Goal: Task Accomplishment & Management: Complete application form

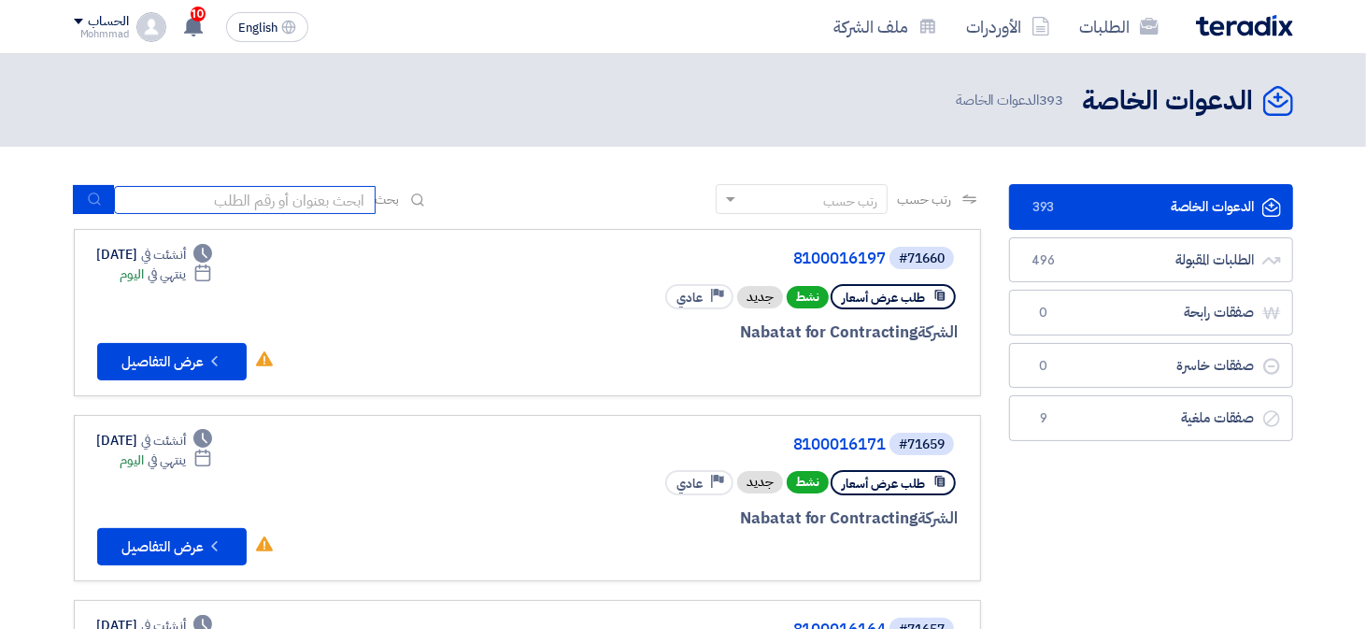
click at [268, 195] on input at bounding box center [245, 200] width 262 height 28
click at [310, 200] on input at bounding box center [245, 200] width 262 height 28
click at [341, 197] on input at bounding box center [245, 200] width 262 height 28
click at [331, 196] on input at bounding box center [245, 200] width 262 height 28
click at [340, 197] on input at bounding box center [245, 200] width 262 height 28
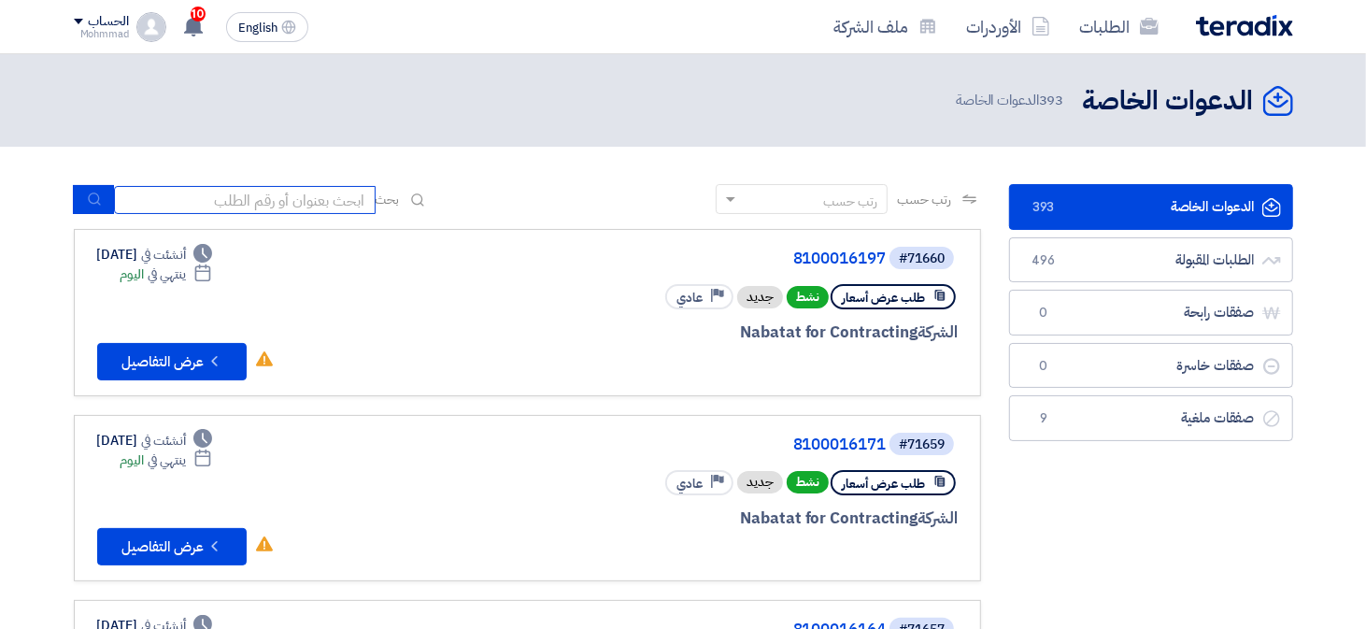
click at [339, 203] on input at bounding box center [245, 200] width 262 height 28
click at [342, 198] on input at bounding box center [245, 200] width 262 height 28
click at [343, 202] on input at bounding box center [245, 200] width 262 height 28
click at [344, 199] on input at bounding box center [245, 200] width 262 height 28
click at [350, 208] on input at bounding box center [245, 200] width 262 height 28
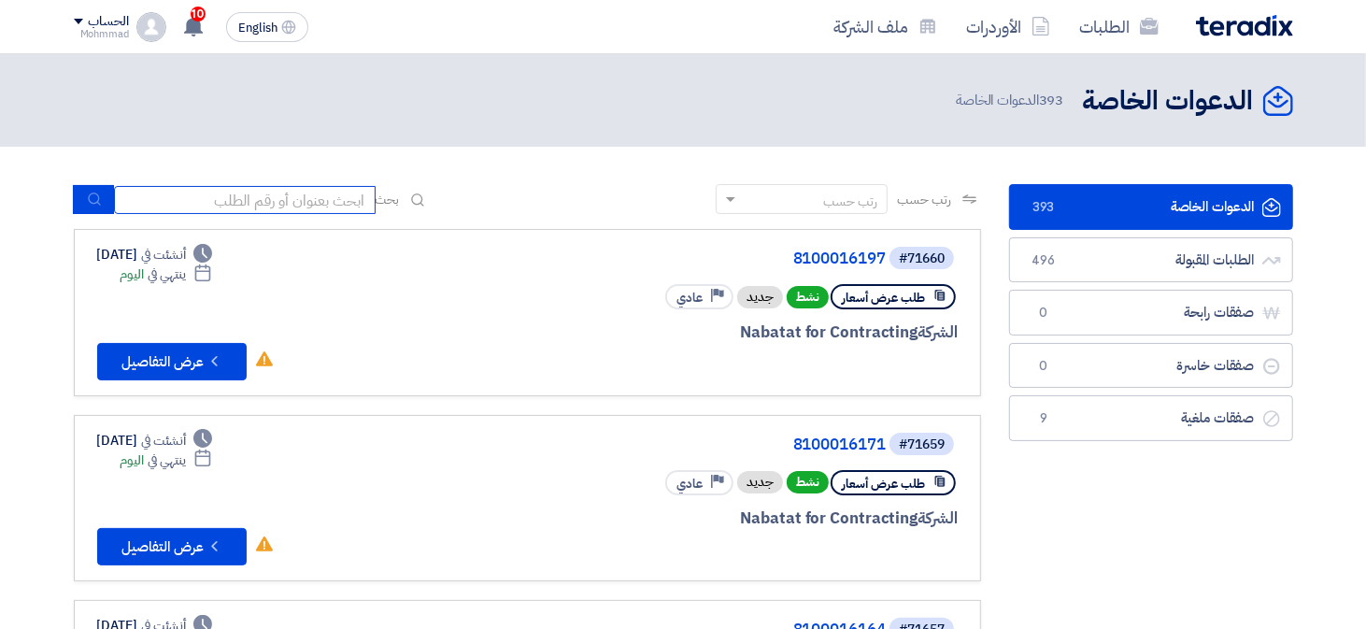
click at [299, 211] on input at bounding box center [245, 200] width 262 height 28
click at [311, 200] on input at bounding box center [245, 200] width 262 height 28
click at [348, 197] on input at bounding box center [245, 200] width 262 height 28
click at [348, 199] on input at bounding box center [245, 200] width 262 height 28
paste input "8100016199"
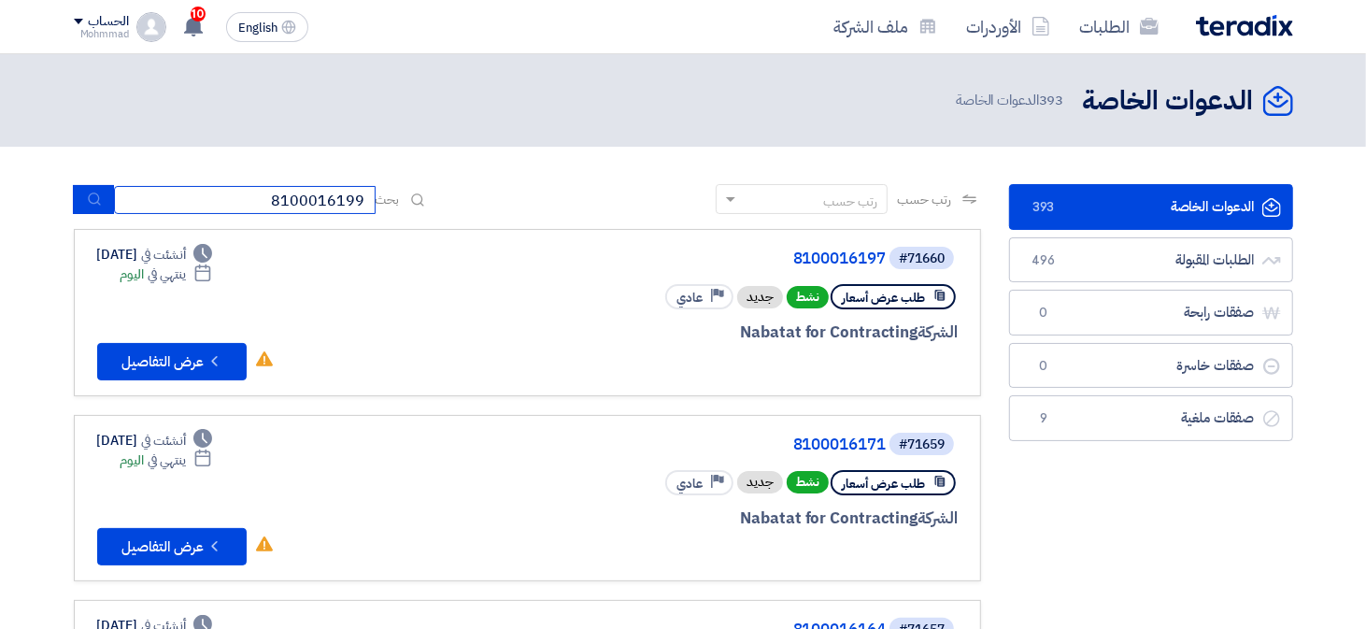
type input "8100016199"
click at [101, 212] on button "submit" at bounding box center [93, 199] width 41 height 29
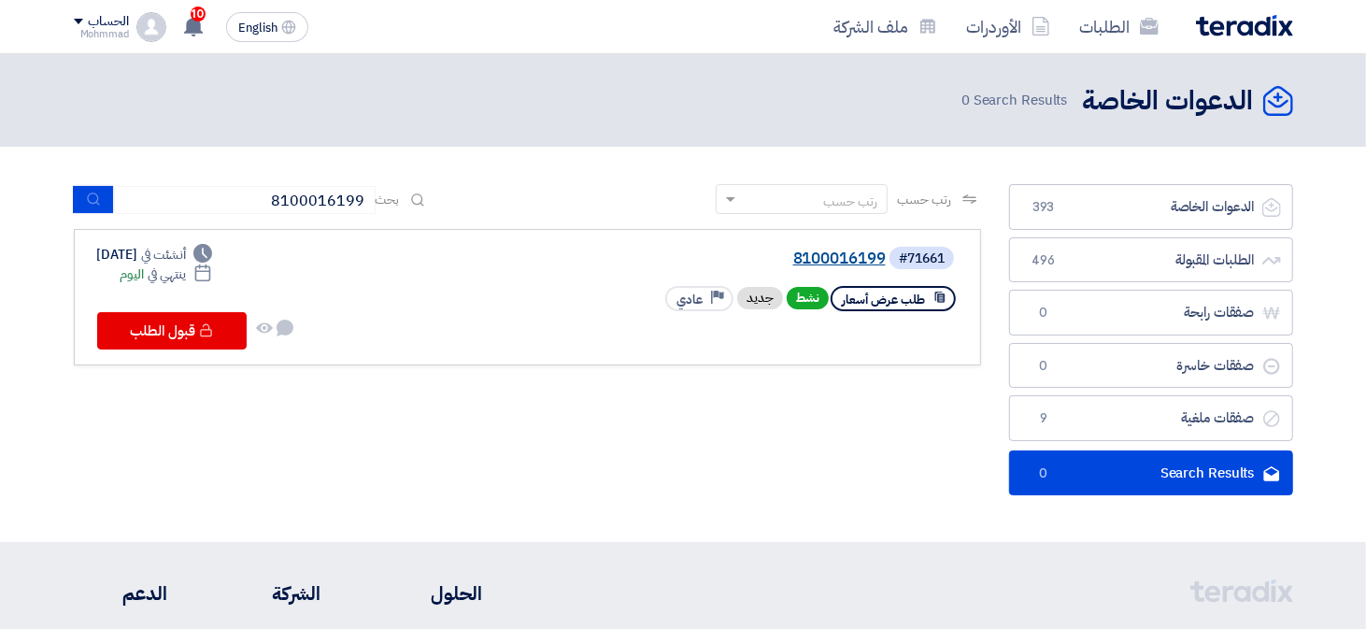
click at [826, 252] on link "8100016199" at bounding box center [699, 258] width 374 height 17
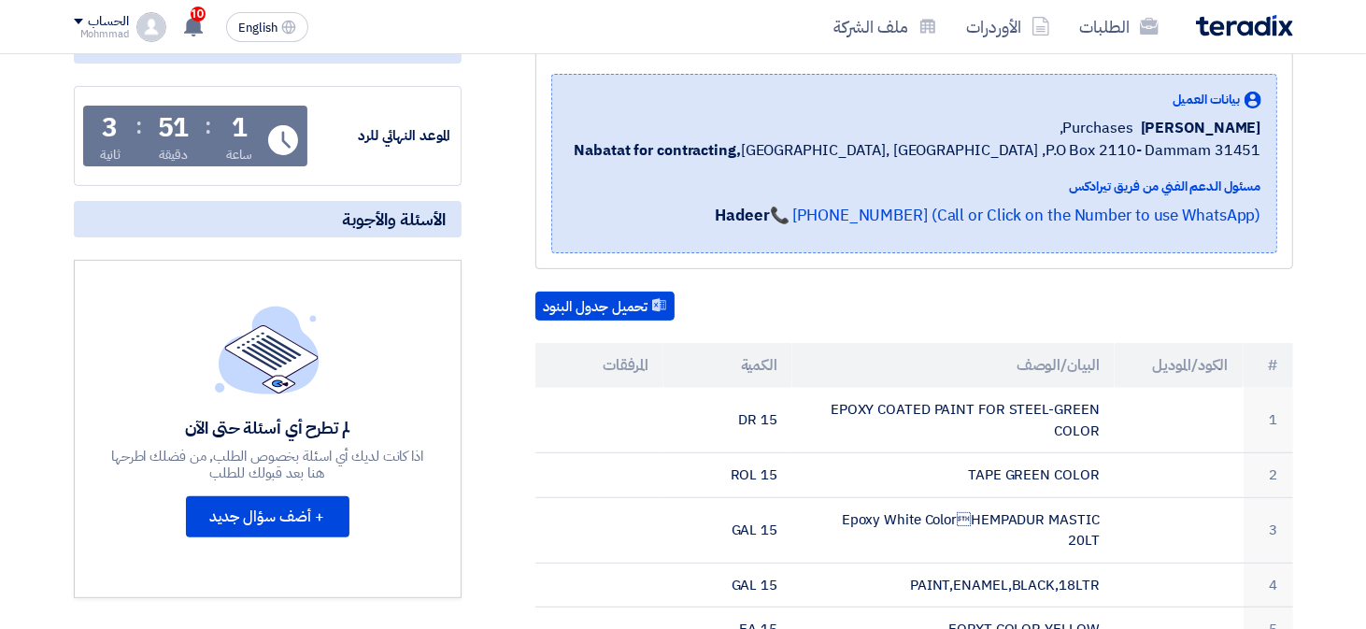
scroll to position [280, 0]
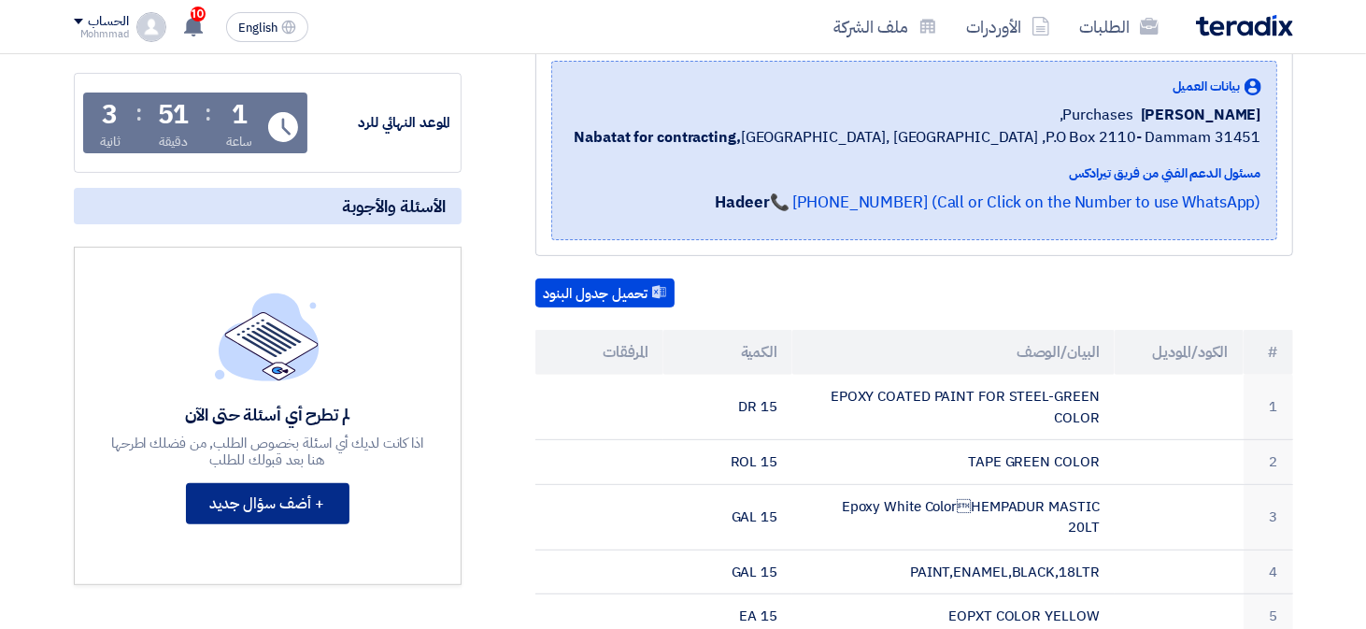
click at [280, 508] on button "+ أضف سؤال جديد" at bounding box center [267, 503] width 163 height 41
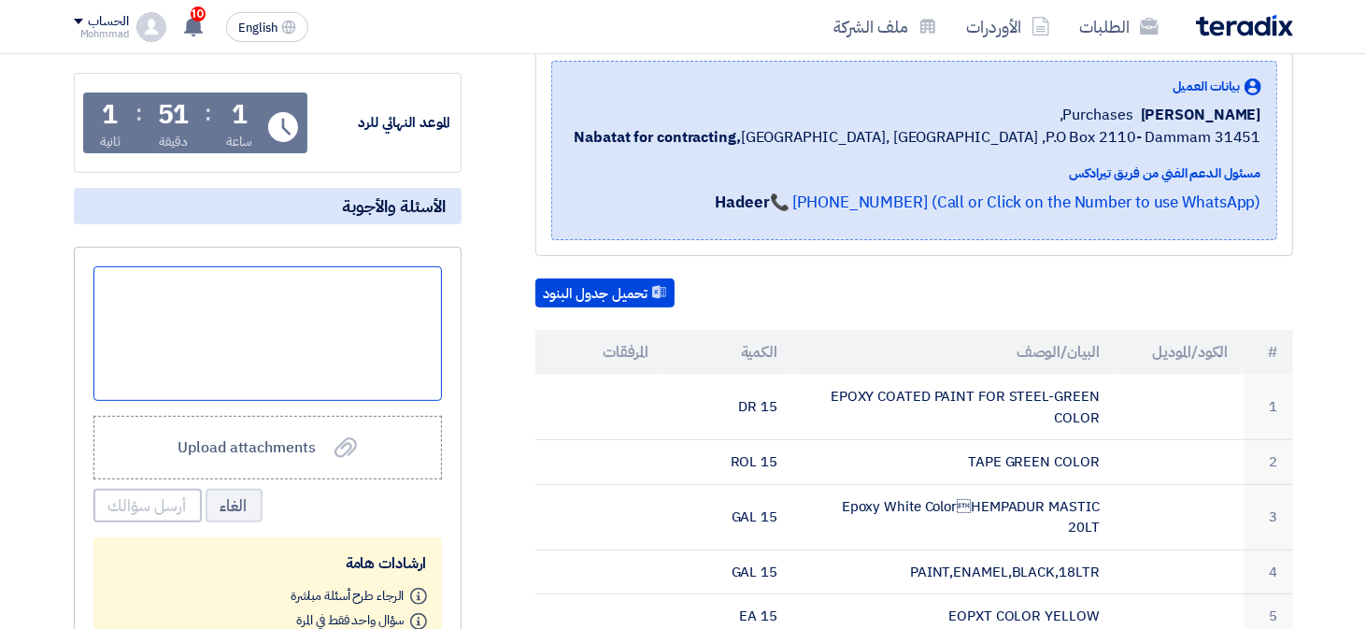
click at [383, 326] on div at bounding box center [267, 333] width 348 height 135
click at [144, 514] on button "أرسل سؤالك" at bounding box center [147, 506] width 108 height 34
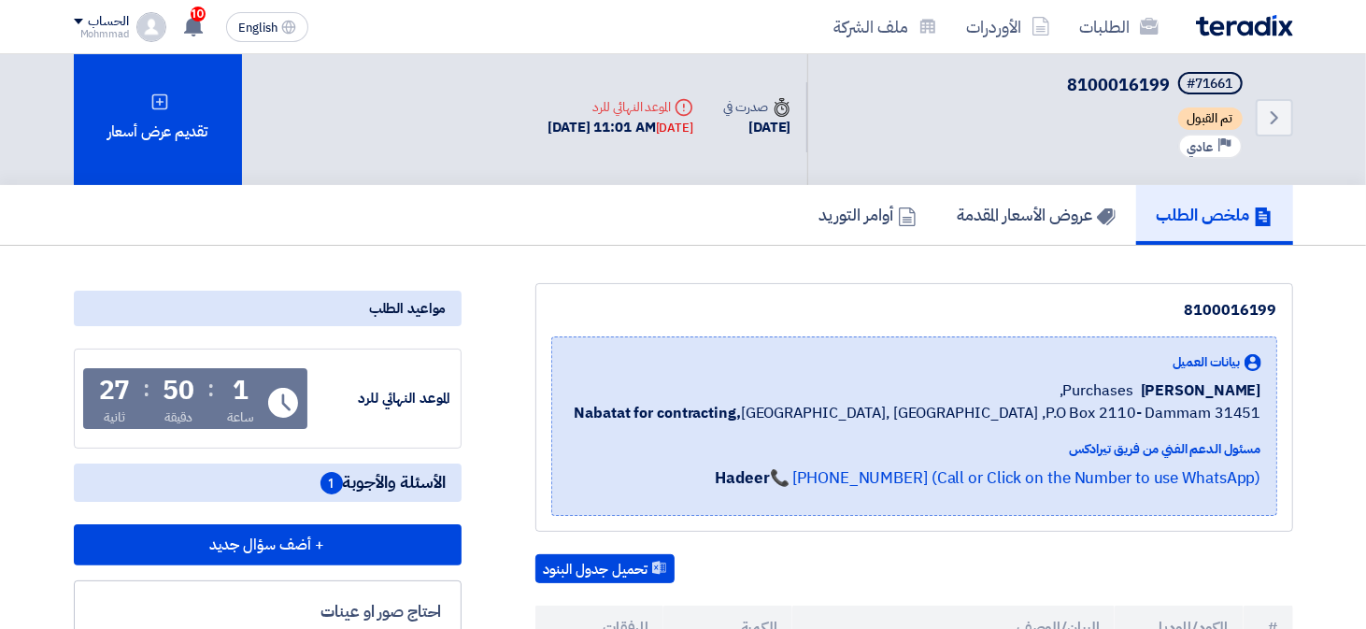
scroll to position [0, 0]
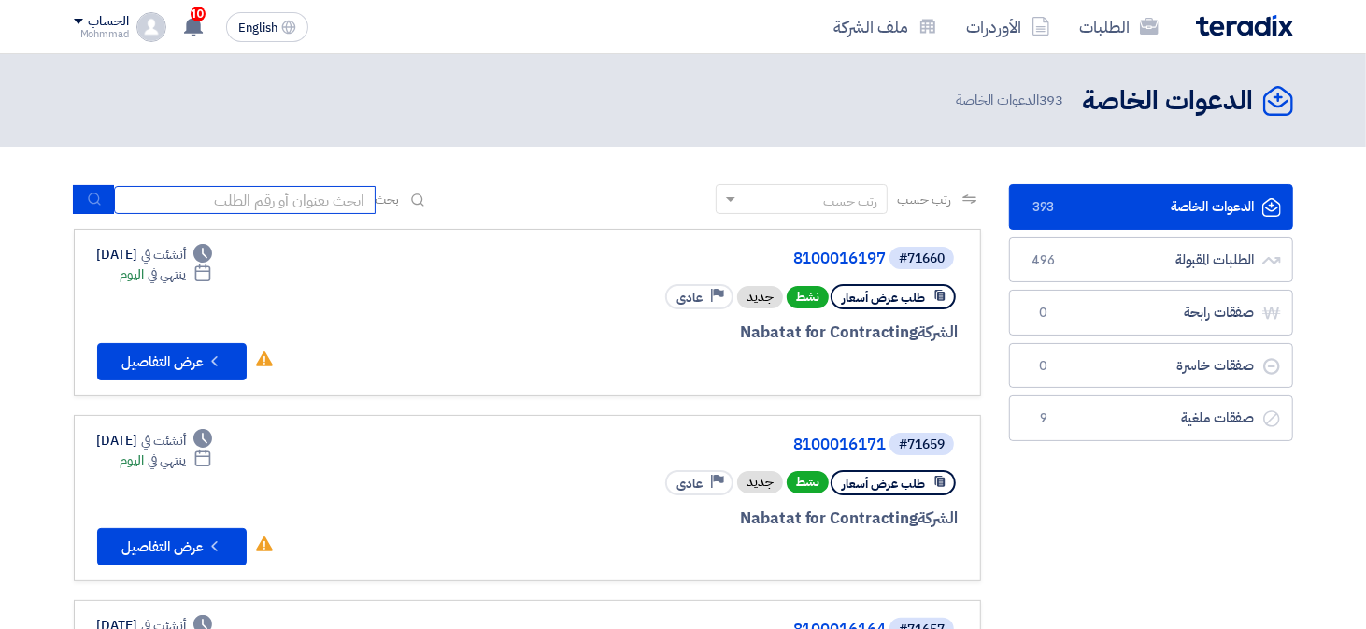
click at [302, 206] on input at bounding box center [245, 200] width 262 height 28
click at [299, 207] on input at bounding box center [245, 200] width 262 height 28
paste input "8100016197"
type input "8100016197"
click at [102, 211] on button "submit" at bounding box center [93, 199] width 41 height 29
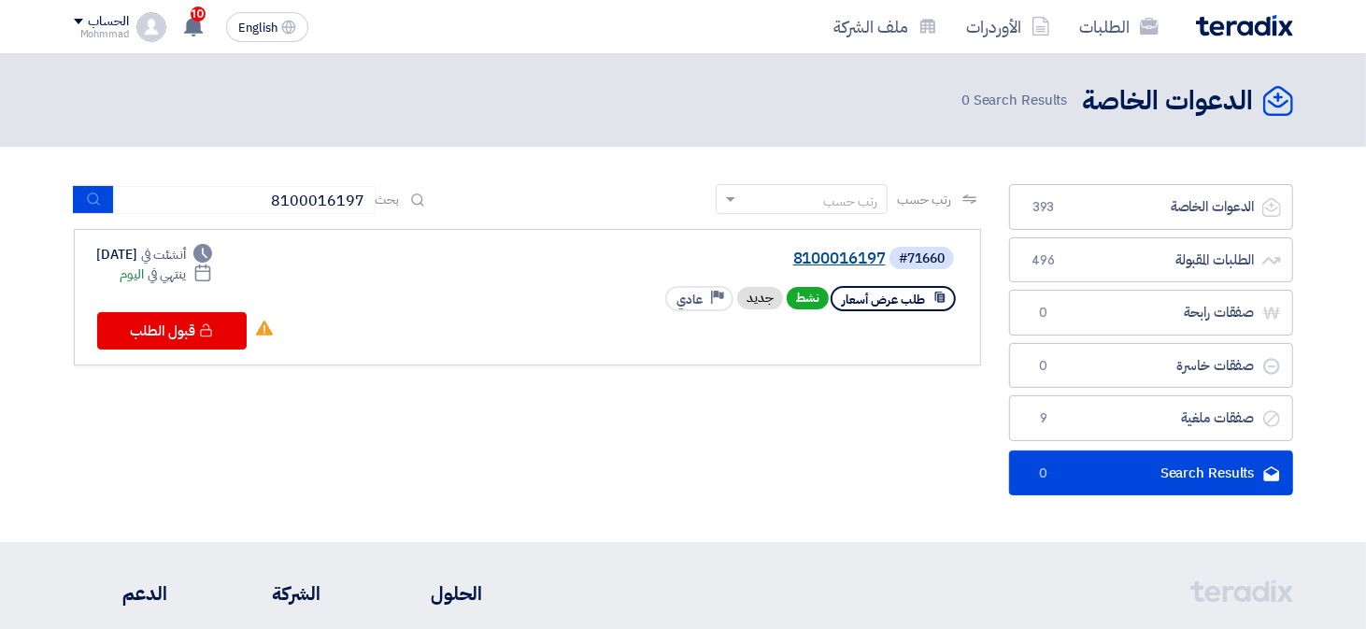
click at [843, 263] on link "8100016197" at bounding box center [699, 258] width 374 height 17
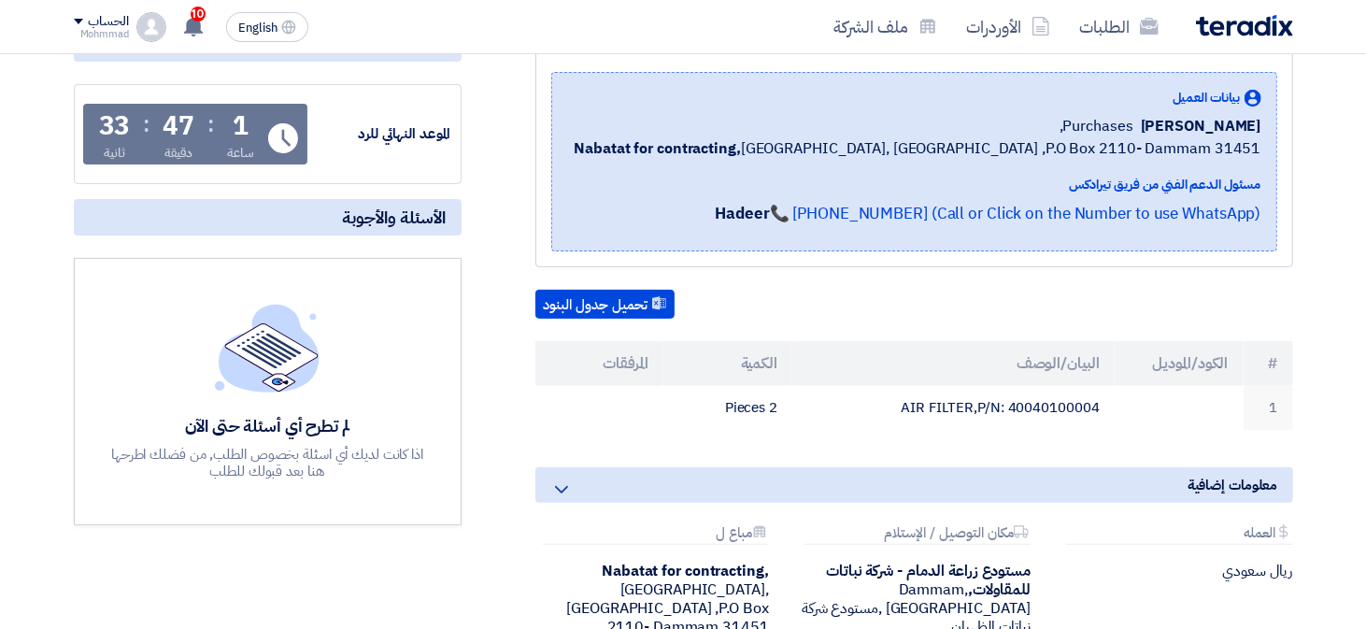
scroll to position [353, 0]
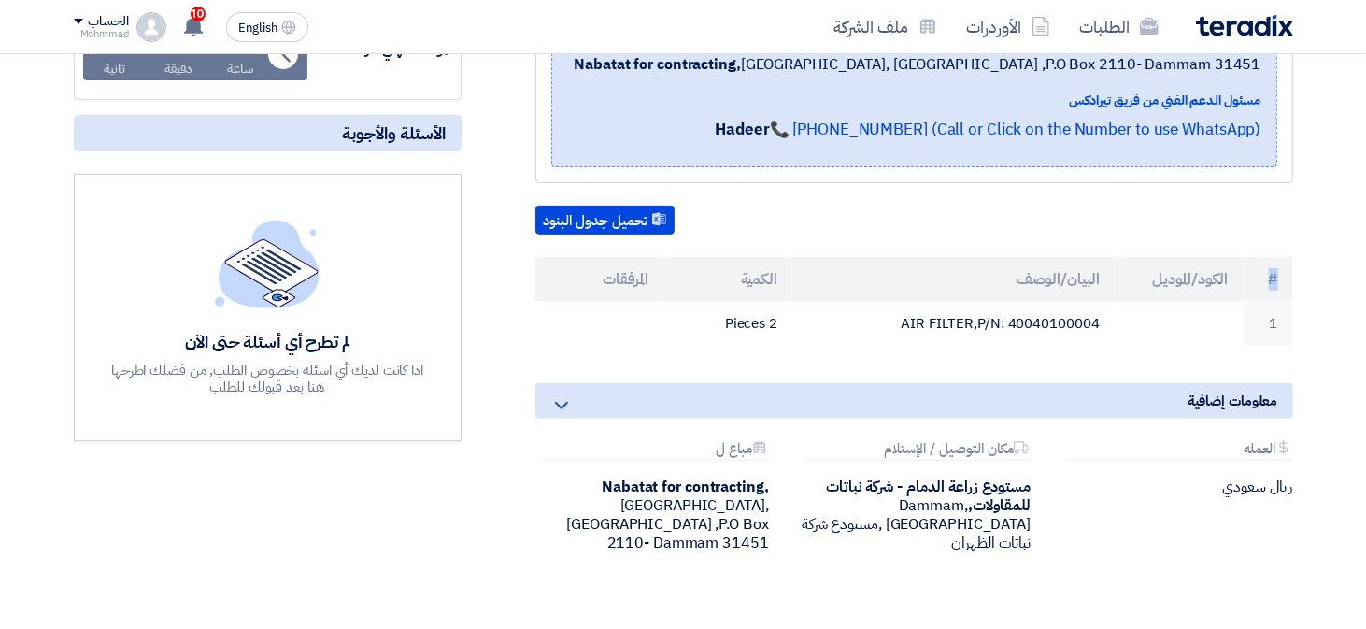
click at [1273, 281] on th "#" at bounding box center [1268, 279] width 50 height 45
click at [1295, 248] on div "8100016197 بيانات العميل [PERSON_NAME] Purchases, Nabatat for contracting, [GEO…" at bounding box center [890, 266] width 831 height 662
click at [1024, 337] on td "AIR FILTER,P/N: 40040100004" at bounding box center [953, 324] width 322 height 44
copy table "# الكود/الموديل البيان/الوصف الكمية المرفقات 1 AIR FILTER,P/N: 40040100004 2 Pi…"
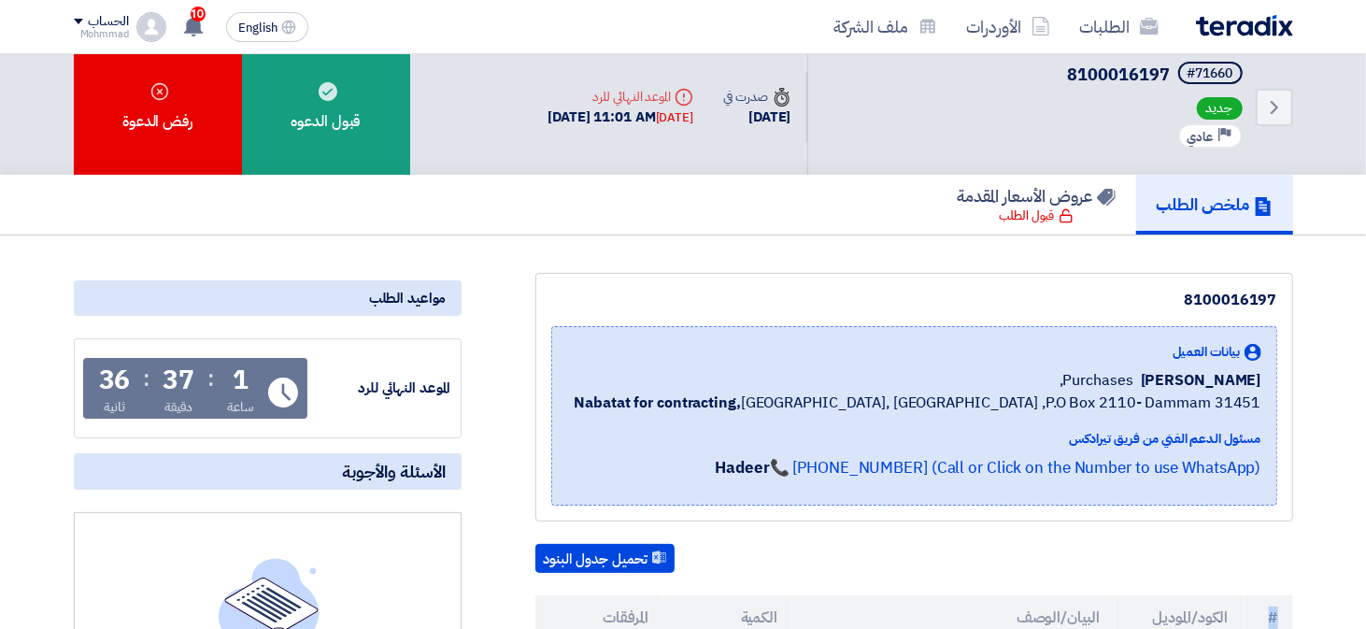
scroll to position [0, 0]
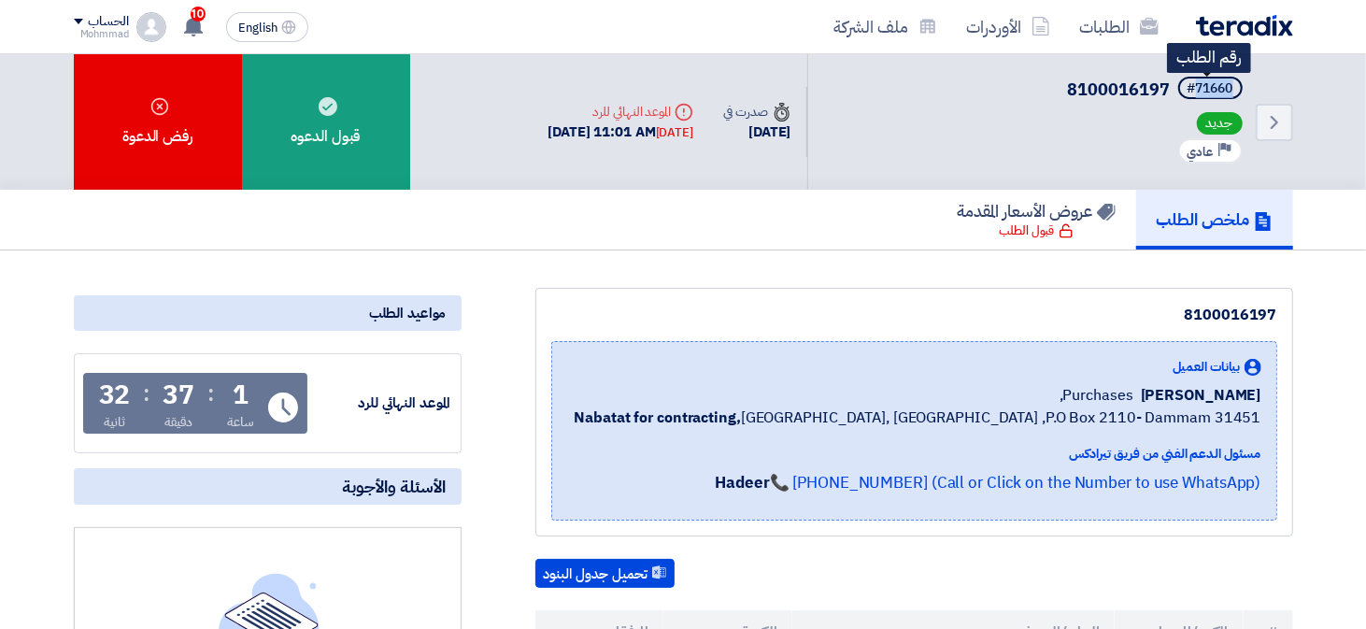
copy div "71660"
click at [1239, 60] on div "Back #71660 8100016197 رقم الطلب جديد Priority عادي" at bounding box center [1050, 121] width 486 height 135
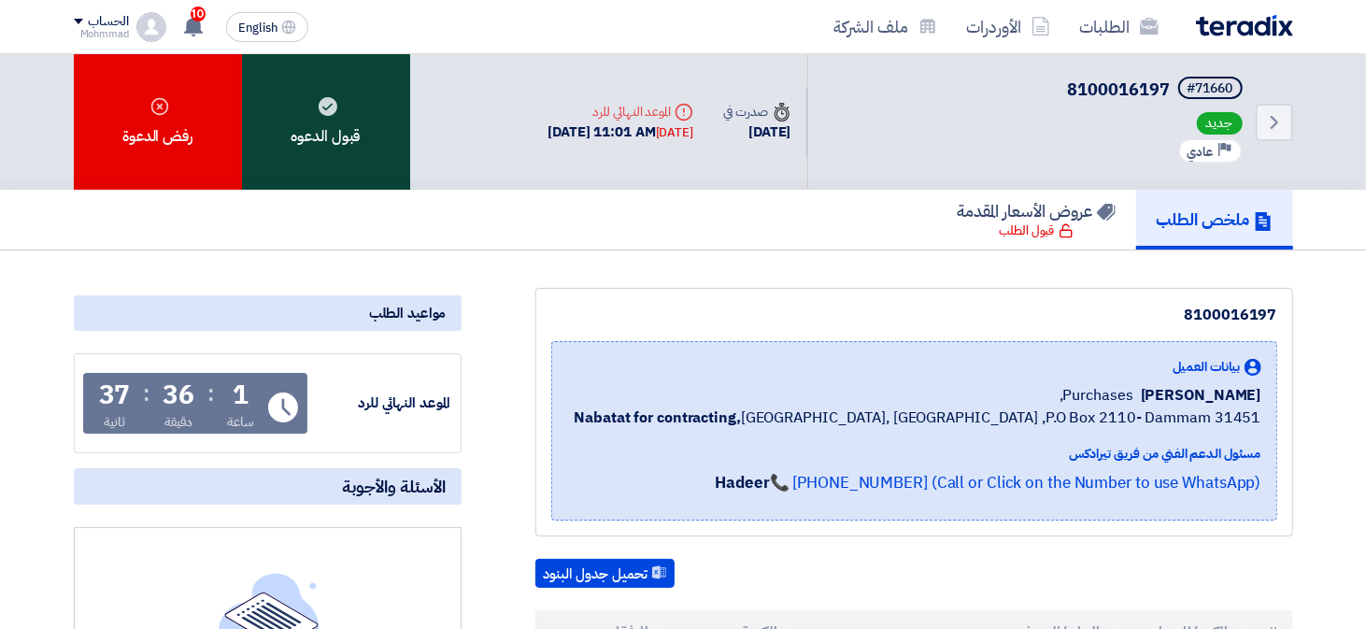
click at [330, 100] on use at bounding box center [328, 106] width 19 height 19
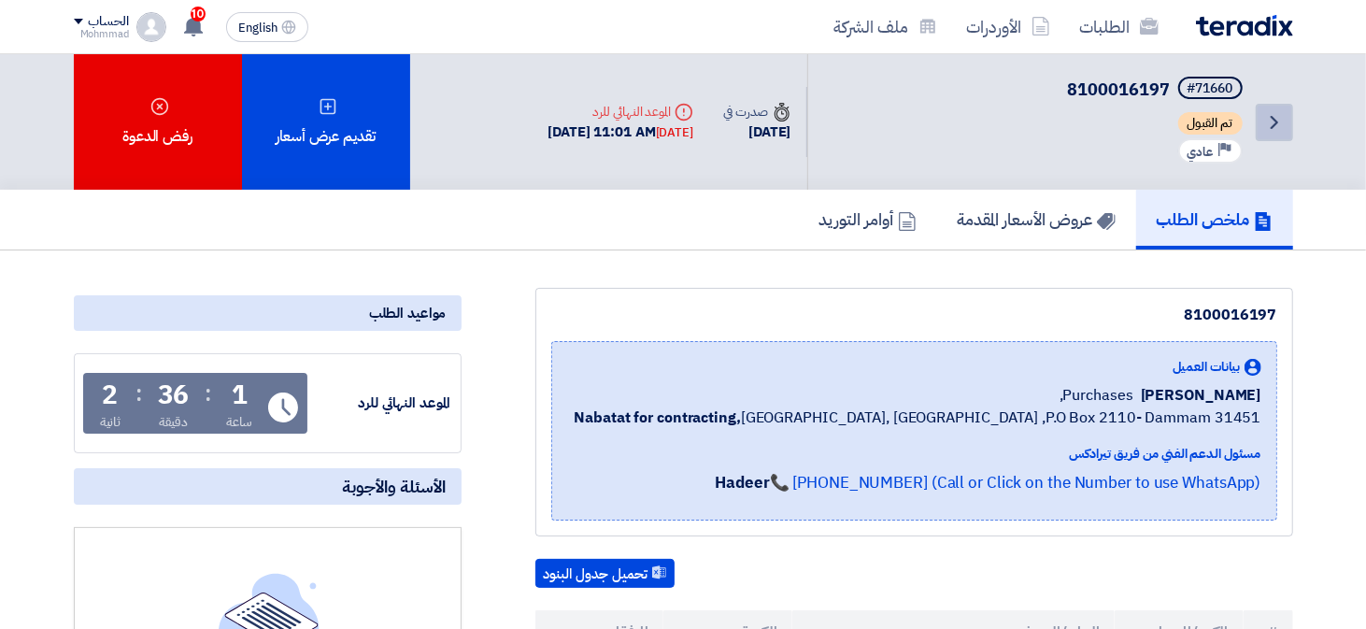
click at [1280, 121] on icon "Back" at bounding box center [1274, 122] width 22 height 22
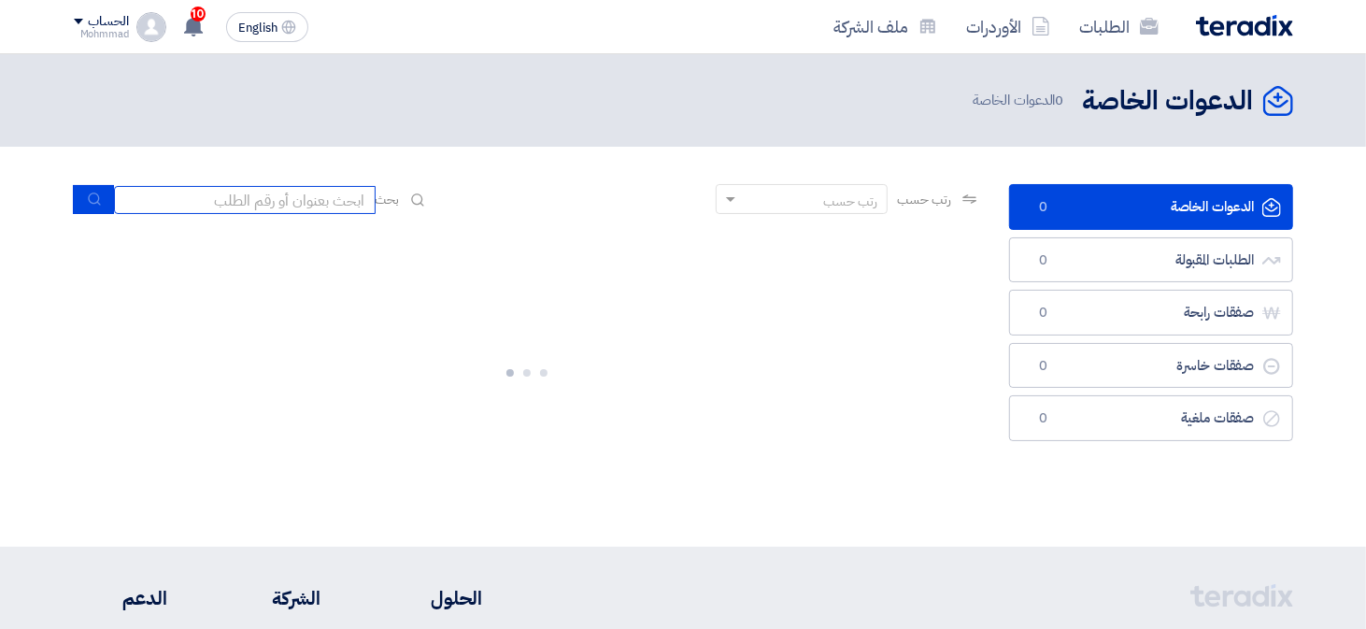
click at [248, 208] on input at bounding box center [245, 200] width 262 height 28
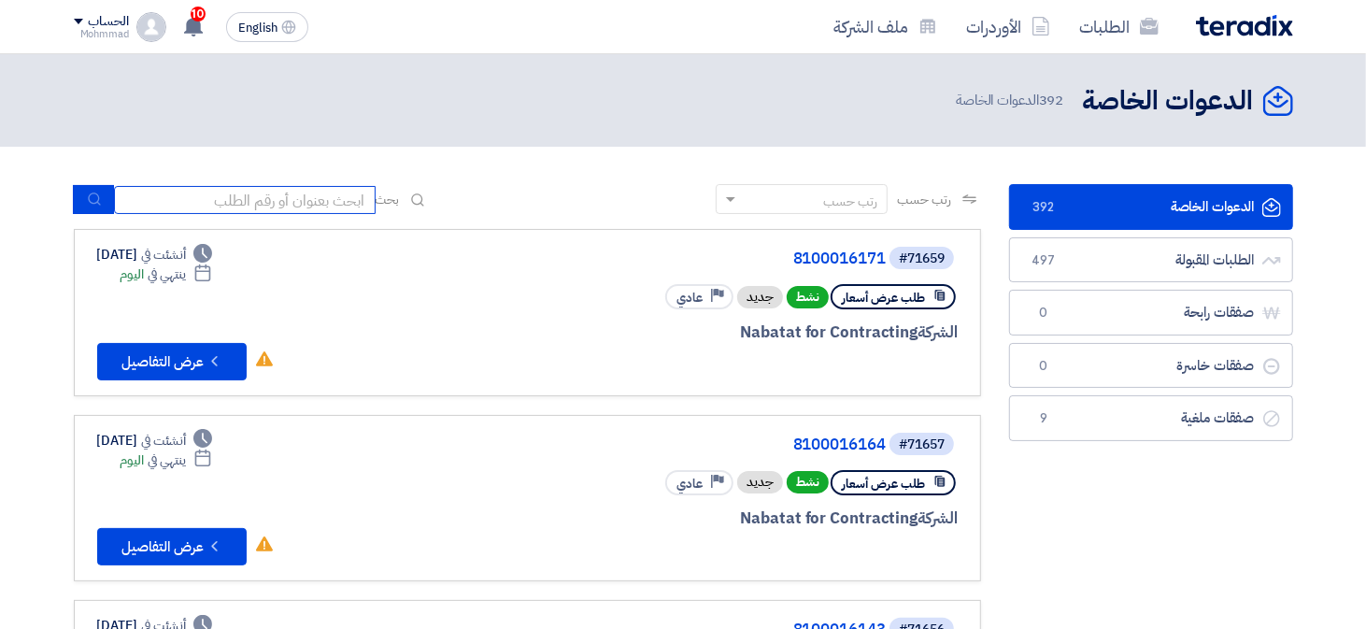
paste input "8100016171"
type input "8100016171"
click at [80, 203] on button "submit" at bounding box center [93, 199] width 41 height 29
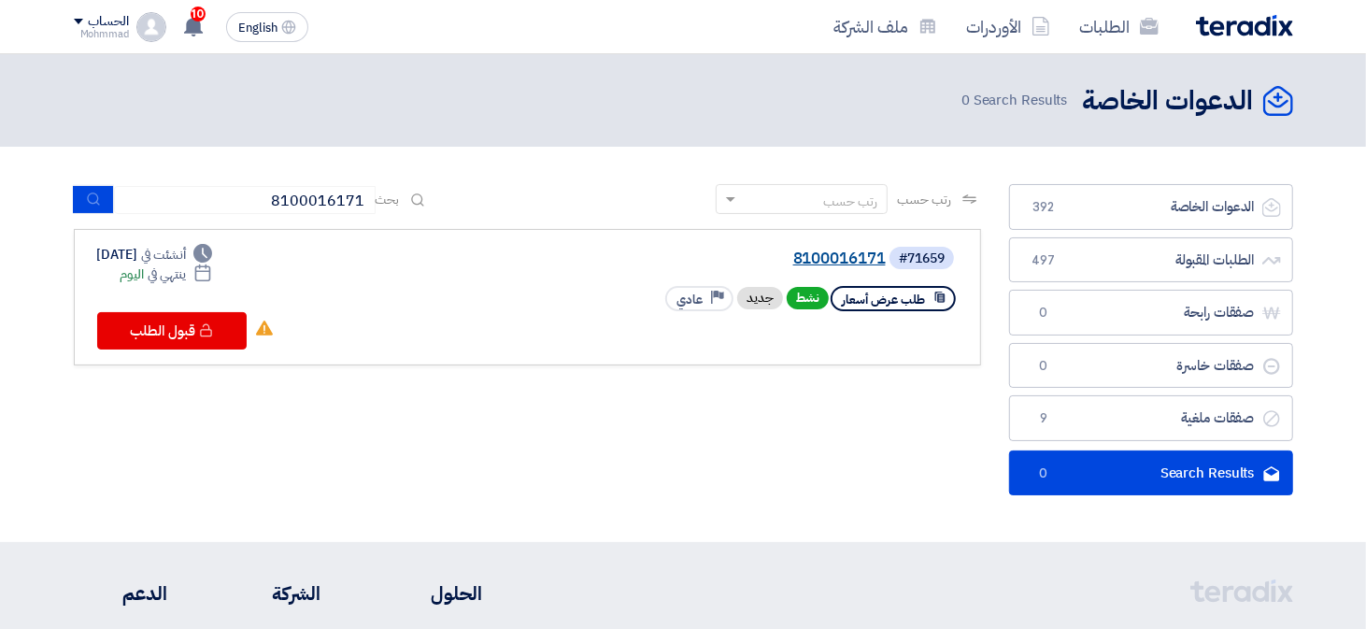
click at [854, 263] on link "8100016171" at bounding box center [699, 258] width 374 height 17
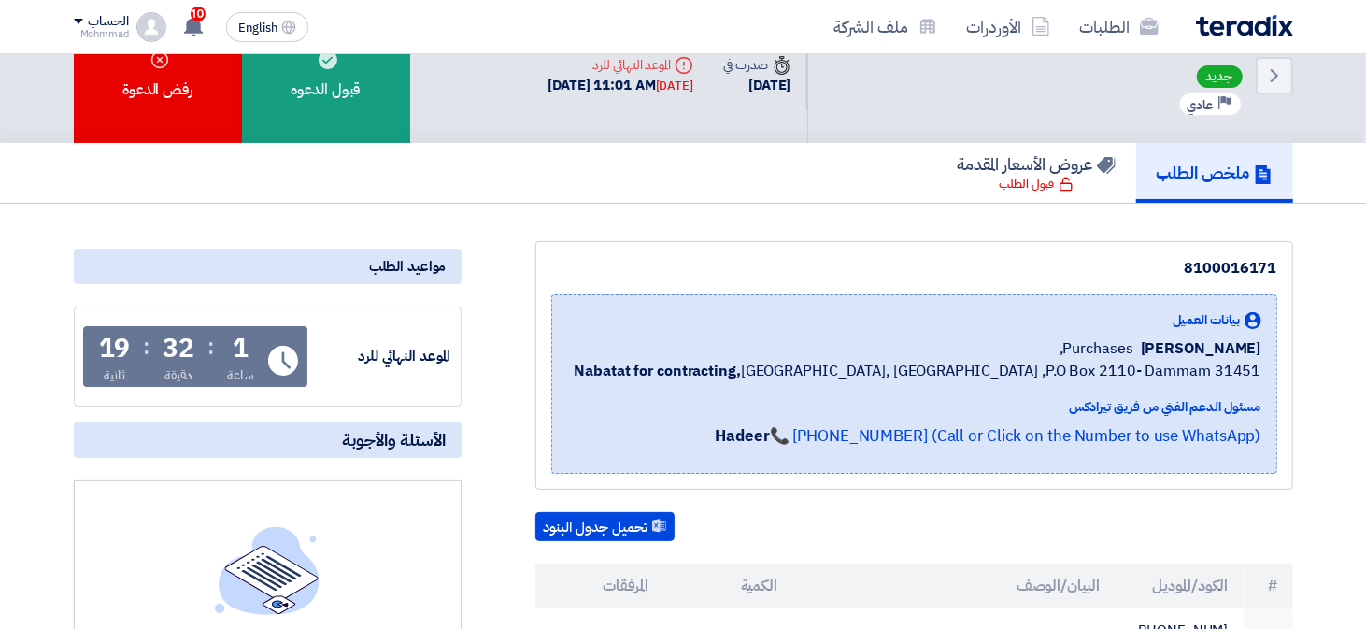
scroll to position [29, 0]
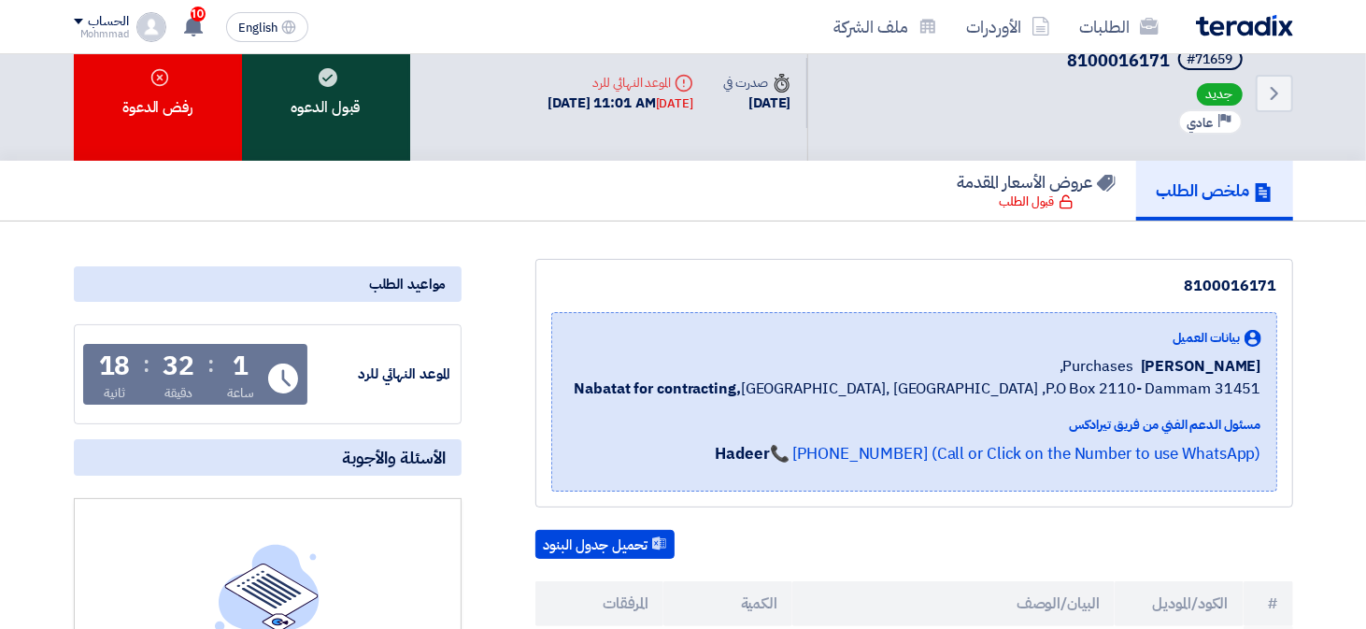
click at [325, 112] on div "قبول الدعوه" at bounding box center [326, 92] width 168 height 135
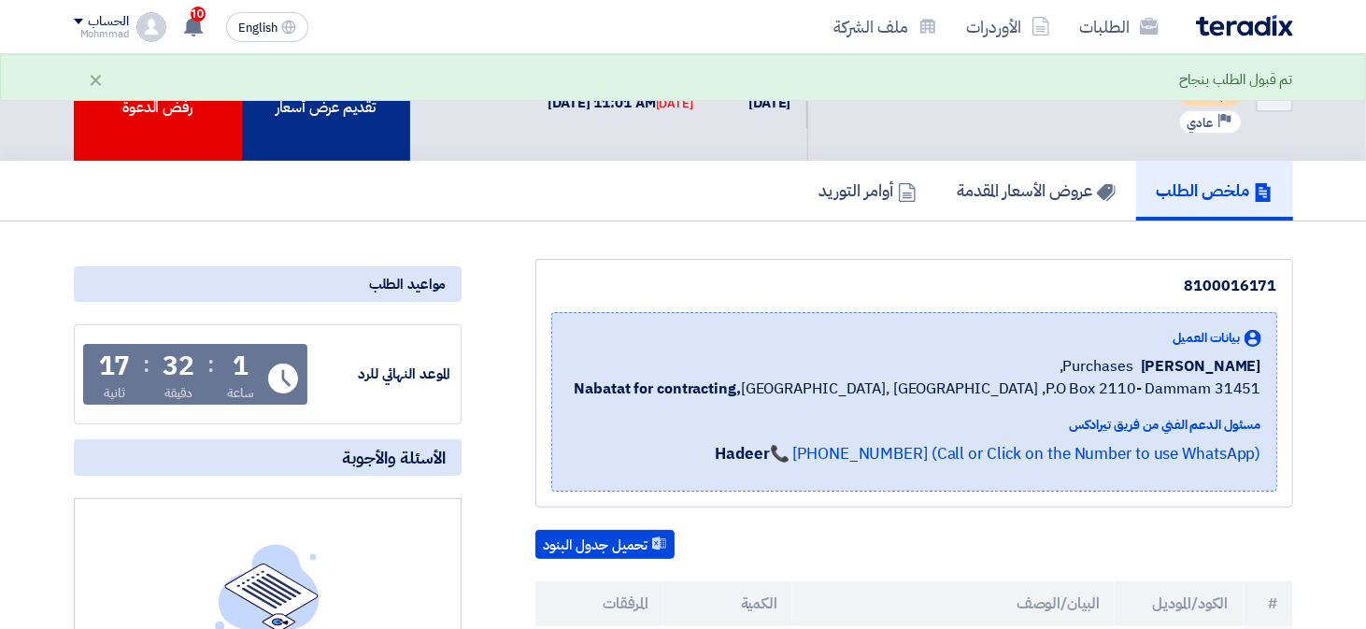
click at [339, 126] on div "تقديم عرض أسعار" at bounding box center [326, 92] width 168 height 135
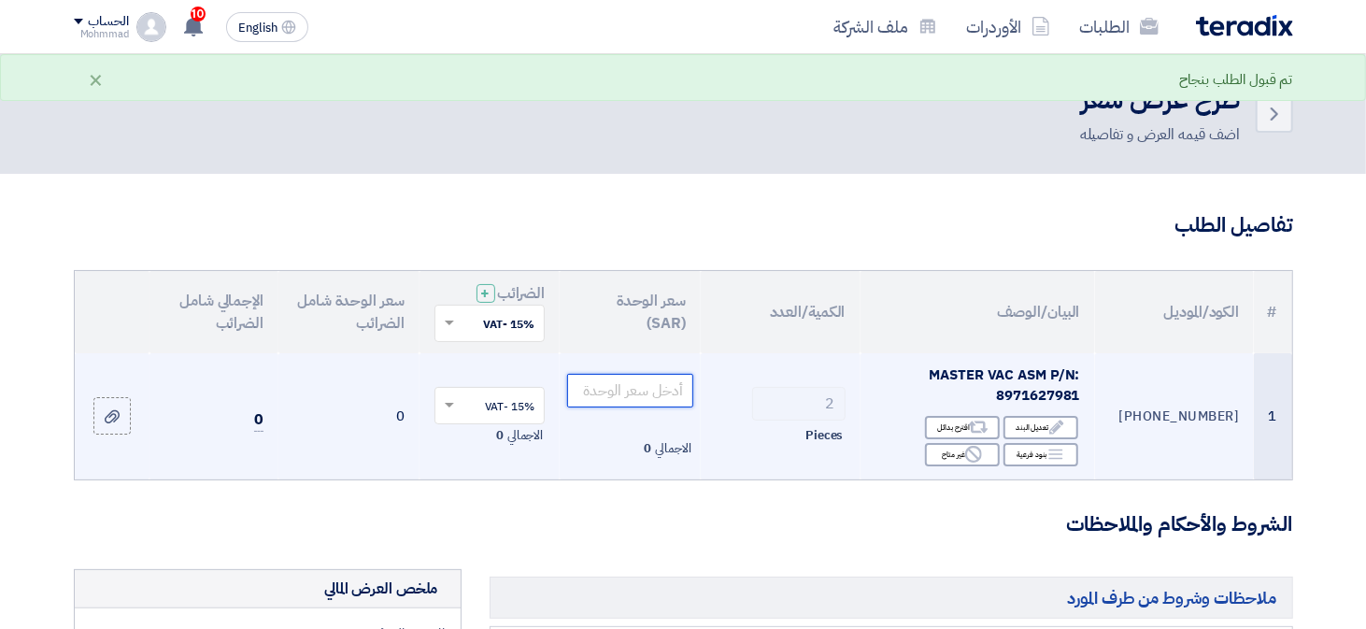
click at [625, 398] on input "number" at bounding box center [630, 391] width 126 height 34
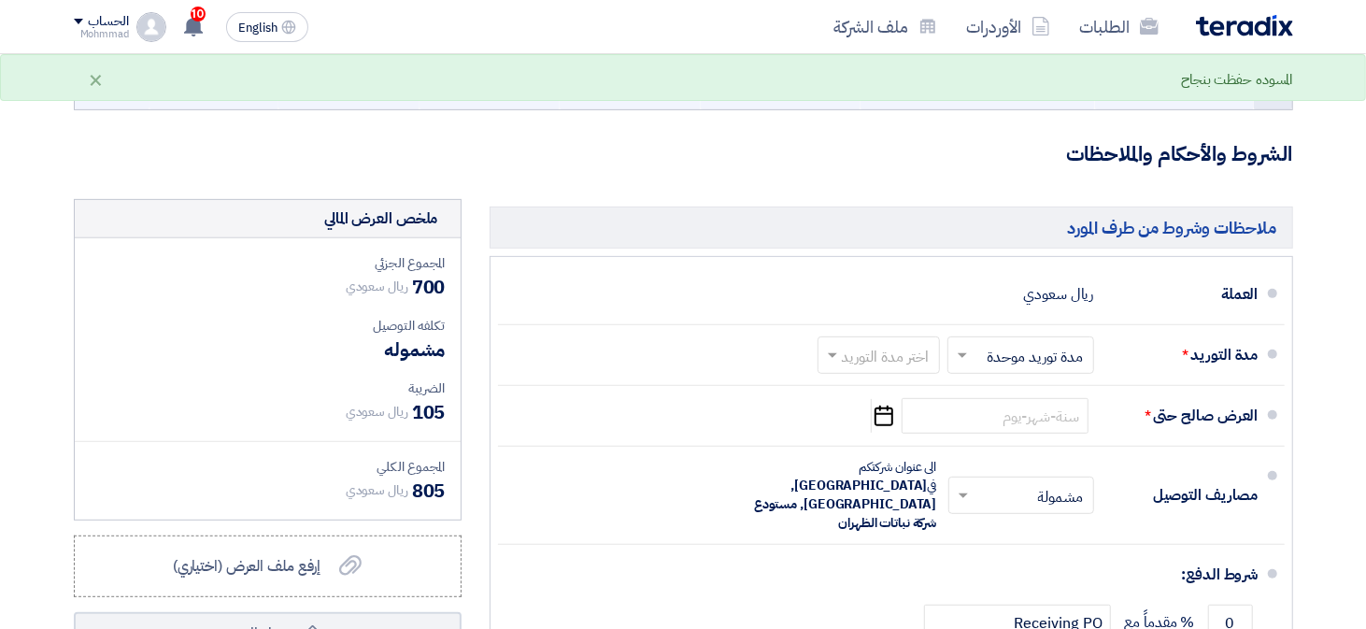
scroll to position [370, 0]
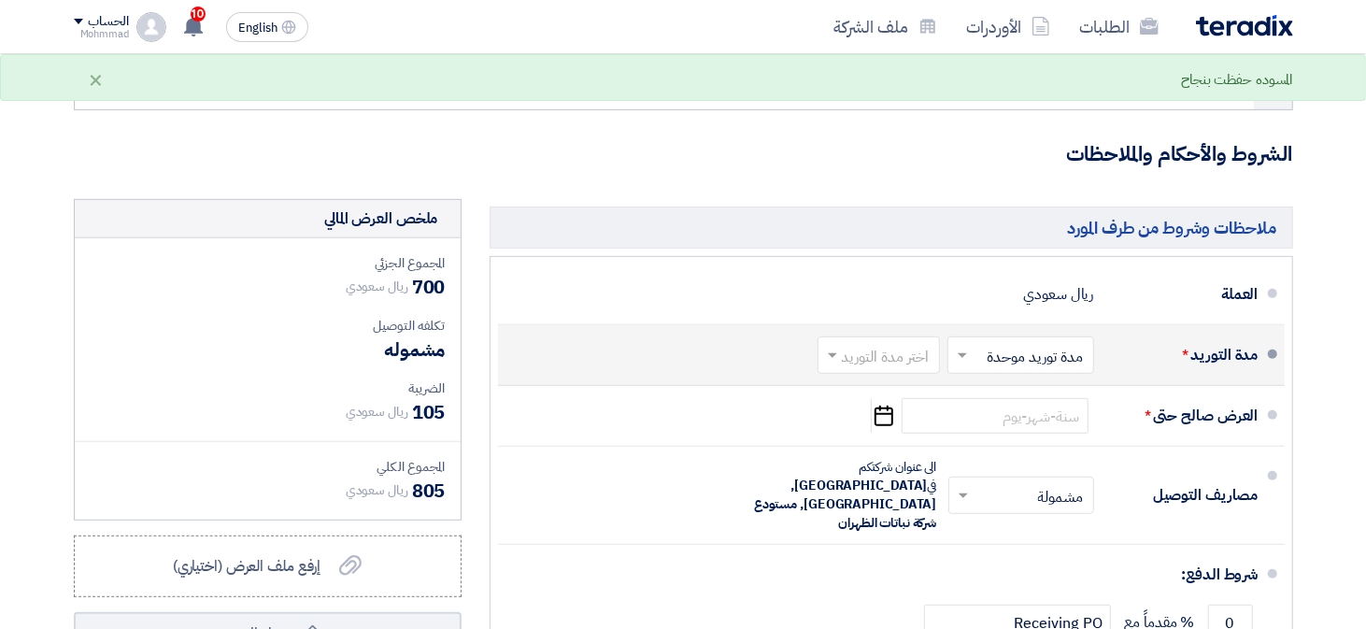
click at [859, 361] on input "text" at bounding box center [874, 357] width 113 height 27
type input "350"
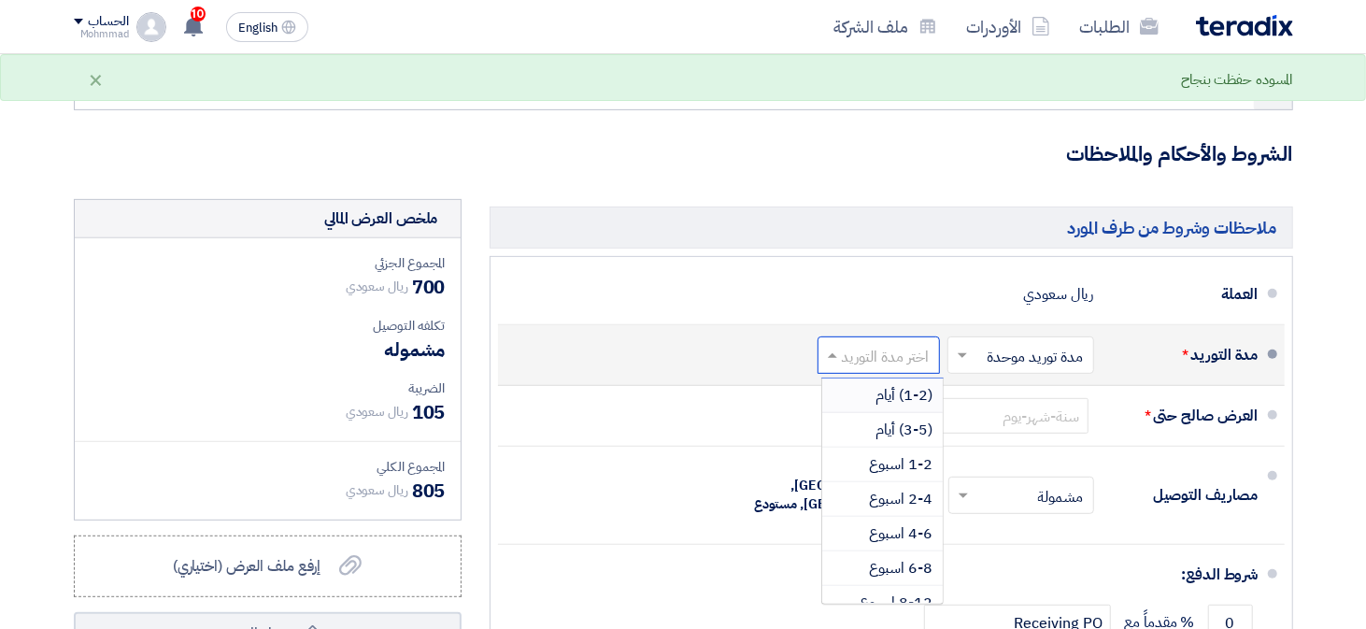
click at [867, 406] on div "(1-2) أيام" at bounding box center [882, 395] width 121 height 35
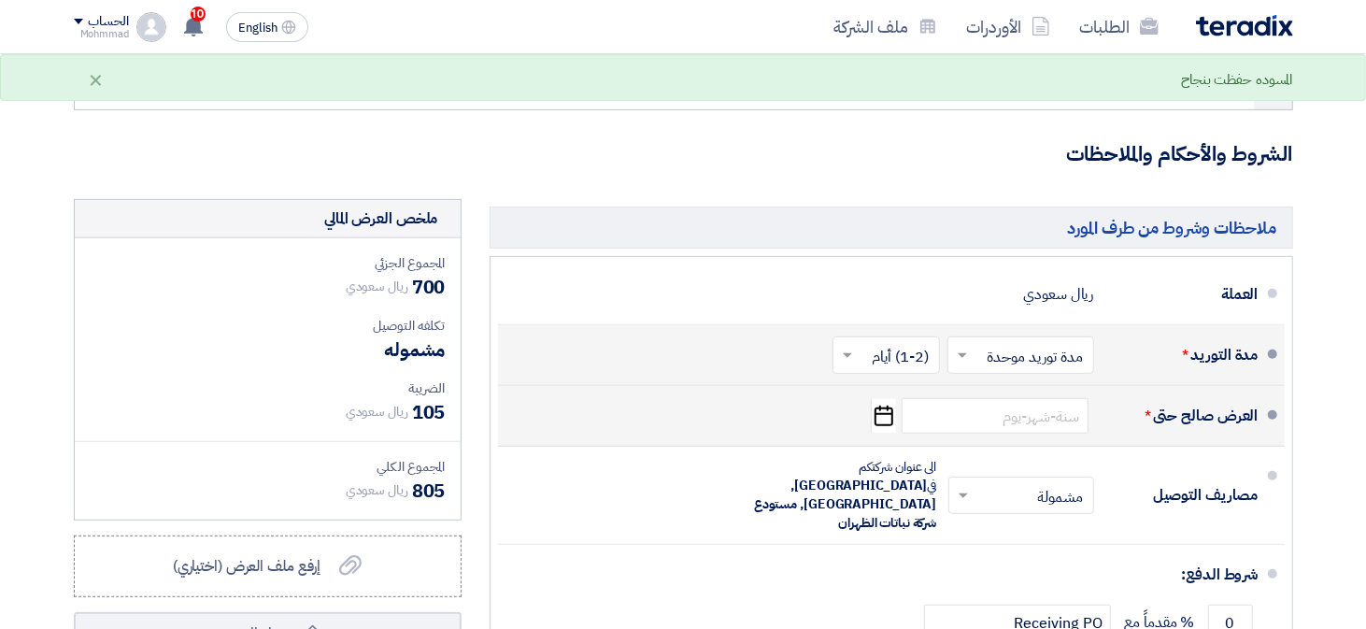
click at [872, 419] on icon "Pick a date" at bounding box center [883, 416] width 25 height 34
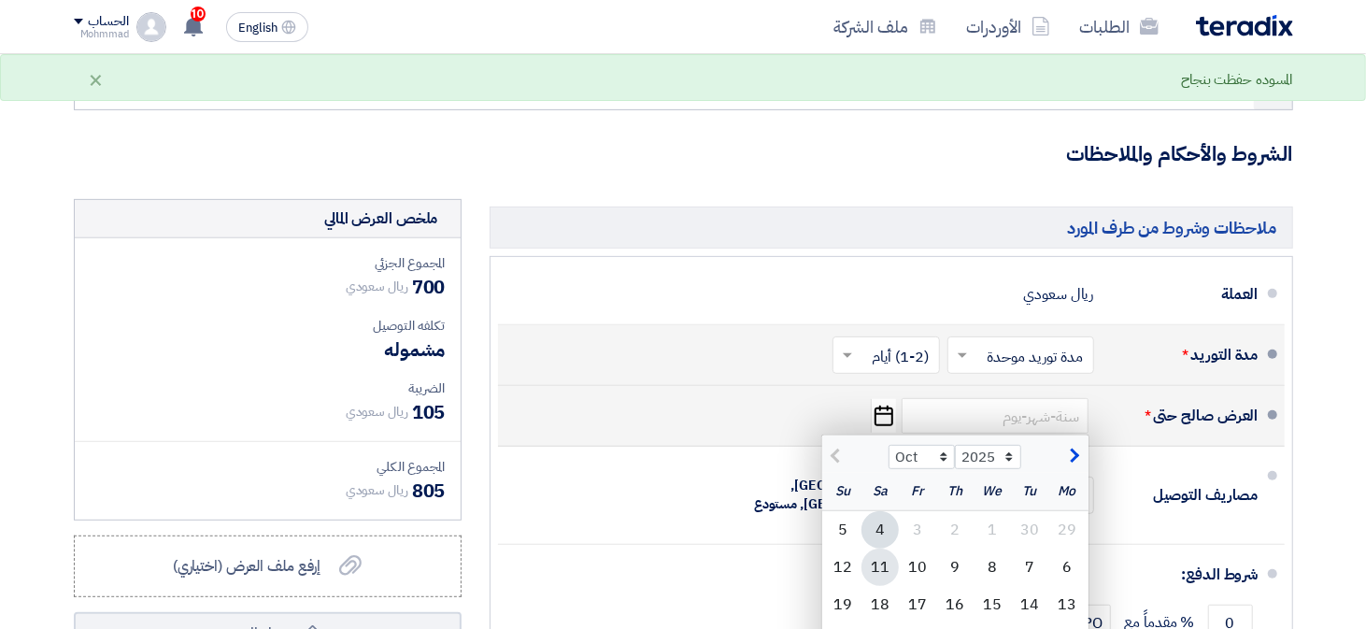
click at [887, 574] on div "11" at bounding box center [879, 566] width 37 height 37
type input "[DATE]"
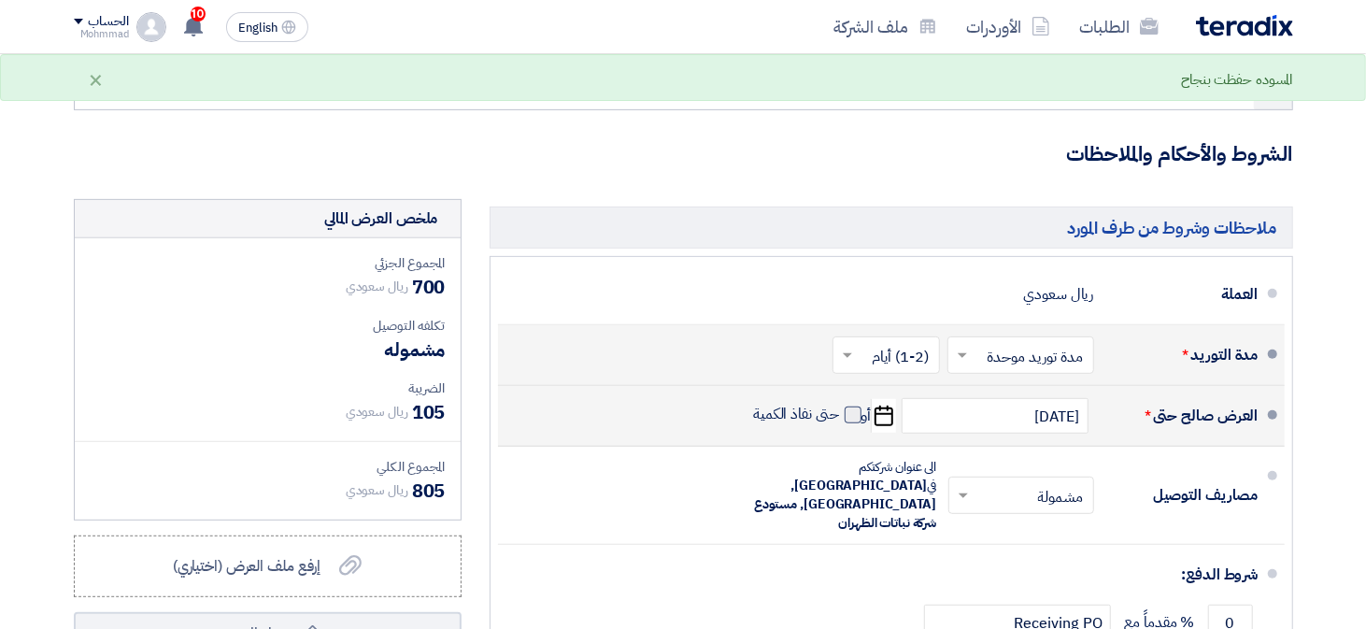
click at [846, 416] on span at bounding box center [852, 414] width 17 height 17
click at [839, 416] on input "حتى نفاذ الكمية" at bounding box center [794, 421] width 90 height 35
checkbox input "true"
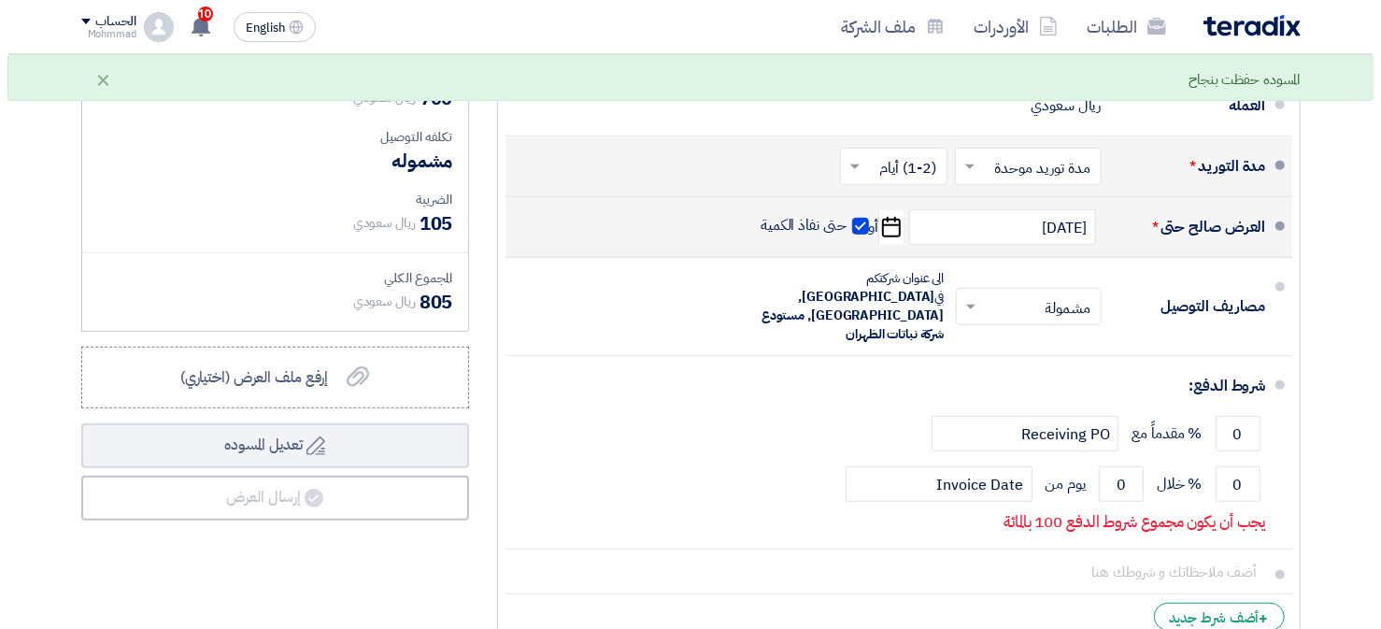
scroll to position [566, 0]
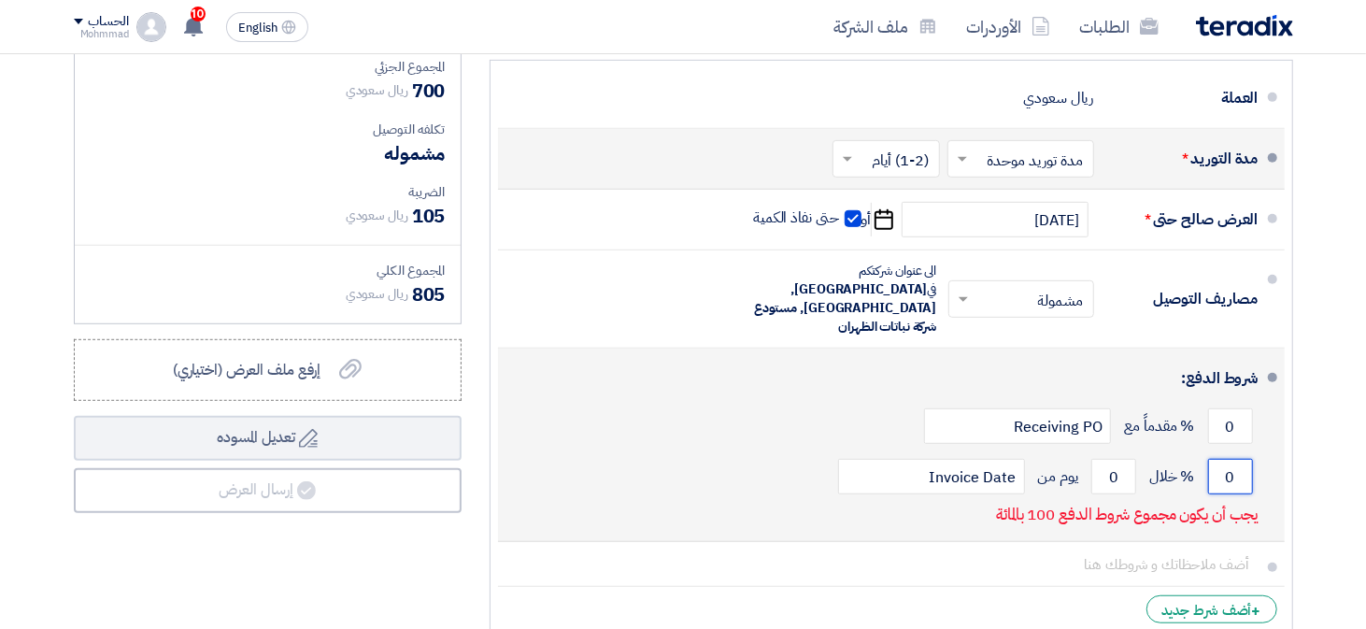
click at [1220, 462] on input "0" at bounding box center [1230, 476] width 45 height 35
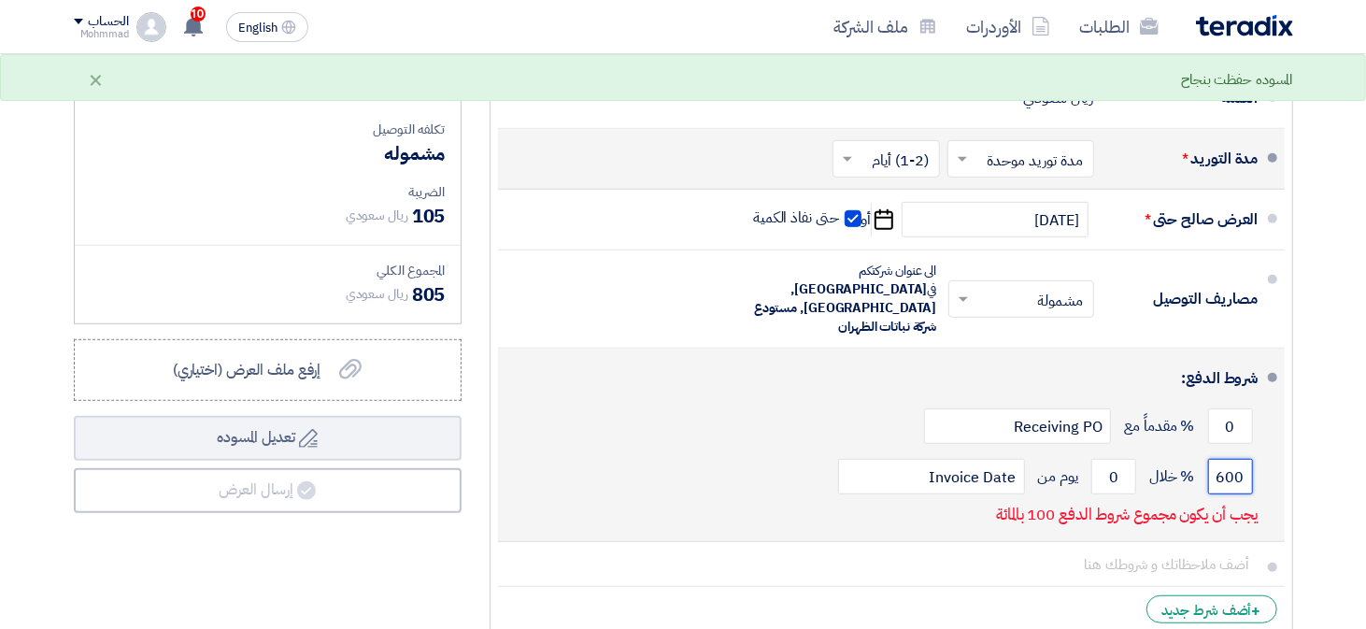
type input "600"
type input "100"
click at [1238, 459] on input "600" at bounding box center [1230, 476] width 45 height 35
click at [1240, 461] on input "60" at bounding box center [1230, 476] width 45 height 35
click at [1242, 460] on input "60" at bounding box center [1230, 476] width 45 height 35
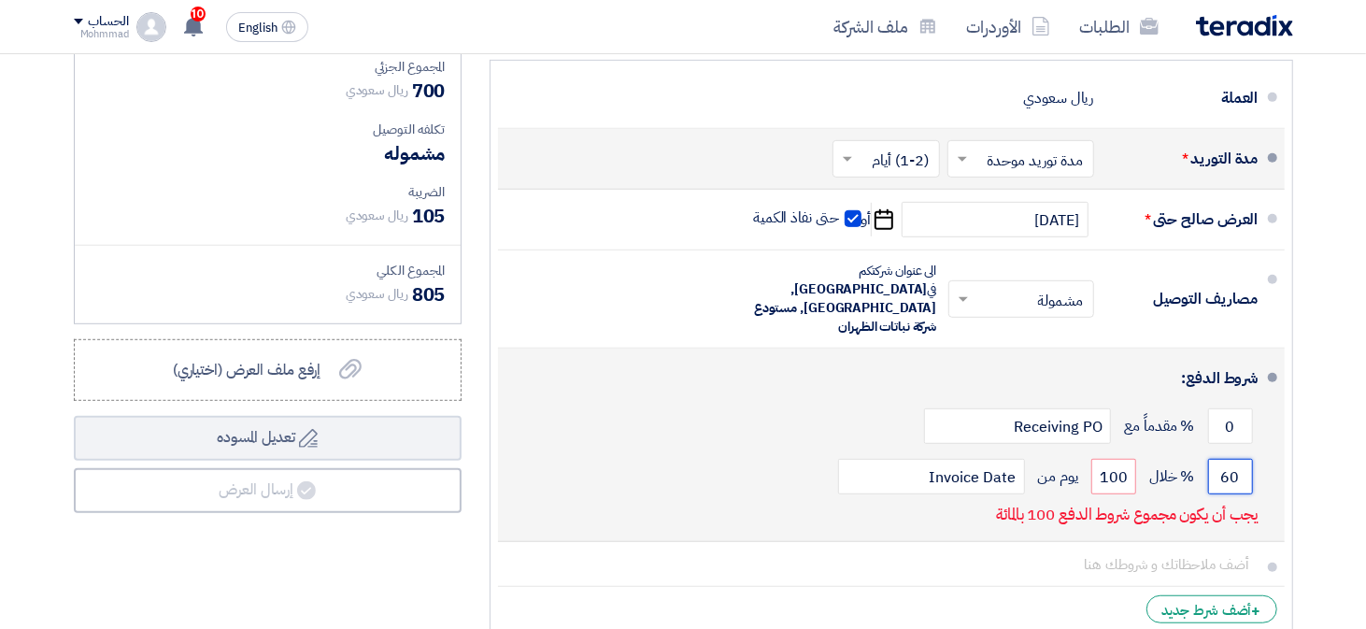
click at [1243, 461] on input "60" at bounding box center [1230, 476] width 45 height 35
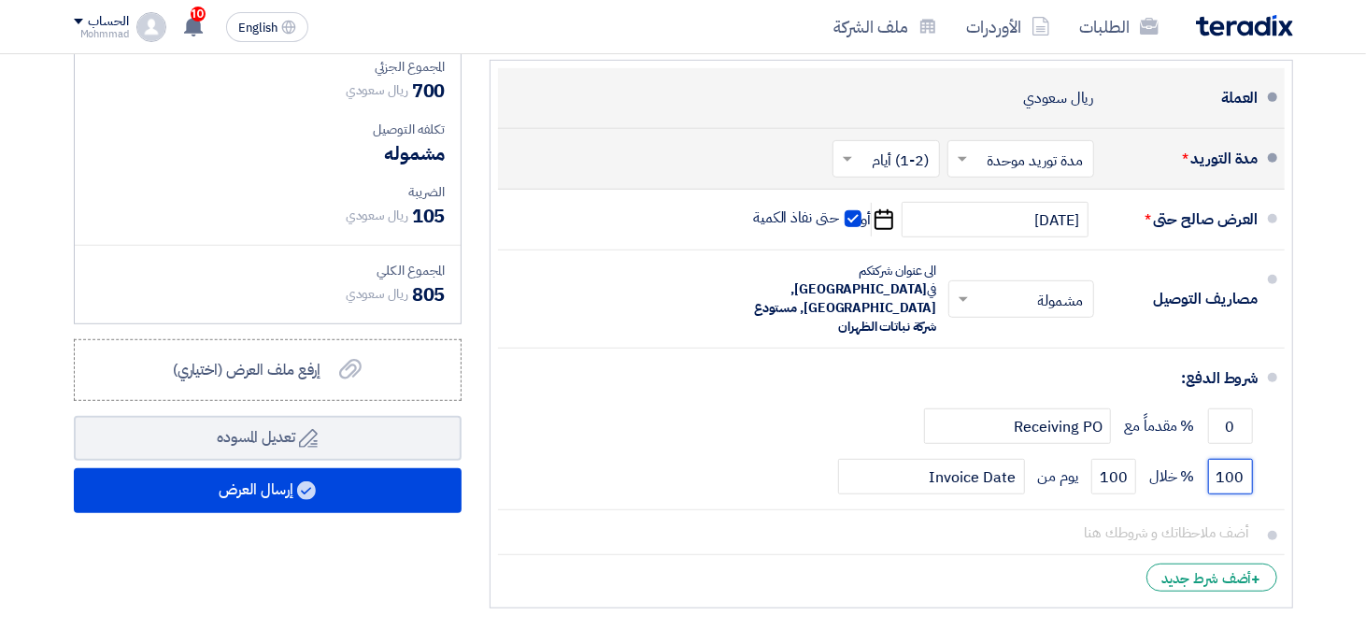
type input "100"
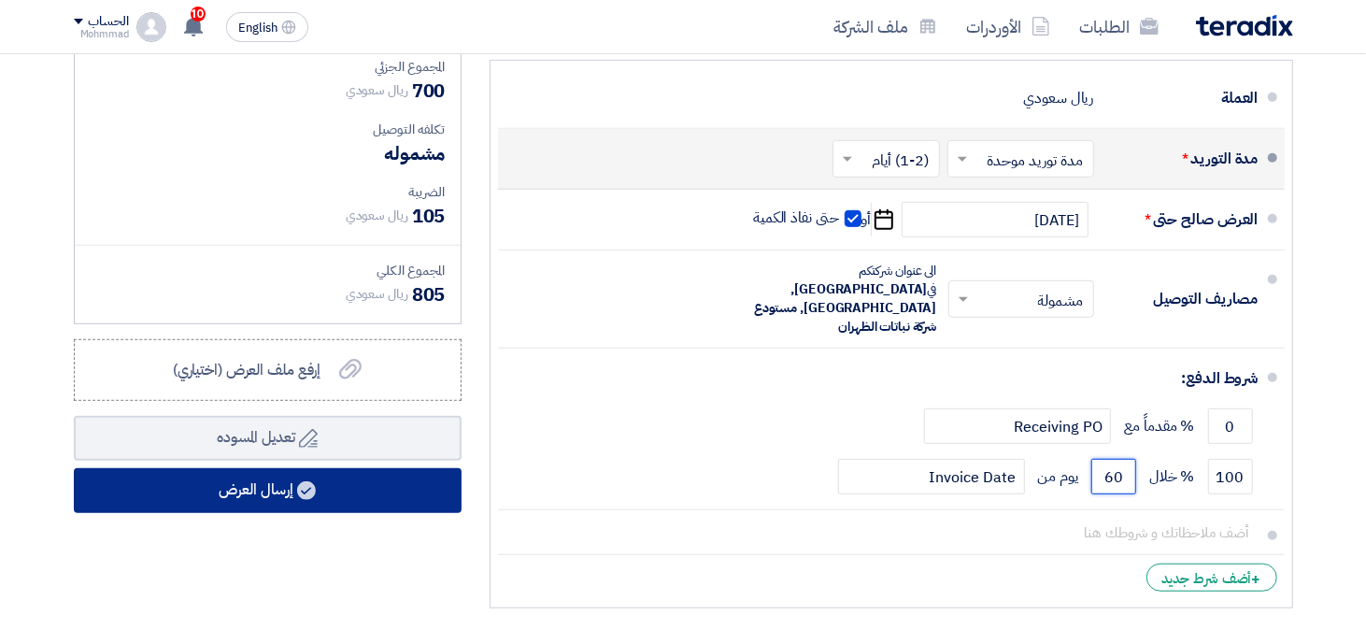
type input "60"
click at [202, 504] on button "إرسال العرض" at bounding box center [268, 490] width 388 height 45
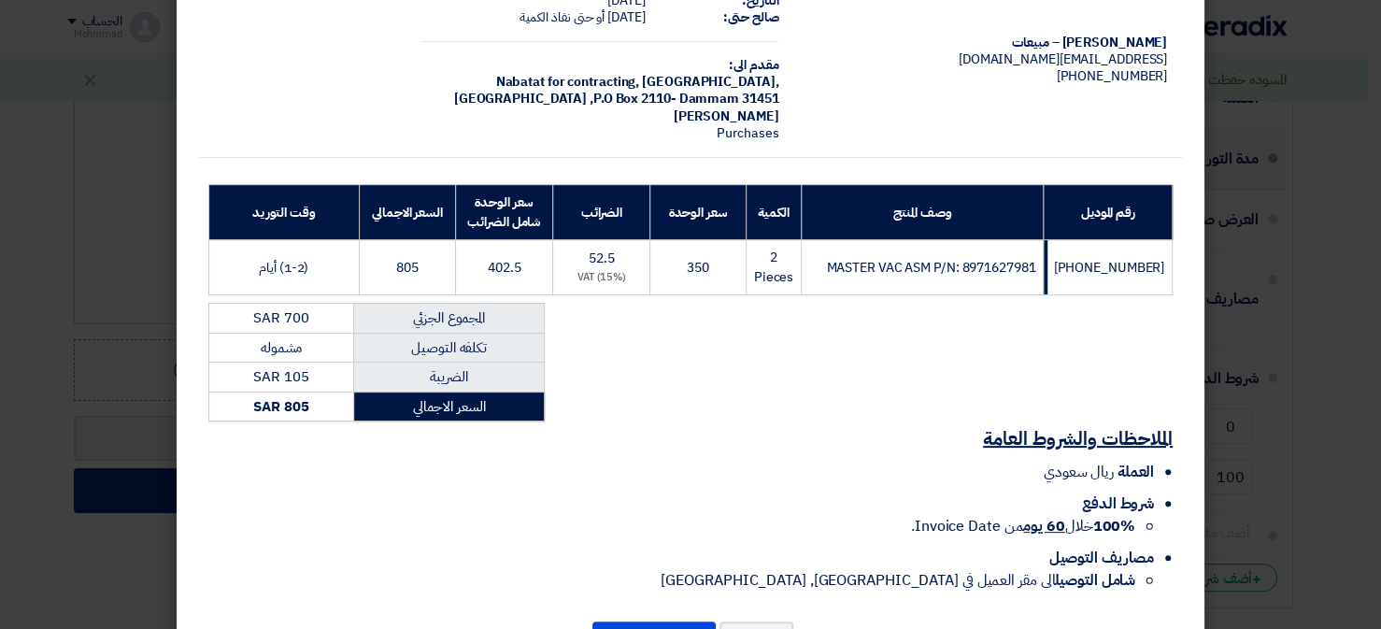
scroll to position [192, 0]
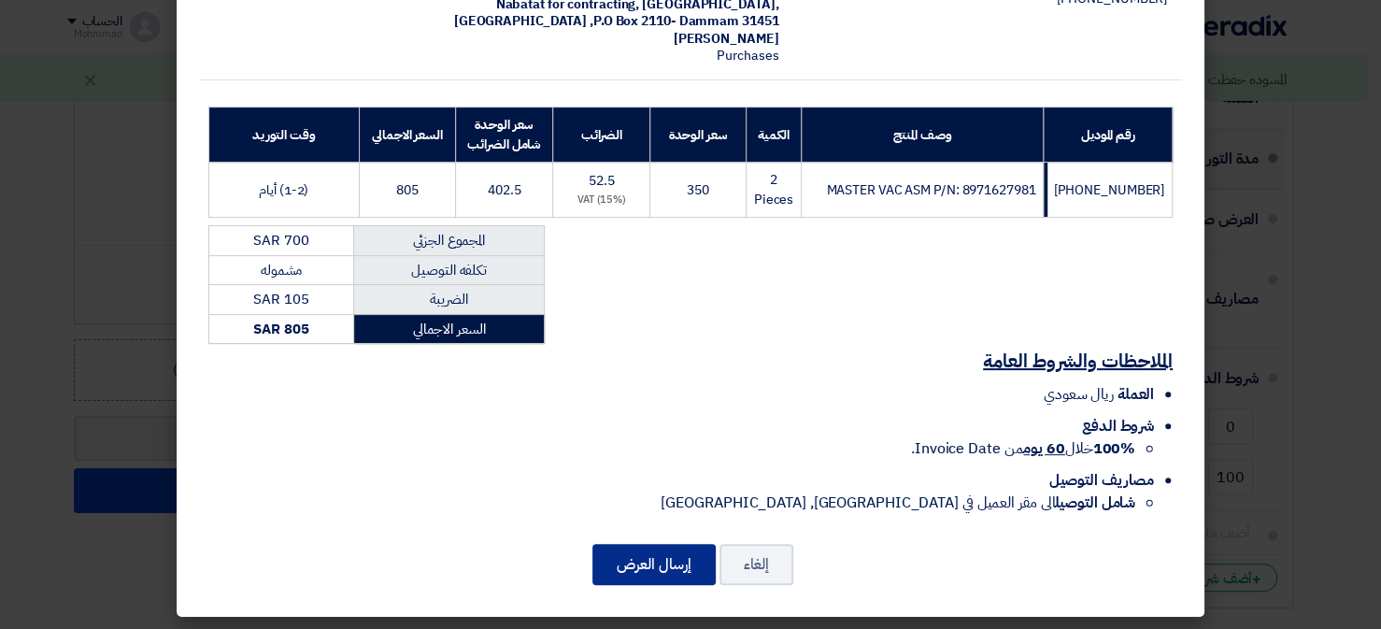
click at [657, 561] on button "إرسال العرض" at bounding box center [653, 564] width 123 height 41
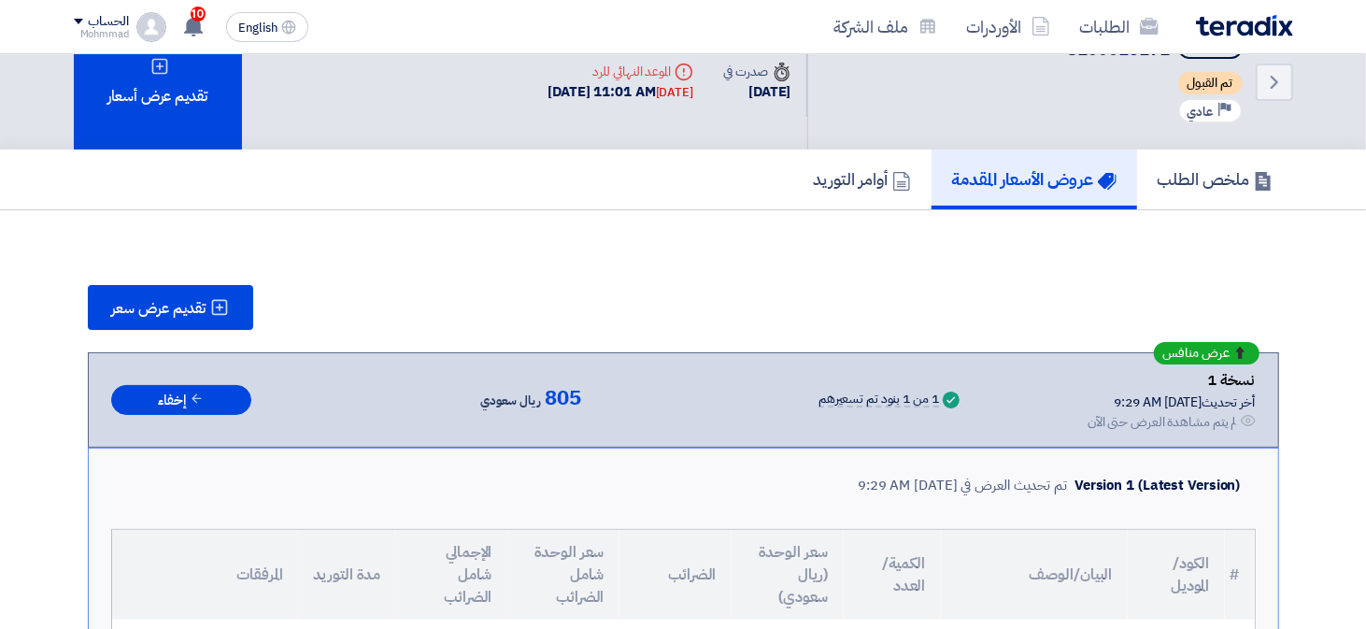
scroll to position [37, 0]
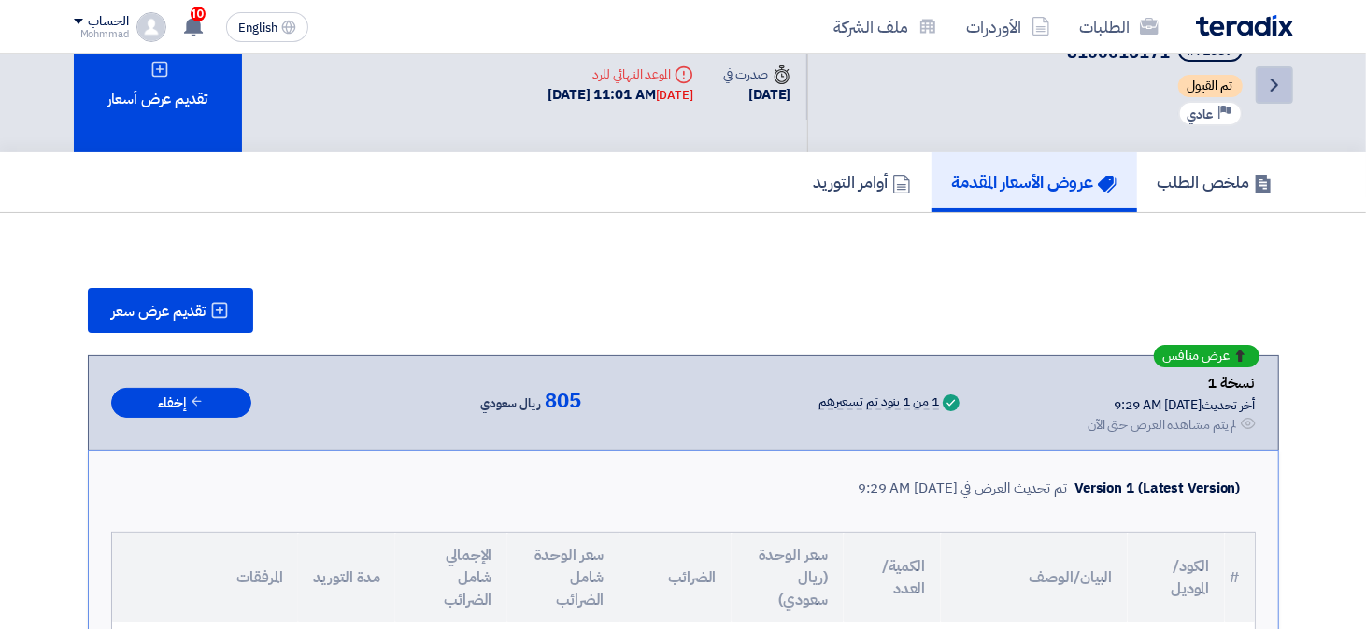
click at [1279, 80] on icon "Back" at bounding box center [1274, 85] width 22 height 22
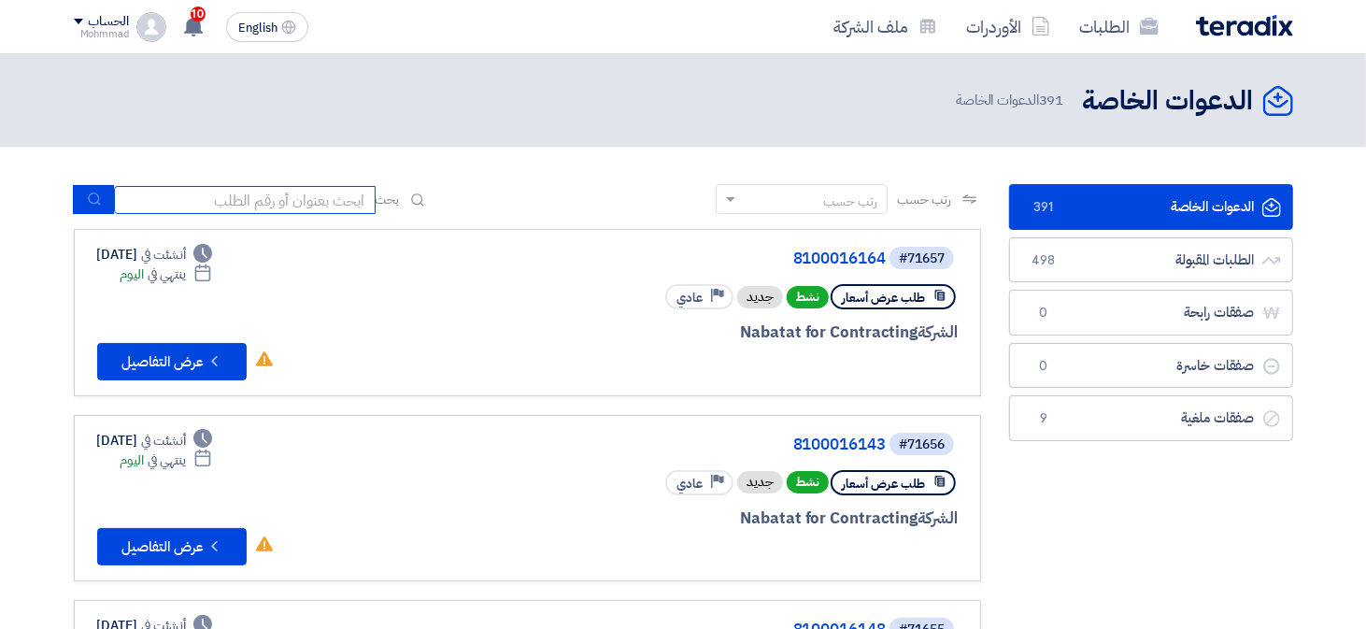
click at [219, 208] on input at bounding box center [245, 200] width 262 height 28
paste input "8100016164"
type input "8100016164"
click at [104, 201] on button "submit" at bounding box center [93, 199] width 41 height 29
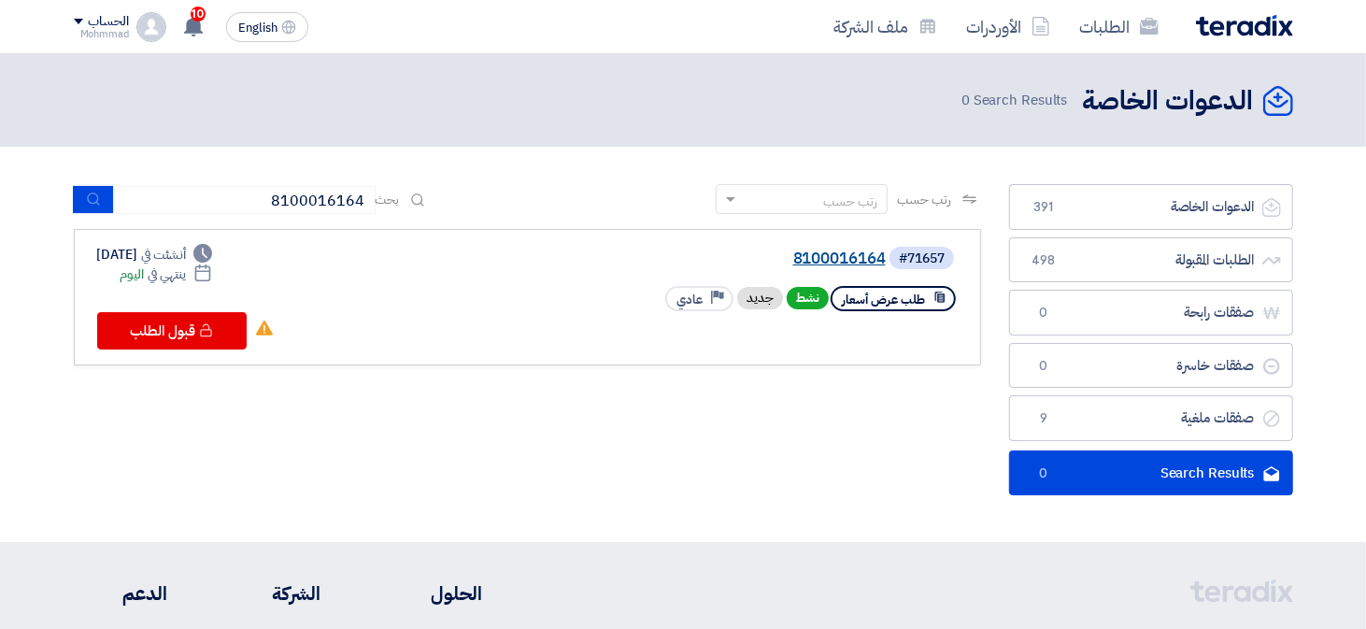
click at [834, 258] on link "8100016164" at bounding box center [699, 258] width 374 height 17
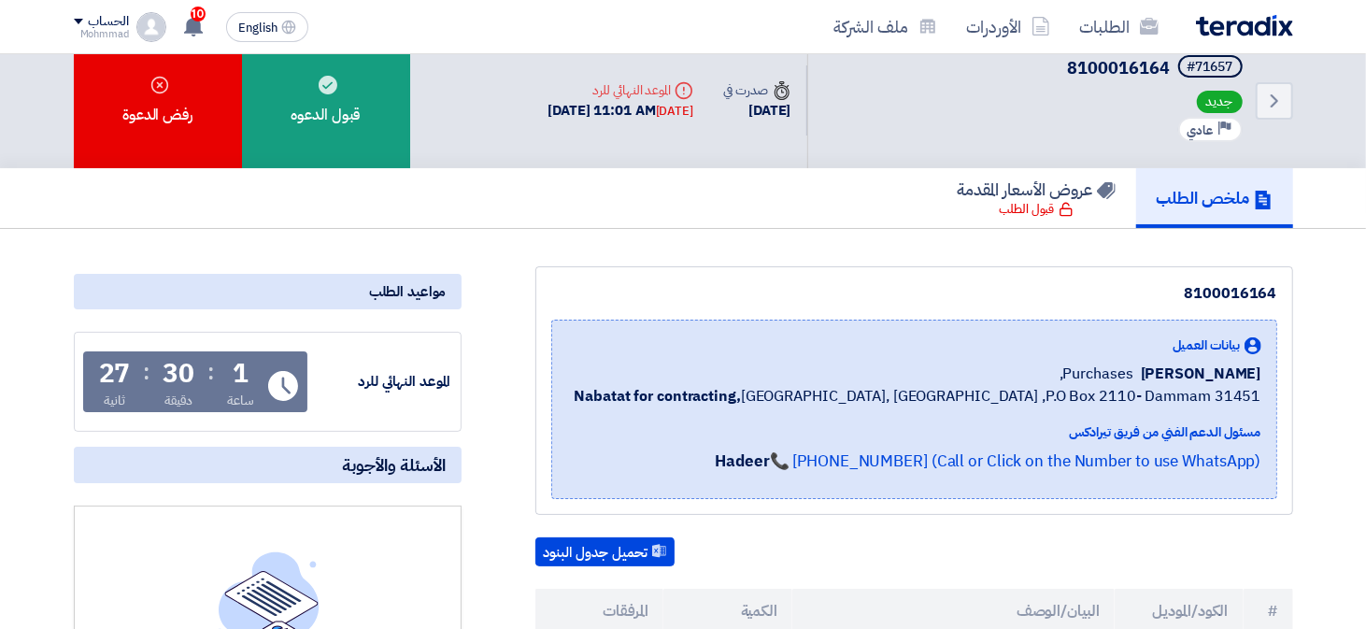
scroll to position [7, 0]
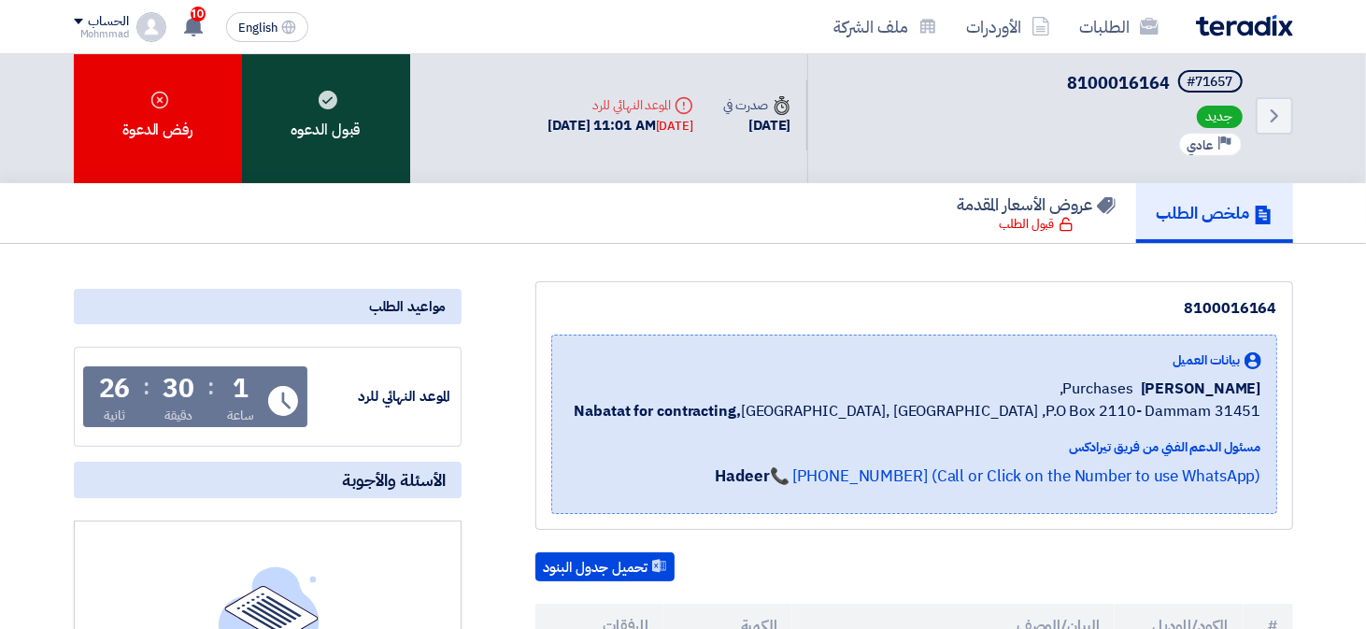
click at [337, 134] on div "قبول الدعوه" at bounding box center [326, 115] width 168 height 135
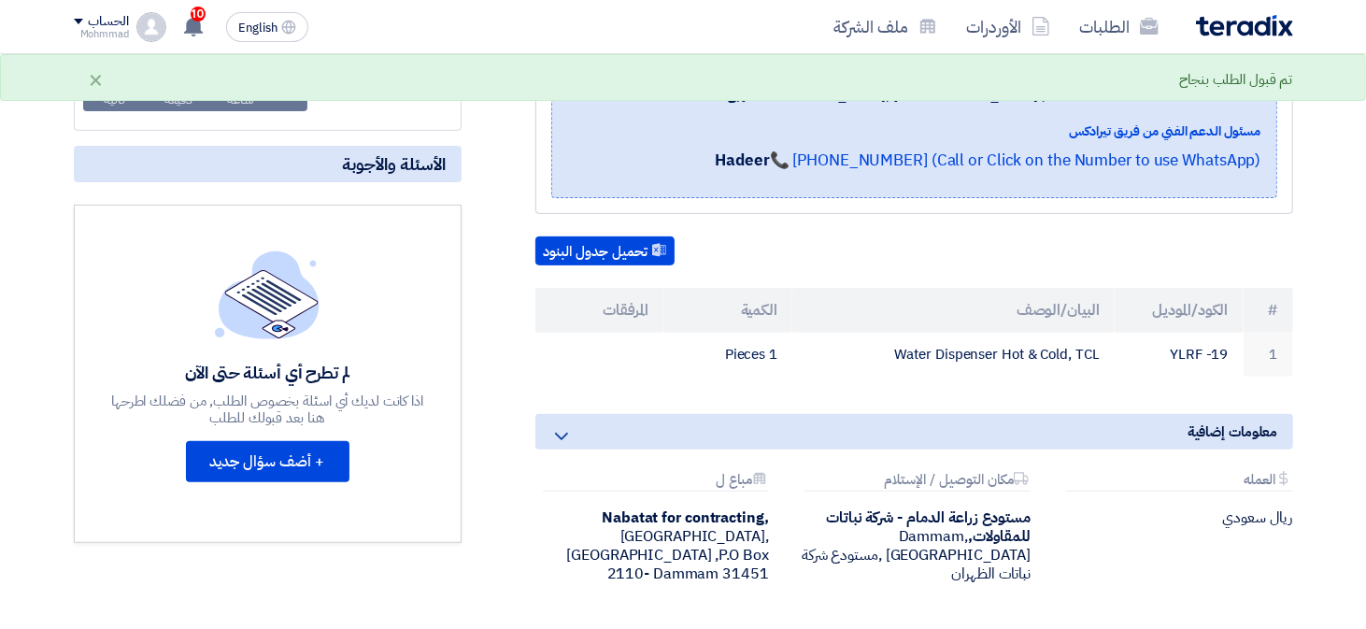
scroll to position [323, 0]
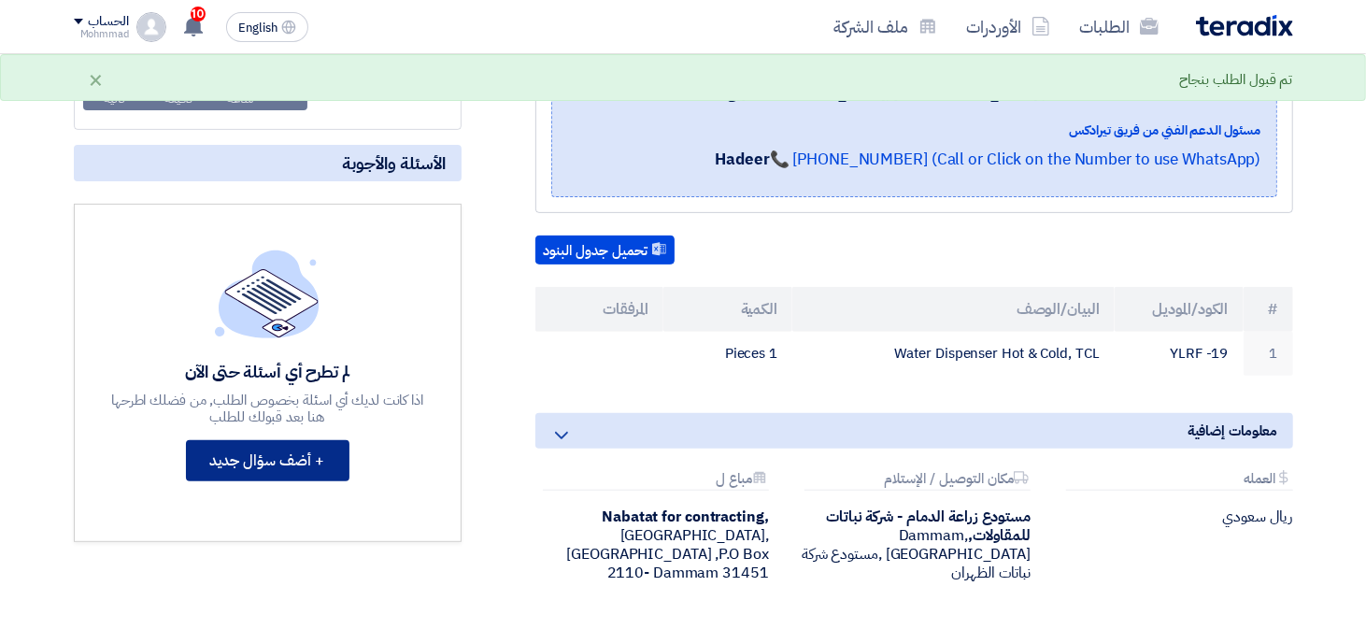
click at [259, 452] on button "+ أضف سؤال جديد" at bounding box center [267, 460] width 163 height 41
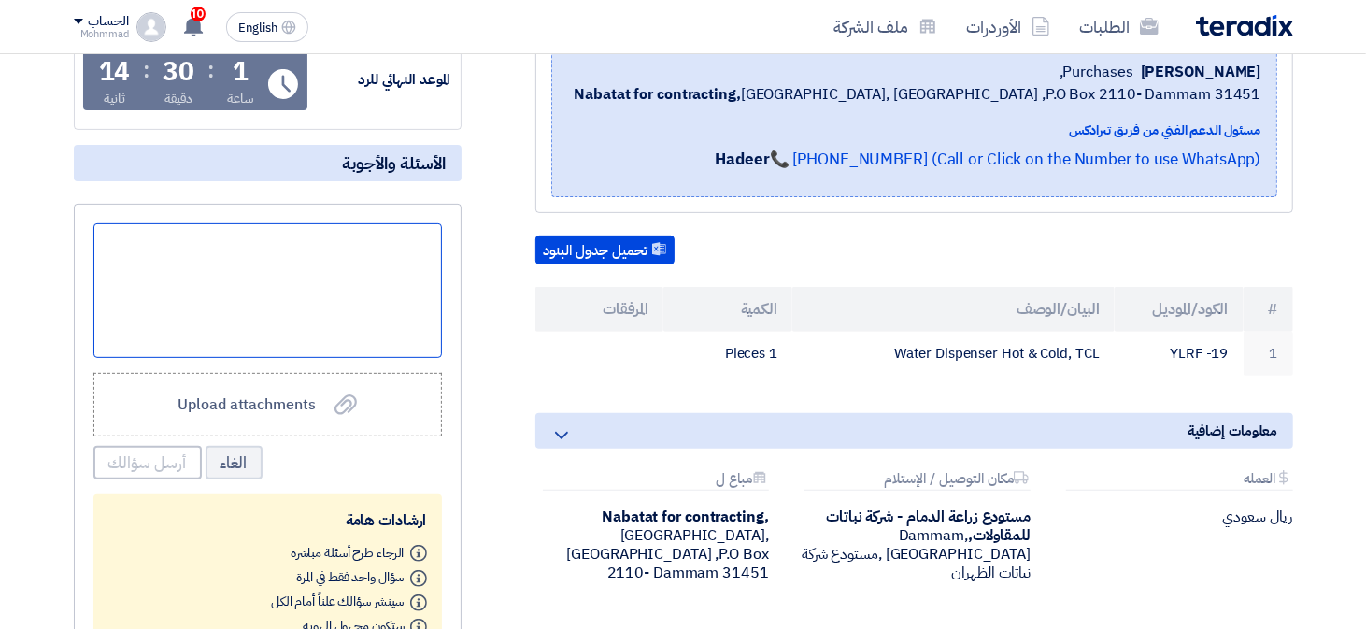
click at [341, 271] on div at bounding box center [267, 290] width 348 height 135
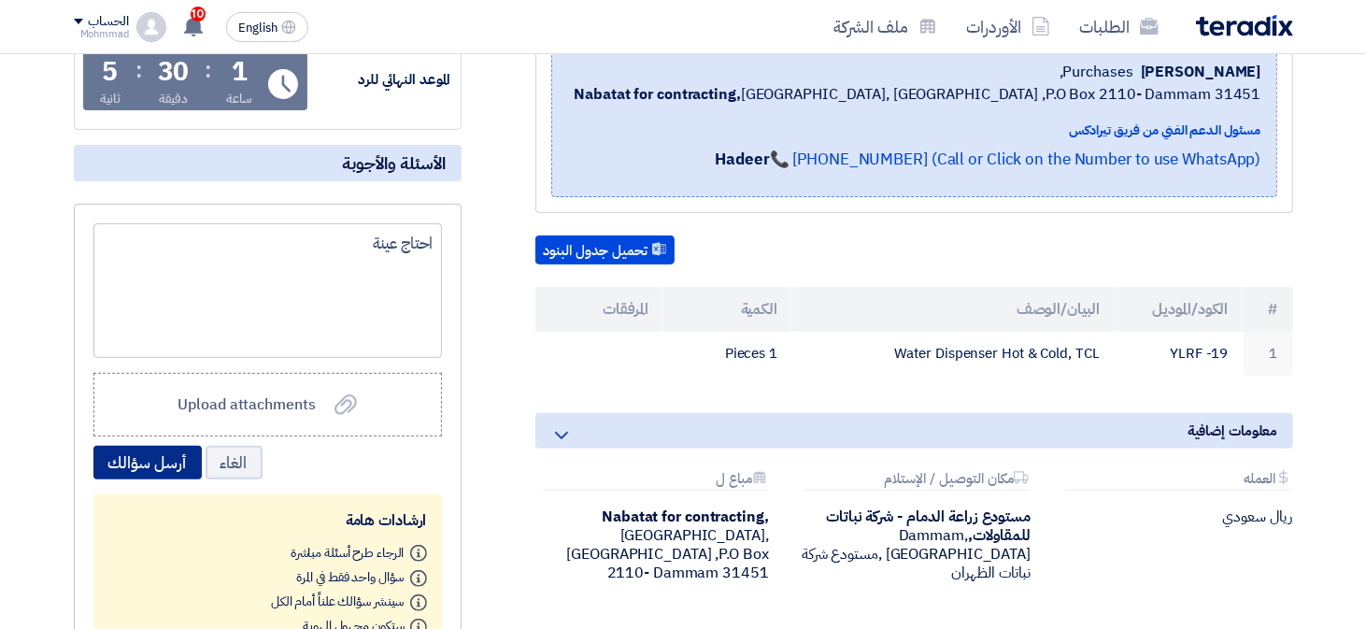
click at [136, 463] on button "أرسل سؤالك" at bounding box center [147, 463] width 108 height 34
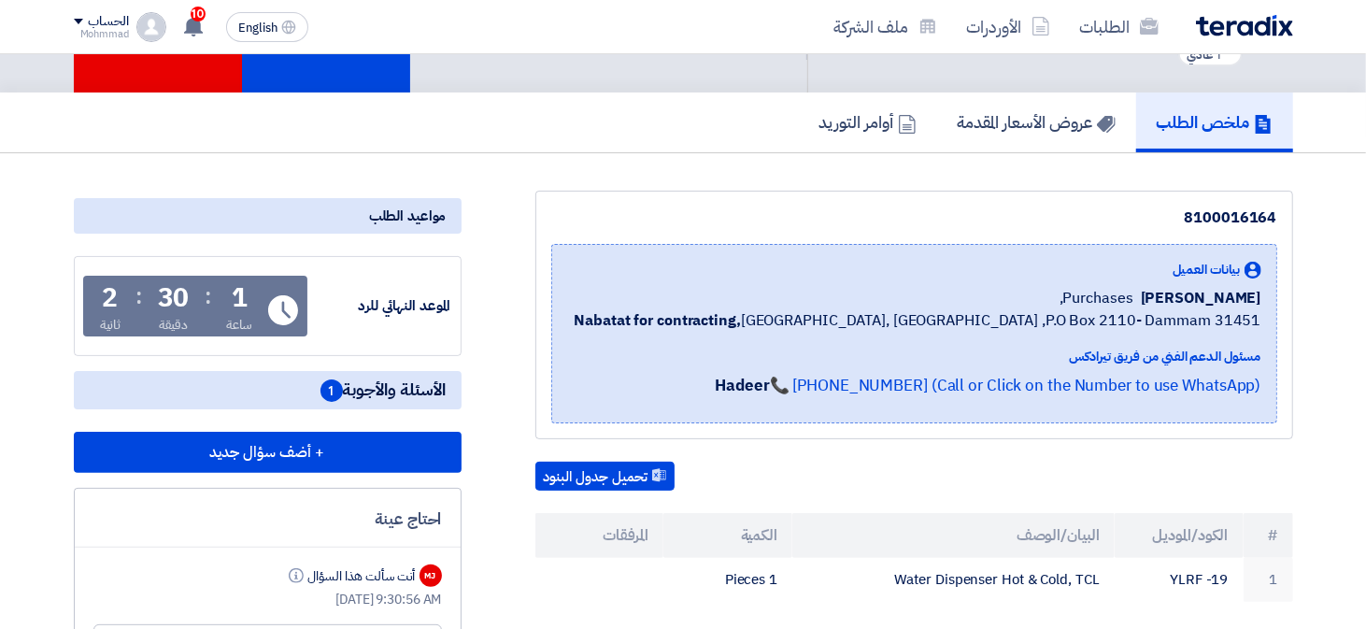
scroll to position [0, 0]
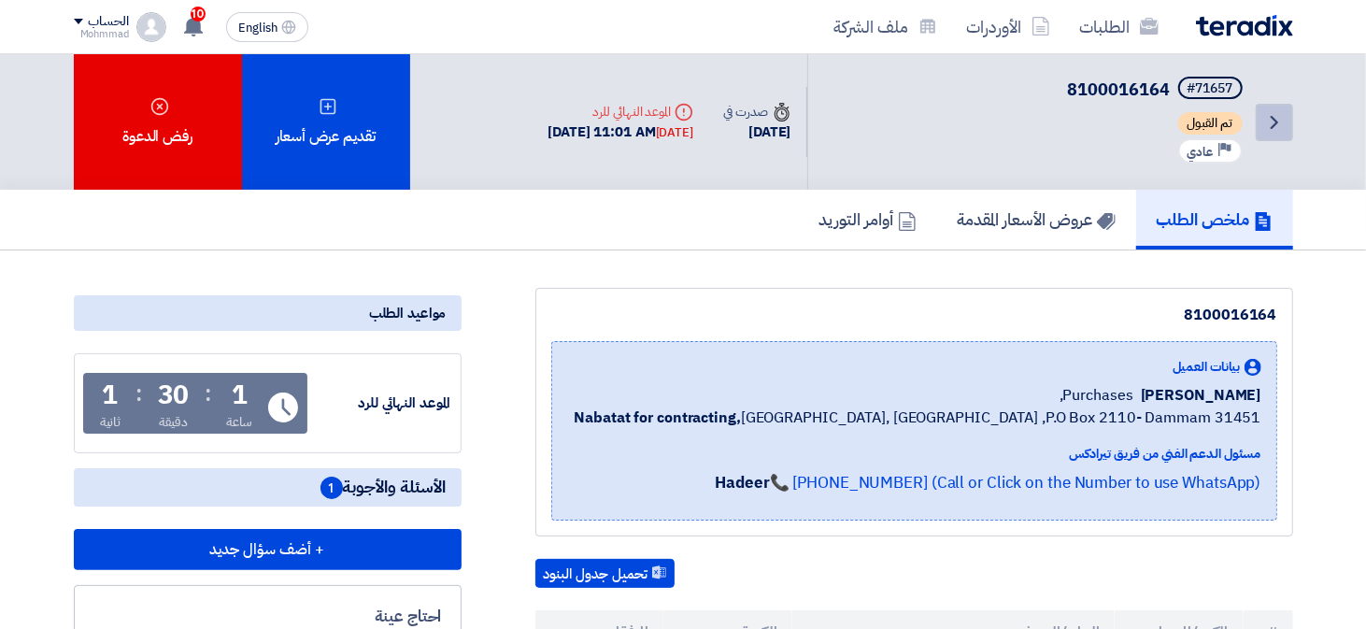
click at [1283, 136] on link "Back" at bounding box center [1274, 122] width 37 height 37
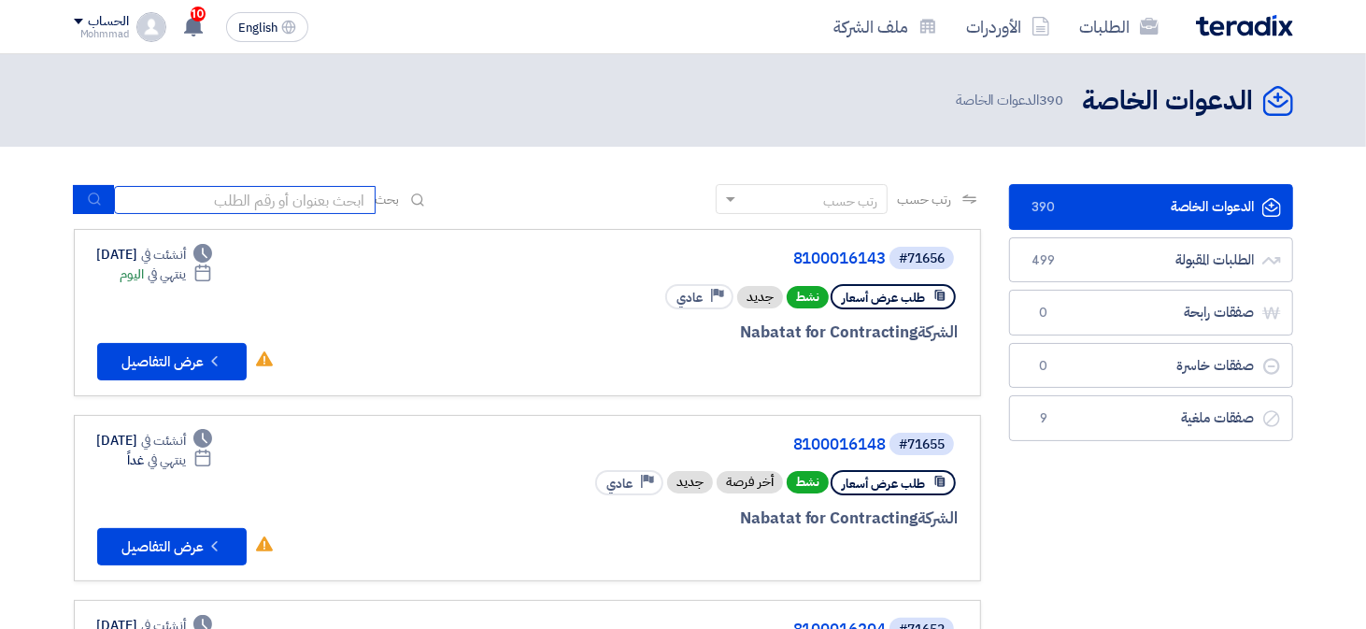
click at [205, 208] on input at bounding box center [245, 200] width 262 height 28
click at [227, 202] on input at bounding box center [245, 200] width 262 height 28
paste input "8100016143"
type input "8100016143"
click at [90, 204] on icon "submit" at bounding box center [94, 199] width 15 height 15
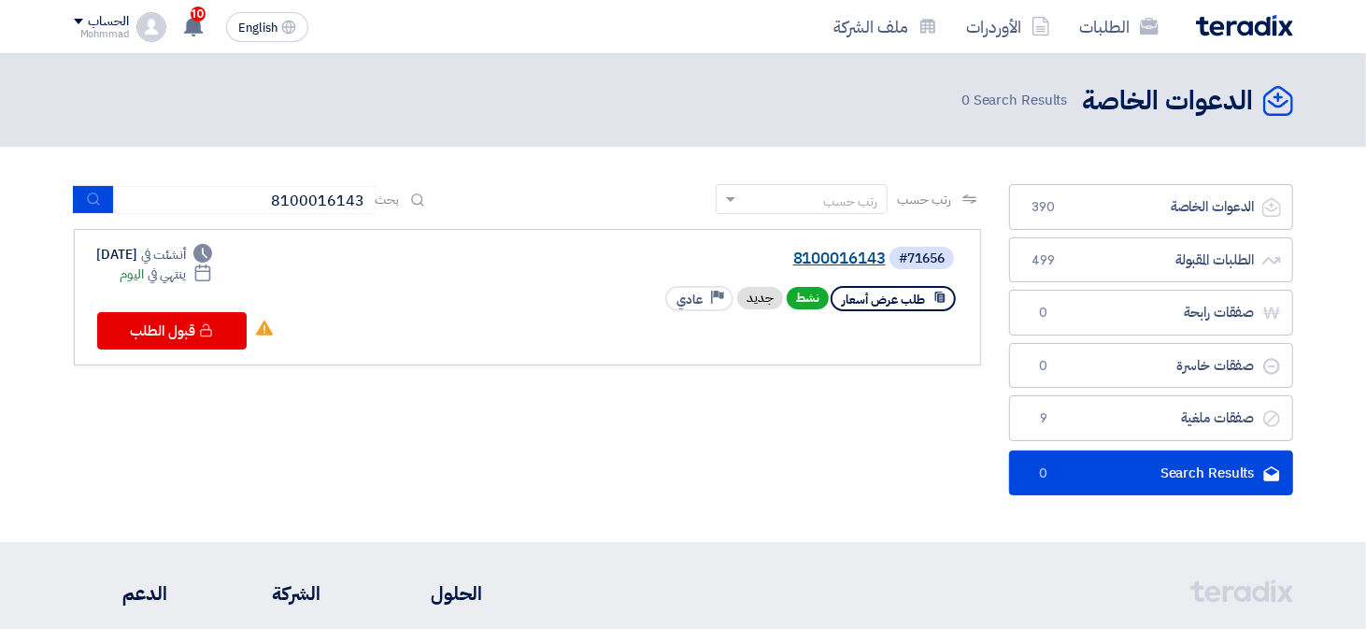
click at [796, 264] on link "8100016143" at bounding box center [699, 258] width 374 height 17
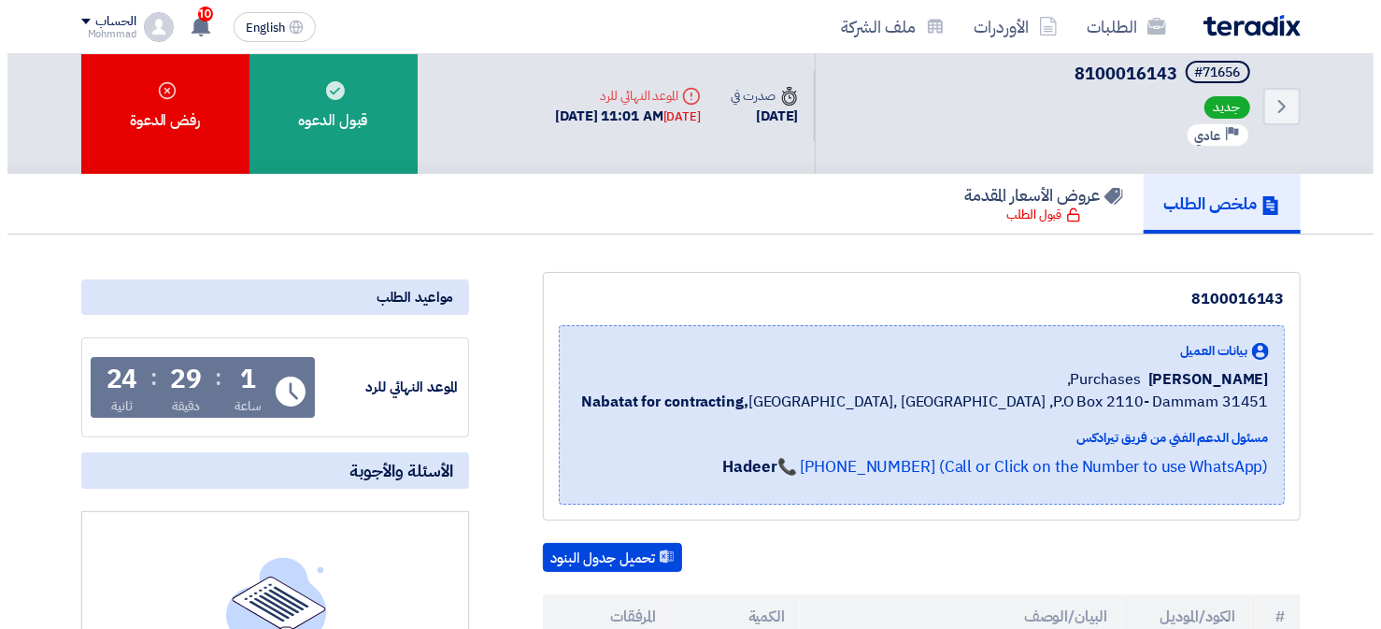
scroll to position [6, 0]
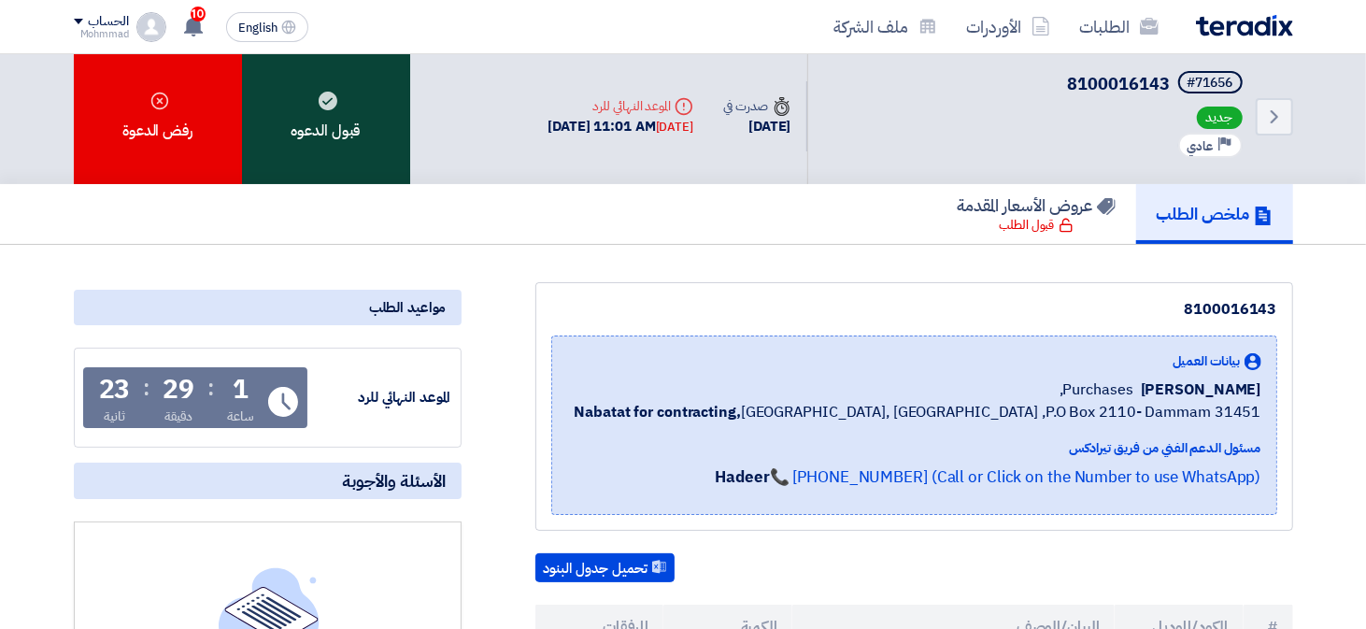
click at [327, 124] on div "قبول الدعوه" at bounding box center [326, 116] width 168 height 135
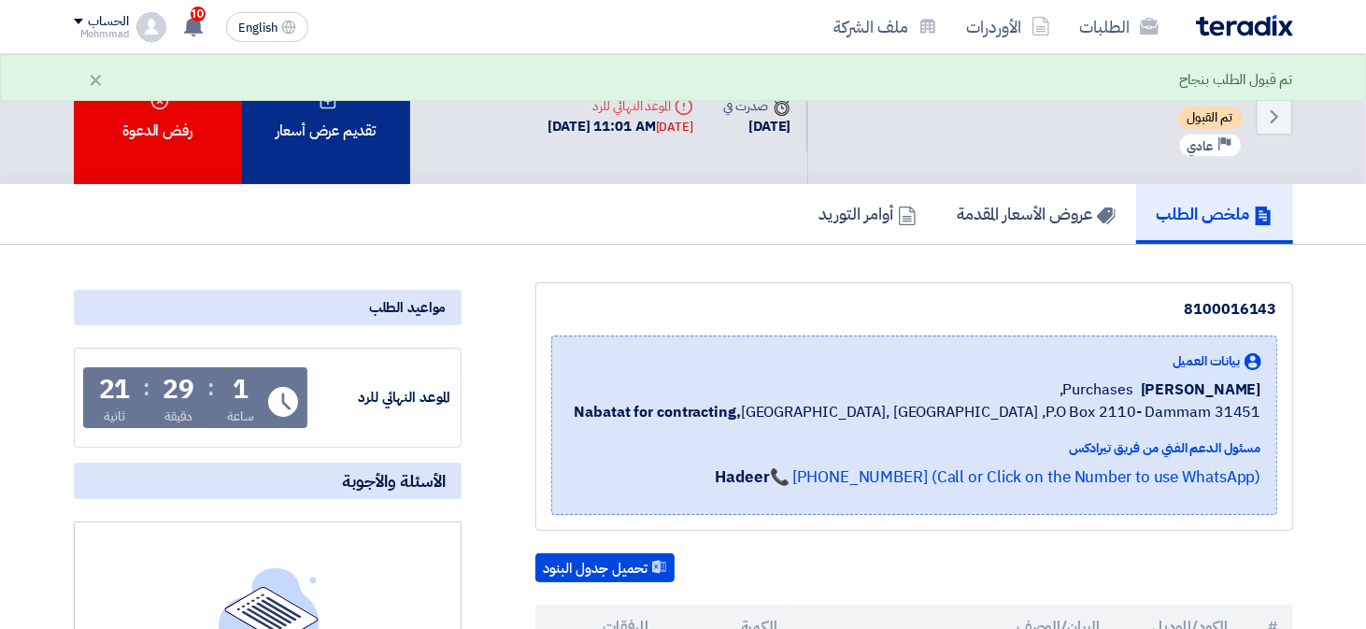
click at [342, 152] on div "تقديم عرض أسعار" at bounding box center [326, 116] width 168 height 135
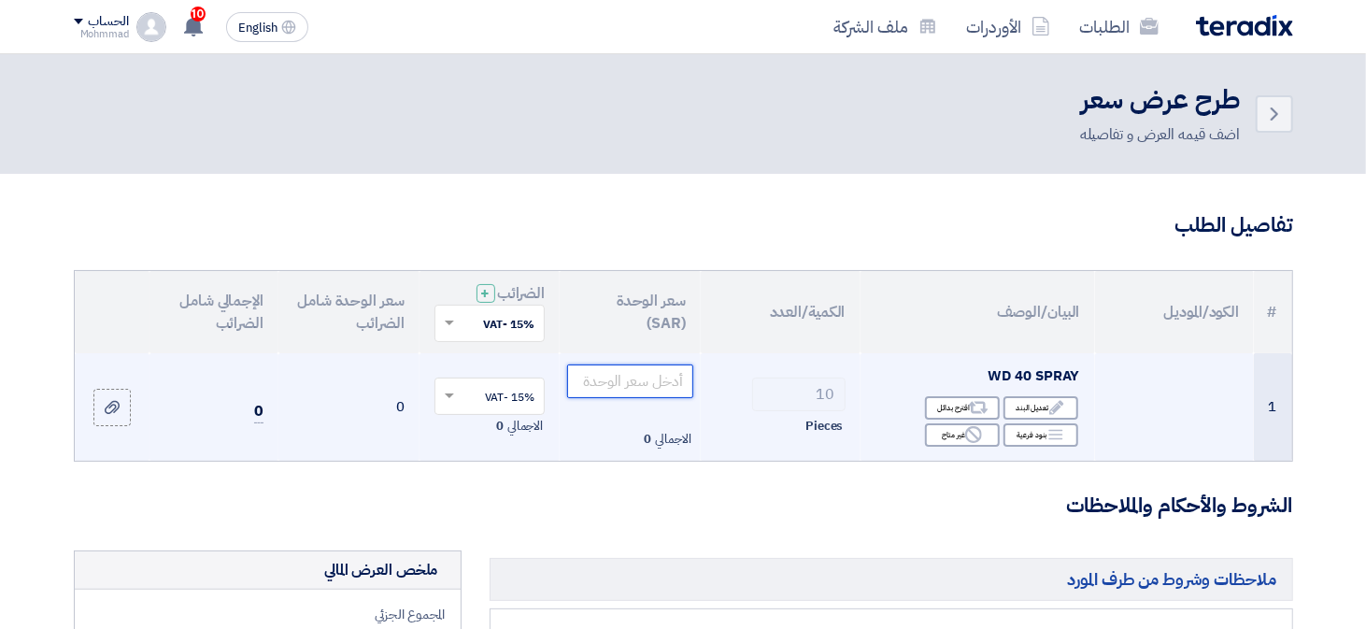
click at [624, 389] on input "number" at bounding box center [630, 381] width 126 height 34
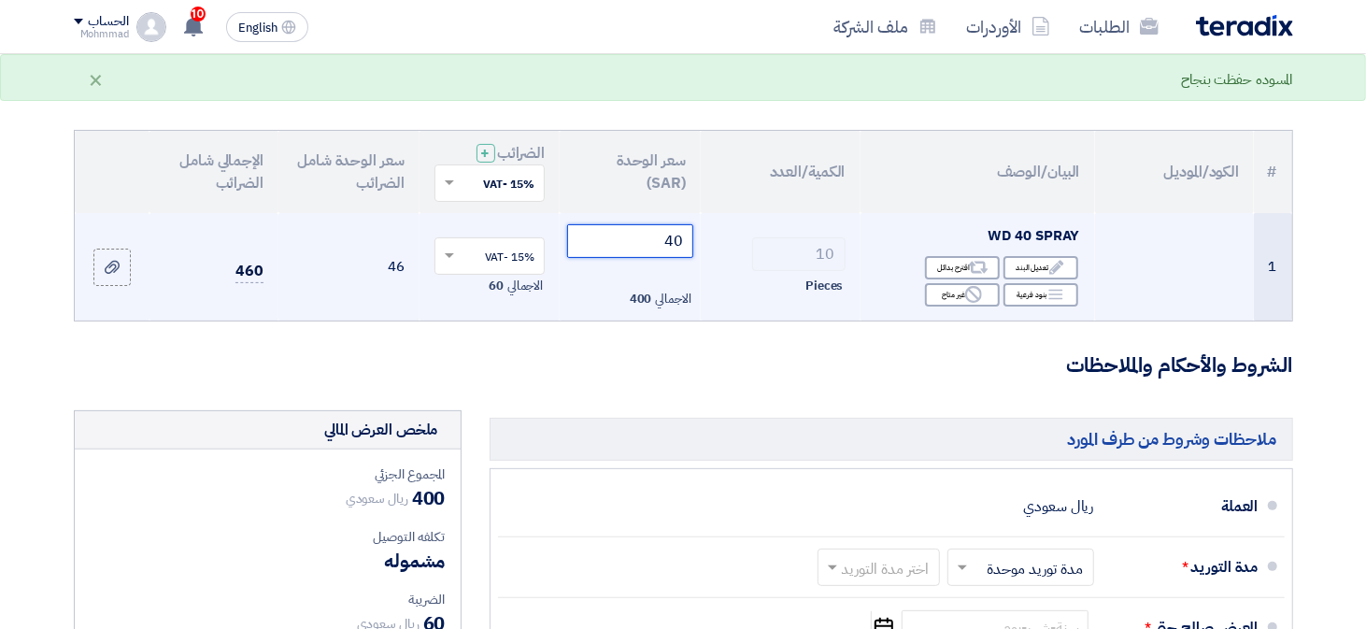
scroll to position [141, 0]
type input "4"
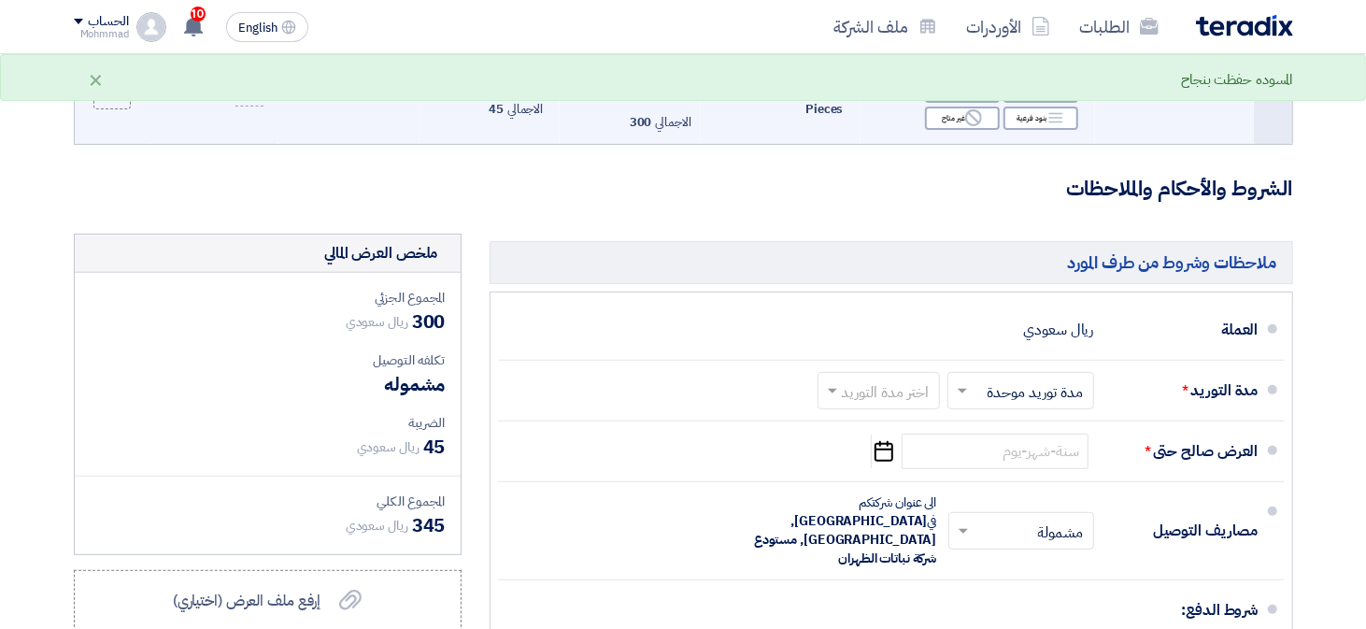
scroll to position [318, 0]
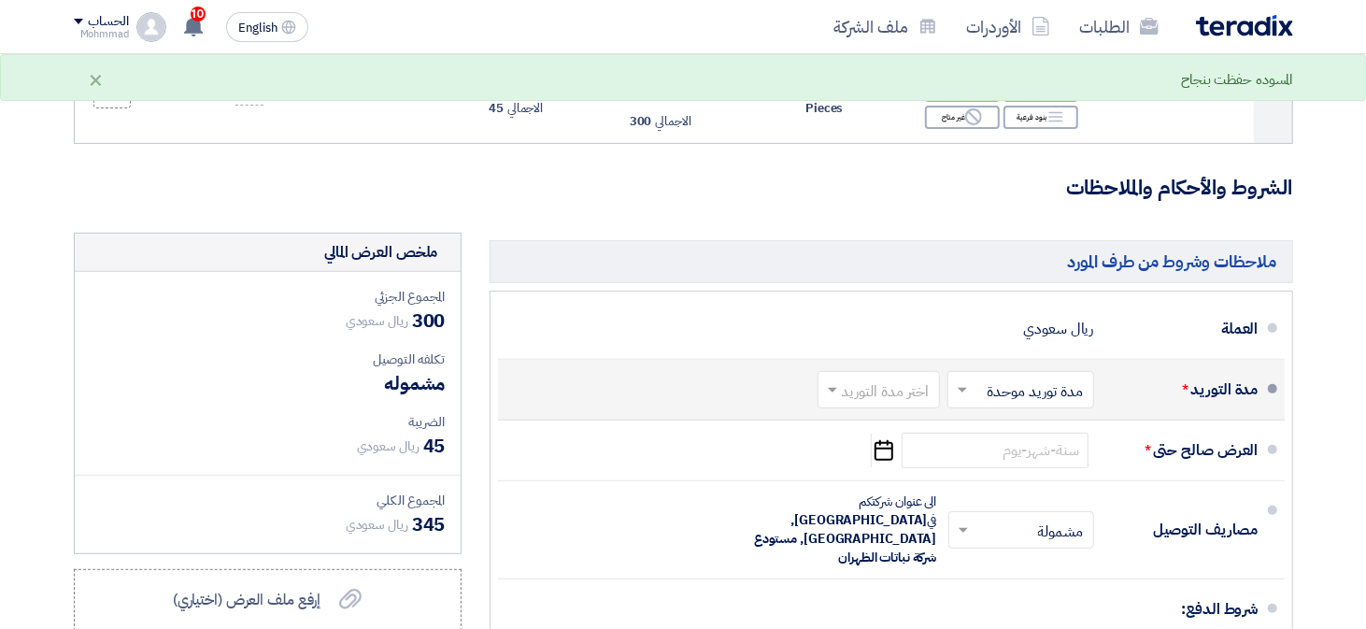
click at [893, 388] on input "text" at bounding box center [874, 390] width 113 height 27
type input "30"
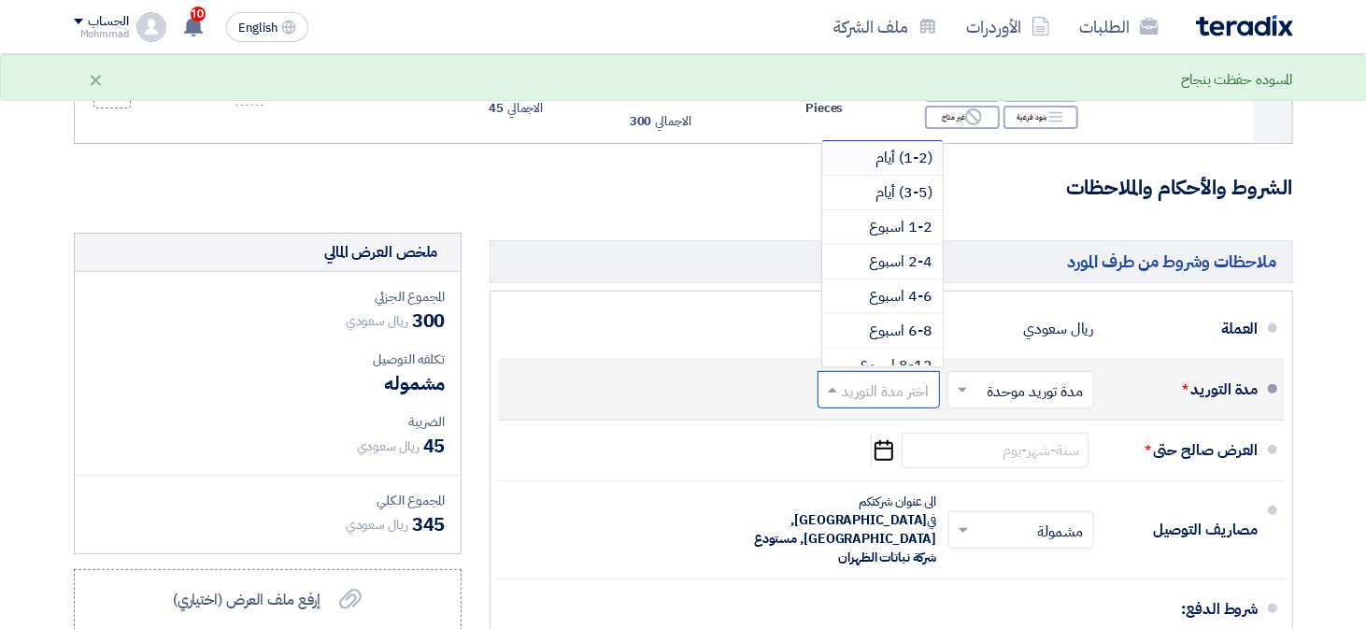
click at [913, 158] on span "(1-2) أيام" at bounding box center [904, 158] width 57 height 22
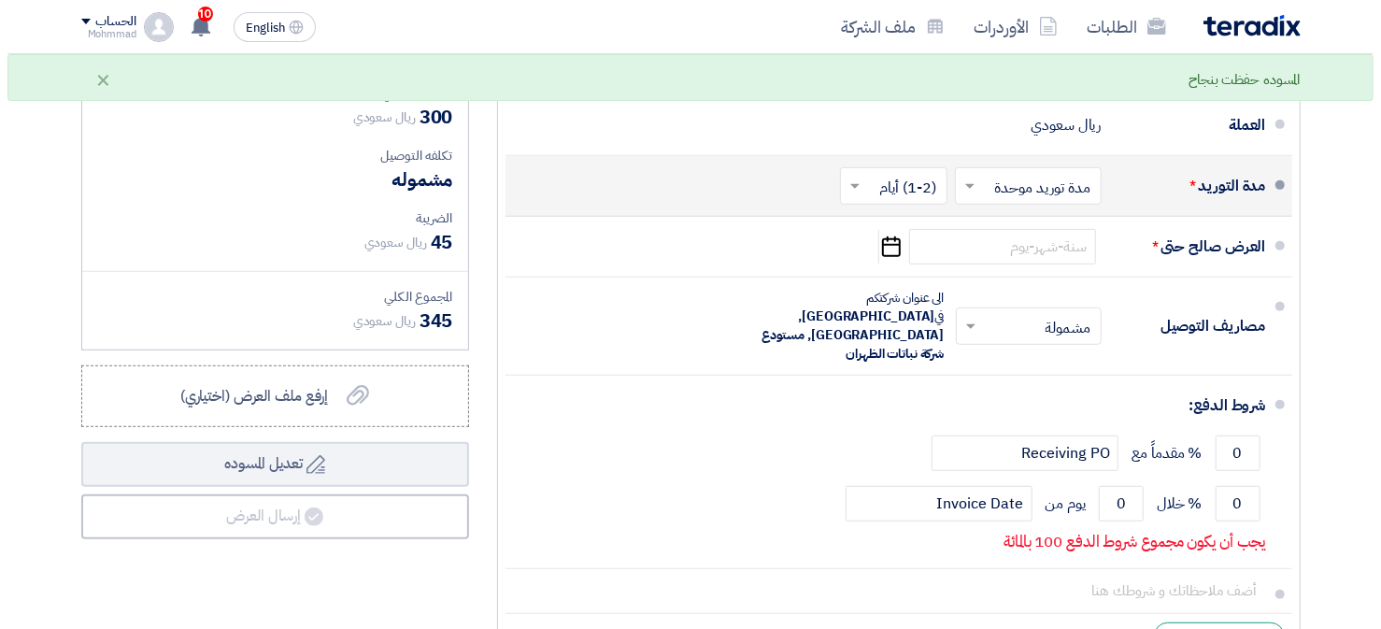
scroll to position [522, 0]
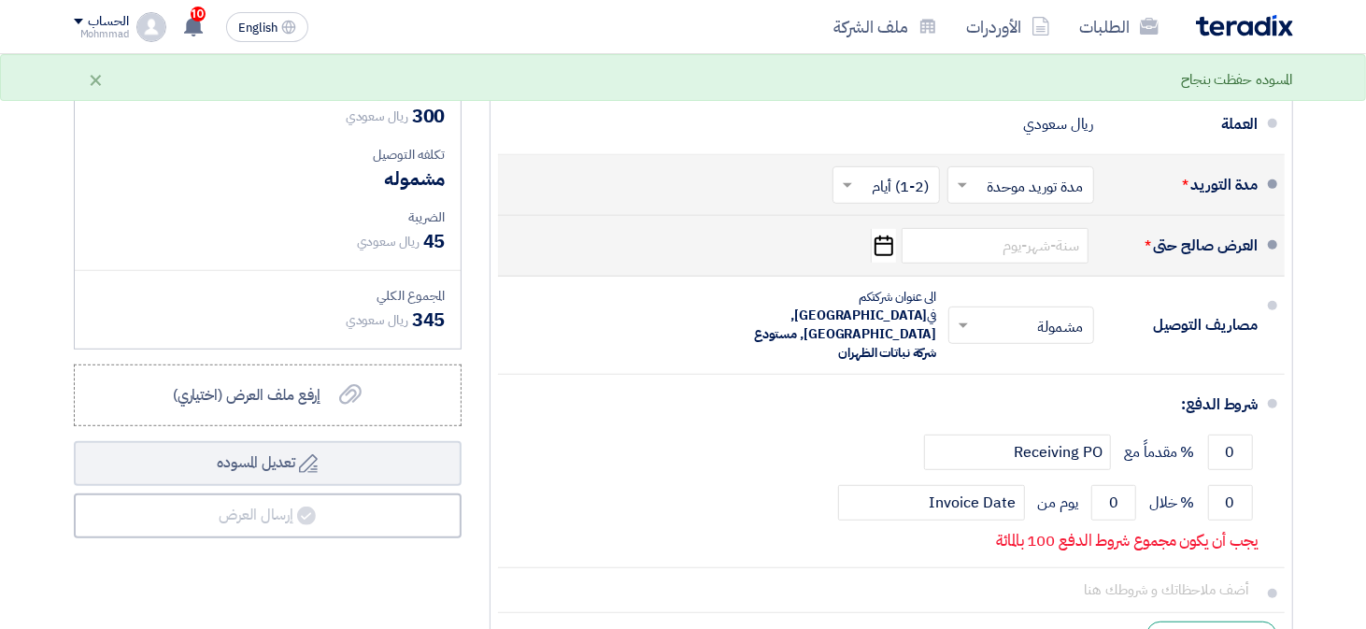
click at [884, 246] on icon "Pick a date" at bounding box center [883, 246] width 25 height 34
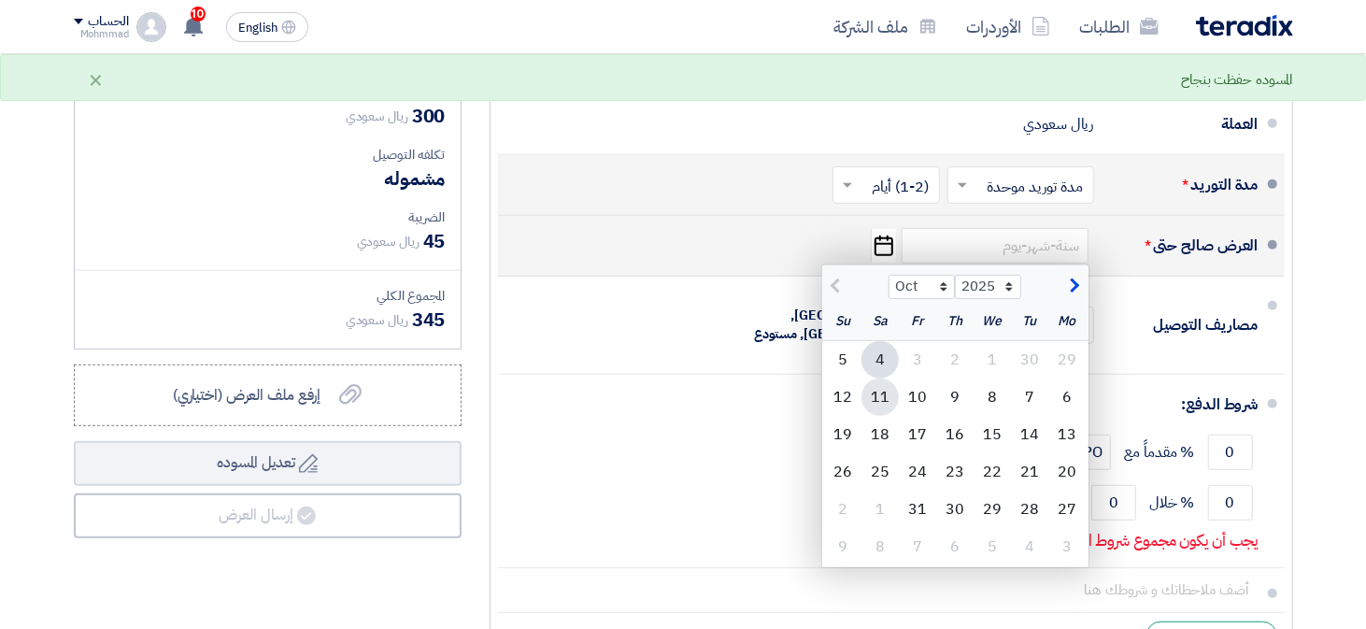
click at [879, 389] on div "11" at bounding box center [879, 396] width 37 height 37
type input "[DATE]"
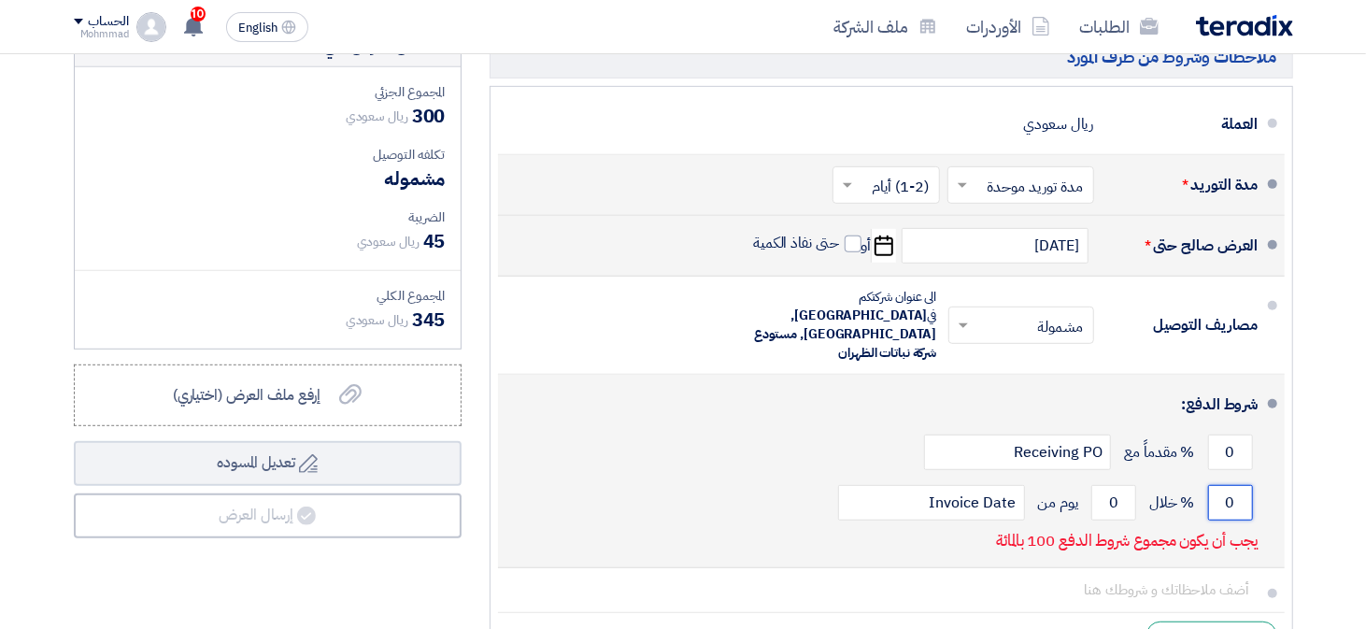
click at [1226, 486] on input "0" at bounding box center [1230, 502] width 45 height 35
type input "100"
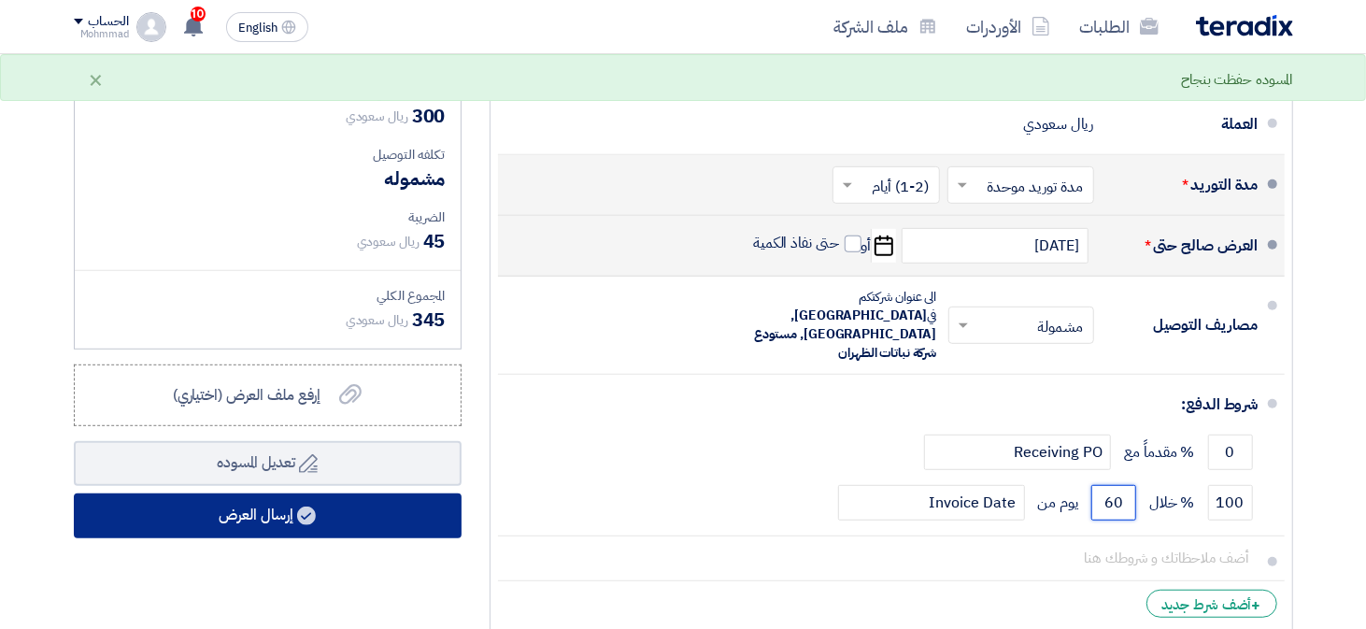
type input "60"
click at [180, 529] on button "إرسال العرض" at bounding box center [268, 515] width 388 height 45
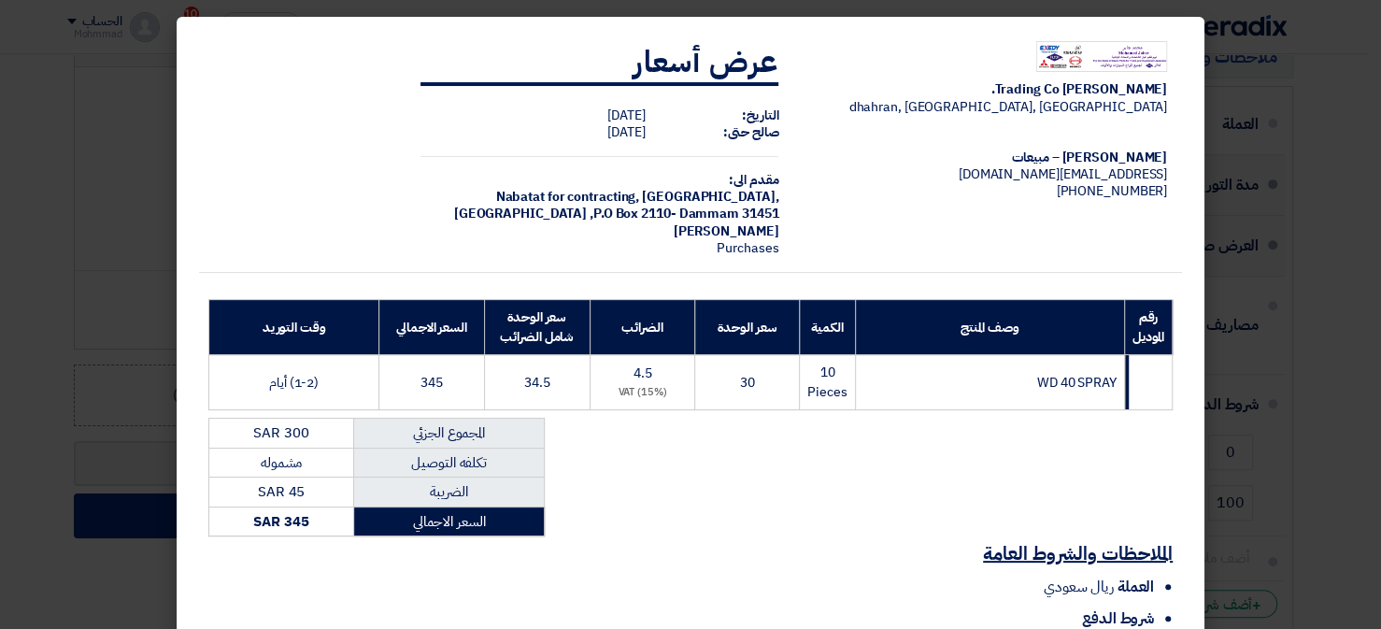
scroll to position [192, 0]
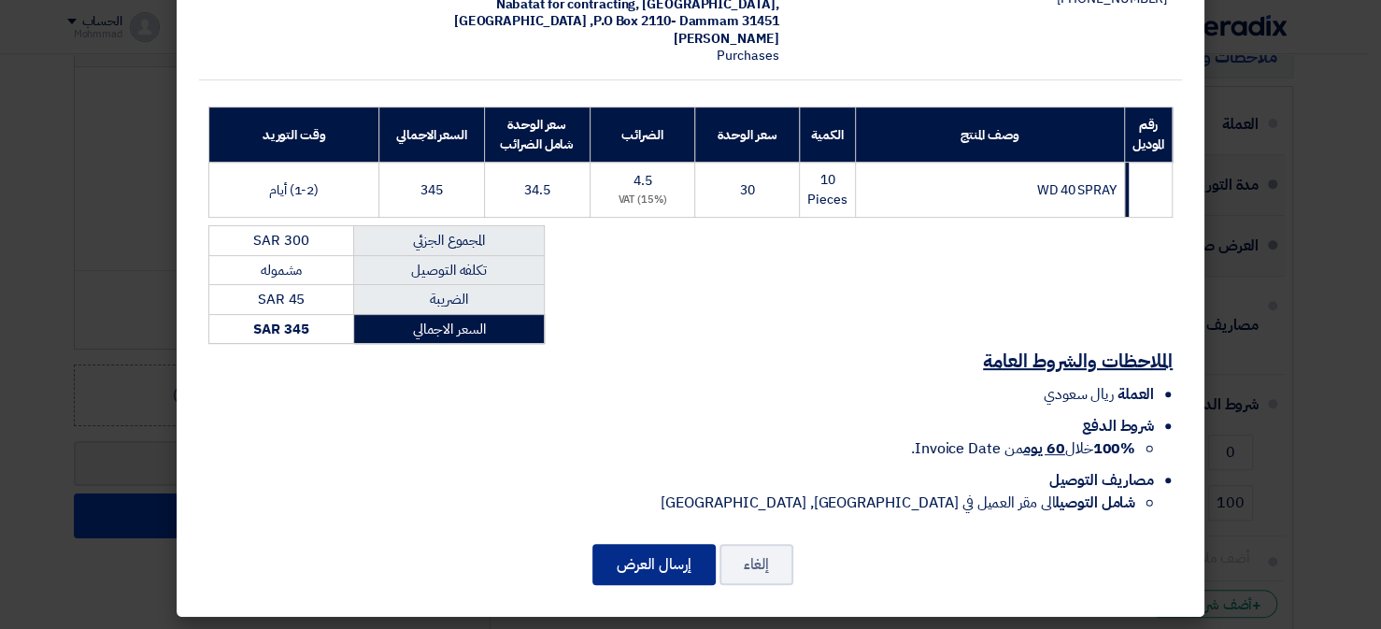
click at [638, 547] on button "إرسال العرض" at bounding box center [653, 564] width 123 height 41
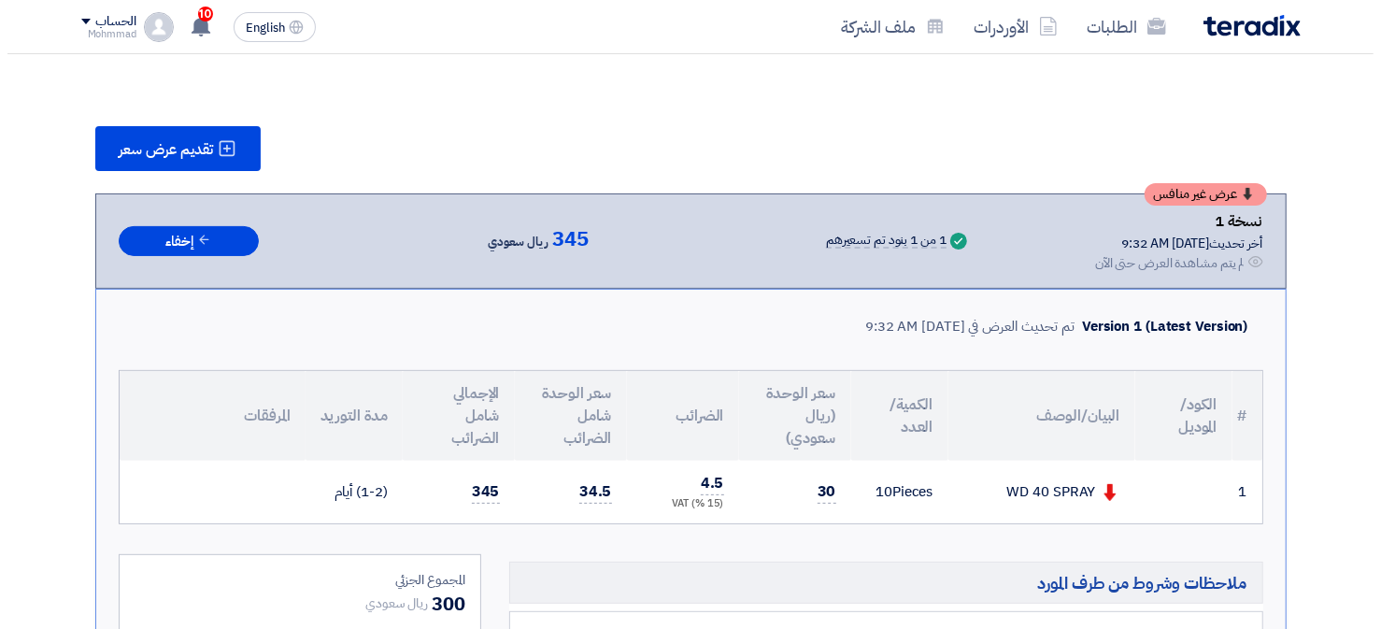
scroll to position [198, 0]
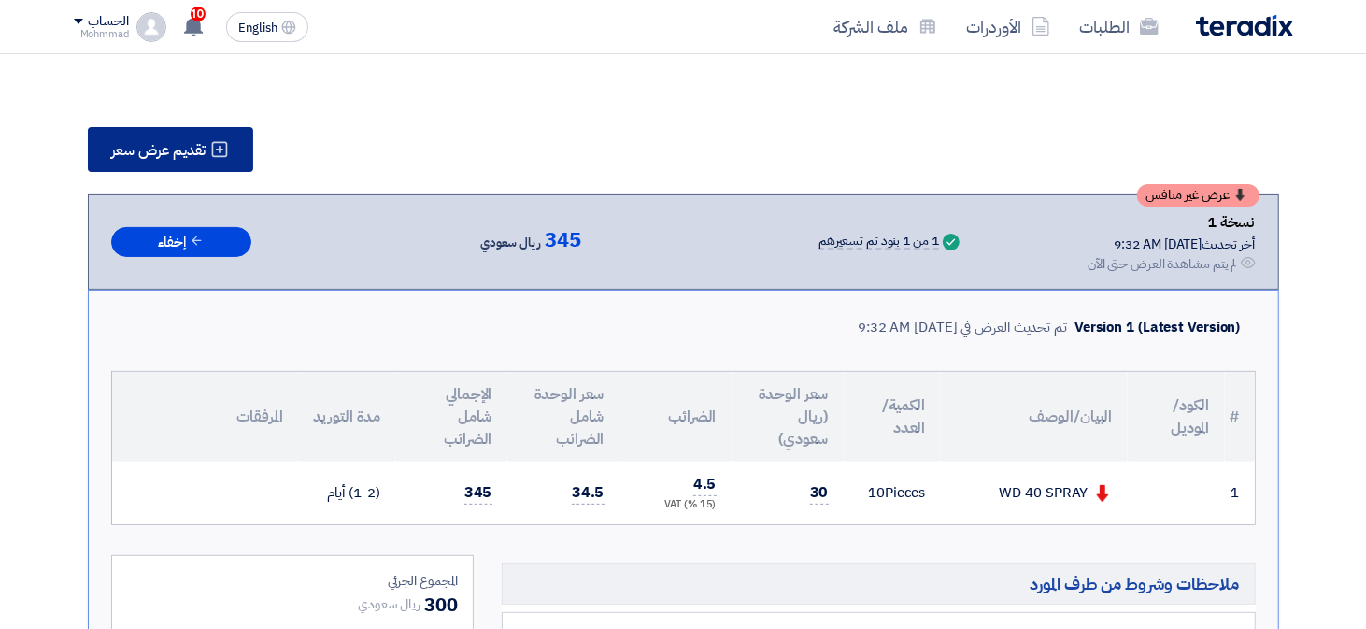
click at [192, 149] on span "تقديم عرض سعر" at bounding box center [159, 150] width 94 height 15
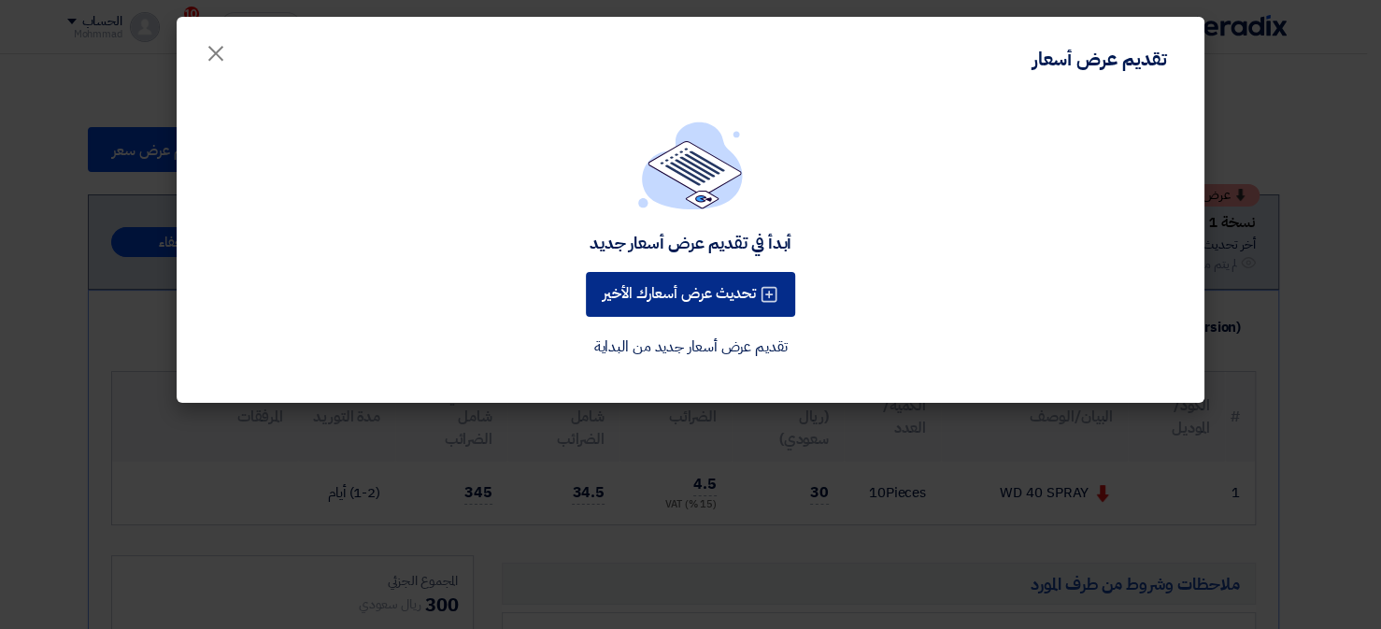
click at [647, 299] on button "تحديث عرض أسعارك الأخير" at bounding box center [690, 294] width 209 height 45
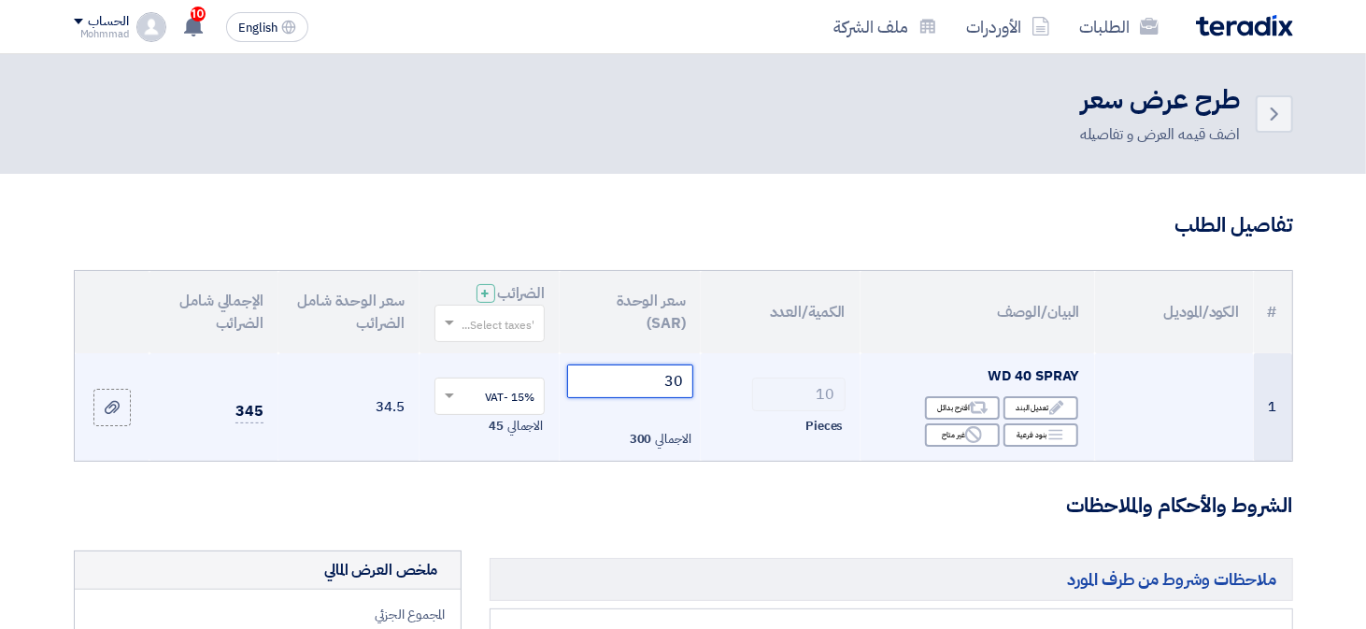
click at [656, 391] on input "30" at bounding box center [630, 381] width 126 height 34
type input "3"
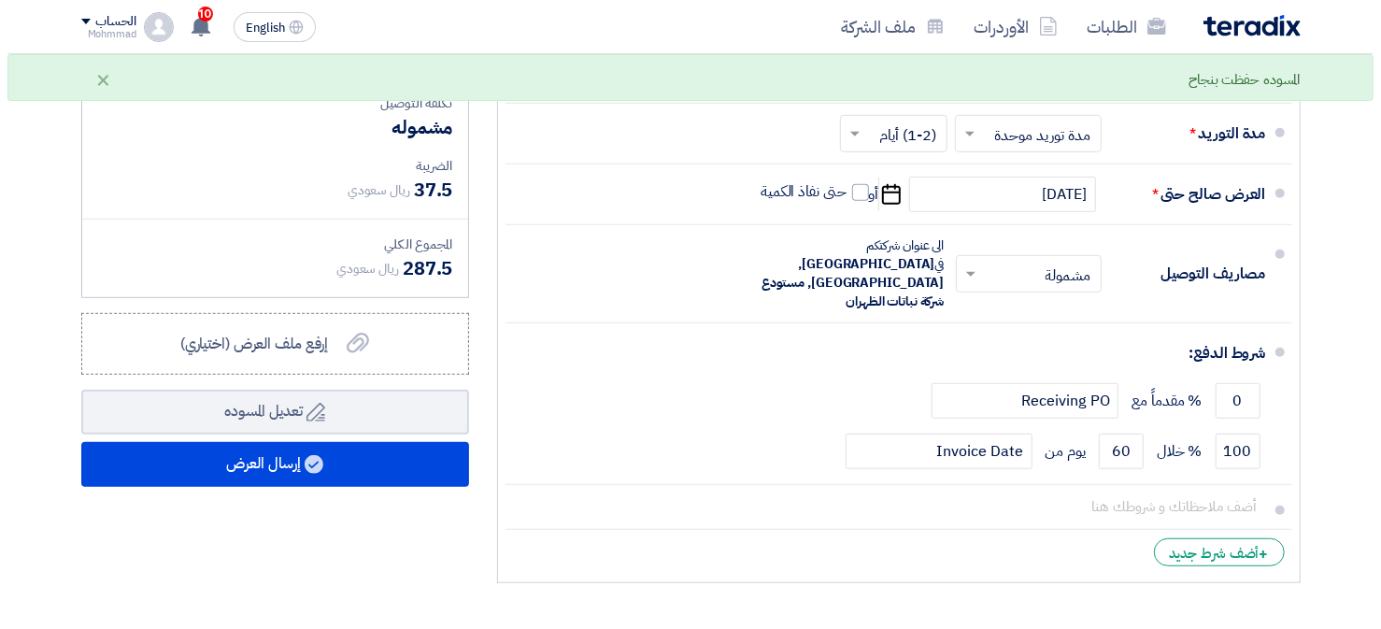
scroll to position [578, 0]
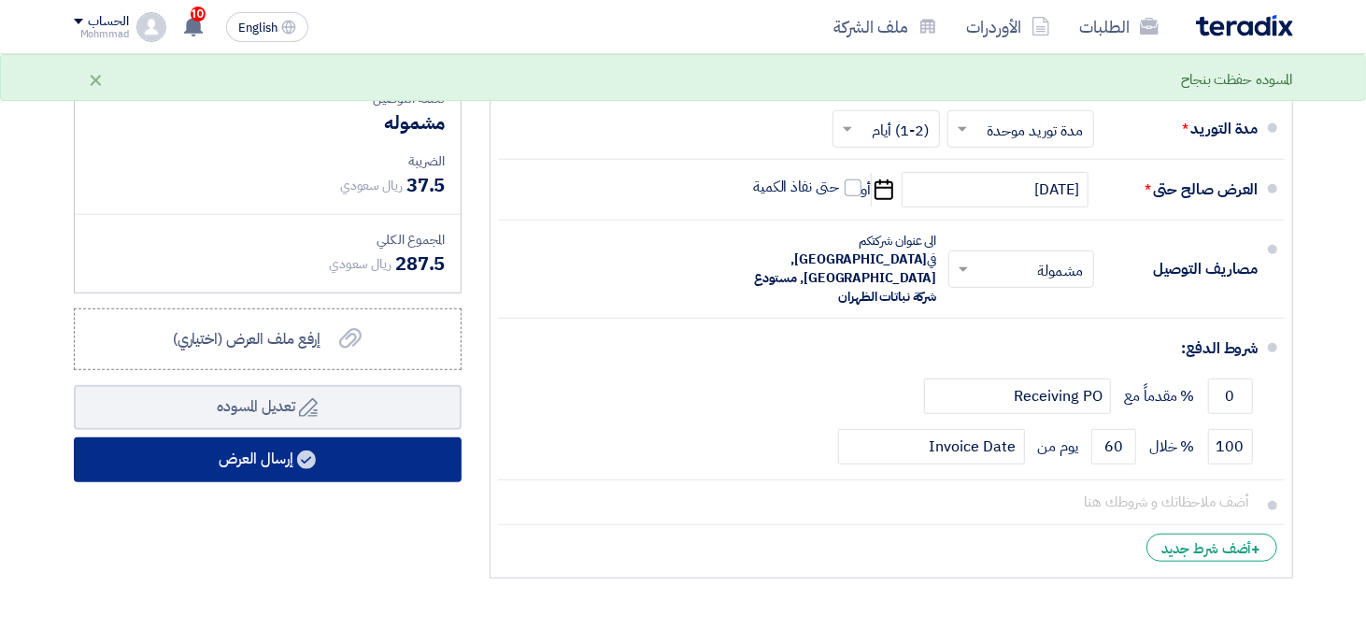
type input "25"
click at [199, 472] on button "إرسال العرض" at bounding box center [268, 459] width 388 height 45
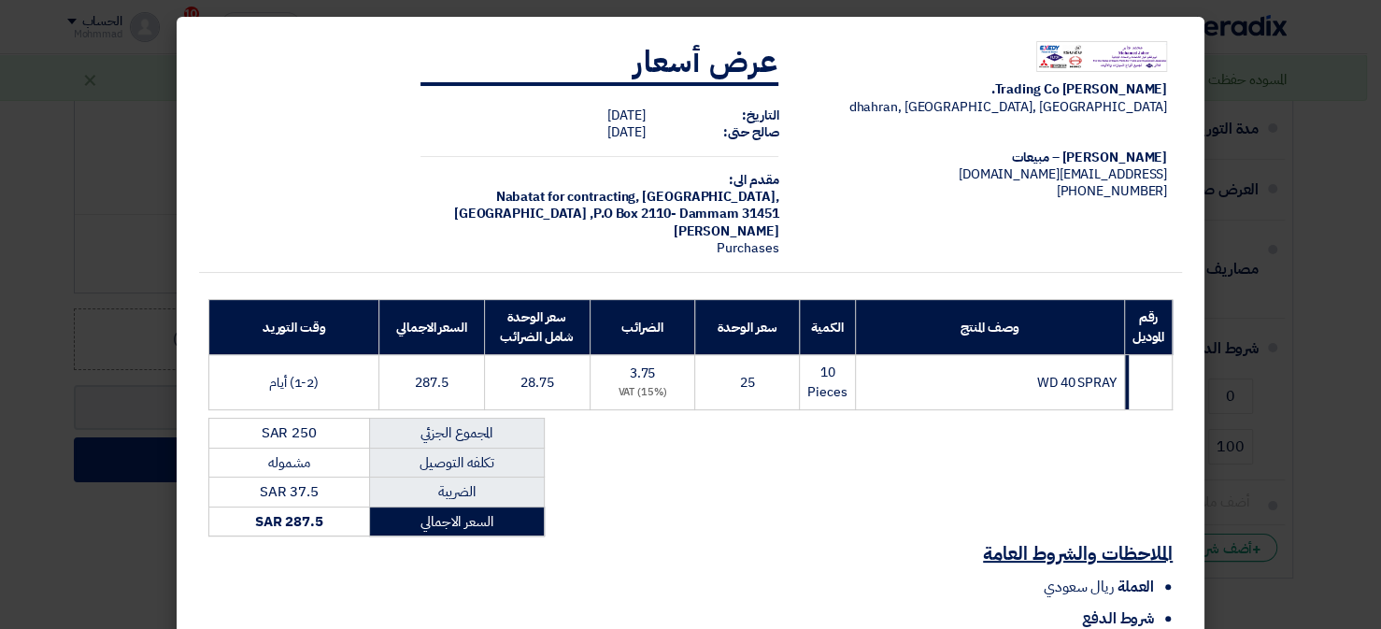
scroll to position [192, 0]
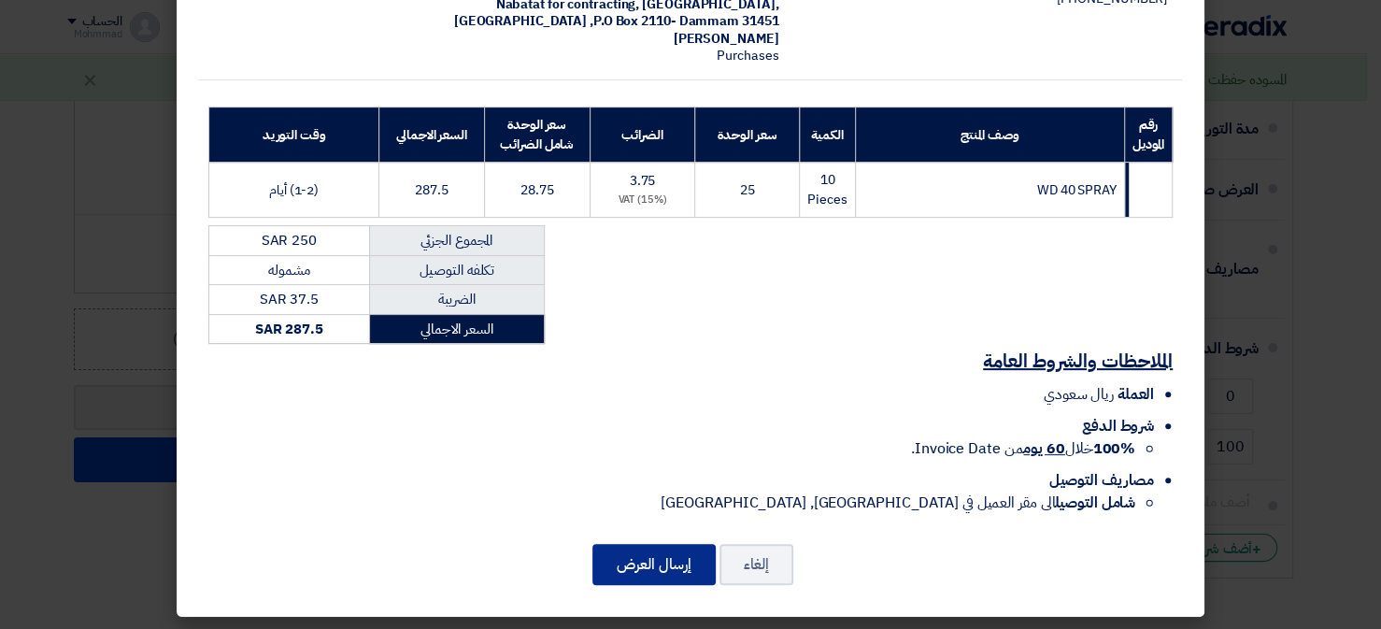
click at [641, 560] on button "إرسال العرض" at bounding box center [653, 564] width 123 height 41
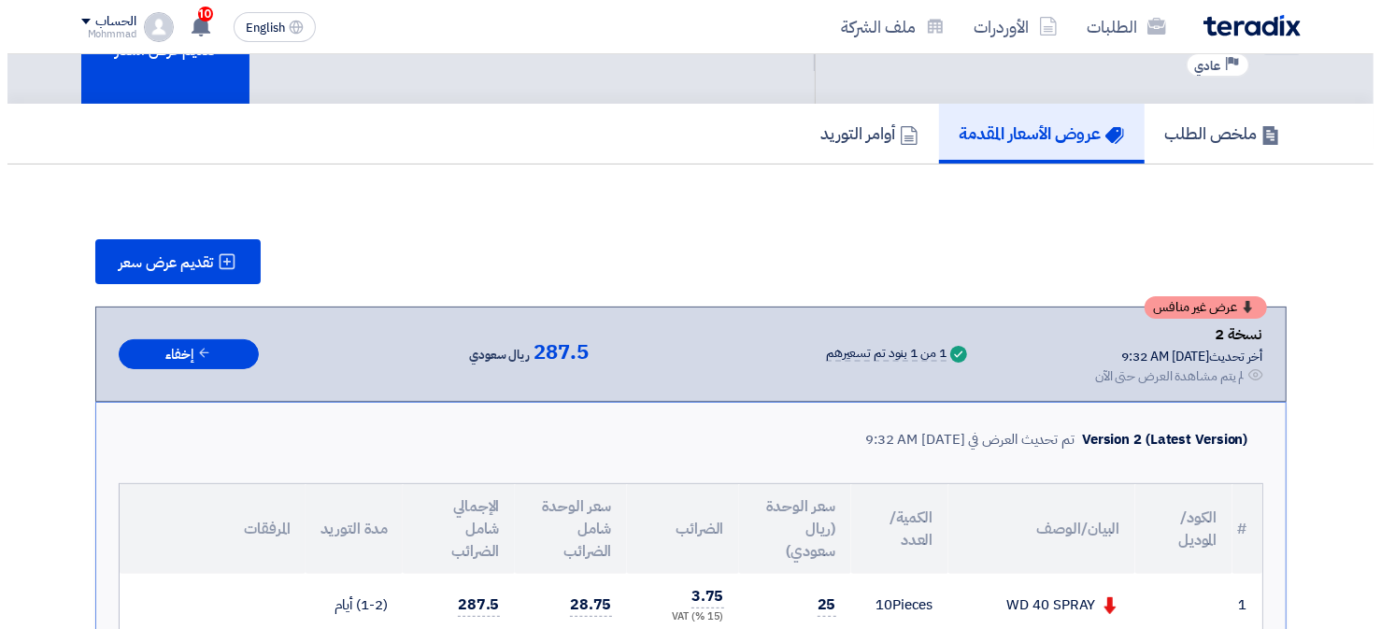
scroll to position [61, 0]
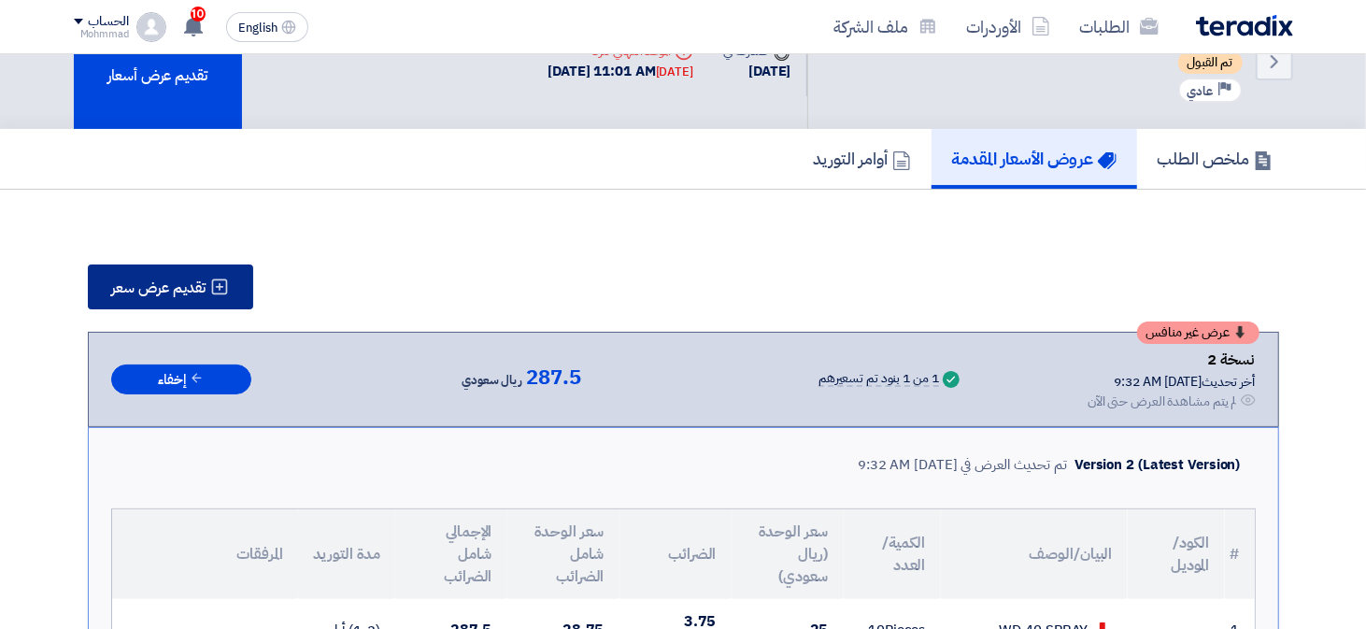
click at [142, 300] on button "تقديم عرض سعر" at bounding box center [170, 286] width 165 height 45
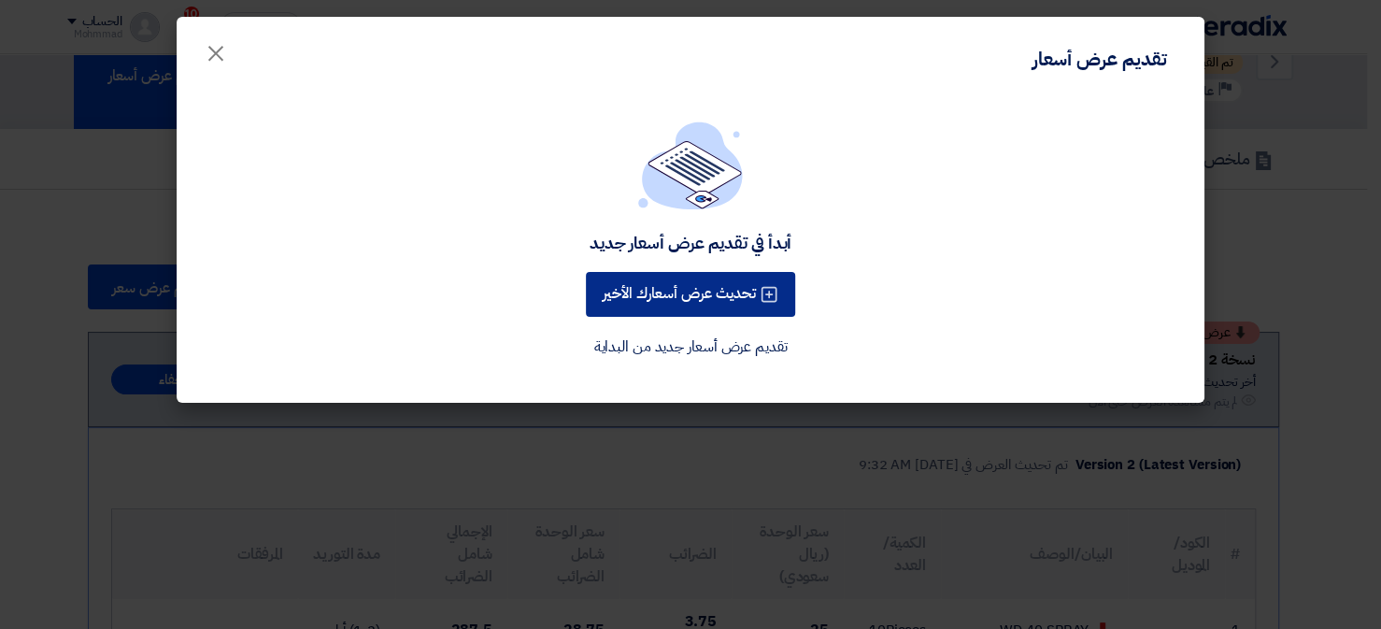
click at [648, 309] on button "تحديث عرض أسعارك الأخير" at bounding box center [690, 294] width 209 height 45
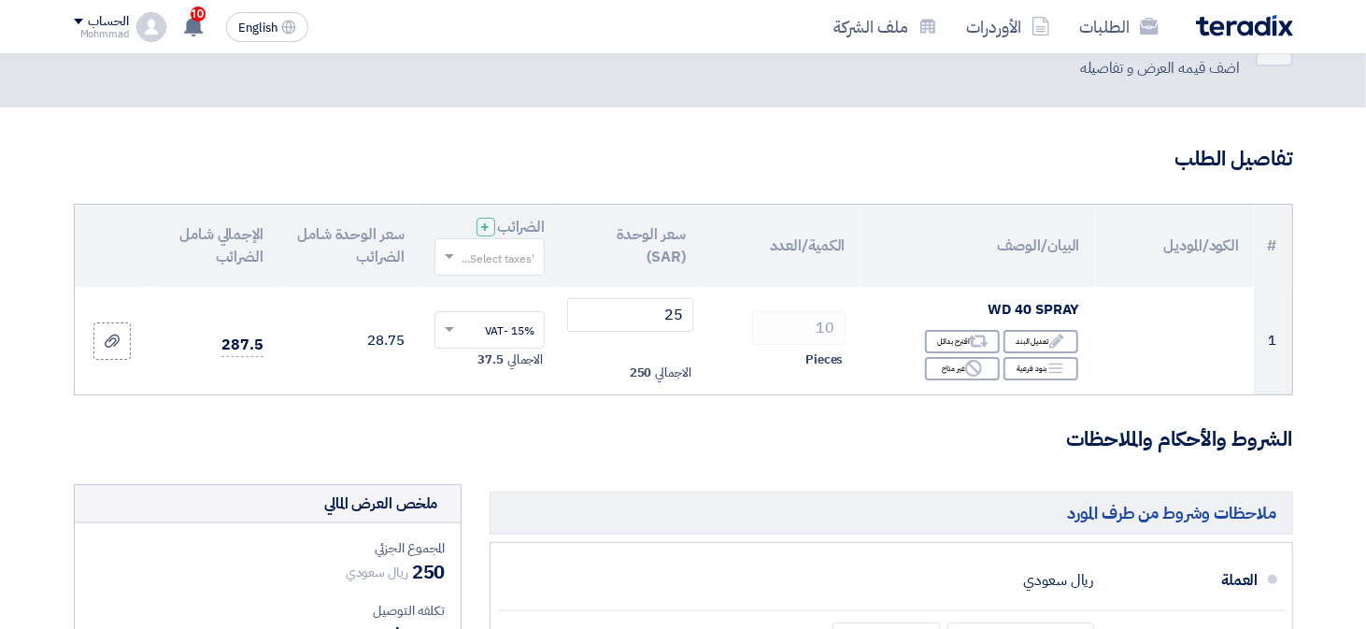
scroll to position [119, 0]
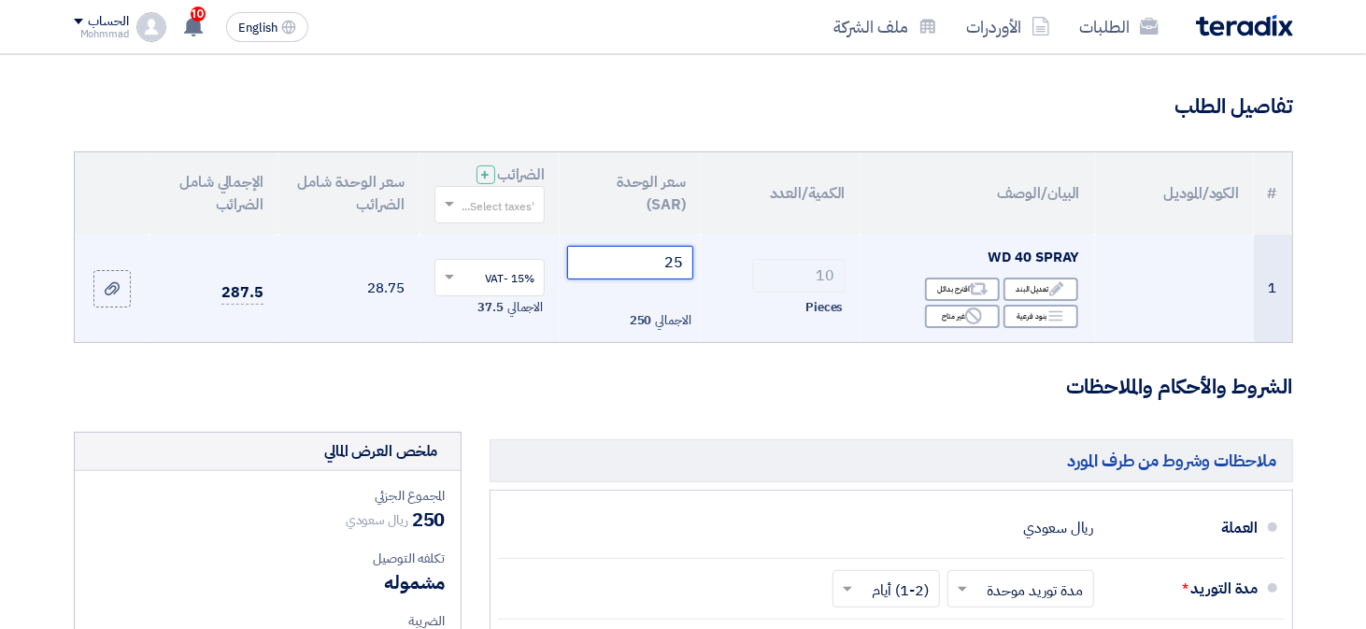
click at [635, 252] on input "25" at bounding box center [630, 263] width 126 height 34
type input "2"
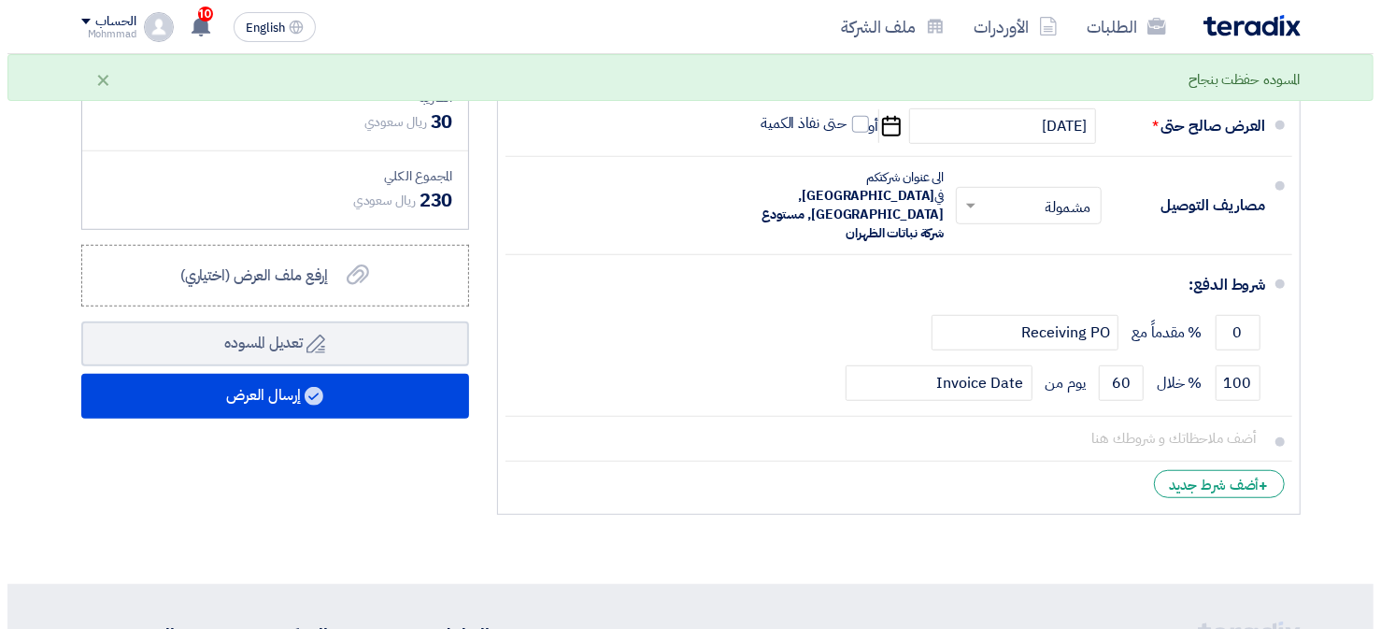
scroll to position [650, 0]
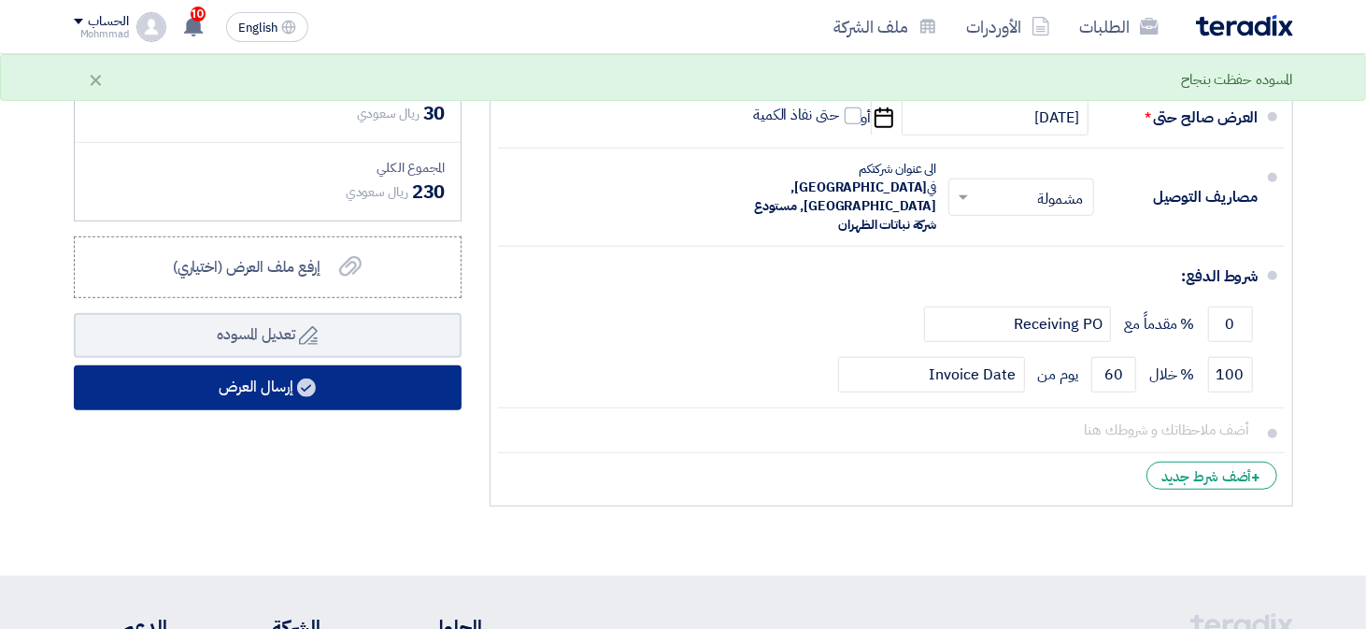
type input "20"
click at [187, 384] on button "إرسال العرض" at bounding box center [268, 387] width 388 height 45
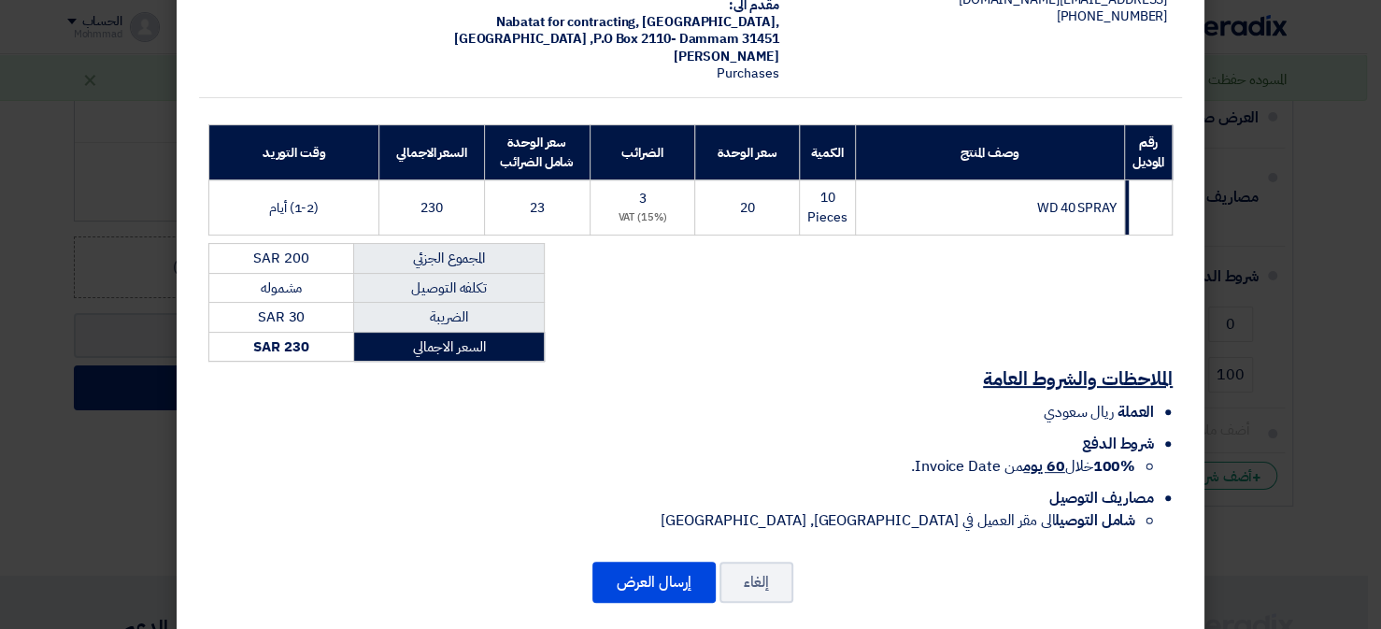
scroll to position [192, 0]
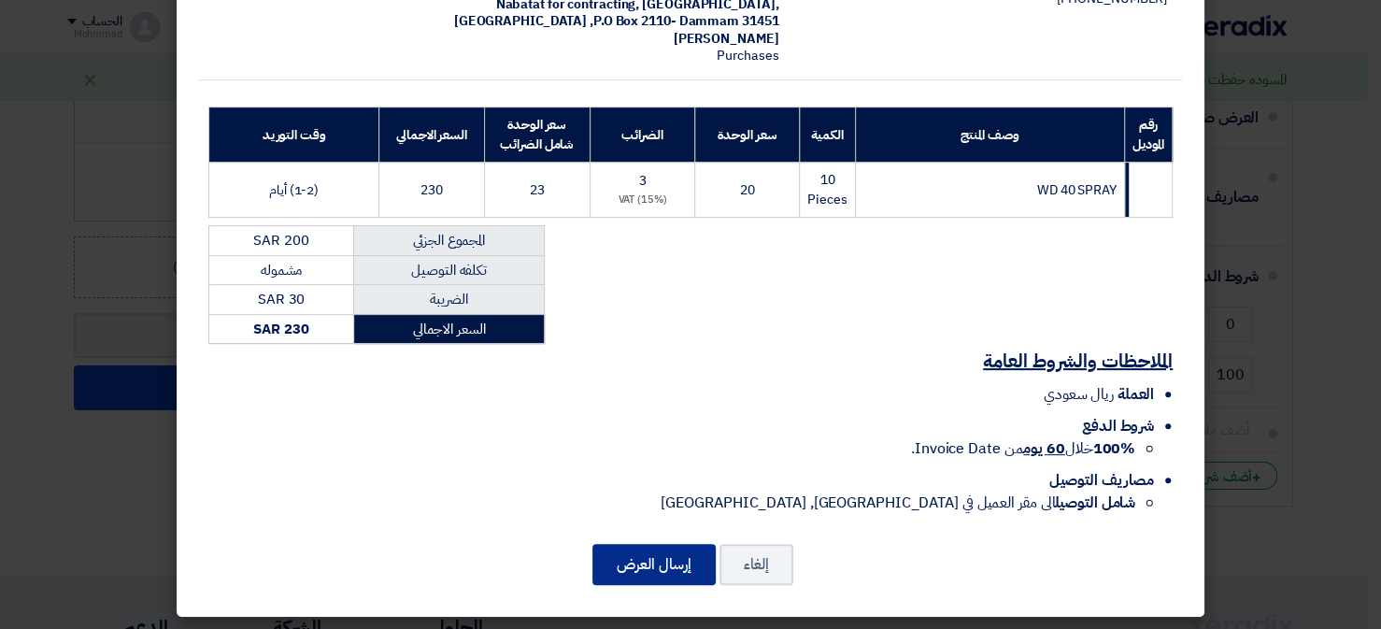
click at [662, 545] on button "إرسال العرض" at bounding box center [653, 564] width 123 height 41
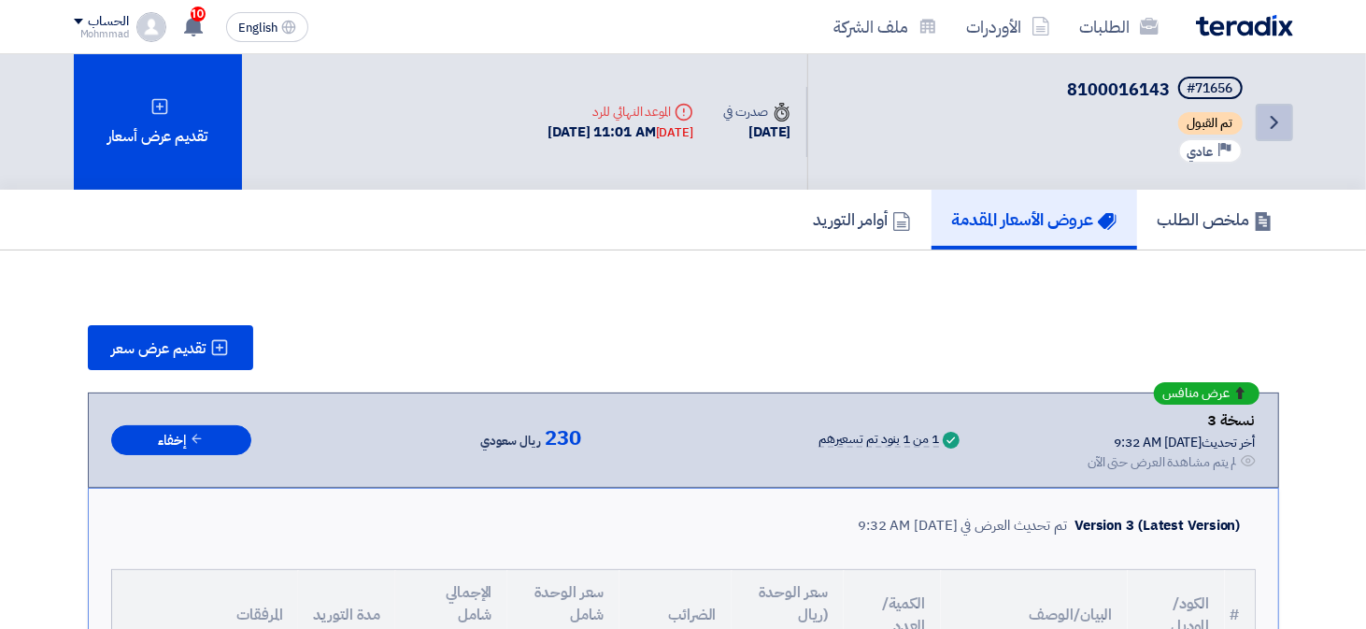
click at [1270, 121] on icon "Back" at bounding box center [1274, 122] width 22 height 22
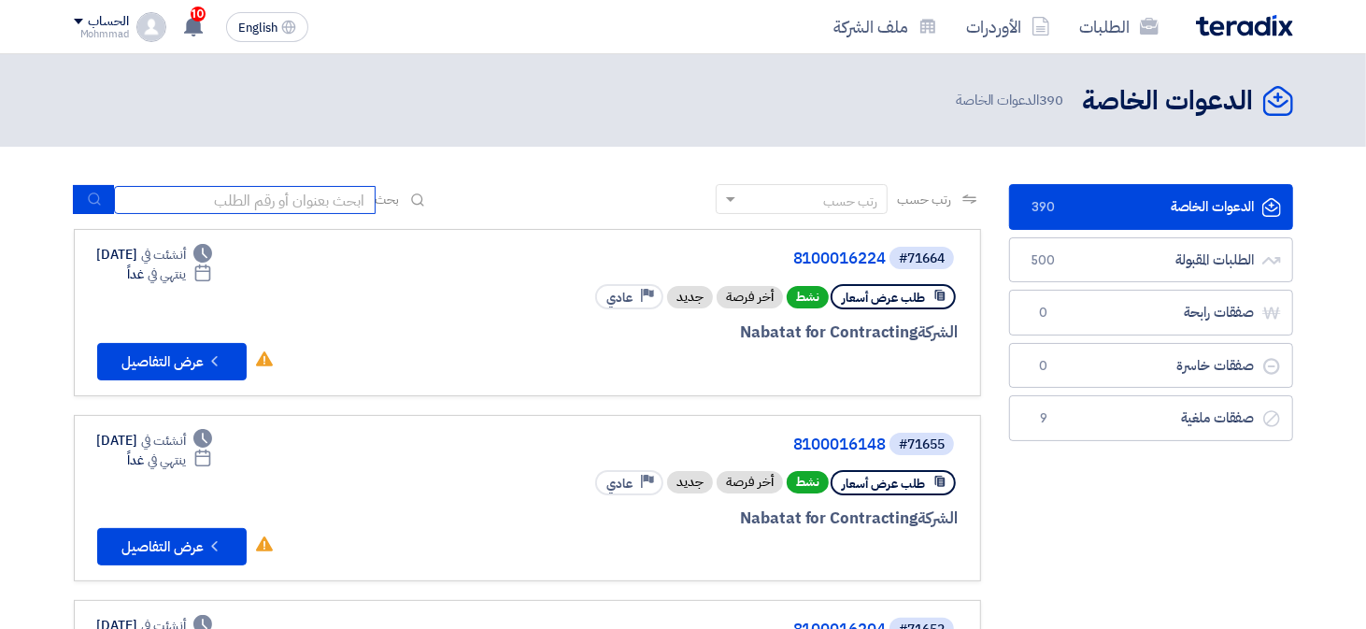
click at [217, 209] on input at bounding box center [245, 200] width 262 height 28
paste input "8100016224"
type input "8100016224"
click at [99, 202] on icon "submit" at bounding box center [94, 199] width 15 height 15
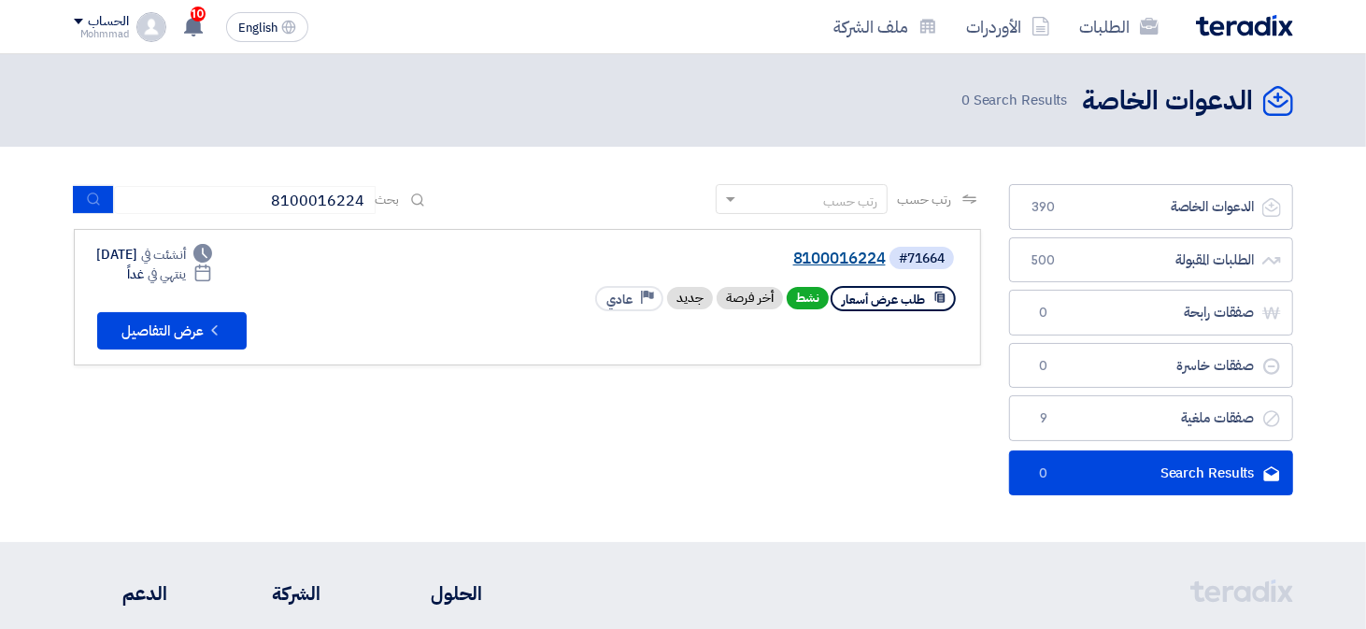
click at [813, 258] on link "8100016224" at bounding box center [699, 258] width 374 height 17
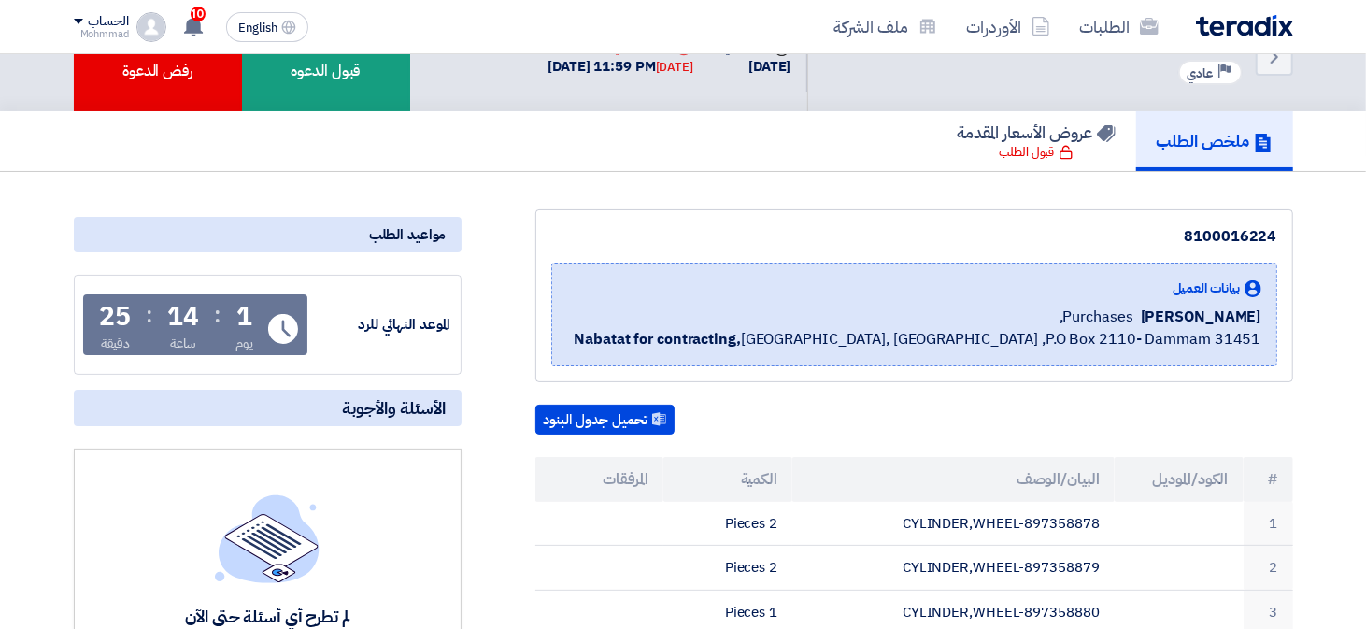
scroll to position [10, 0]
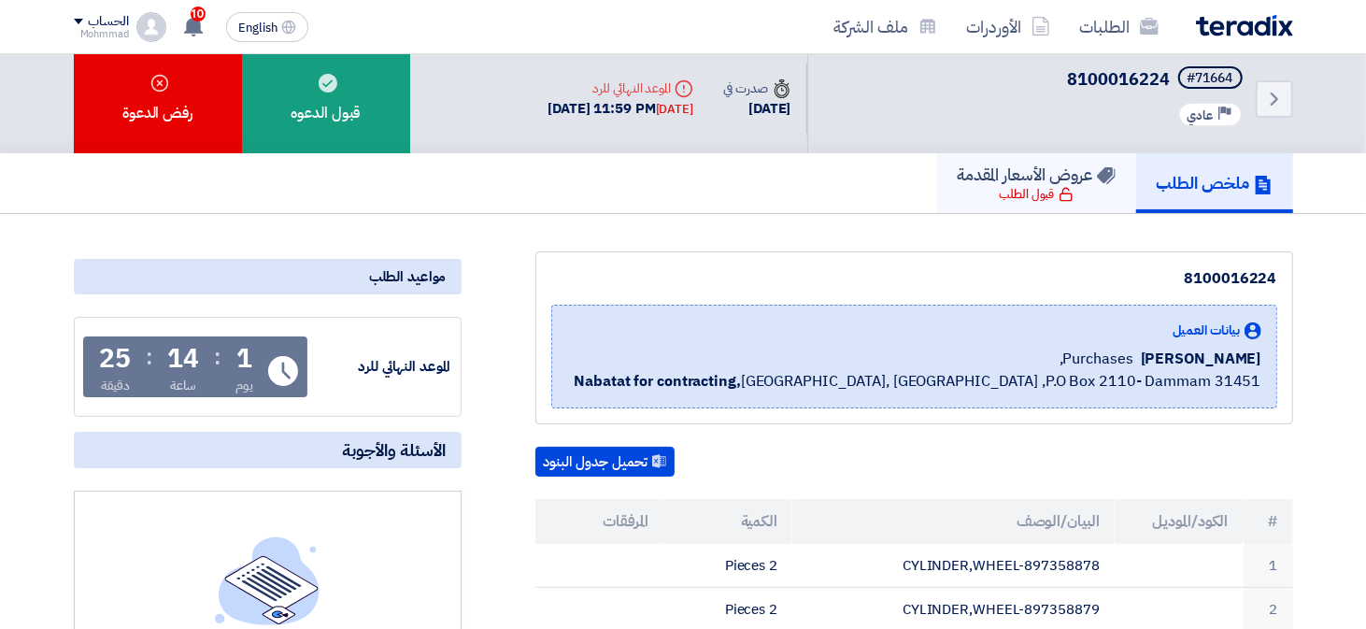
click at [1037, 177] on h5 "عروض الأسعار المقدمة" at bounding box center [1037, 173] width 158 height 21
click at [1201, 177] on h5 "ملخص الطلب" at bounding box center [1215, 182] width 116 height 21
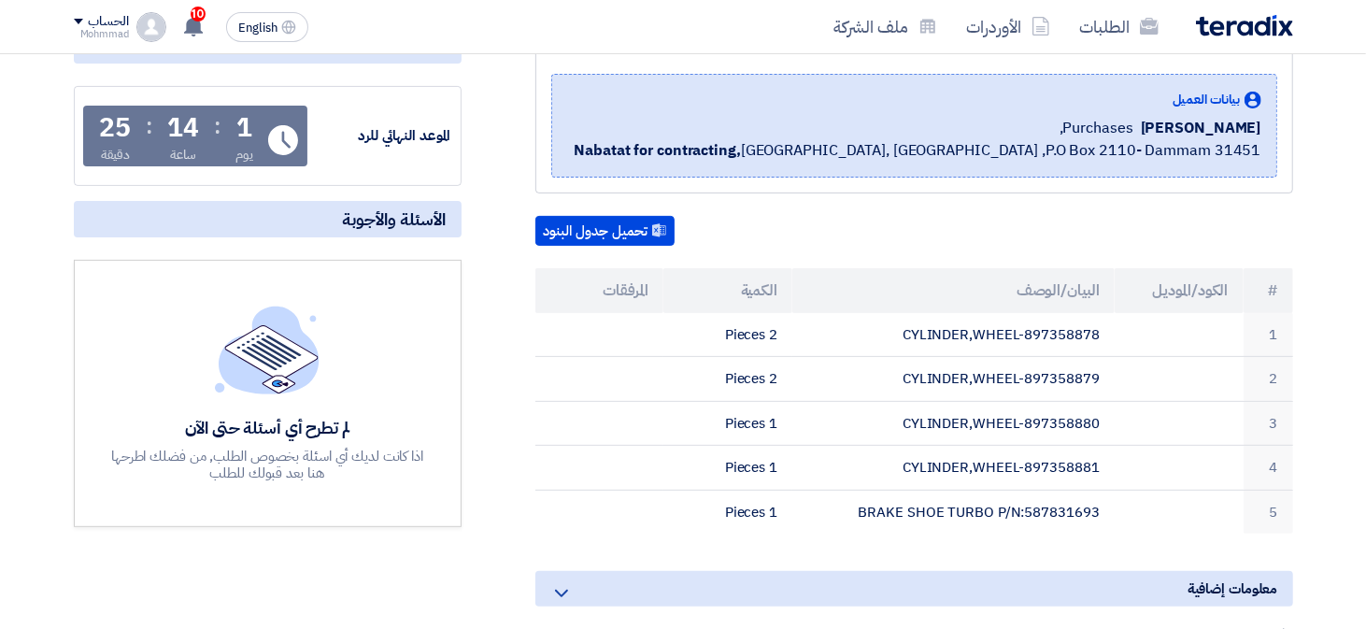
scroll to position [242, 0]
click at [791, 192] on div "8100016224 بيانات العميل [PERSON_NAME] Purchases, Nabatat for contracting, [GEO…" at bounding box center [890, 402] width 831 height 764
click at [1212, 286] on th "الكود/الموديل" at bounding box center [1178, 289] width 129 height 45
copy table "# الكود/الموديل البيان/الوصف الكمية المرفقات 1 CYLINDER,WHEEL-897358878 2 Piece…"
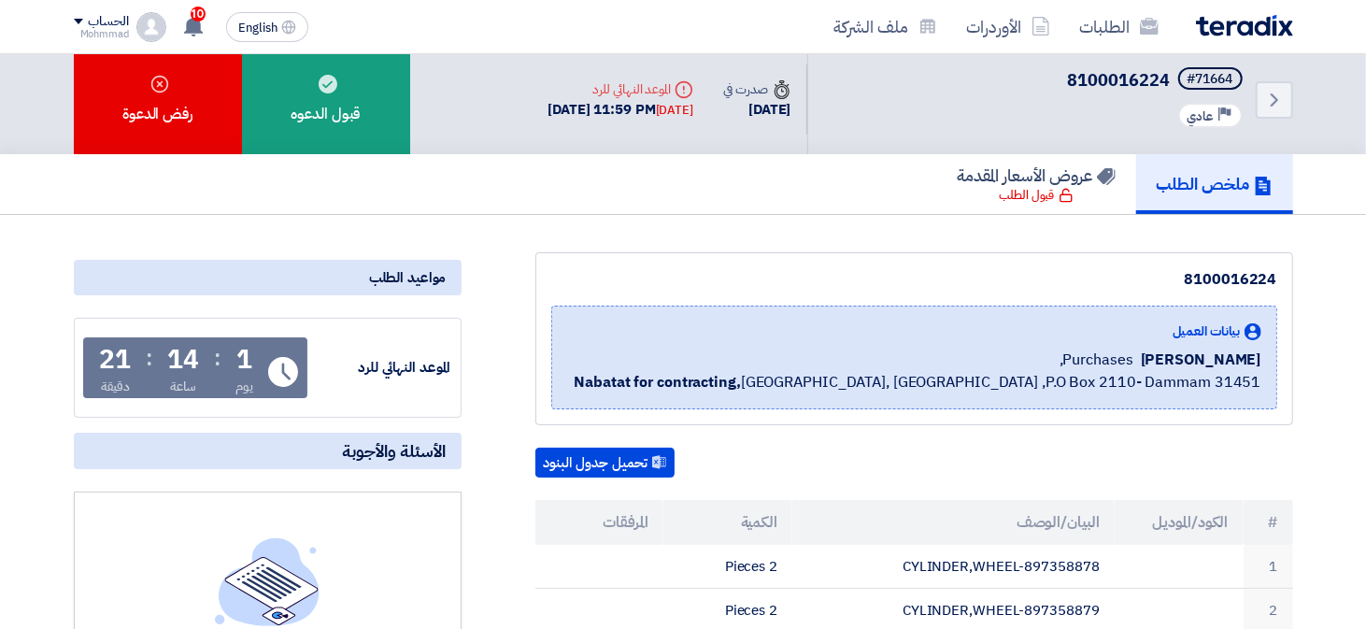
scroll to position [0, 0]
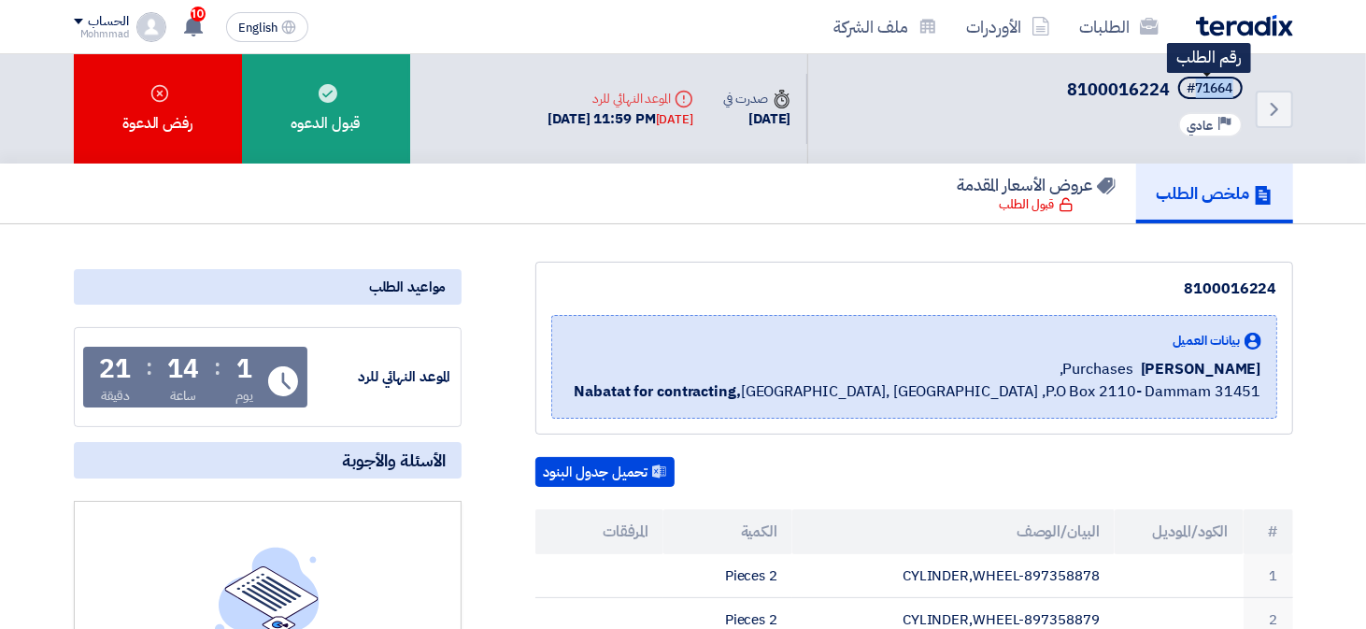
copy div "71664"
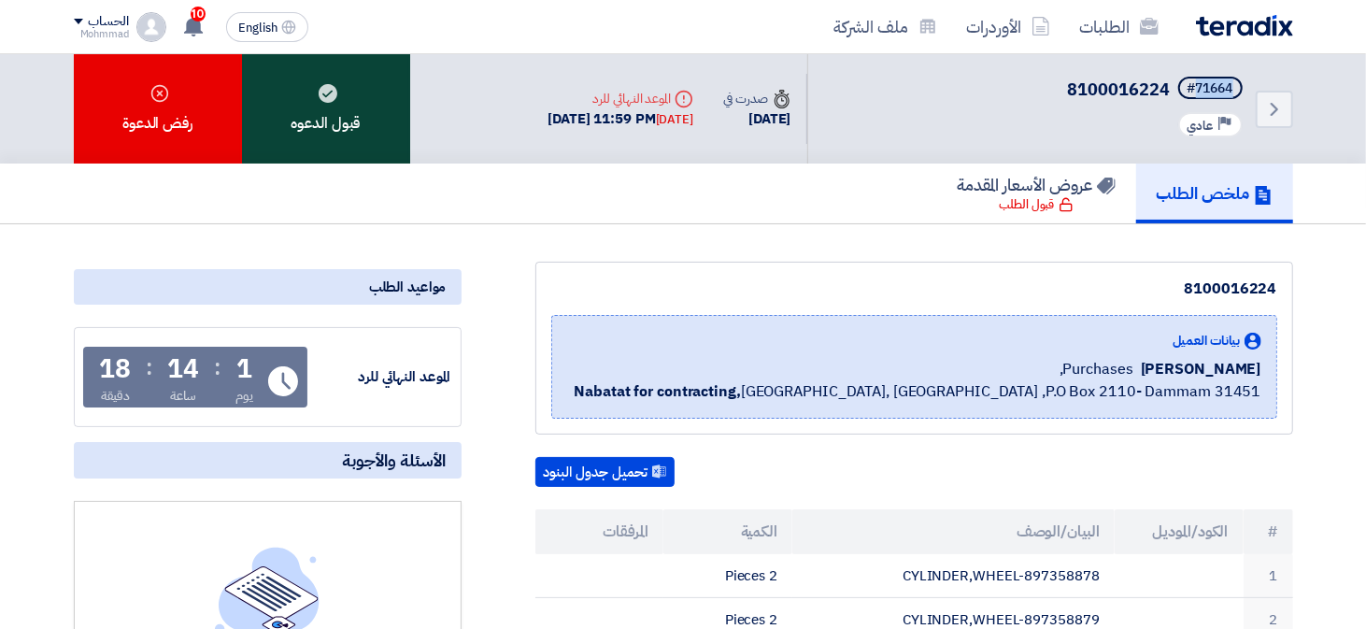
click at [336, 106] on div "قبول الدعوه" at bounding box center [326, 108] width 168 height 109
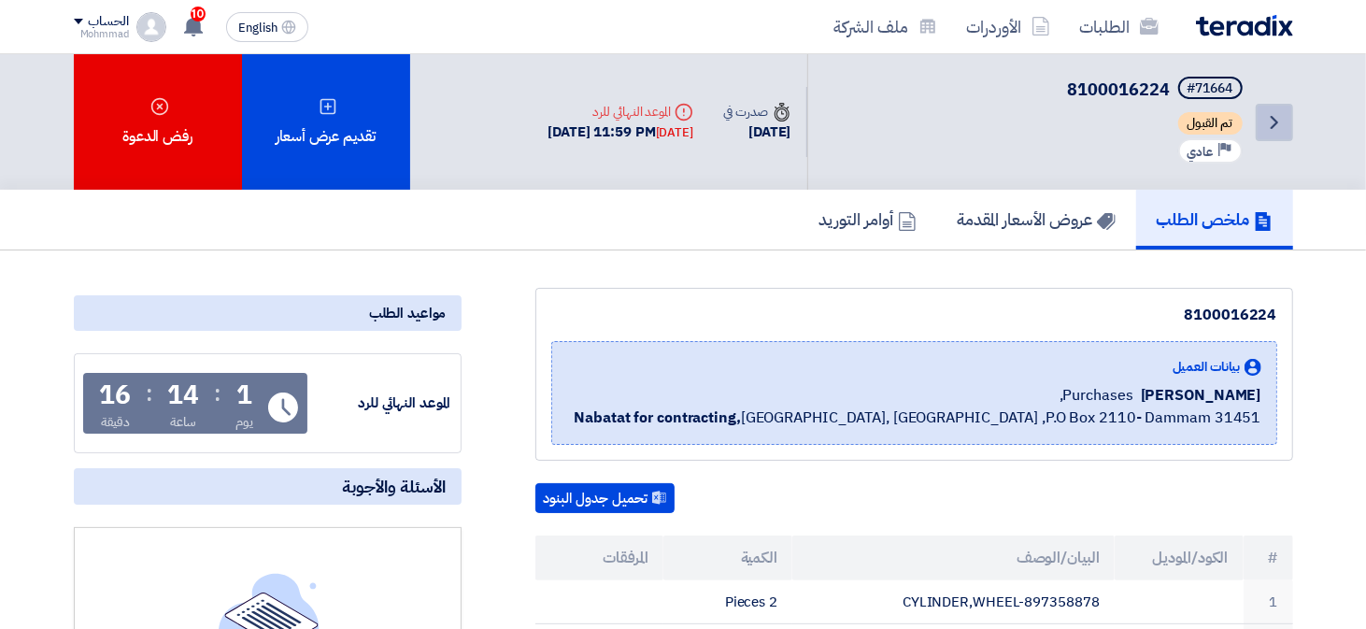
click at [1283, 108] on link "Back" at bounding box center [1274, 122] width 37 height 37
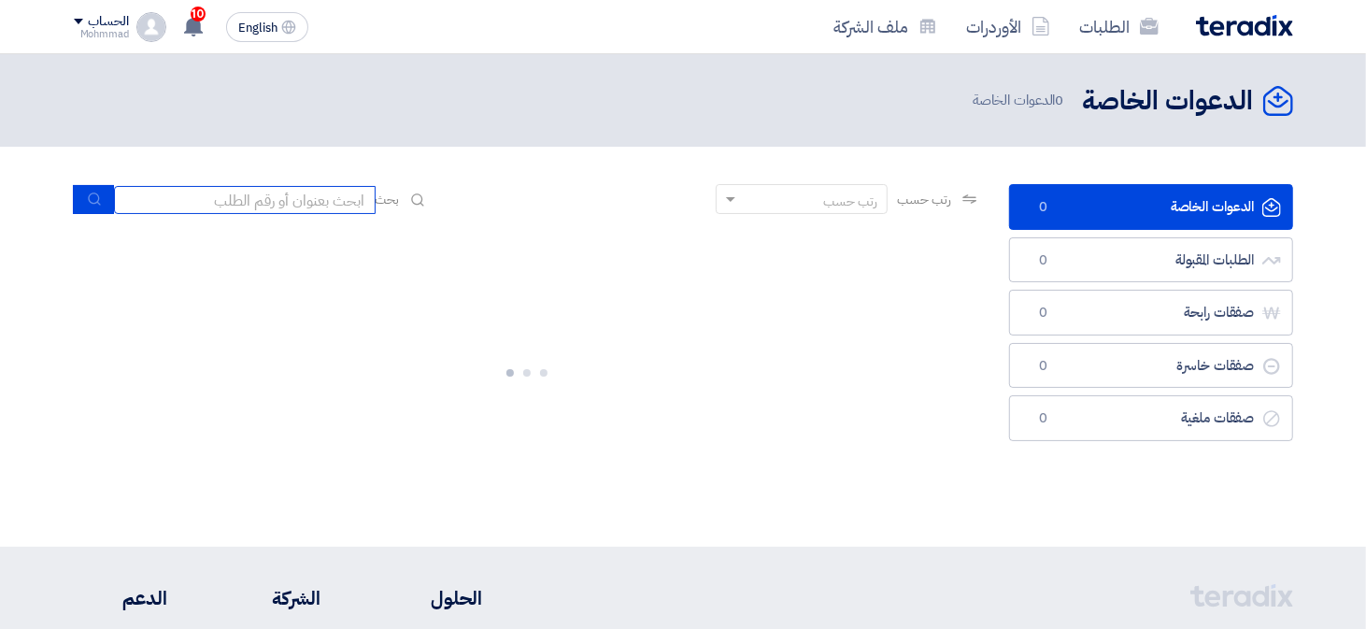
click at [262, 211] on input at bounding box center [245, 200] width 262 height 28
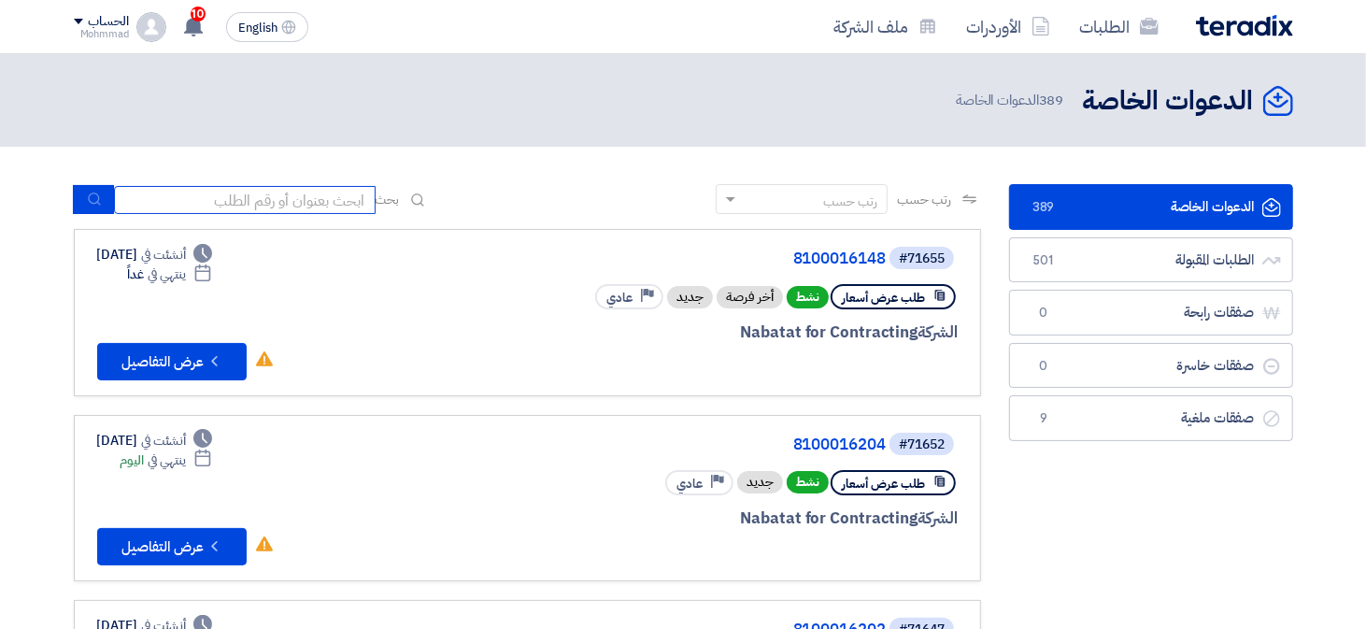
paste input "71664"
type input "7"
paste input "8100016148"
type input "8100016148"
click at [73, 202] on button "submit" at bounding box center [93, 199] width 41 height 29
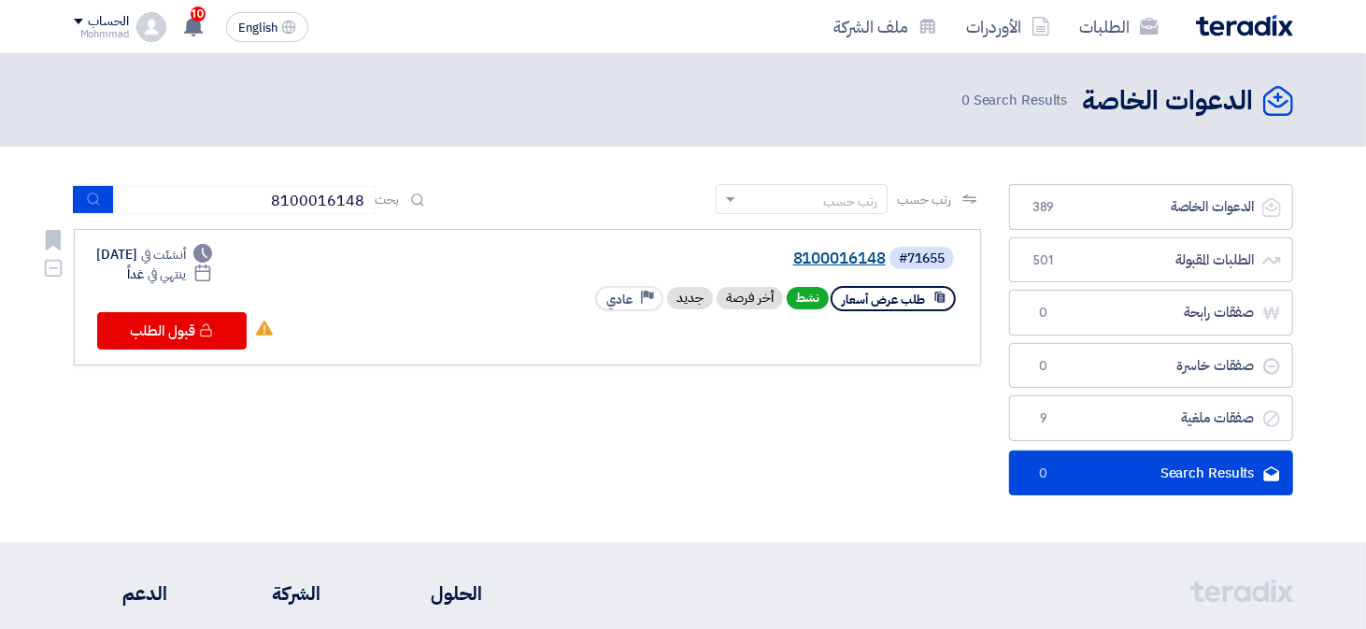
click at [862, 250] on link "8100016148" at bounding box center [699, 258] width 374 height 17
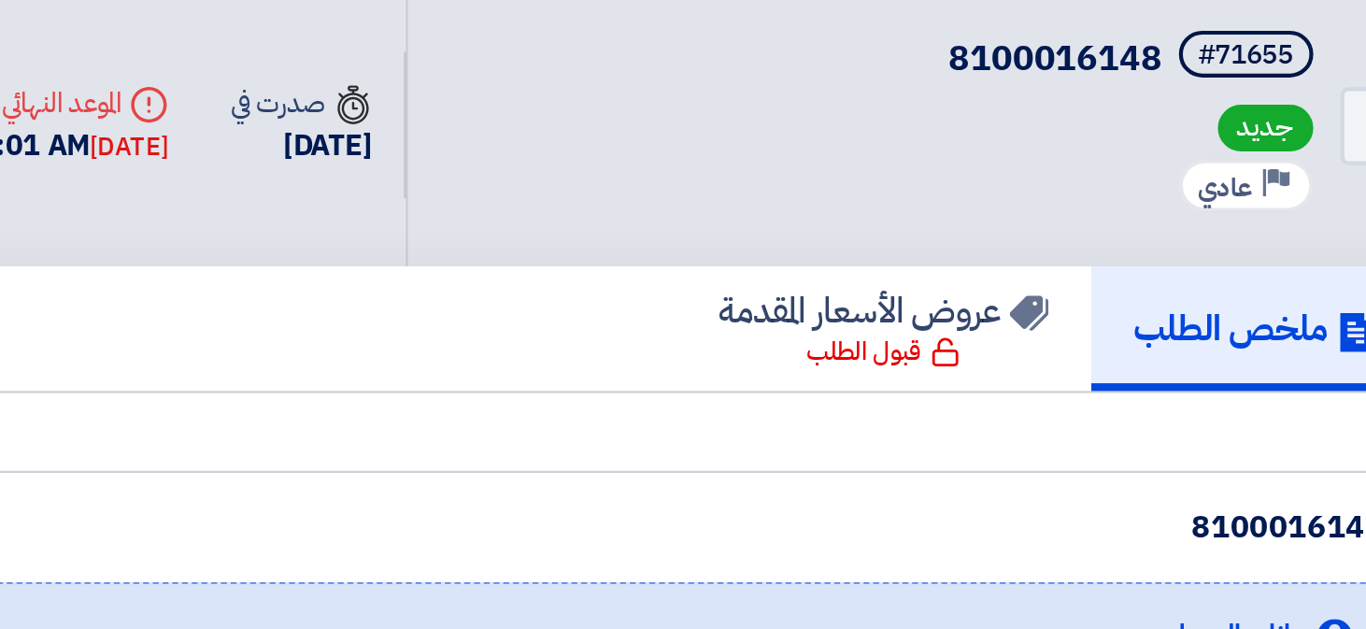
click at [1220, 90] on div "#71655" at bounding box center [1210, 88] width 46 height 13
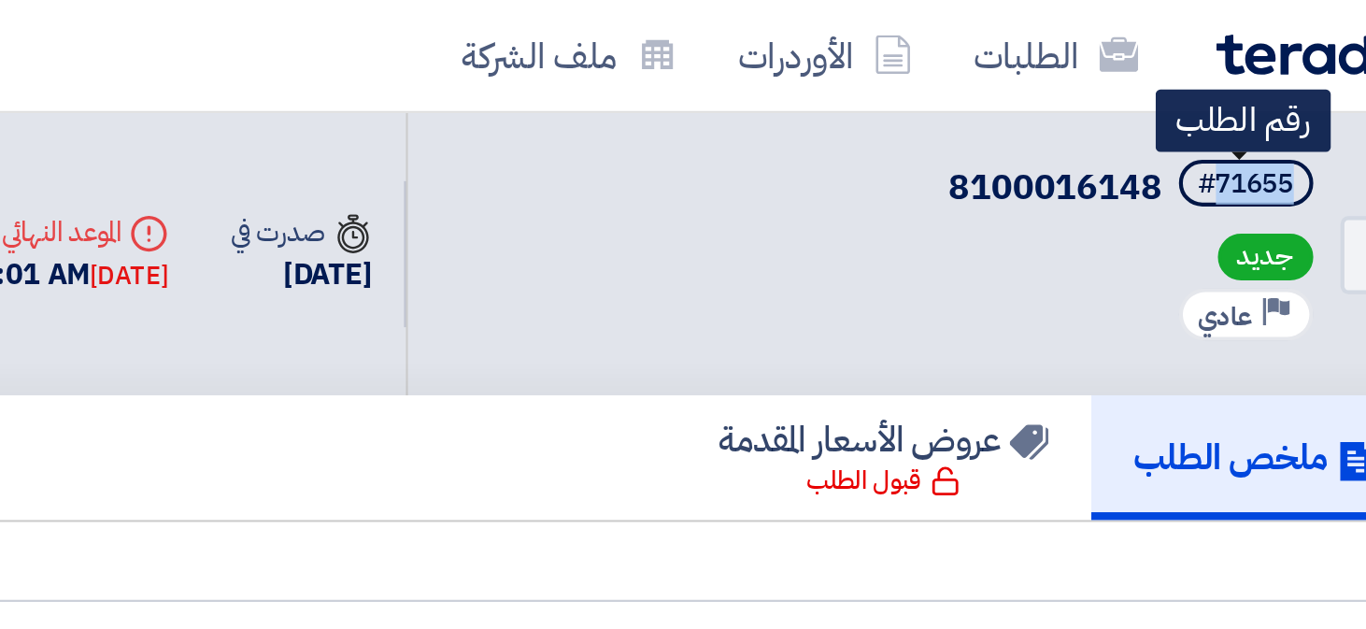
copy div "71655"
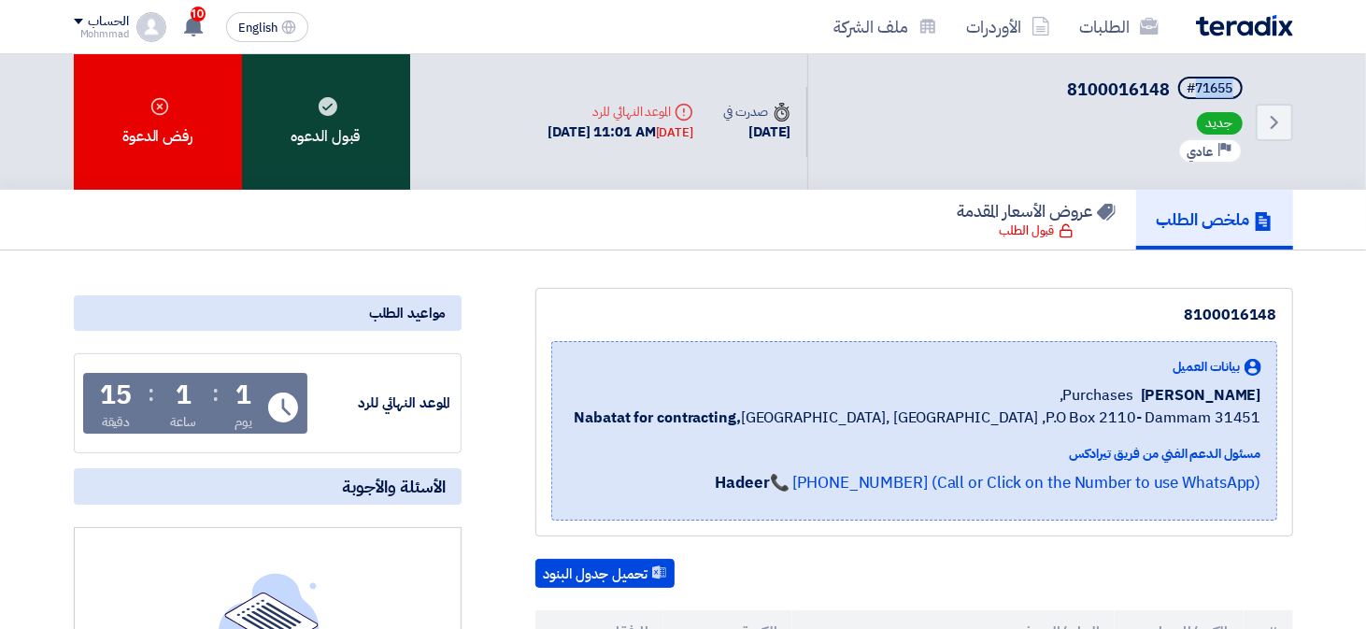
click at [333, 132] on div "قبول الدعوه" at bounding box center [326, 121] width 168 height 135
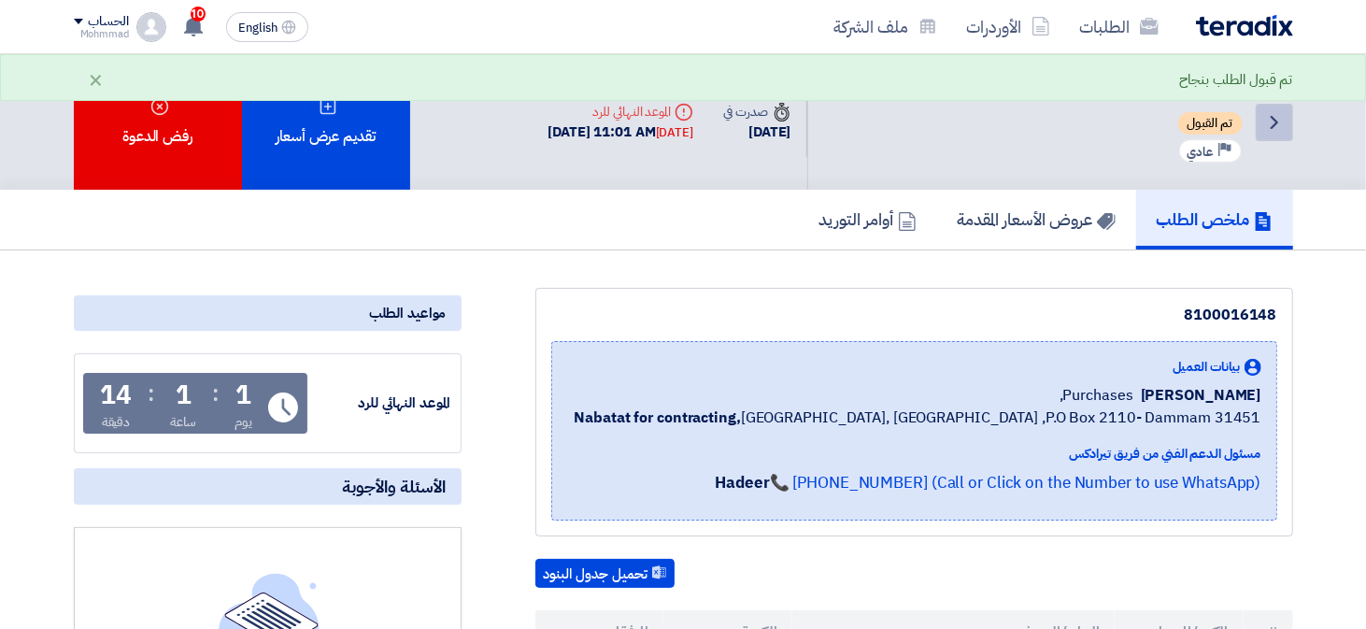
click at [1276, 115] on icon "Back" at bounding box center [1274, 122] width 22 height 22
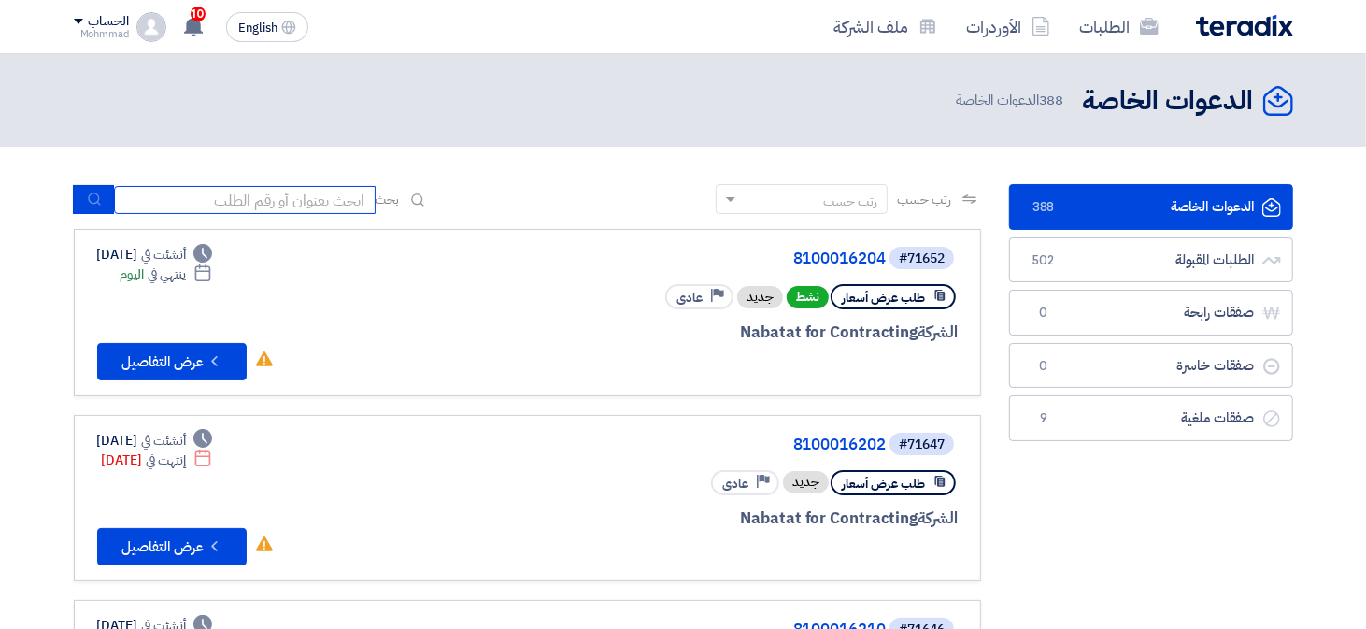
click at [262, 199] on input at bounding box center [245, 200] width 262 height 28
paste input "8100016103"
type input "8100016103"
click at [91, 204] on icon "submit" at bounding box center [94, 199] width 15 height 15
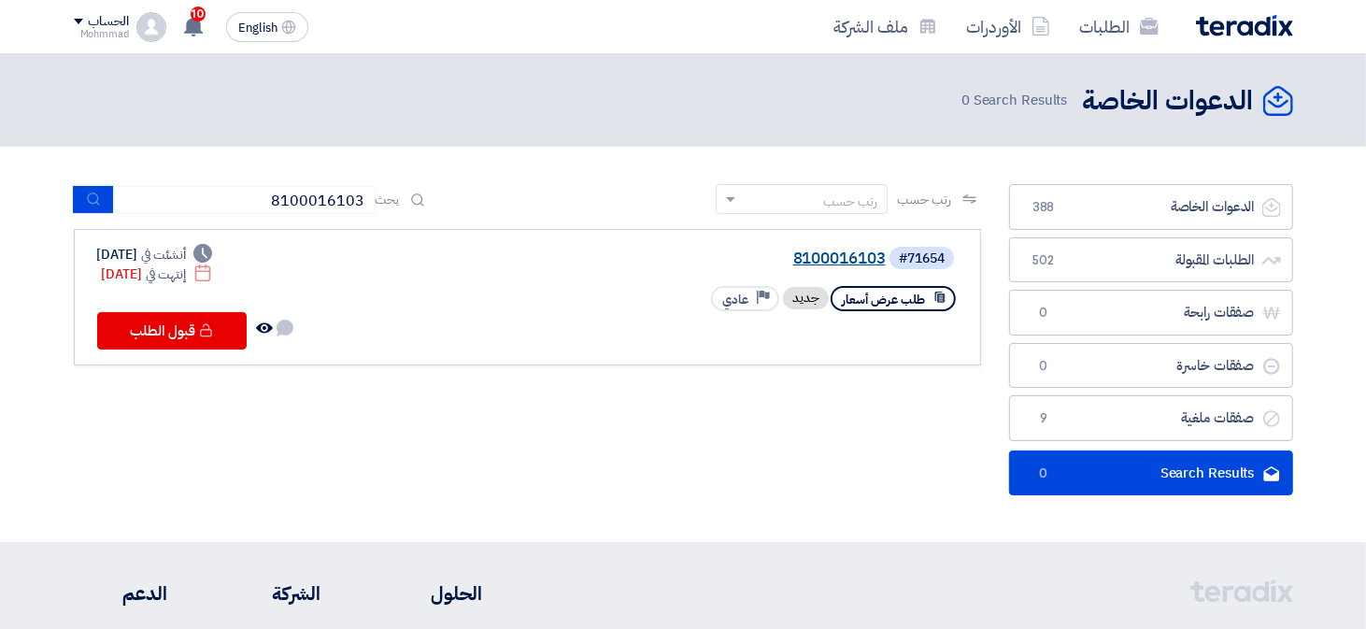
click at [810, 255] on link "8100016103" at bounding box center [699, 258] width 374 height 17
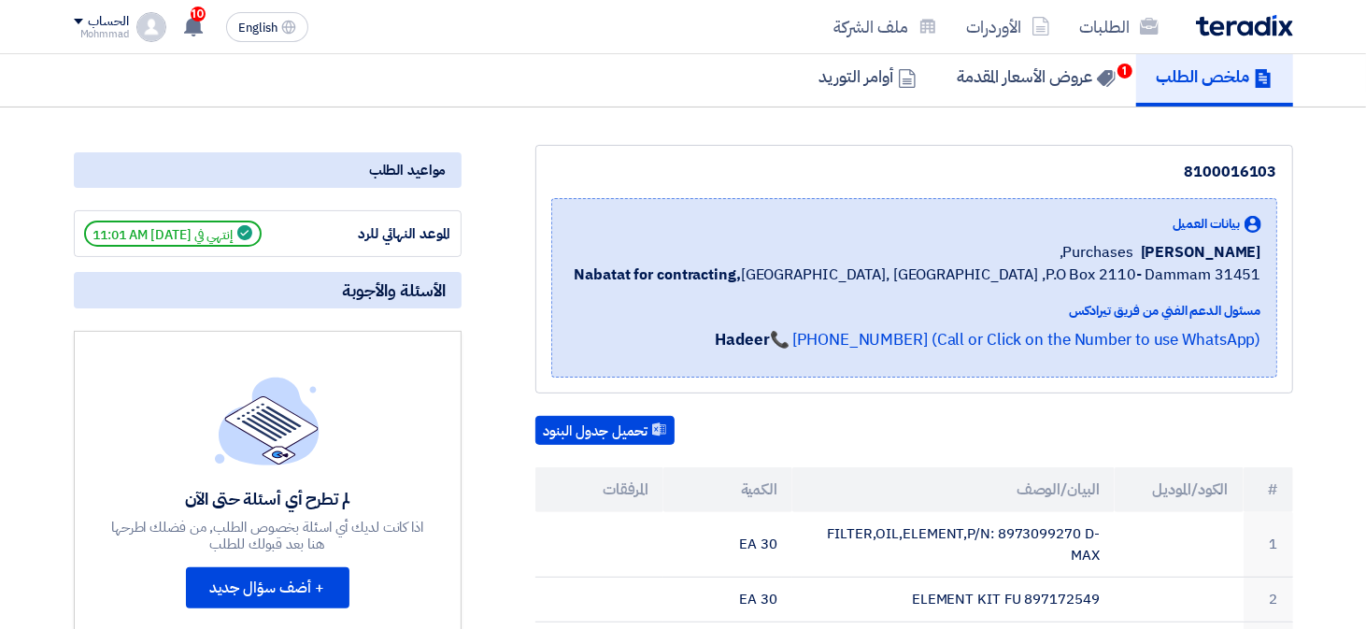
scroll to position [124, 0]
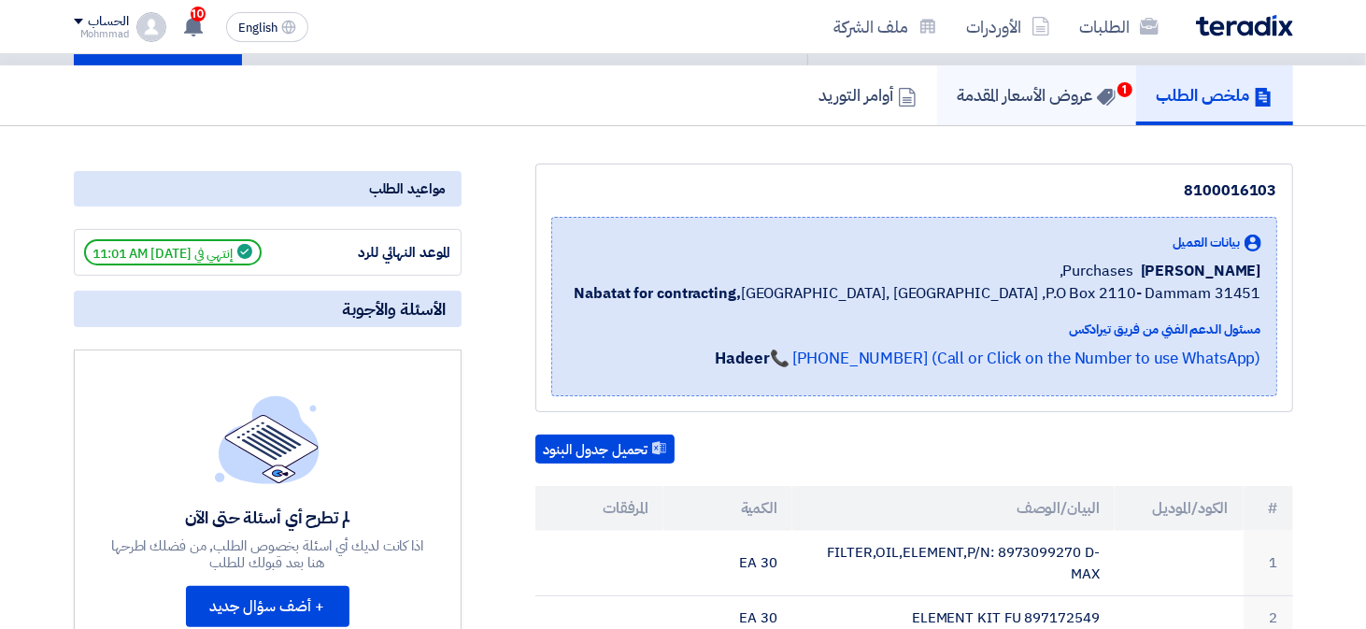
click at [1037, 94] on h5 "عروض الأسعار المقدمة 1" at bounding box center [1037, 94] width 158 height 21
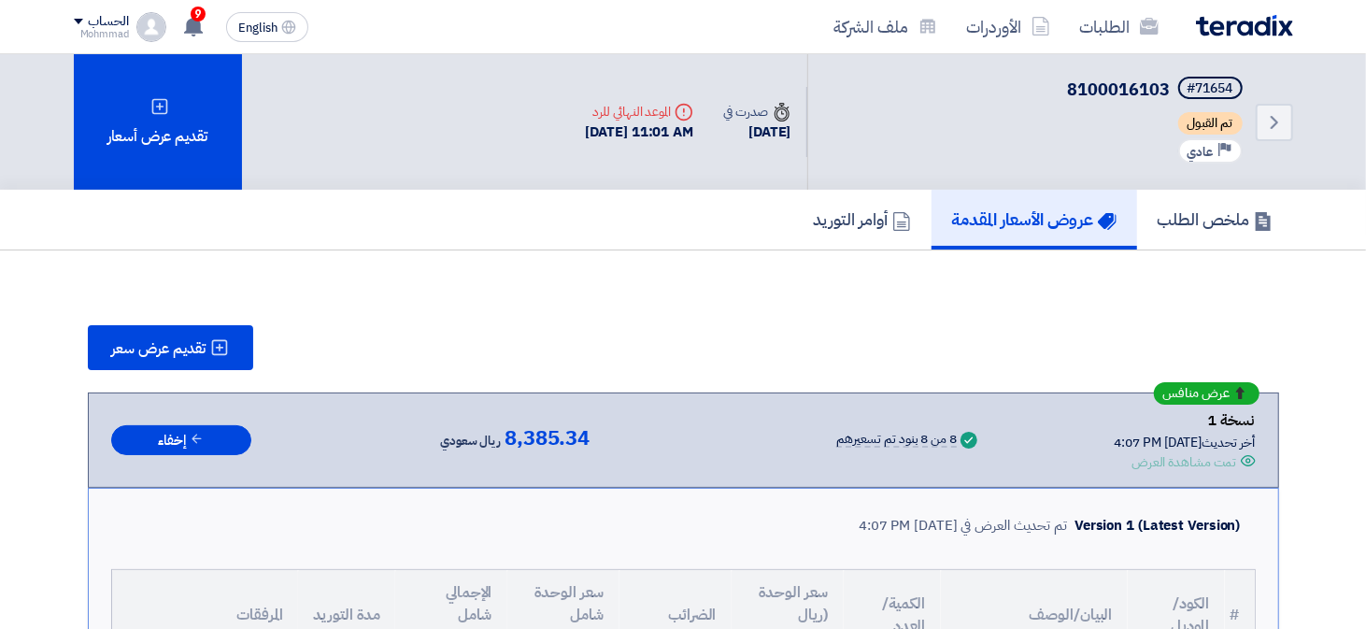
click at [1256, 398] on div "عرض منافس نسخة 1 أخر تحديث [DATE] 4:07 PM Offer is Seen تمت مشاهدة العرض Succes…" at bounding box center [683, 439] width 1191 height 95
click at [1199, 212] on h5 "ملخص الطلب" at bounding box center [1214, 218] width 115 height 21
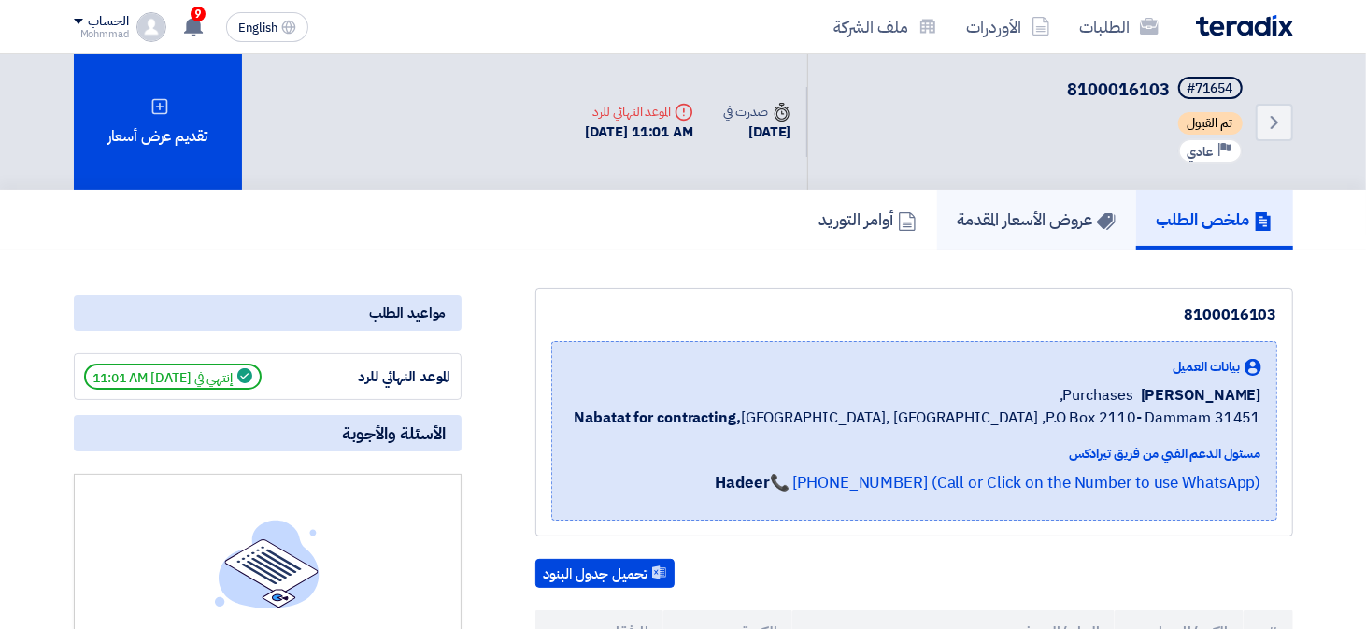
click at [1050, 220] on h5 "عروض الأسعار المقدمة" at bounding box center [1037, 218] width 158 height 21
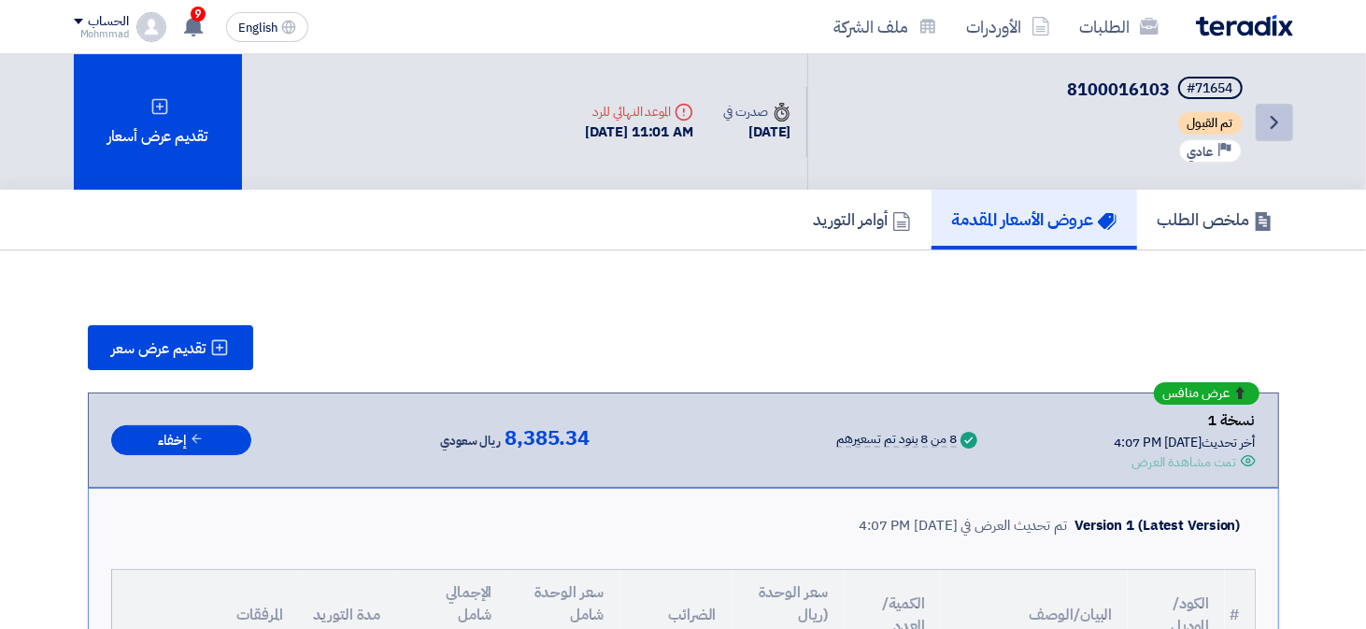
click at [1284, 124] on icon "Back" at bounding box center [1274, 122] width 22 height 22
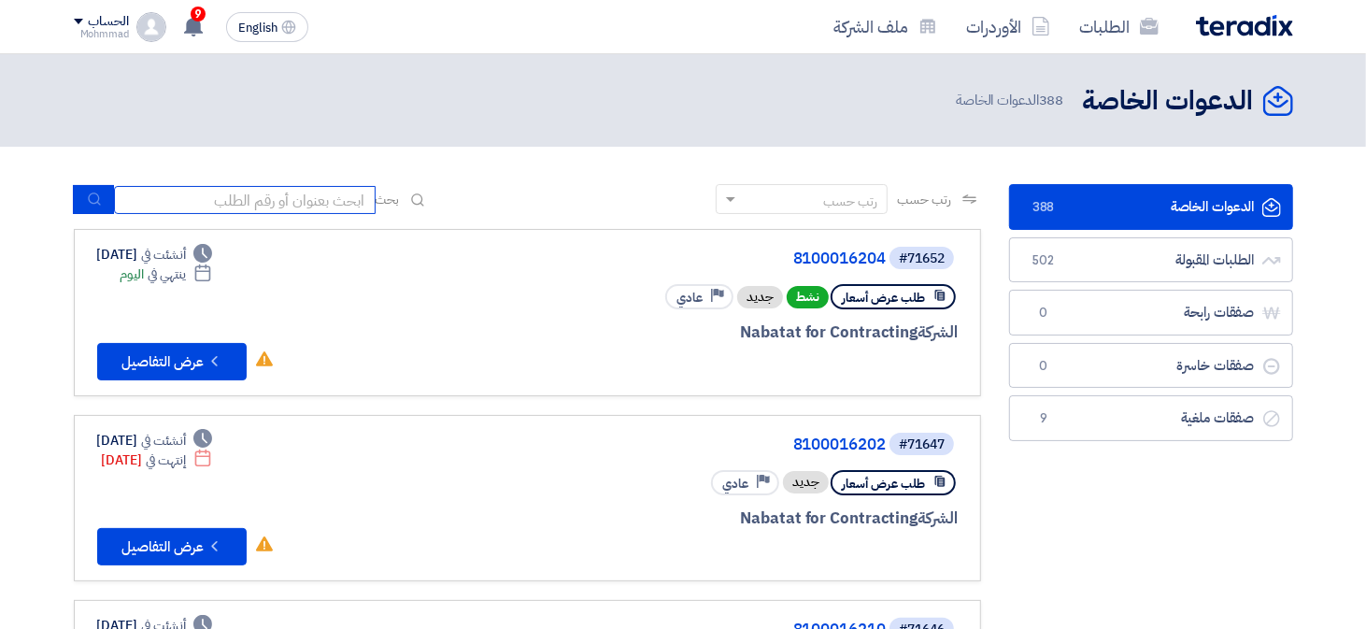
click at [234, 210] on input at bounding box center [245, 200] width 262 height 28
paste input "8100016204"
type input "8100016204"
click at [104, 210] on button "submit" at bounding box center [93, 199] width 41 height 29
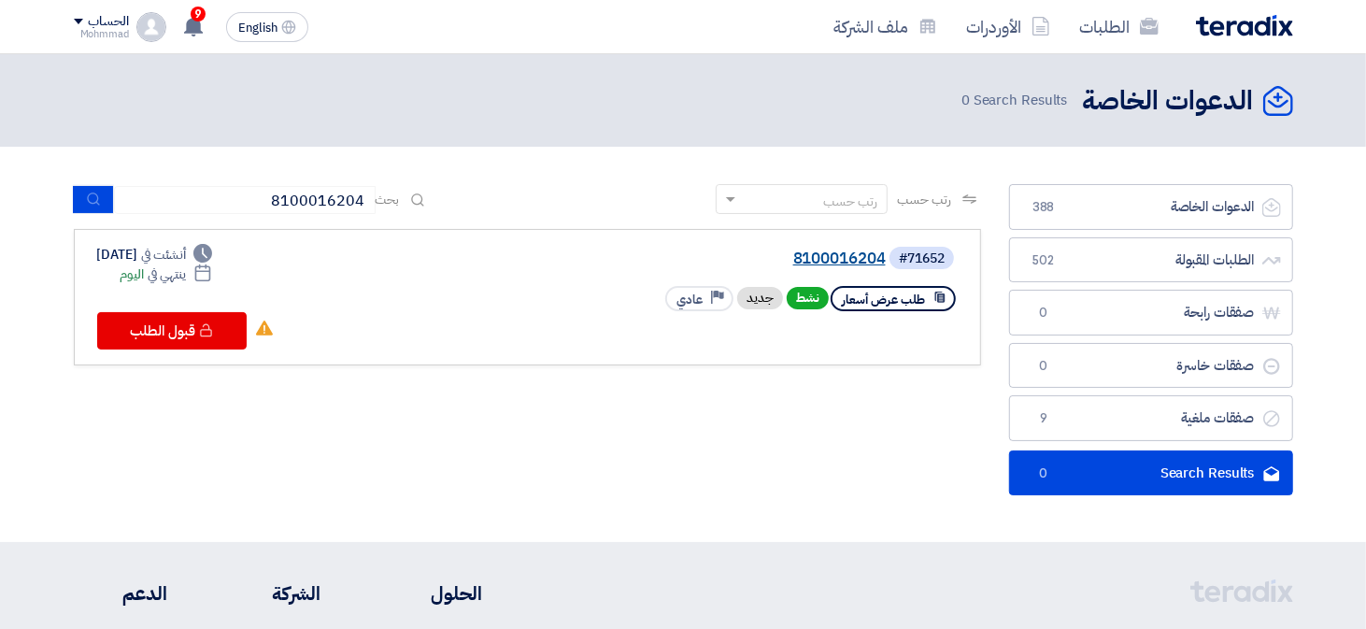
click at [812, 259] on link "8100016204" at bounding box center [699, 258] width 374 height 17
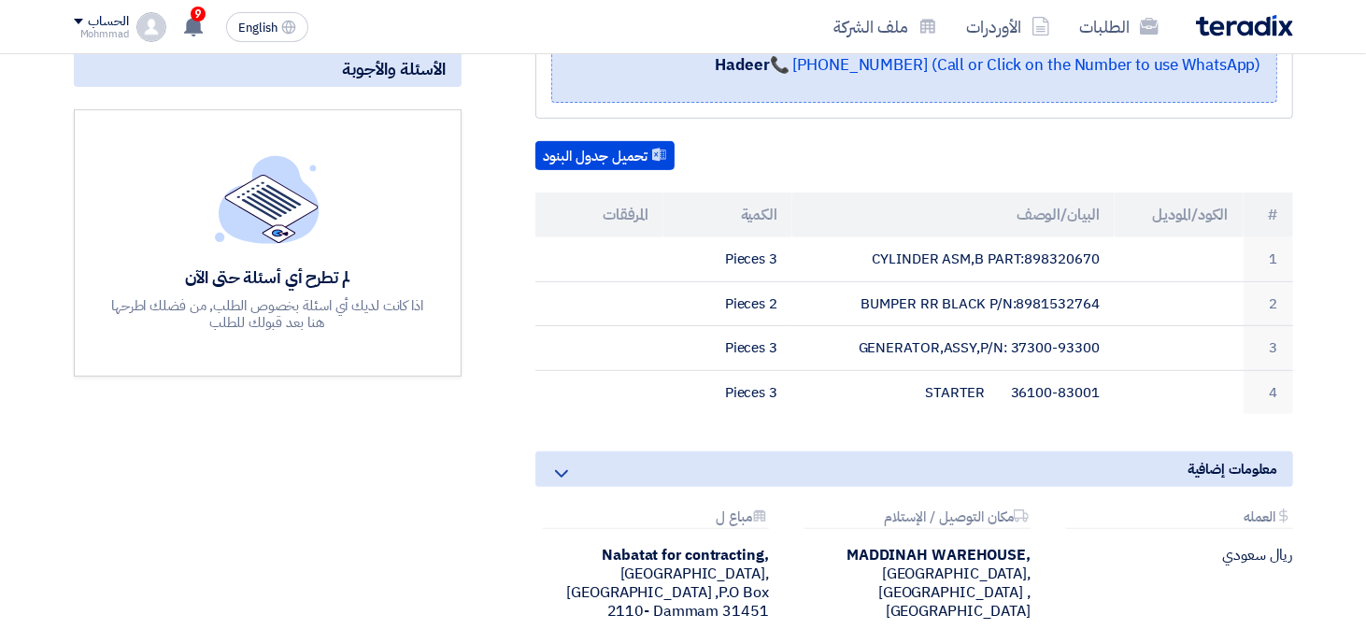
scroll to position [417, 0]
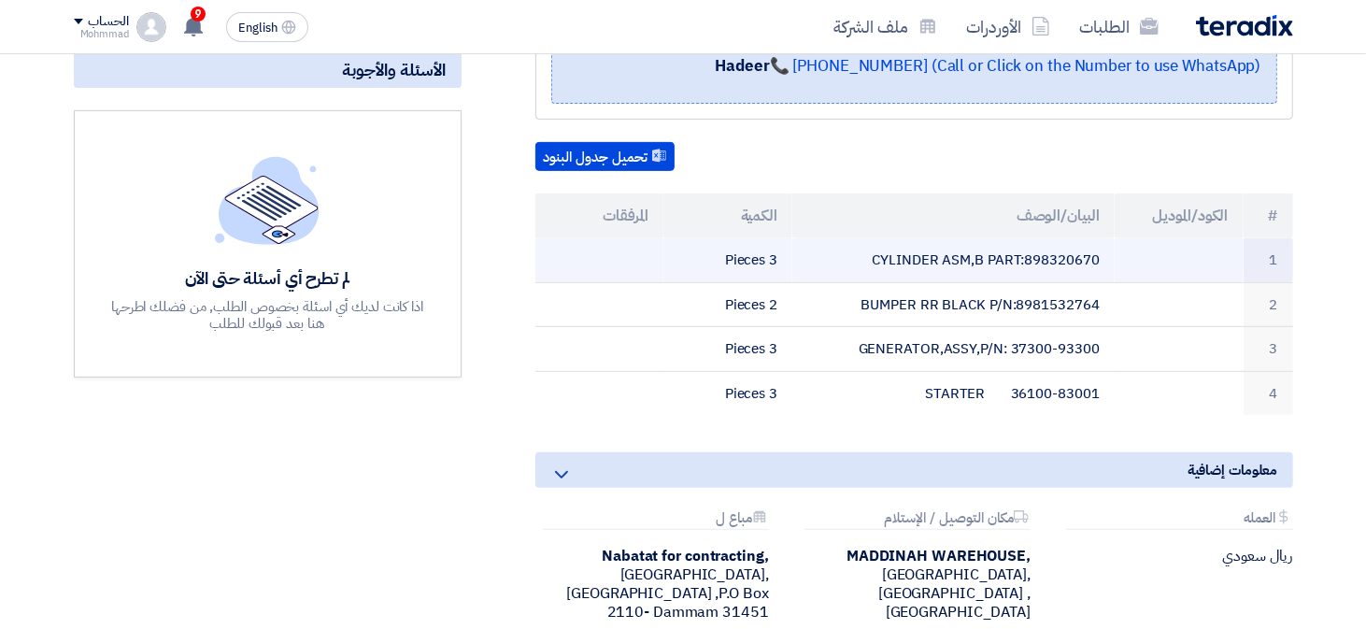
click at [1076, 267] on td "CYLINDER ASM,B PART:898320670" at bounding box center [953, 260] width 322 height 44
copy td "898320670"
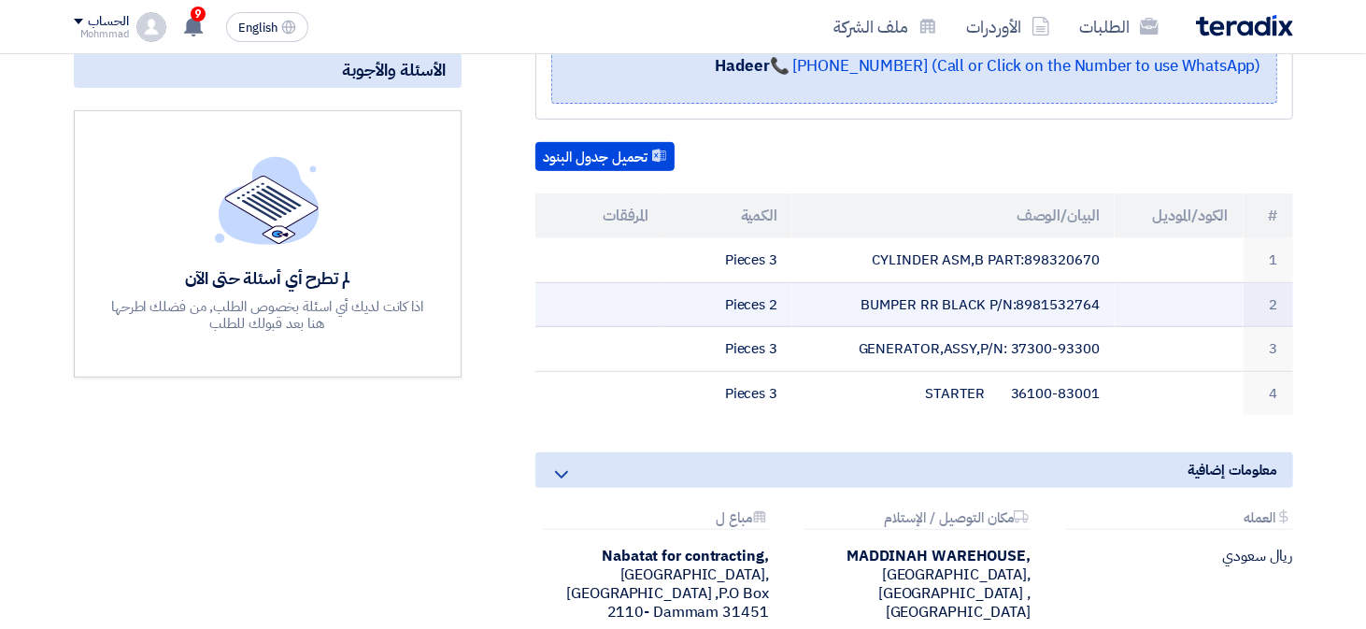
click at [1077, 296] on td "BUMPER RR BLACK P/N:8981532764" at bounding box center [953, 304] width 322 height 45
click at [1075, 299] on td "BUMPER RR BLACK P/N:8981532764" at bounding box center [953, 304] width 322 height 45
click at [1080, 295] on td "BUMPER RR BLACK P/N:8981532764" at bounding box center [953, 304] width 322 height 45
click at [1078, 298] on td "BUMPER RR BLACK P/N:8981532764" at bounding box center [953, 304] width 322 height 45
click at [1067, 306] on td "BUMPER RR BLACK P/N:8981532764" at bounding box center [953, 304] width 322 height 45
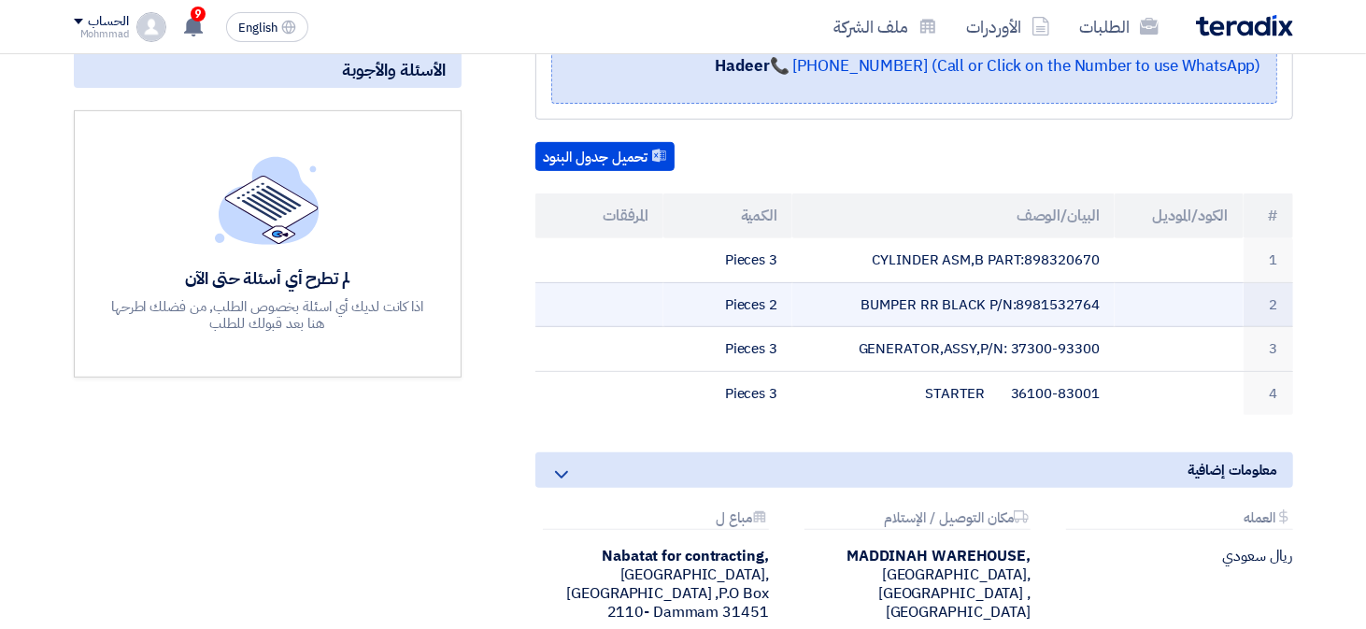
click at [1075, 310] on td "BUMPER RR BLACK P/N:8981532764" at bounding box center [953, 304] width 322 height 45
copy td "8981532764"
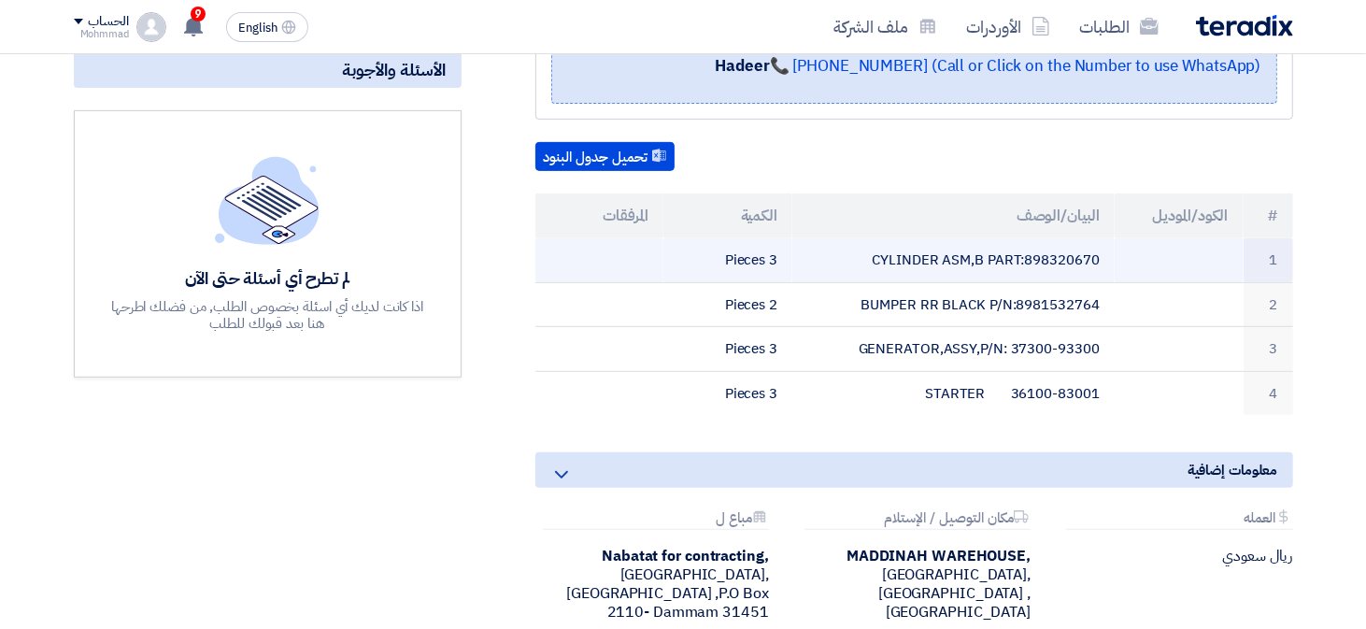
click at [777, 239] on td "3 Pieces" at bounding box center [727, 260] width 129 height 44
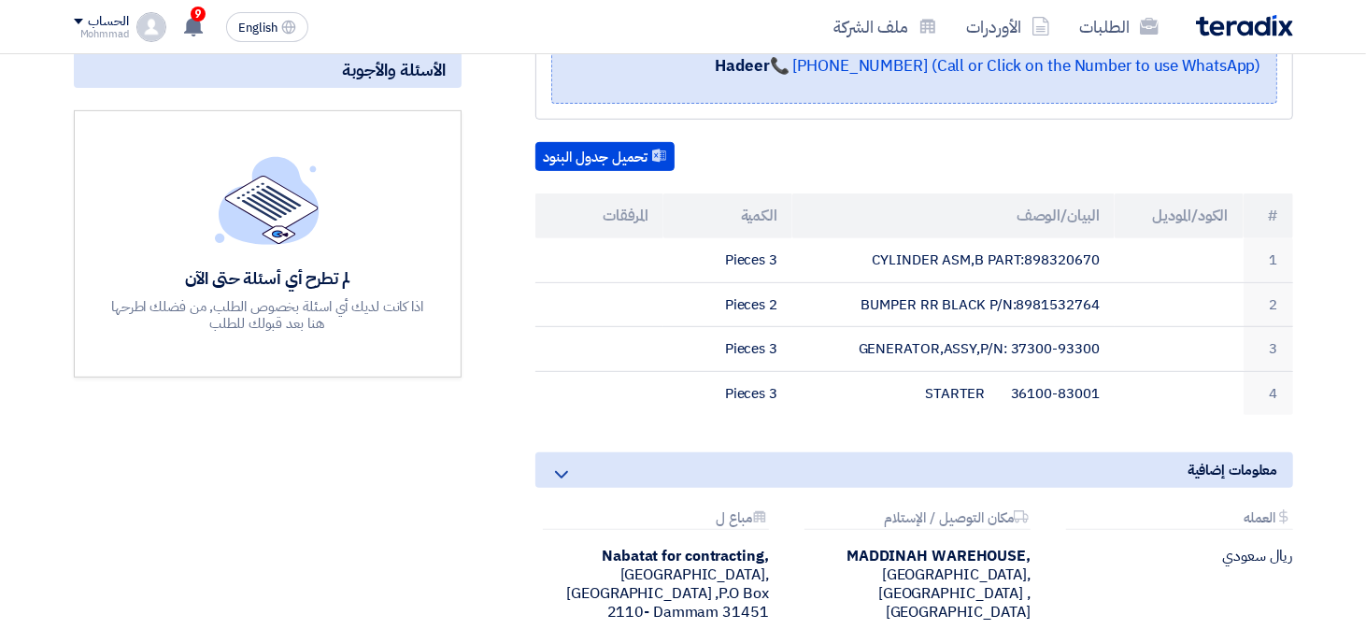
copy table "# الكود/الموديل البيان/الوصف الكمية المرفقات 1 CYLINDER ASM,B PART:898320670 3 …"
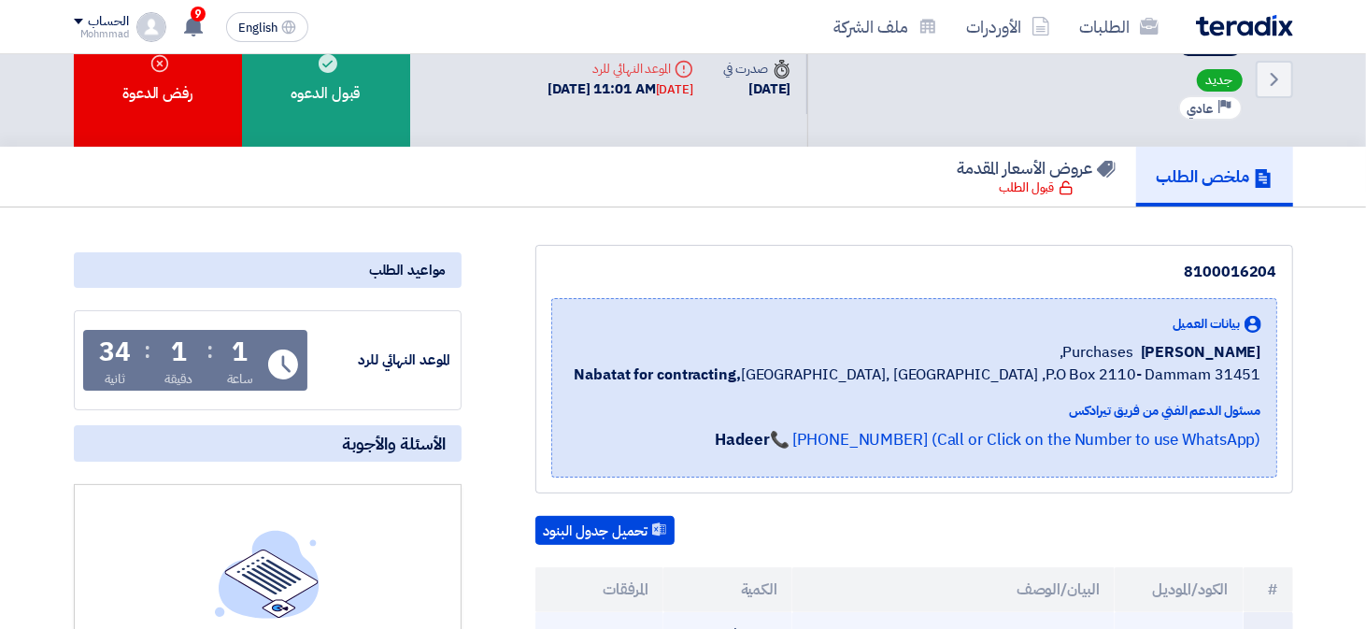
scroll to position [0, 0]
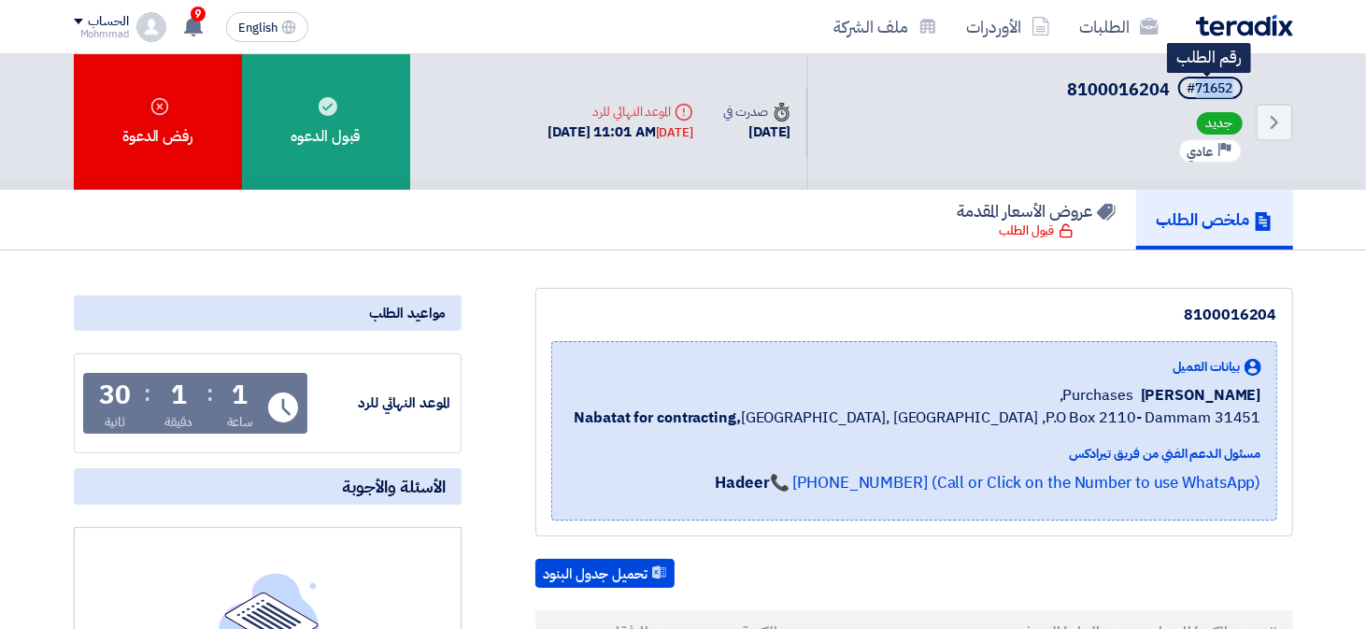
copy div "71652"
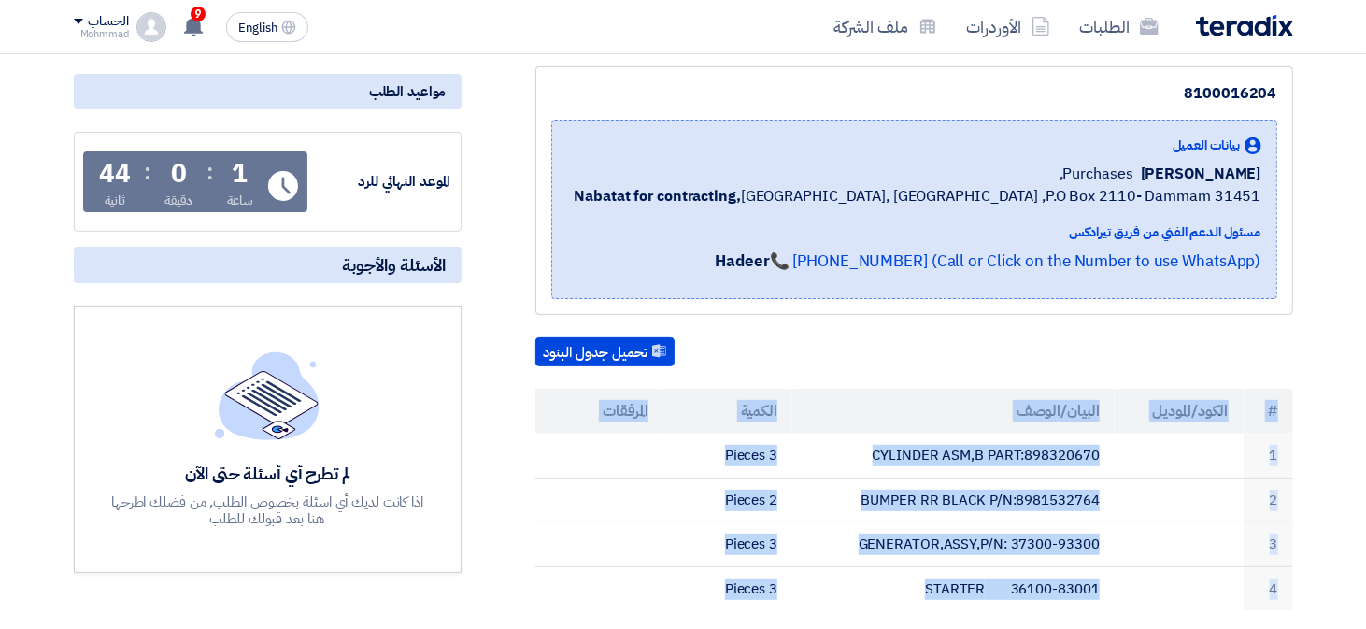
scroll to position [263, 0]
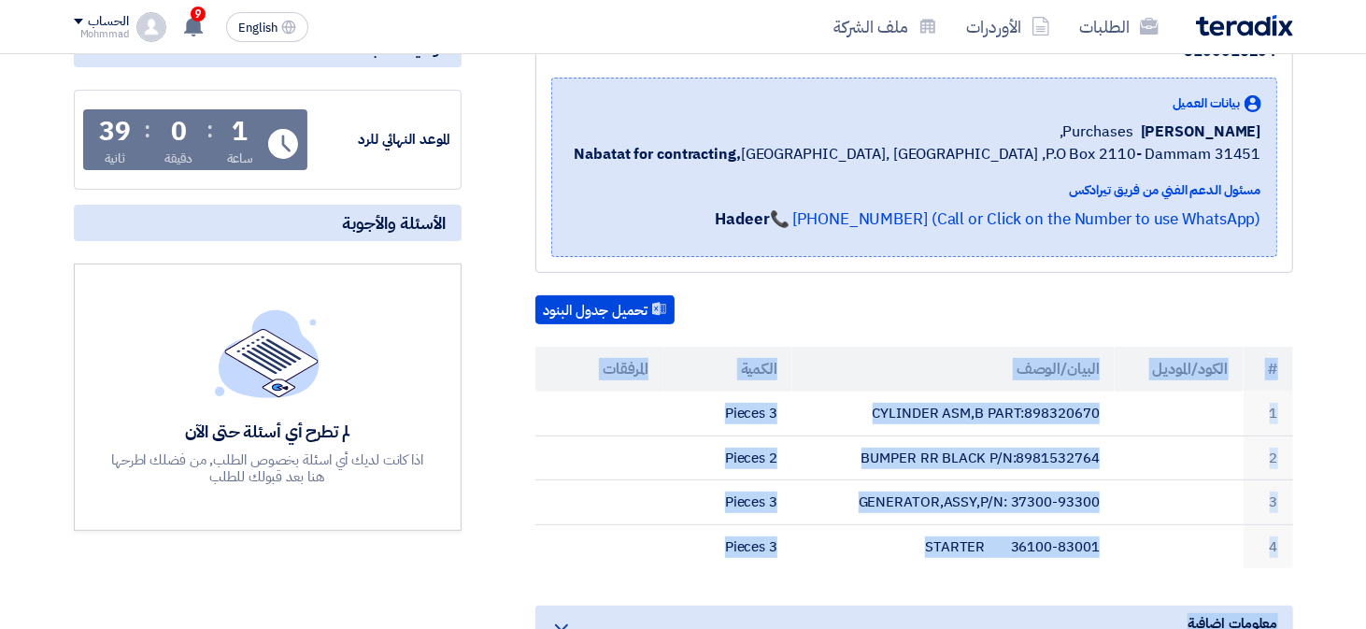
copy table "# الكود/الموديل البيان/الوصف الكمية المرفقات 1 CYLINDER ASM,B PART:898320670 3 …"
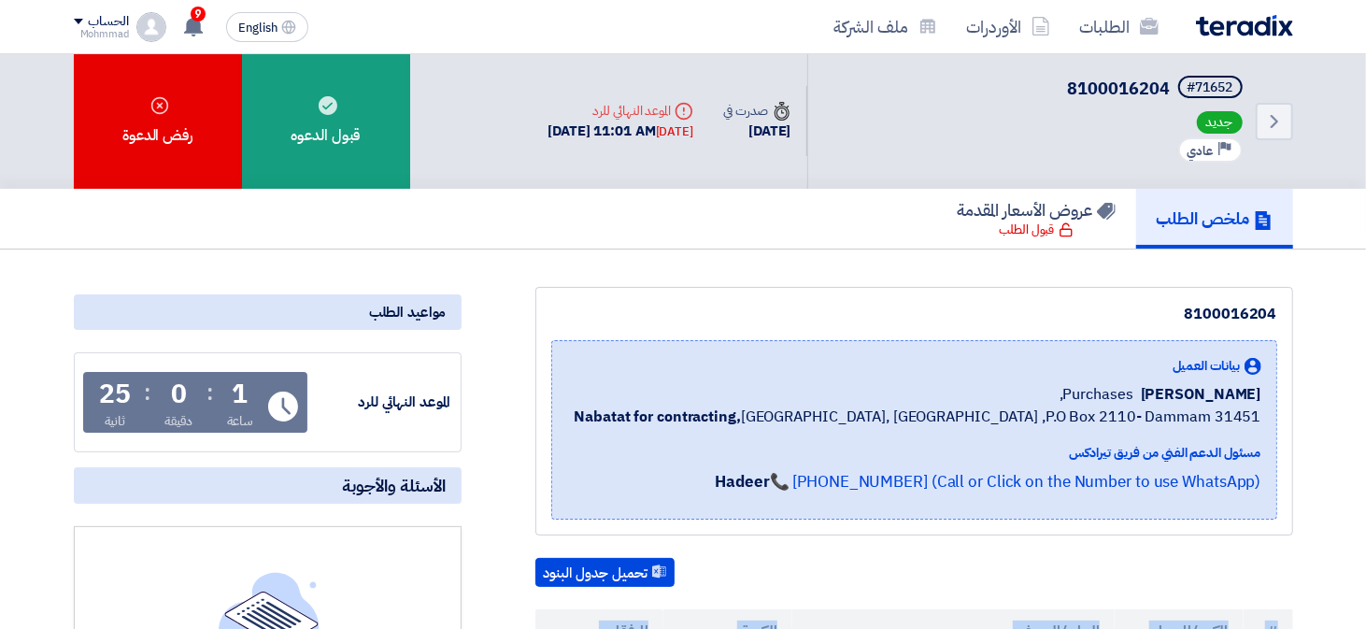
scroll to position [0, 0]
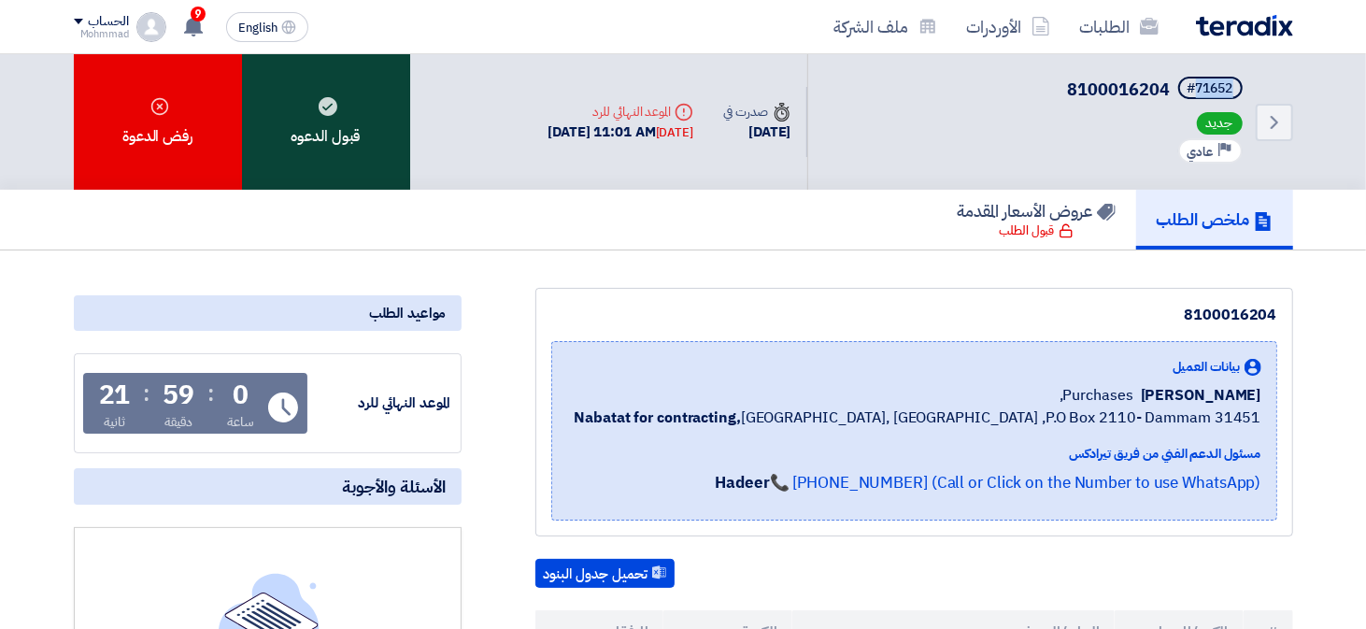
click at [353, 105] on div "قبول الدعوه" at bounding box center [326, 121] width 168 height 135
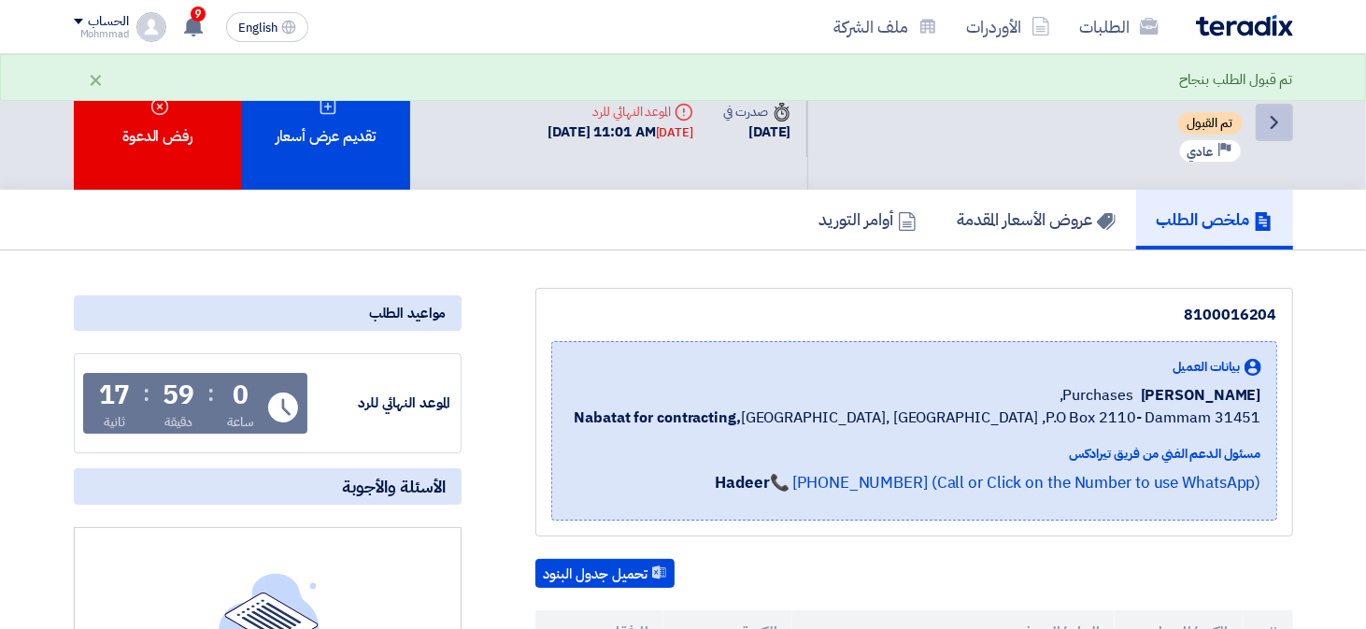
click at [1273, 119] on icon "Back" at bounding box center [1274, 122] width 22 height 22
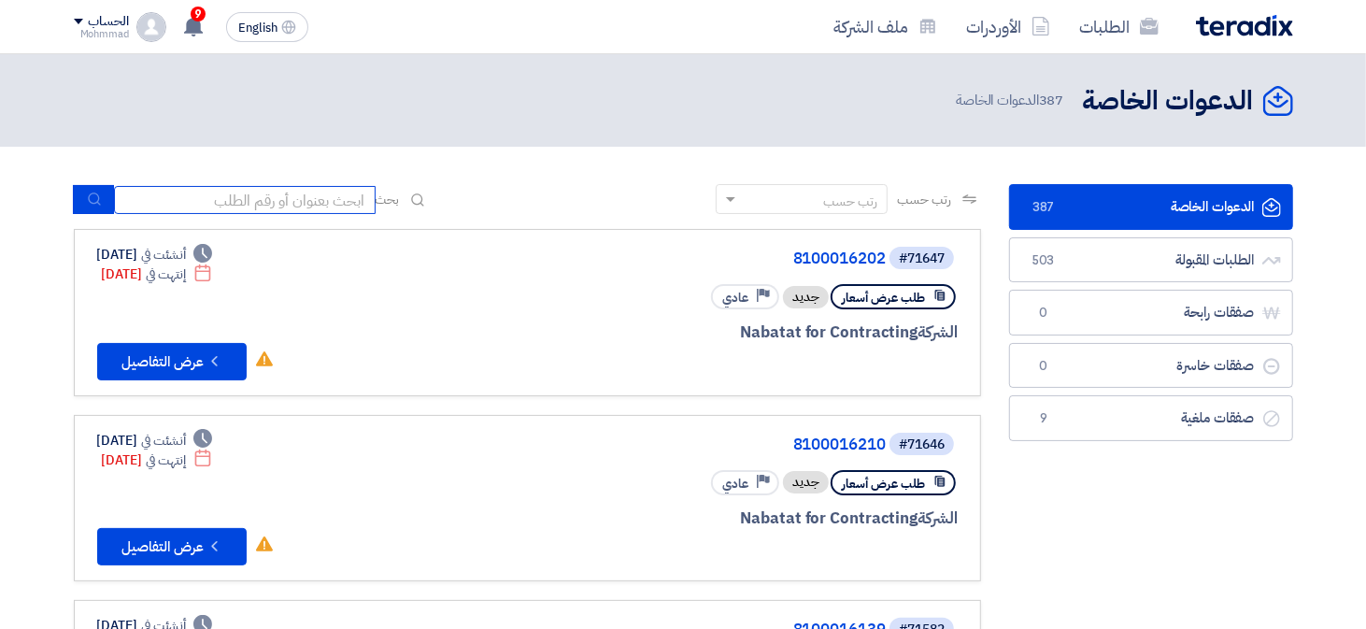
click at [245, 201] on input at bounding box center [245, 200] width 262 height 28
click at [247, 206] on input at bounding box center [245, 200] width 262 height 28
click at [342, 205] on input at bounding box center [245, 200] width 262 height 28
click at [313, 202] on input at bounding box center [245, 200] width 262 height 28
paste input "8100016202"
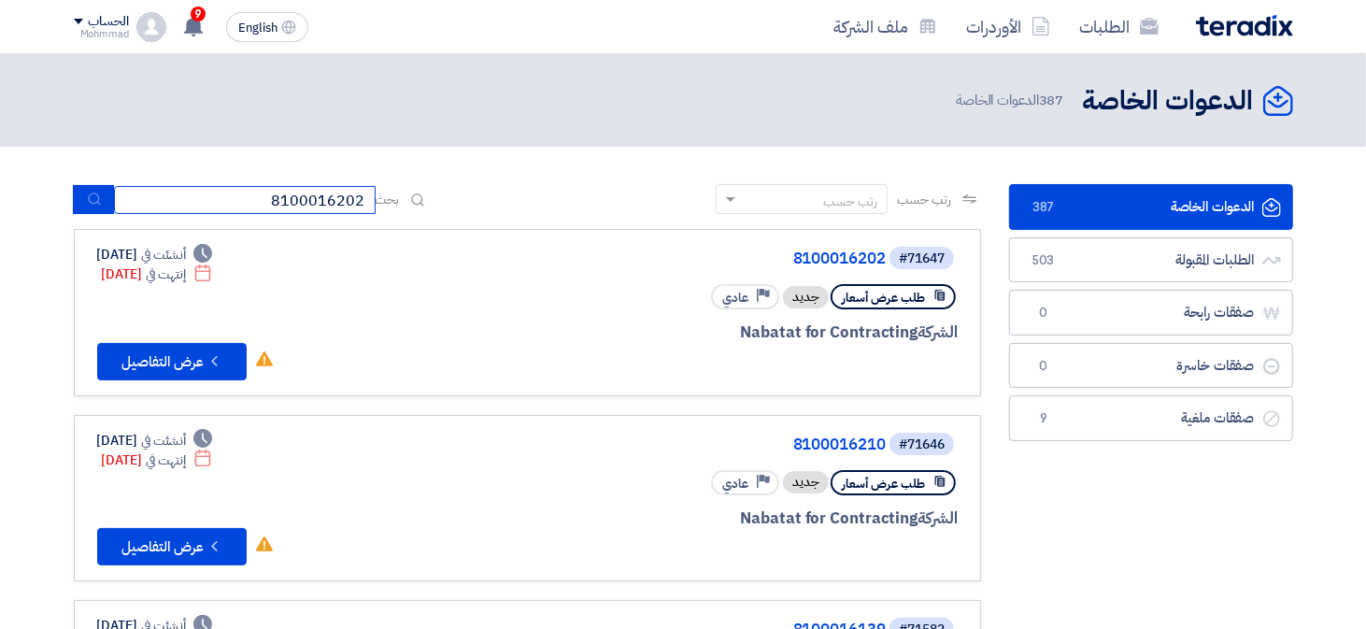
type input "8100016202"
click at [89, 204] on icon "submit" at bounding box center [94, 199] width 15 height 15
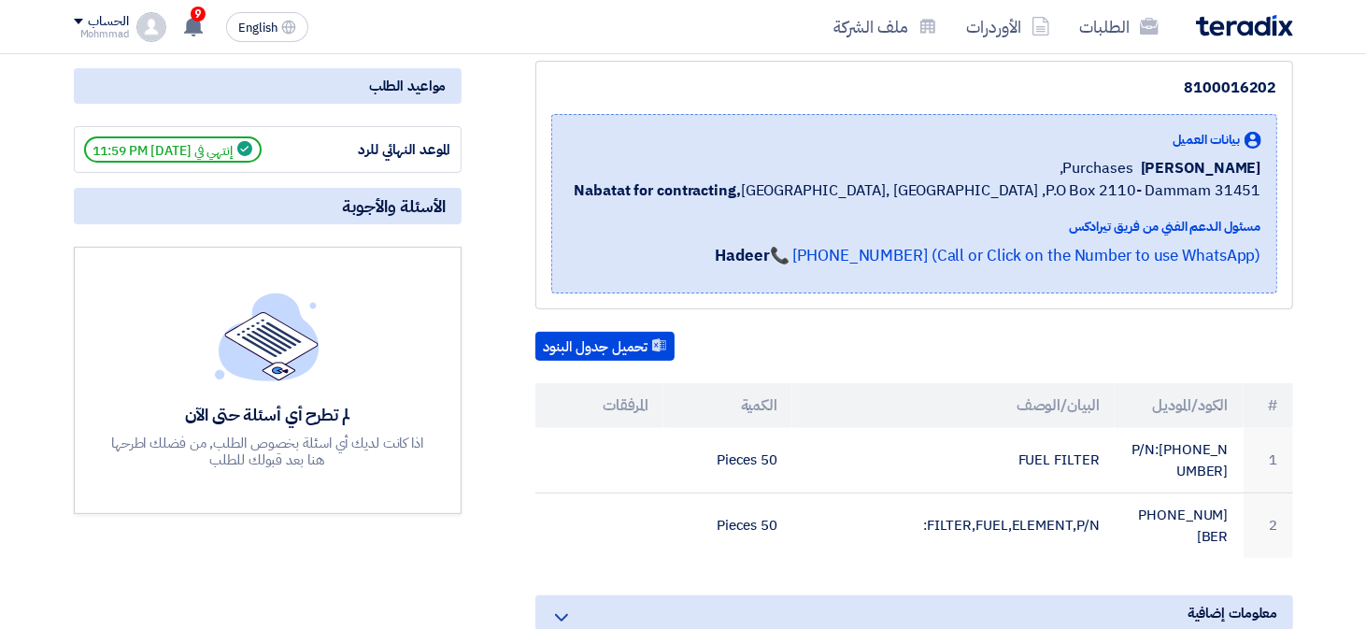
scroll to position [233, 0]
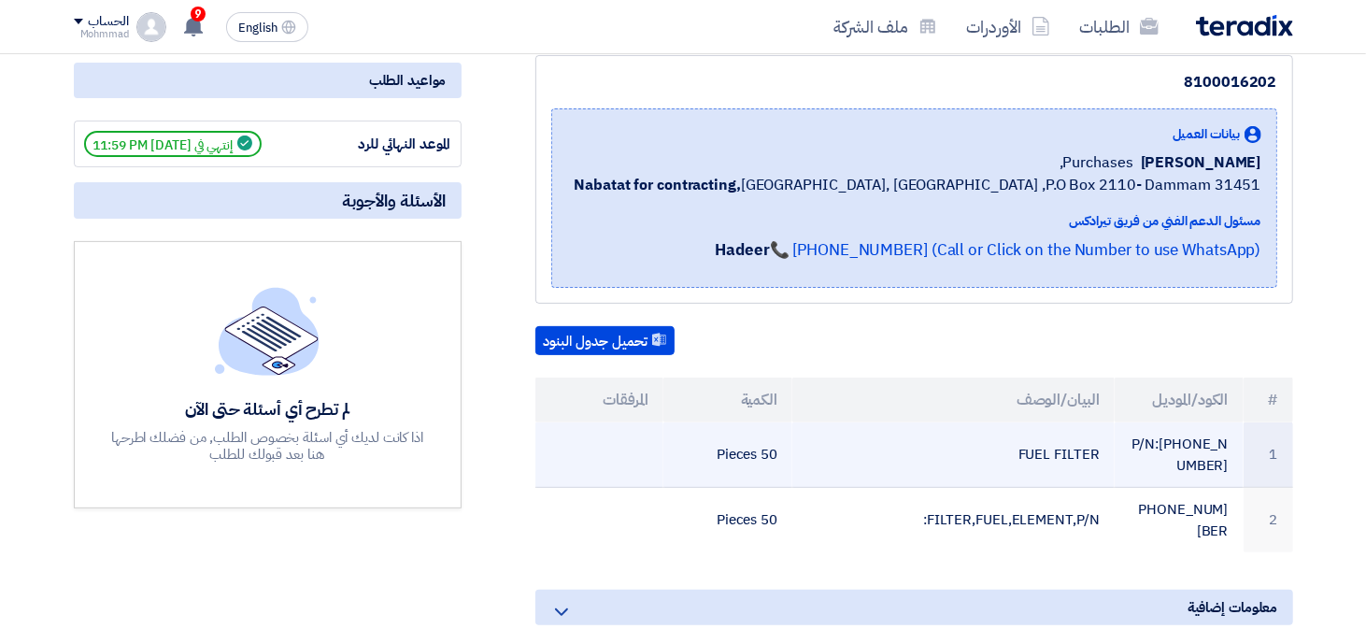
click at [1217, 422] on td "P/N:[PHONE_NUMBER]" at bounding box center [1178, 454] width 129 height 65
click at [1214, 422] on td "P/N:[PHONE_NUMBER]" at bounding box center [1178, 454] width 129 height 65
click at [1213, 422] on td "P/N:[PHONE_NUMBER]" at bounding box center [1178, 454] width 129 height 65
click at [1201, 445] on td "P/N:[PHONE_NUMBER]" at bounding box center [1178, 454] width 129 height 65
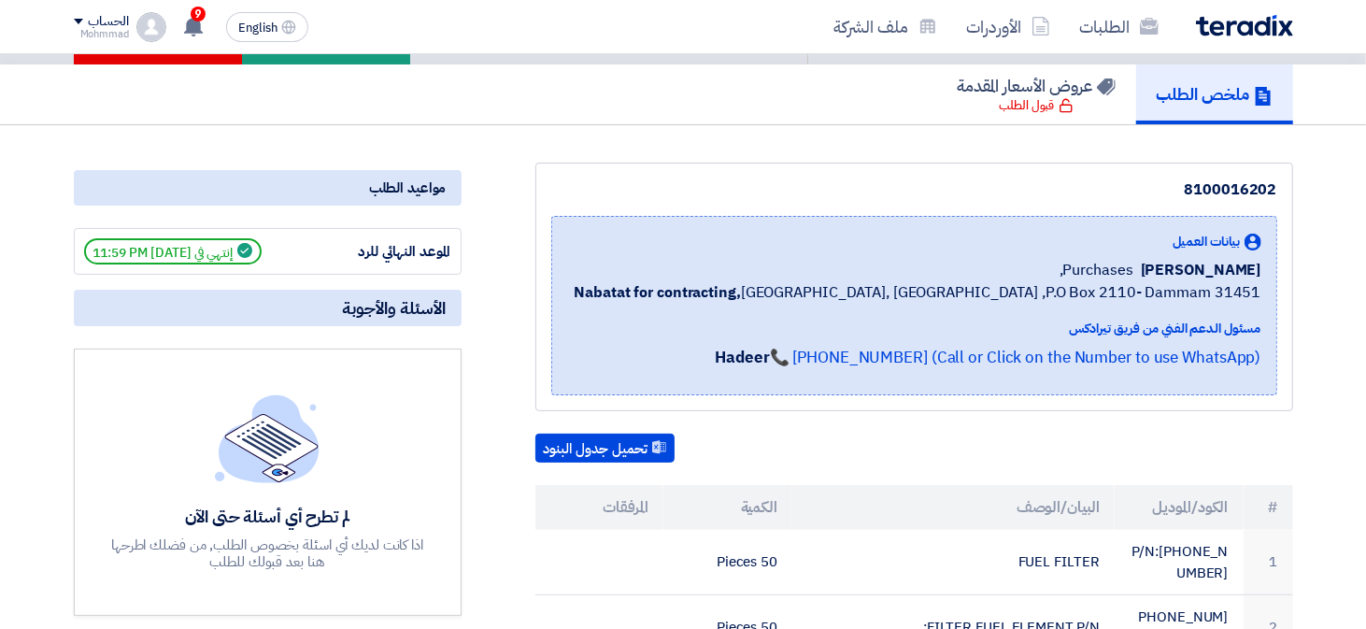
scroll to position [0, 0]
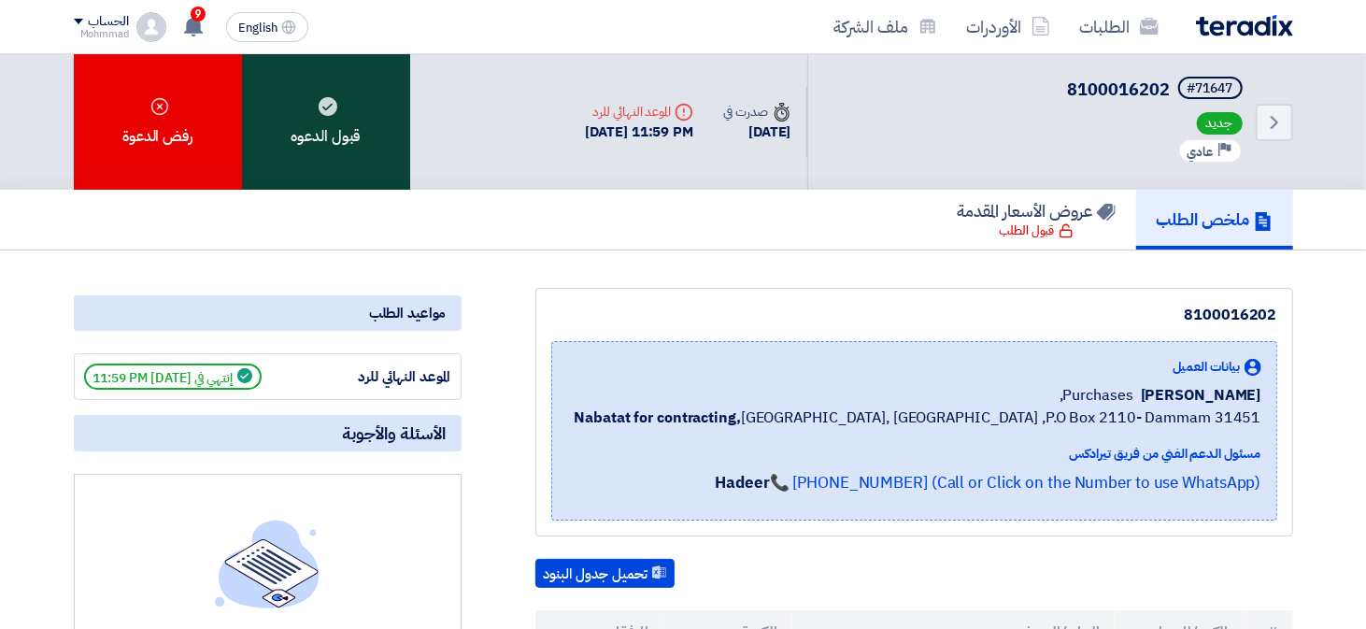
click at [306, 145] on div "قبول الدعوه" at bounding box center [326, 121] width 168 height 135
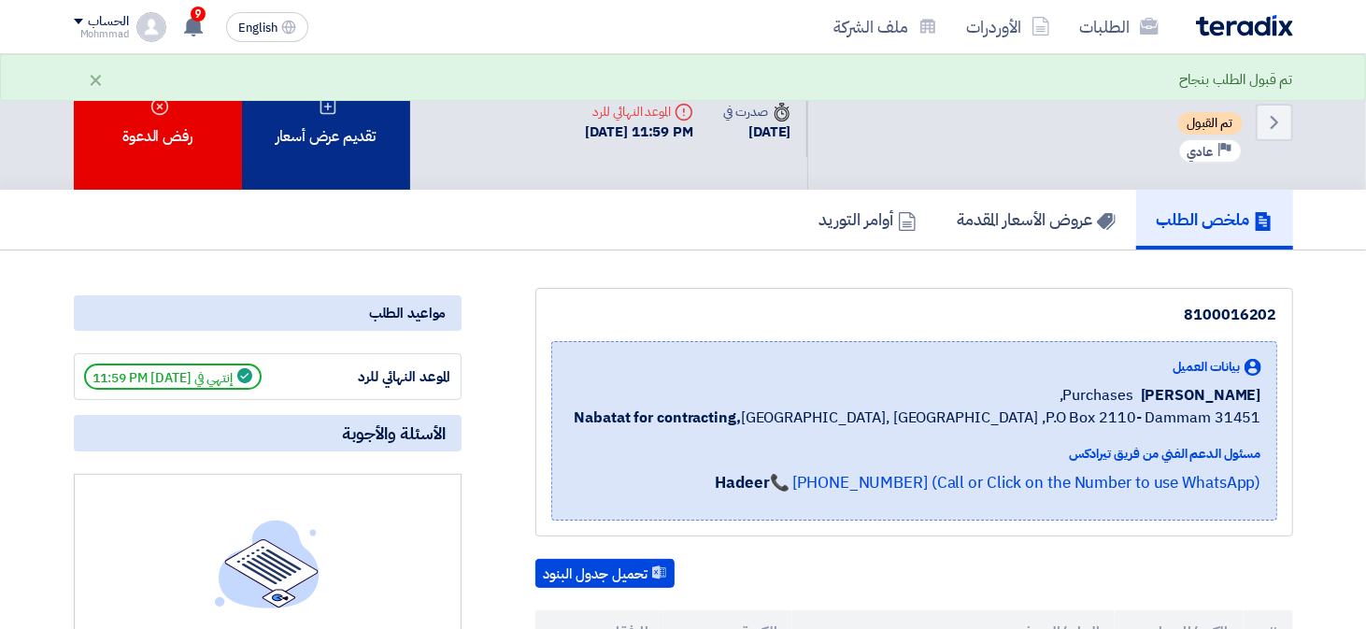
click at [337, 106] on div "تقديم عرض أسعار" at bounding box center [326, 121] width 168 height 135
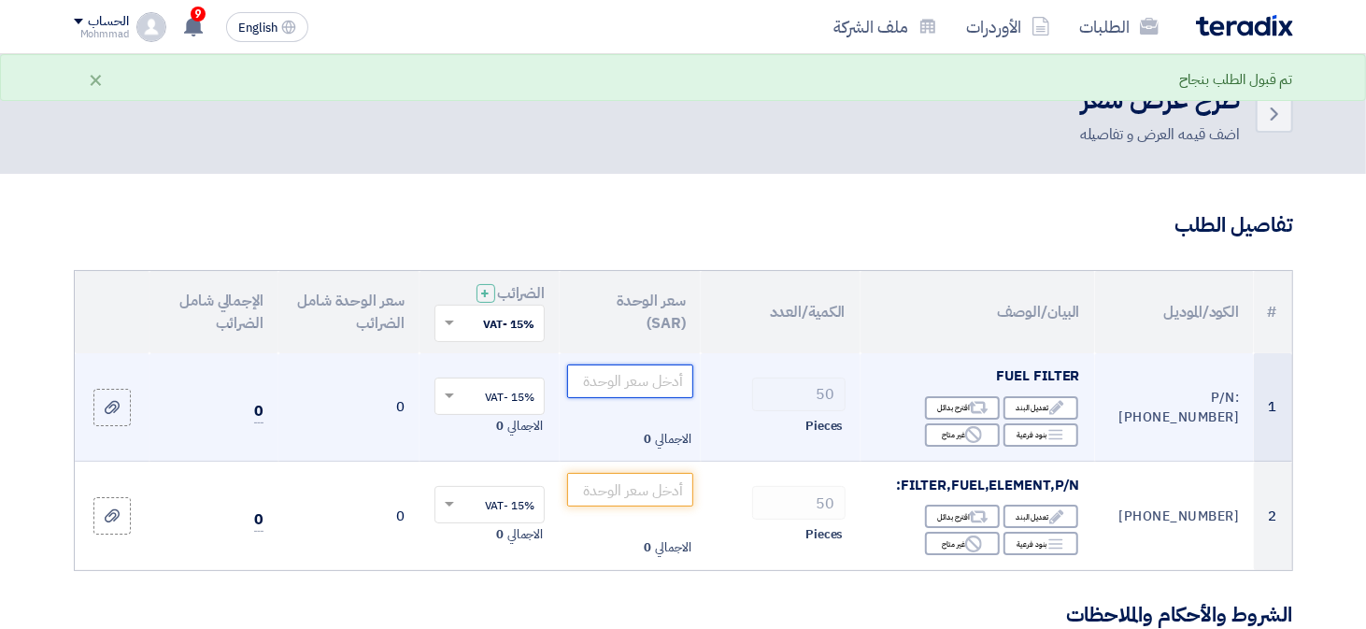
click at [643, 369] on input "number" at bounding box center [630, 381] width 126 height 34
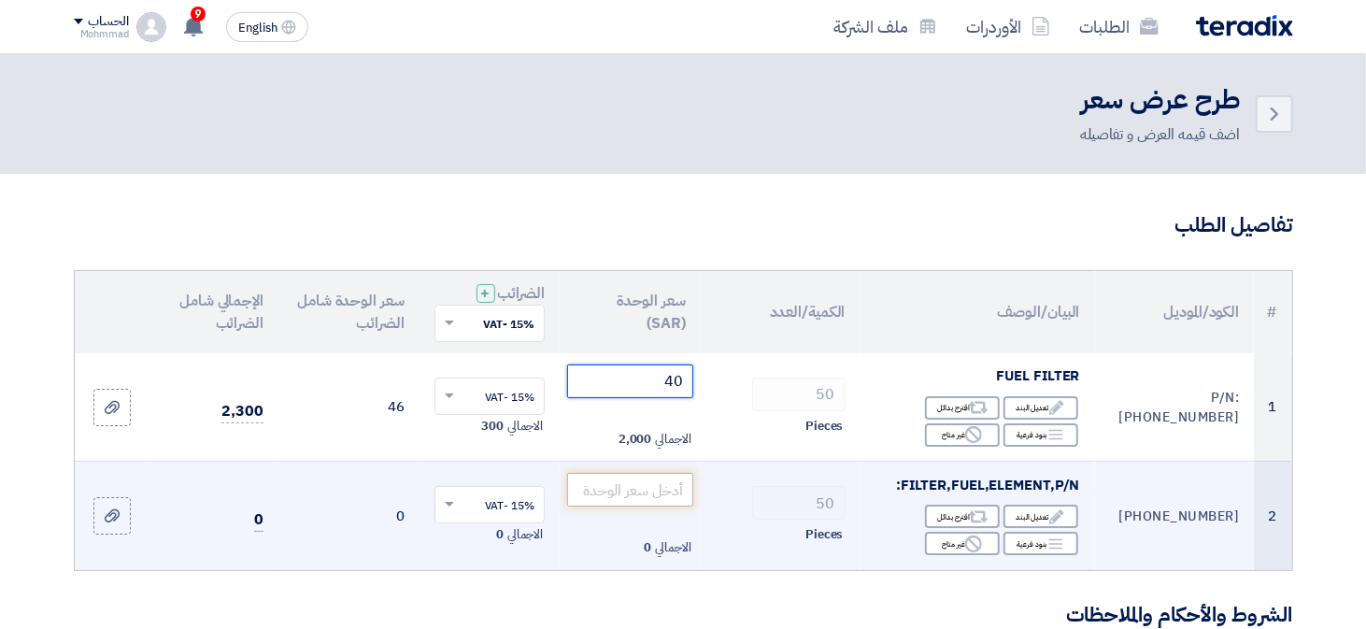
type input "40"
click at [595, 497] on input "number" at bounding box center [630, 490] width 126 height 34
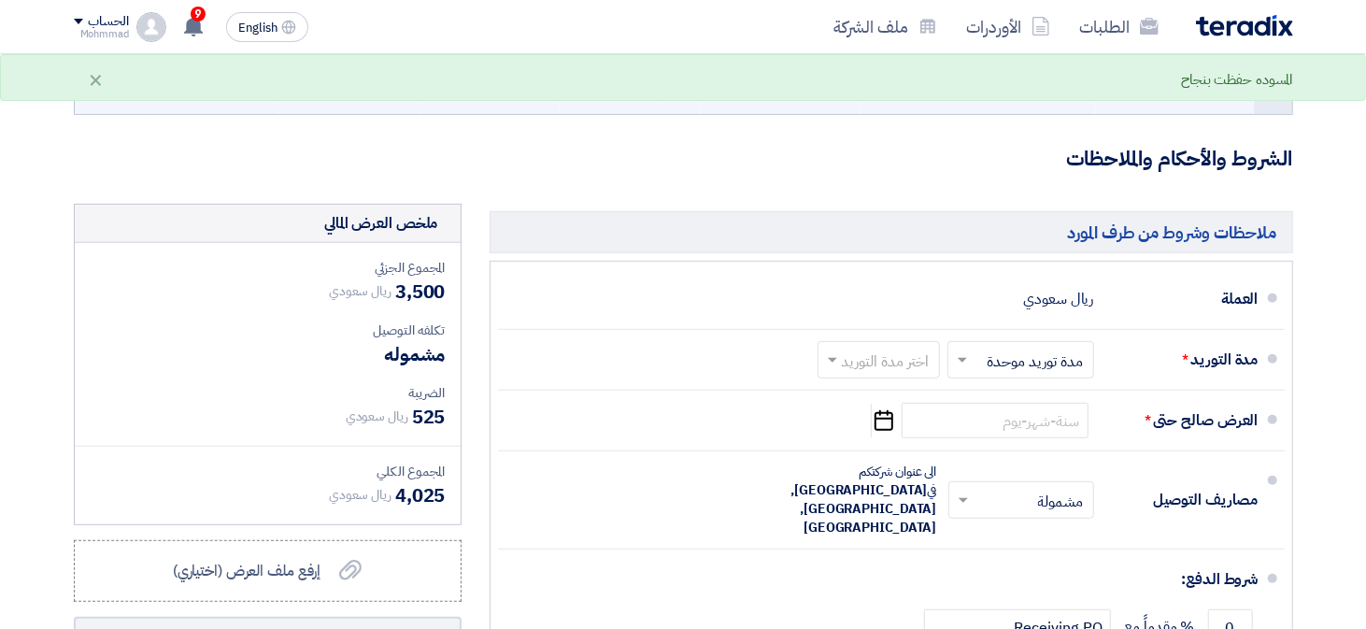
scroll to position [473, 0]
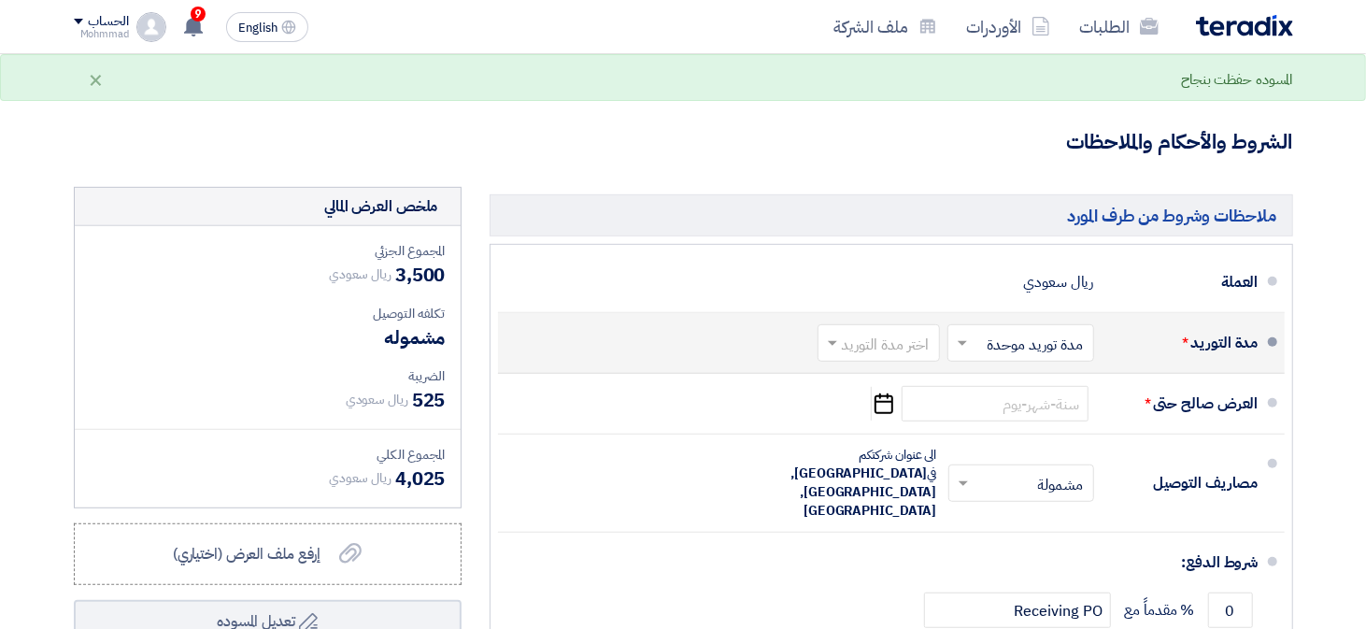
click at [862, 340] on input "text" at bounding box center [874, 345] width 113 height 27
type input "30"
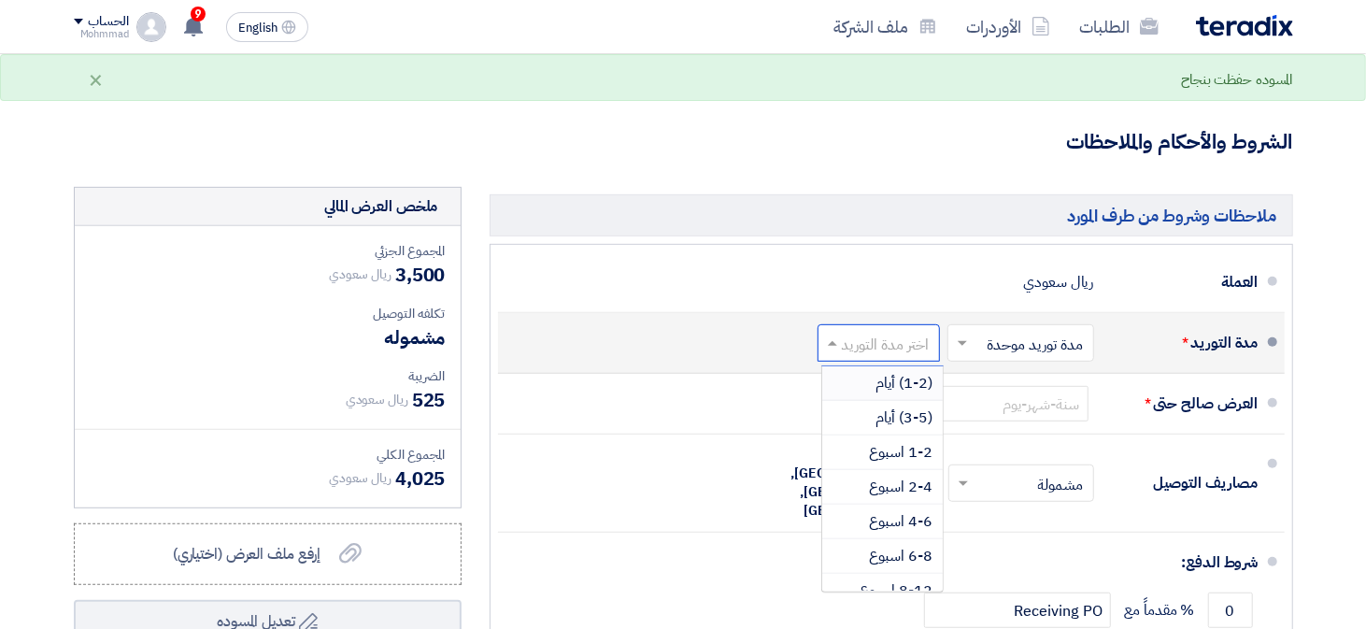
click at [915, 379] on span "(1-2) أيام" at bounding box center [904, 383] width 57 height 22
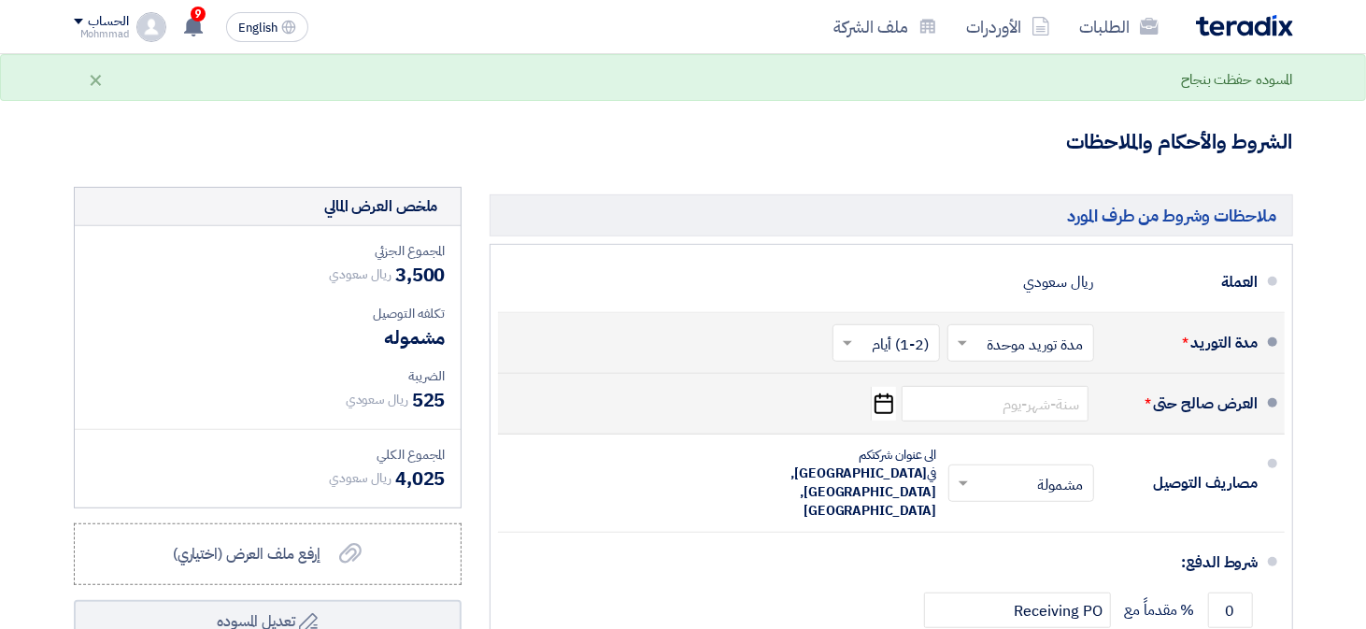
click at [881, 407] on icon "Pick a date" at bounding box center [883, 404] width 25 height 34
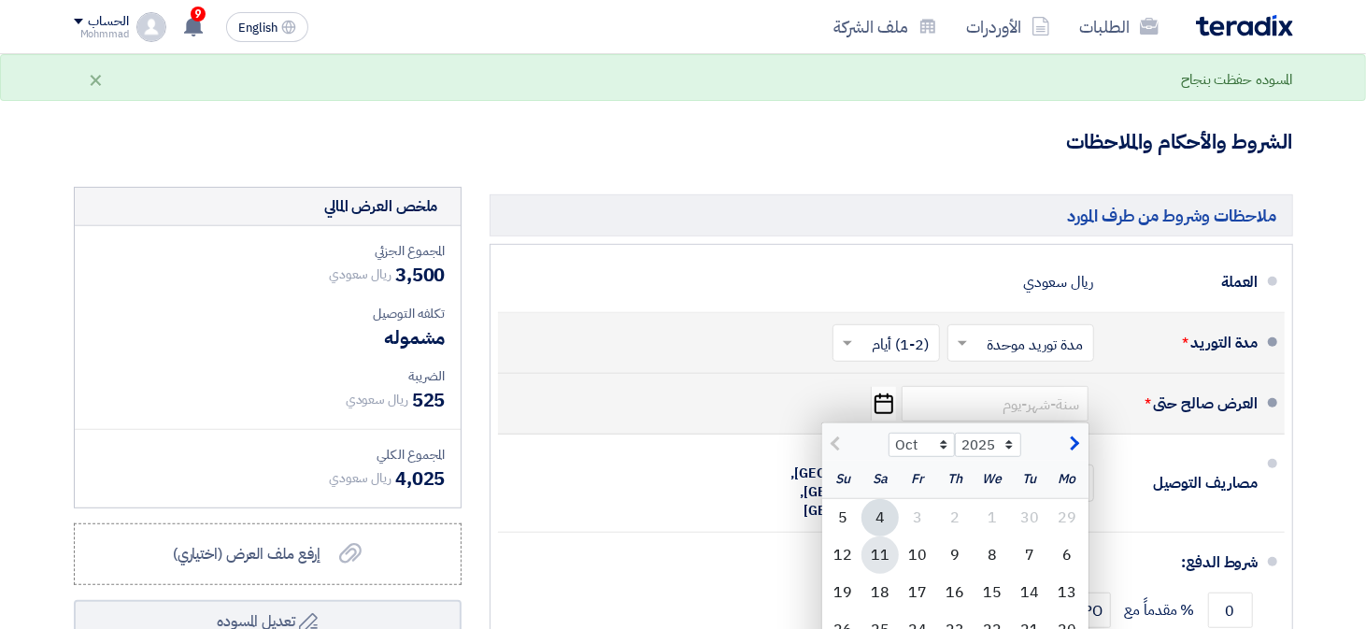
click at [872, 552] on div "11" at bounding box center [879, 554] width 37 height 37
type input "[DATE]"
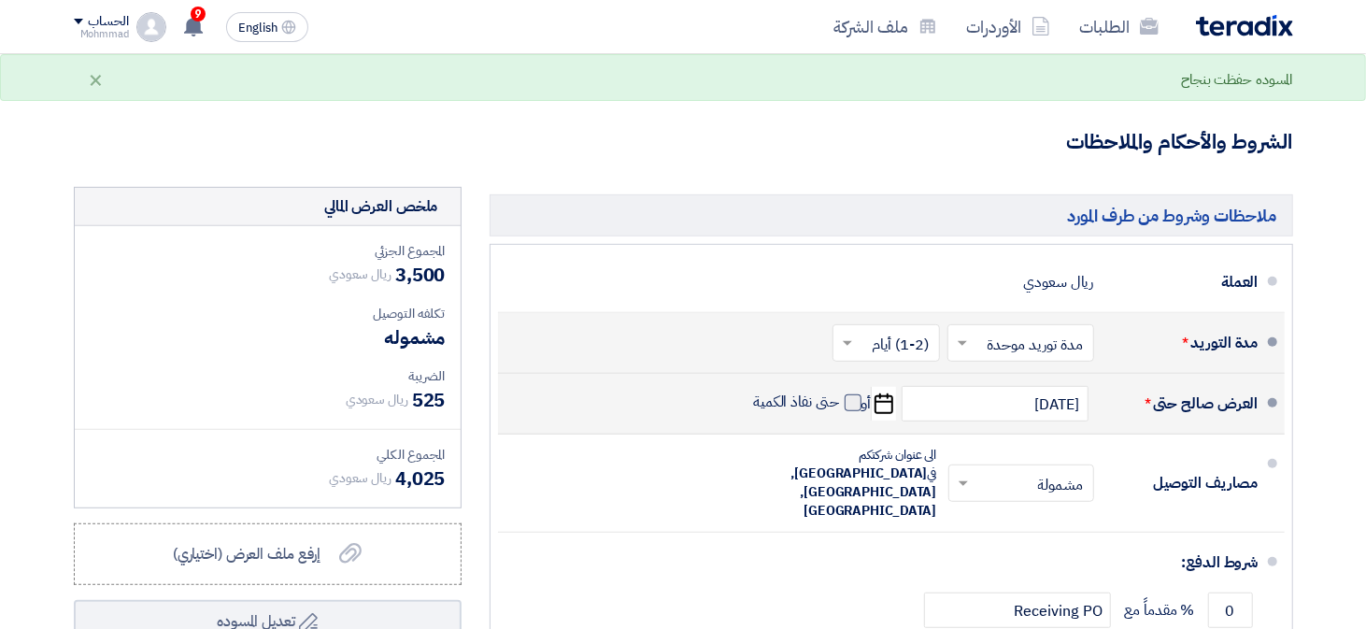
click at [852, 407] on span at bounding box center [852, 402] width 17 height 17
click at [839, 407] on input "حتى نفاذ الكمية" at bounding box center [794, 409] width 90 height 35
checkbox input "true"
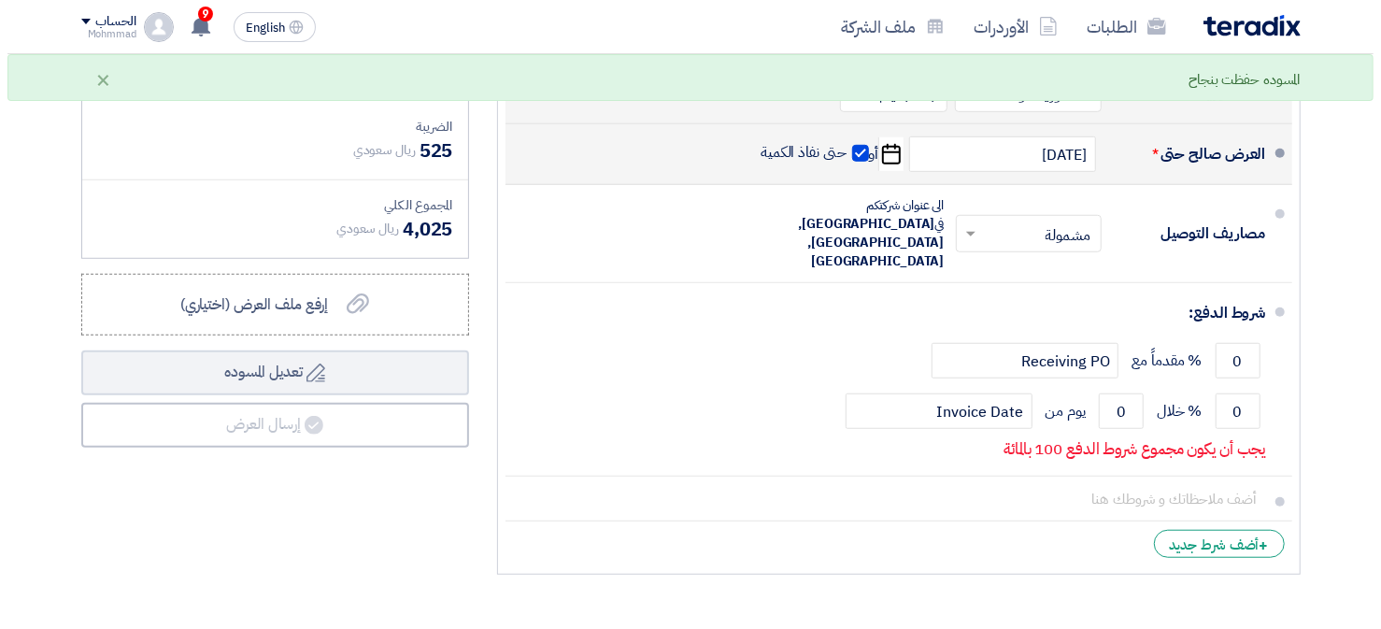
scroll to position [727, 0]
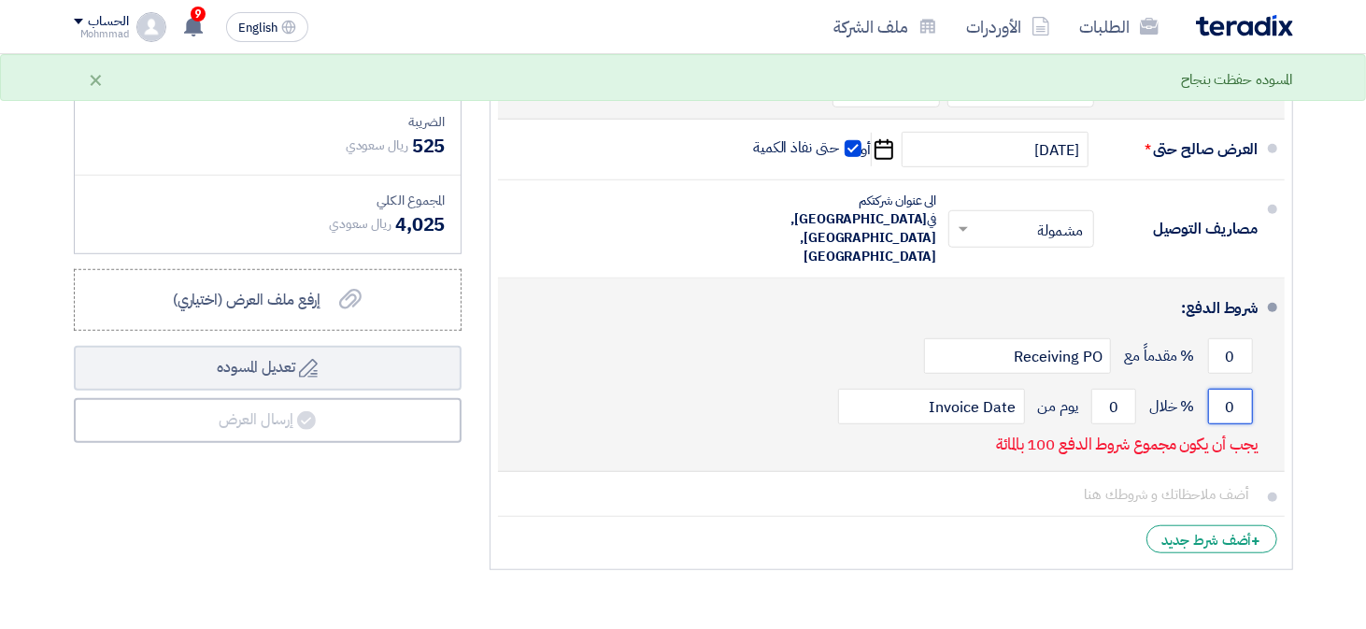
click at [1222, 389] on input "0" at bounding box center [1230, 406] width 45 height 35
type input "100"
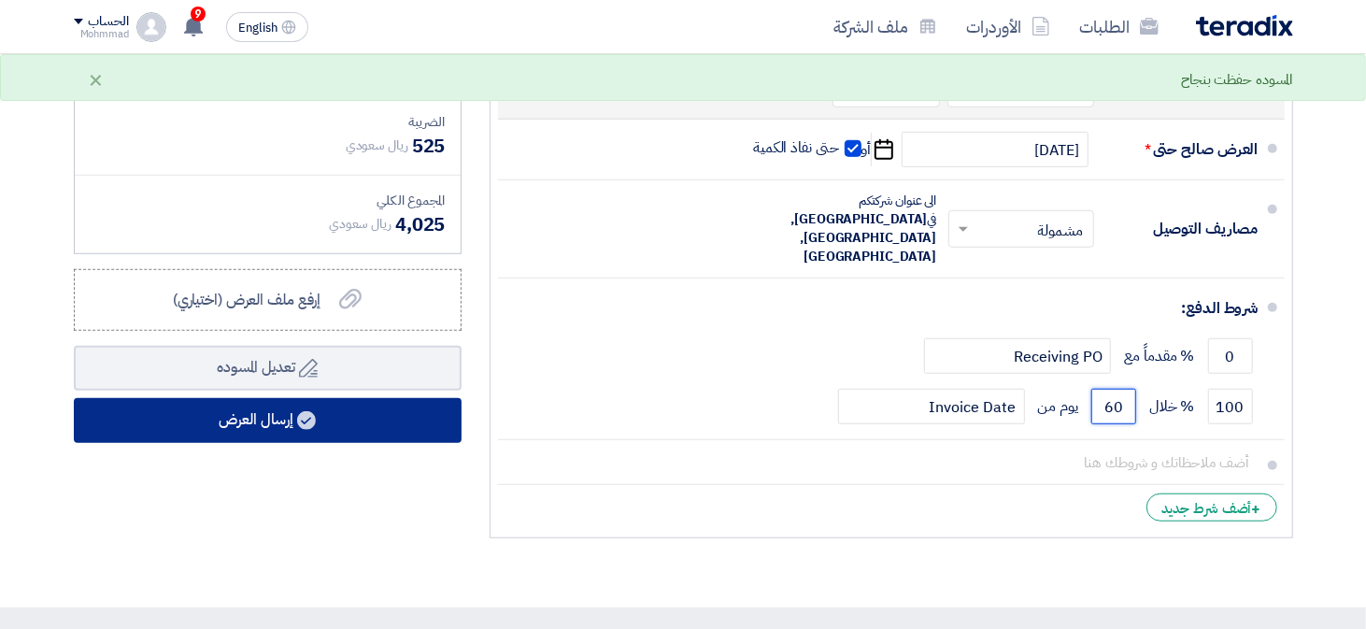
type input "60"
click at [189, 435] on button "إرسال العرض" at bounding box center [268, 420] width 388 height 45
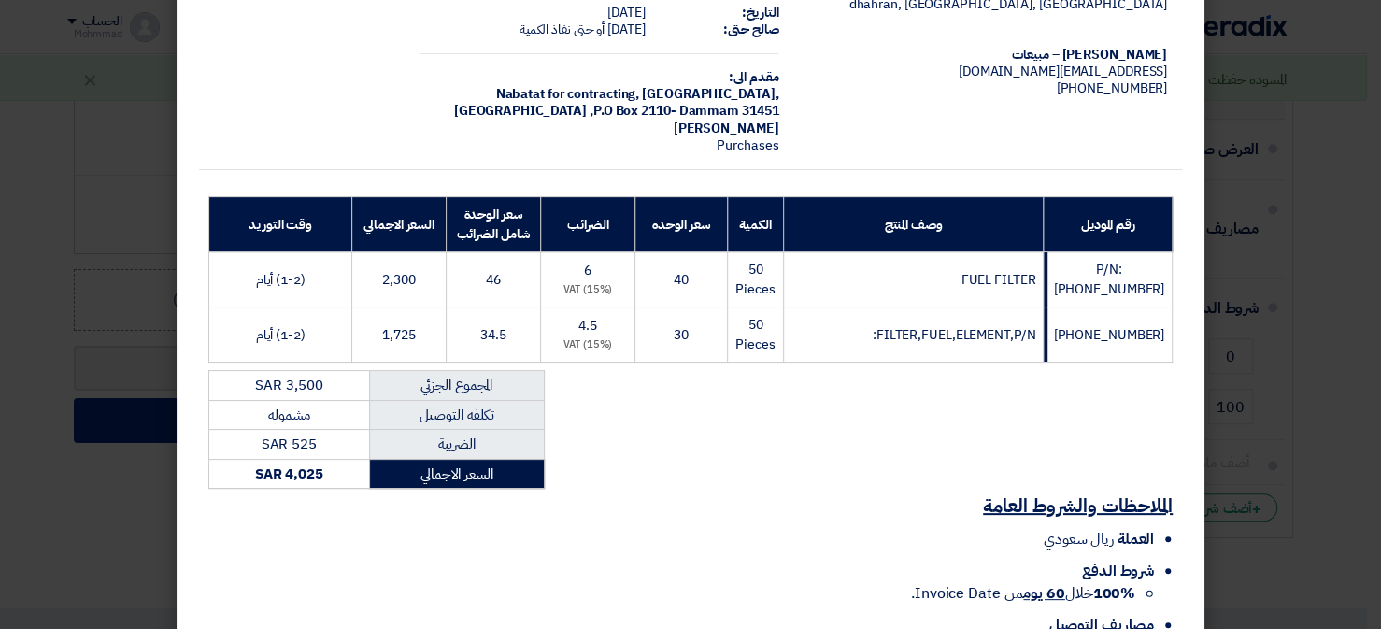
scroll to position [287, 0]
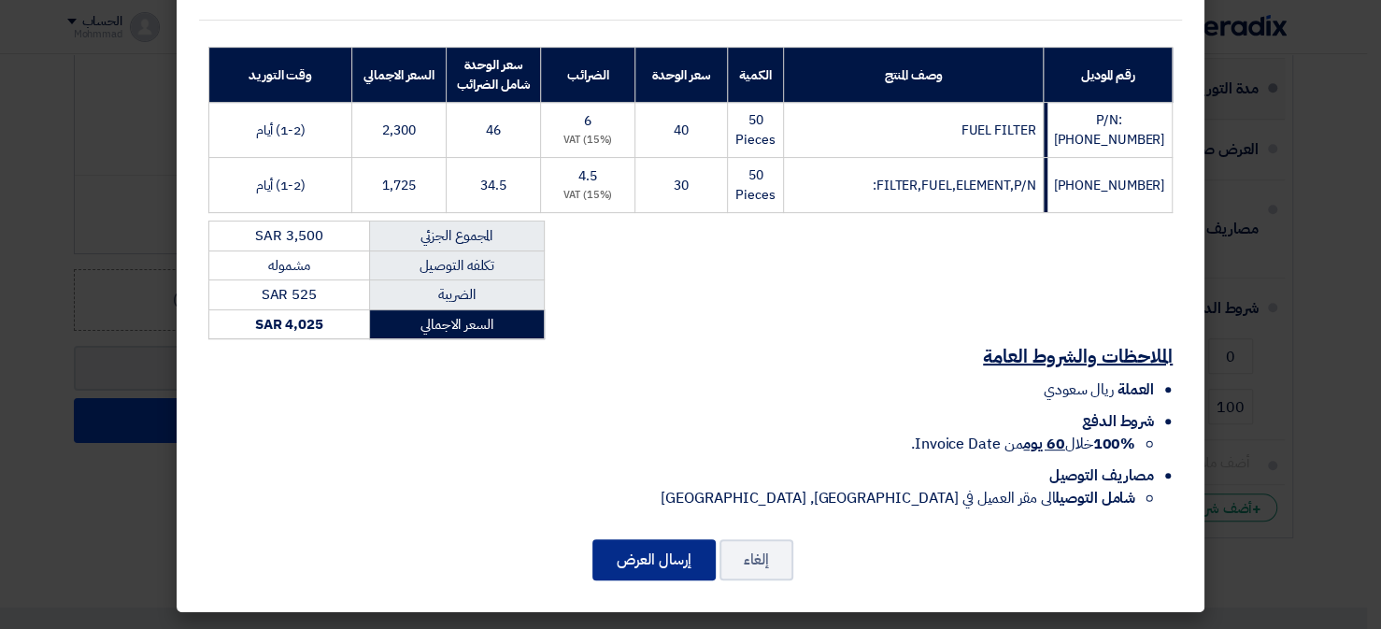
click at [648, 570] on button "إرسال العرض" at bounding box center [653, 559] width 123 height 41
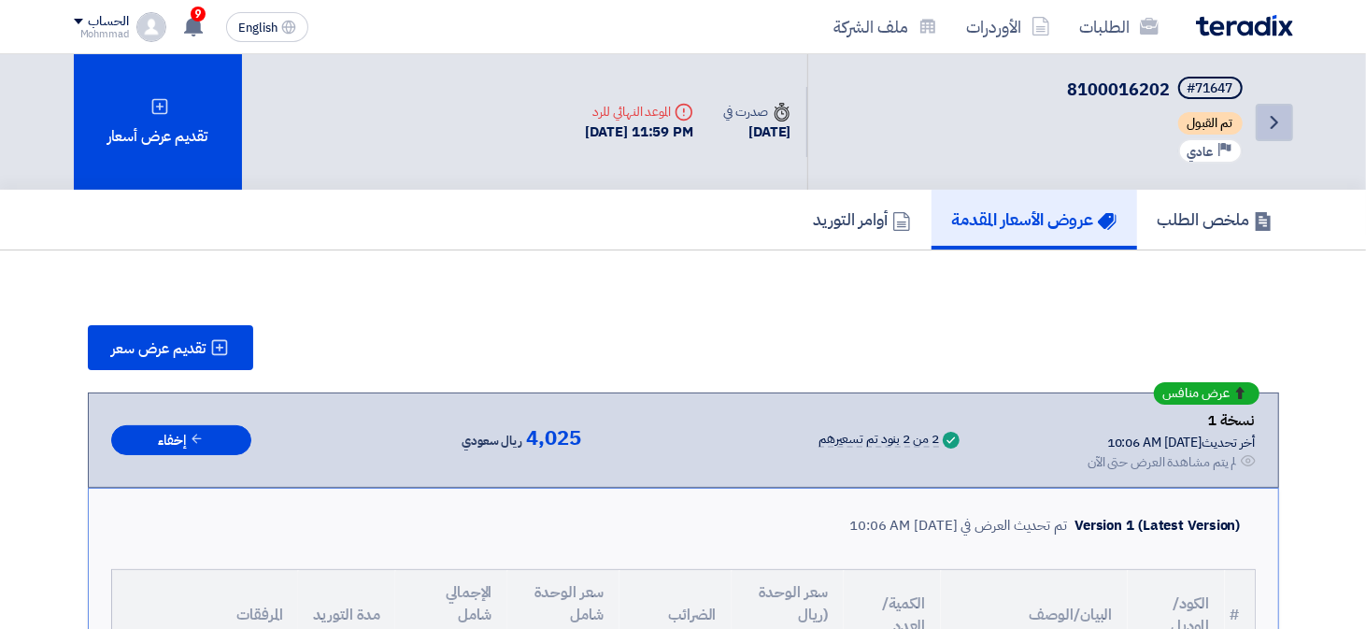
click at [1280, 116] on icon "Back" at bounding box center [1274, 122] width 22 height 22
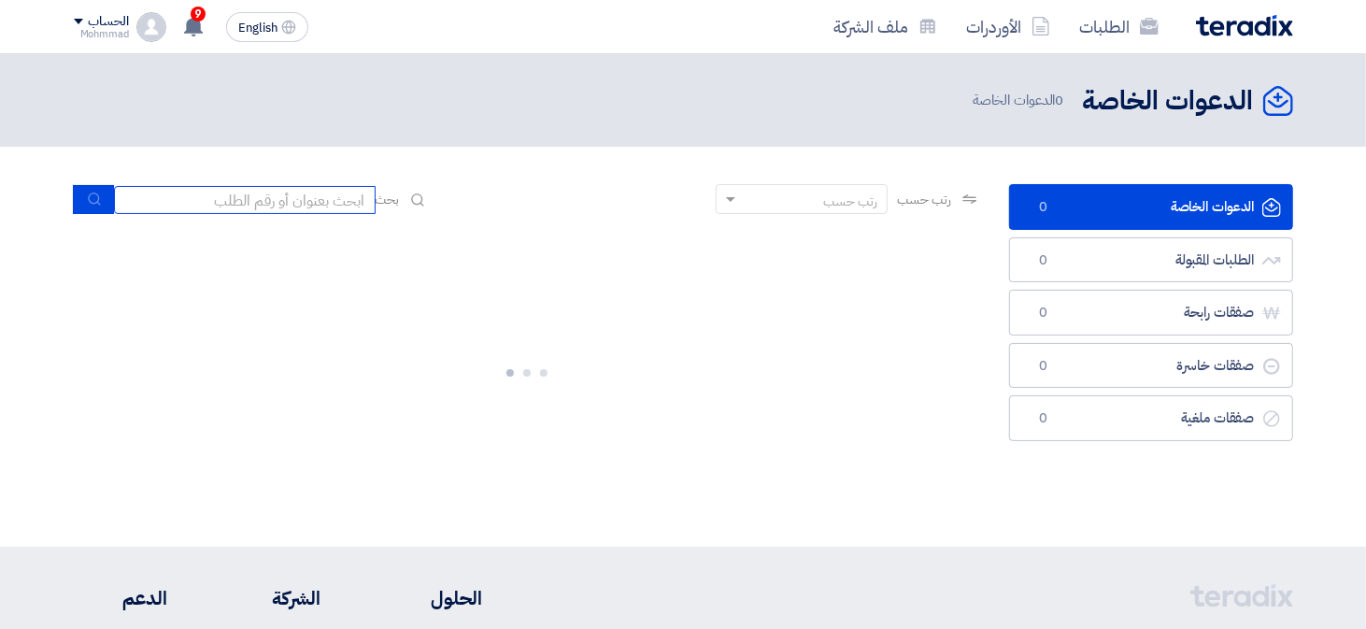
click at [248, 202] on input at bounding box center [245, 200] width 262 height 28
click at [243, 196] on input at bounding box center [245, 200] width 262 height 28
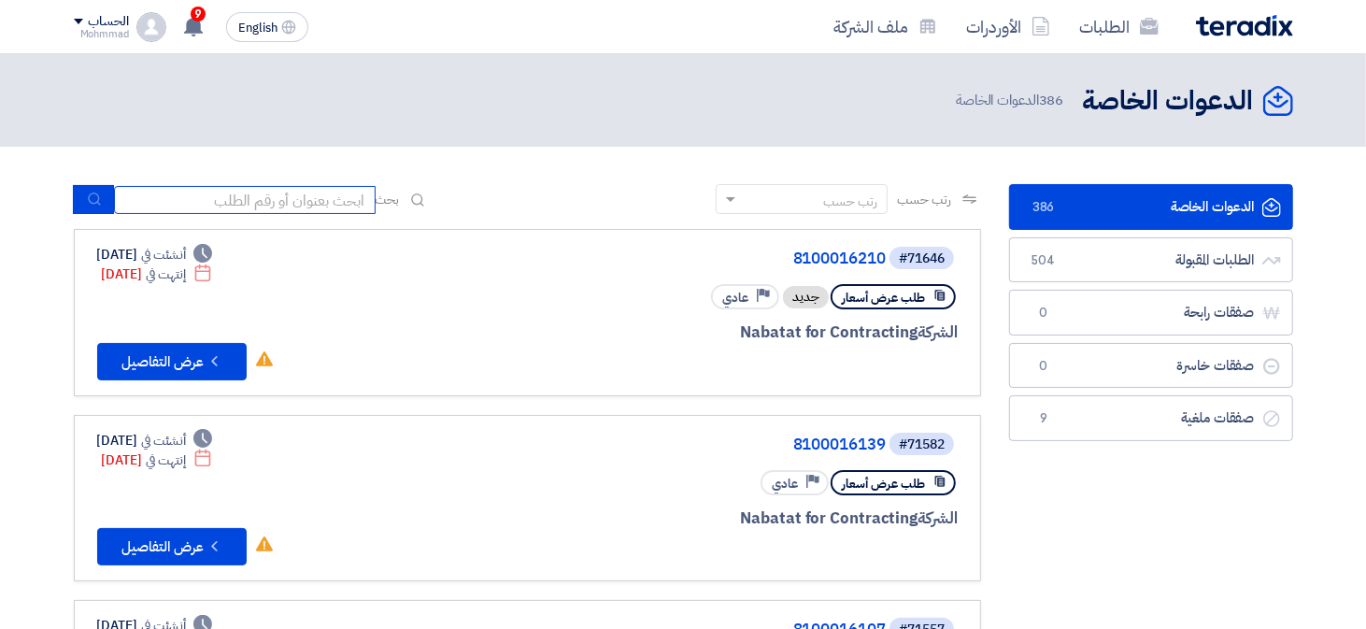
click at [310, 198] on input at bounding box center [245, 200] width 262 height 28
paste input "8100016210"
type input "8100016210"
click at [85, 208] on button "submit" at bounding box center [93, 199] width 41 height 29
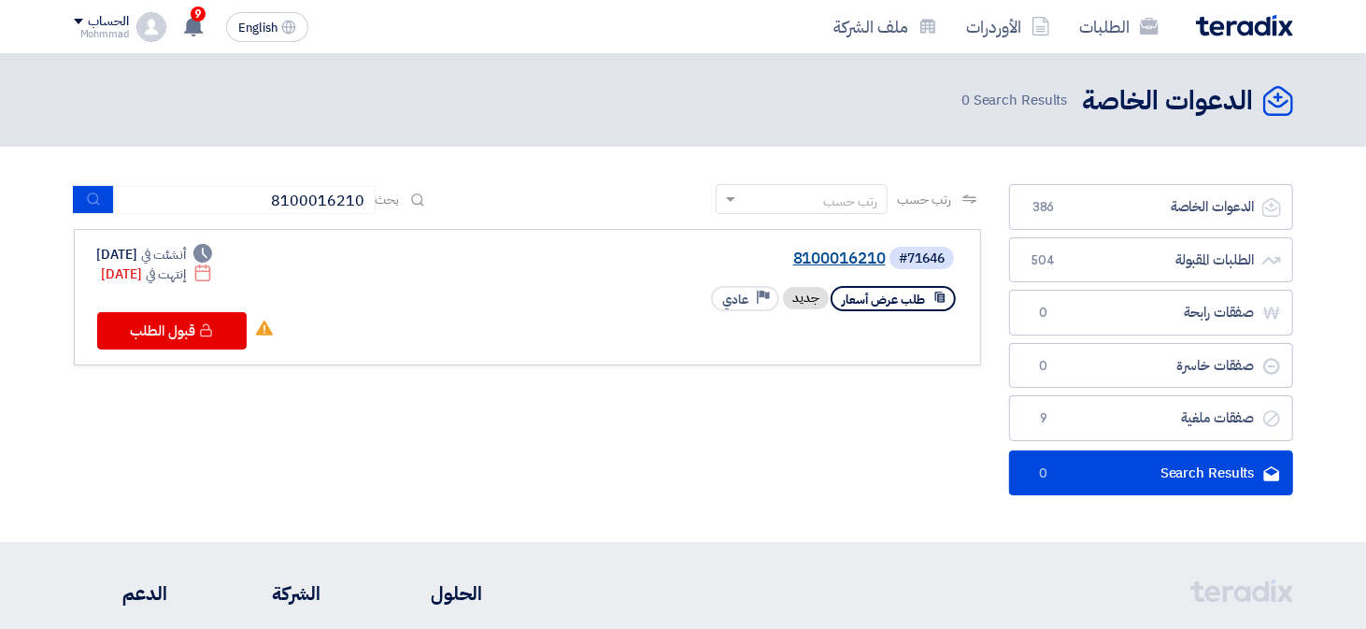
click at [837, 262] on link "8100016210" at bounding box center [699, 258] width 374 height 17
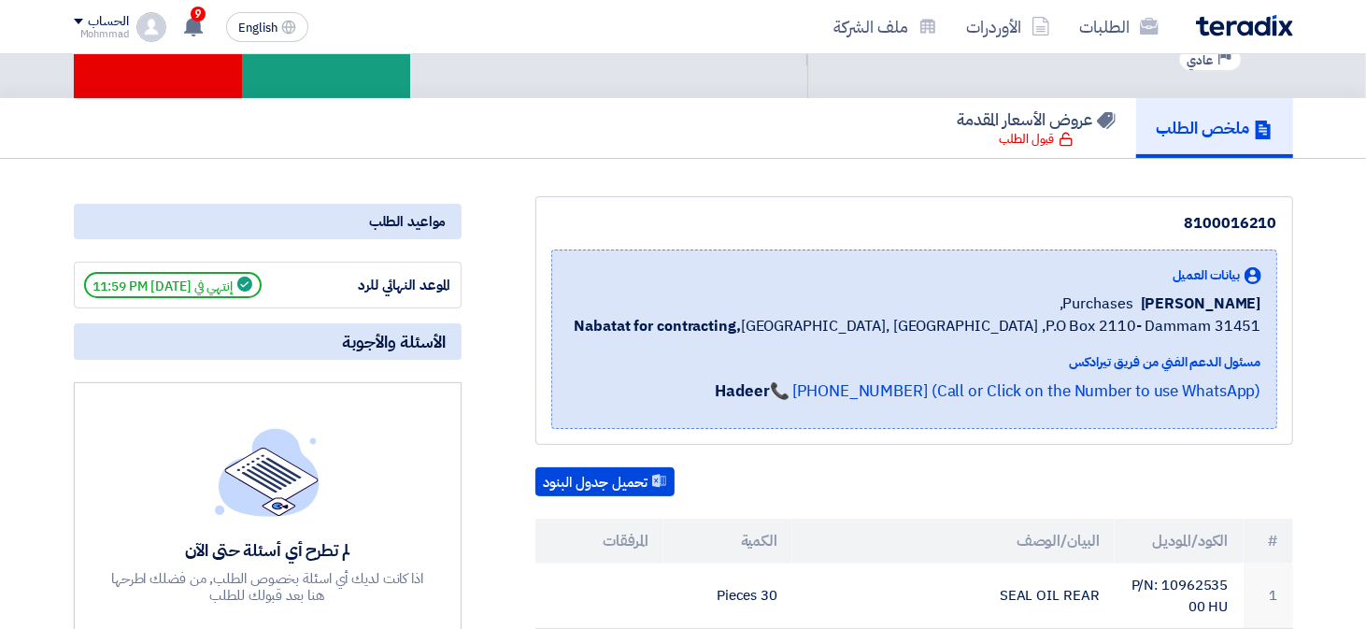
scroll to position [56, 0]
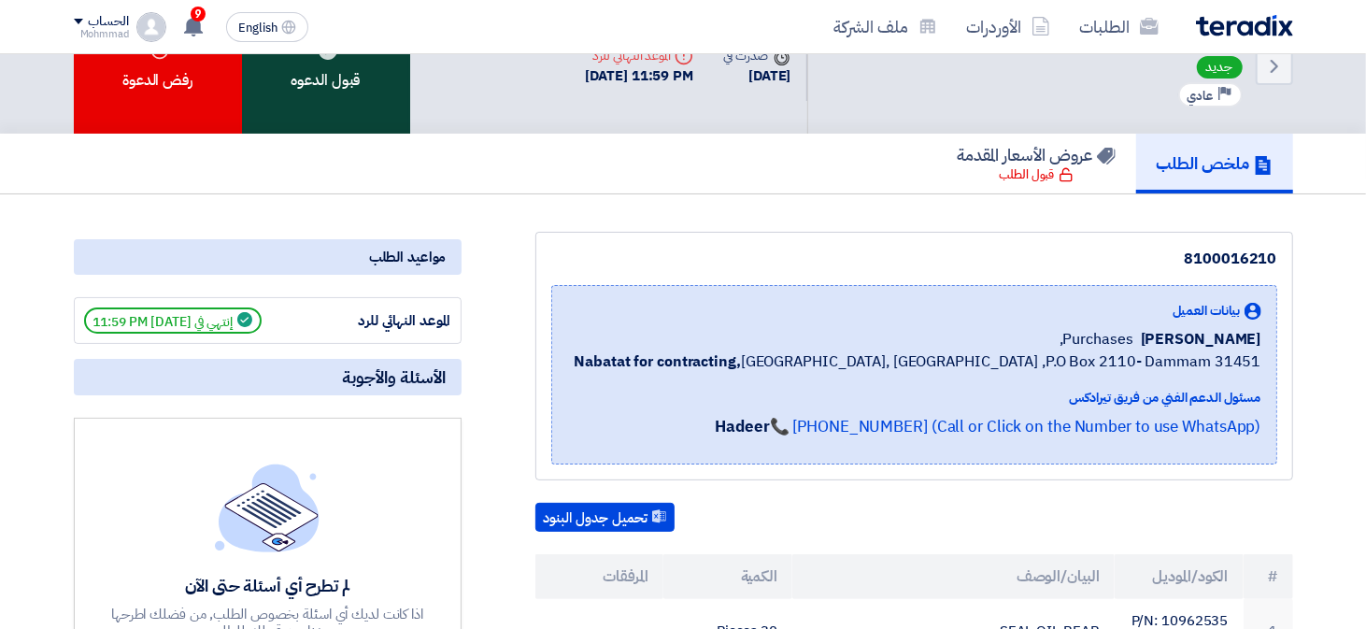
click at [358, 104] on div "قبول الدعوه" at bounding box center [326, 65] width 168 height 135
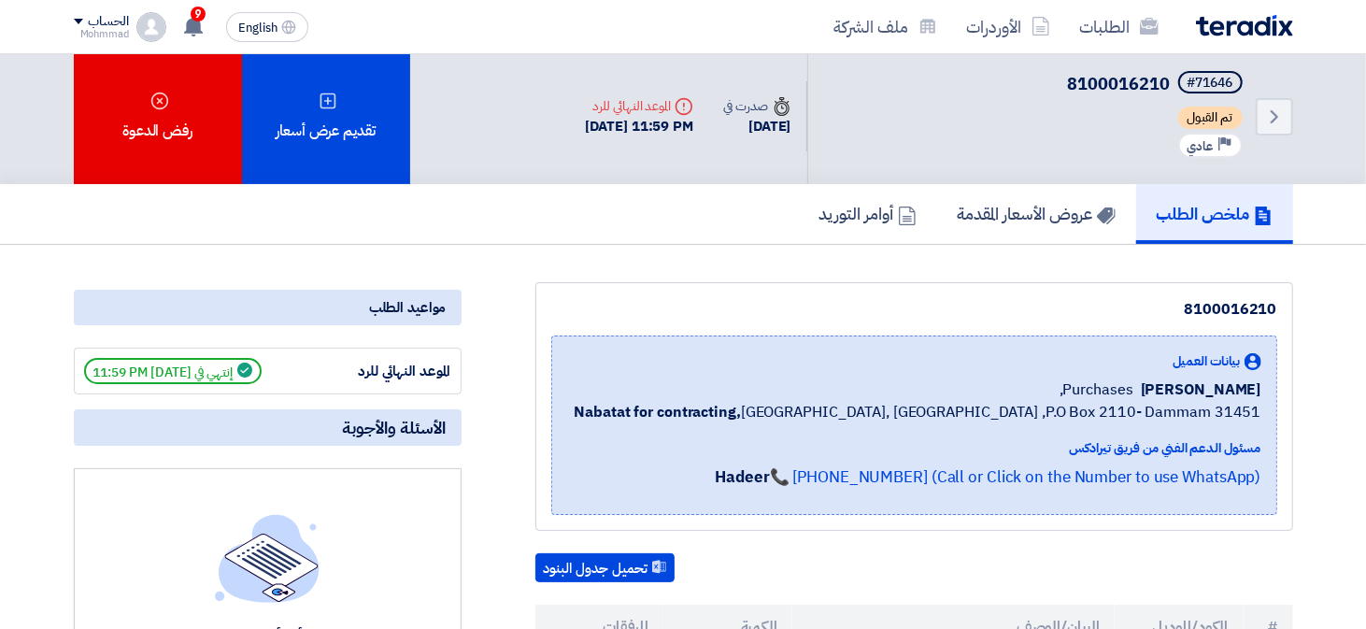
scroll to position [0, 0]
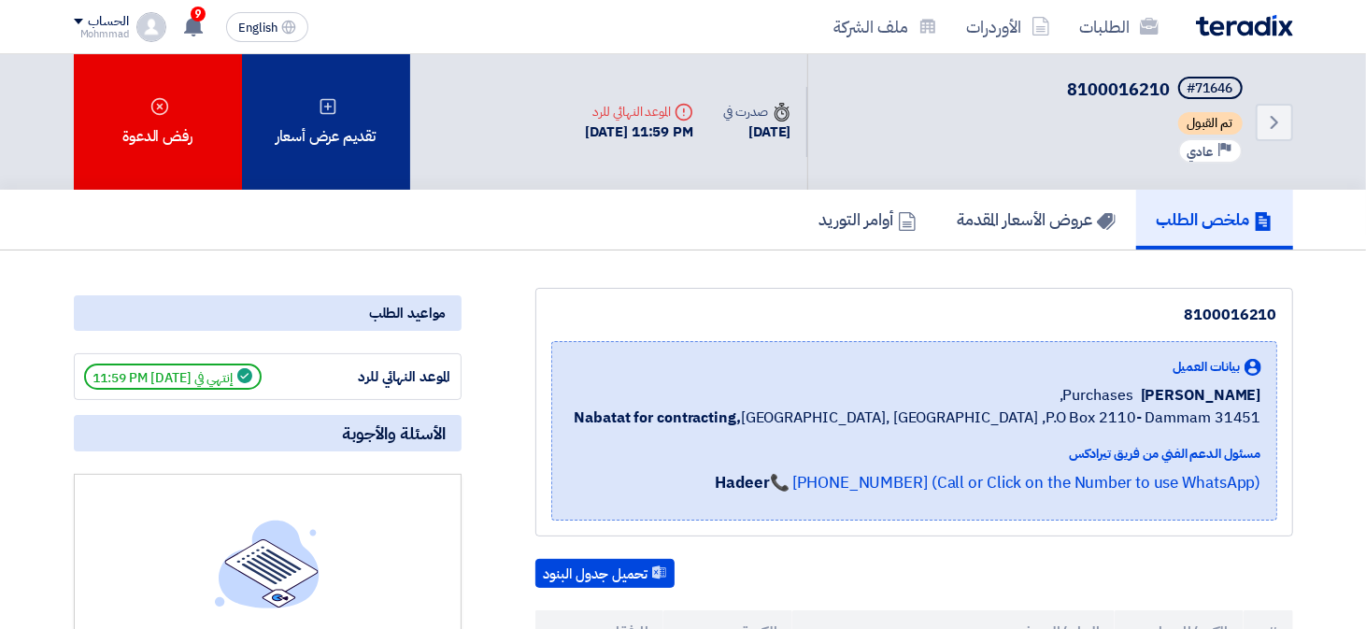
click at [331, 106] on icon at bounding box center [328, 106] width 19 height 19
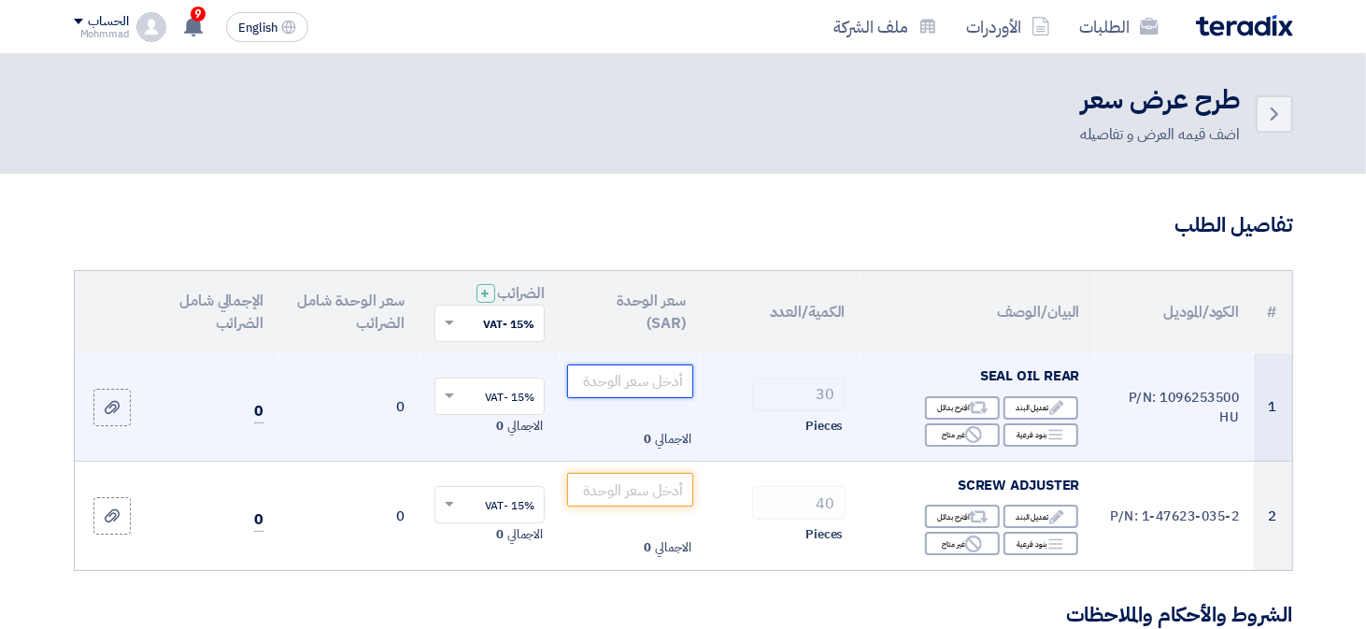
click at [629, 379] on input "number" at bounding box center [630, 381] width 126 height 34
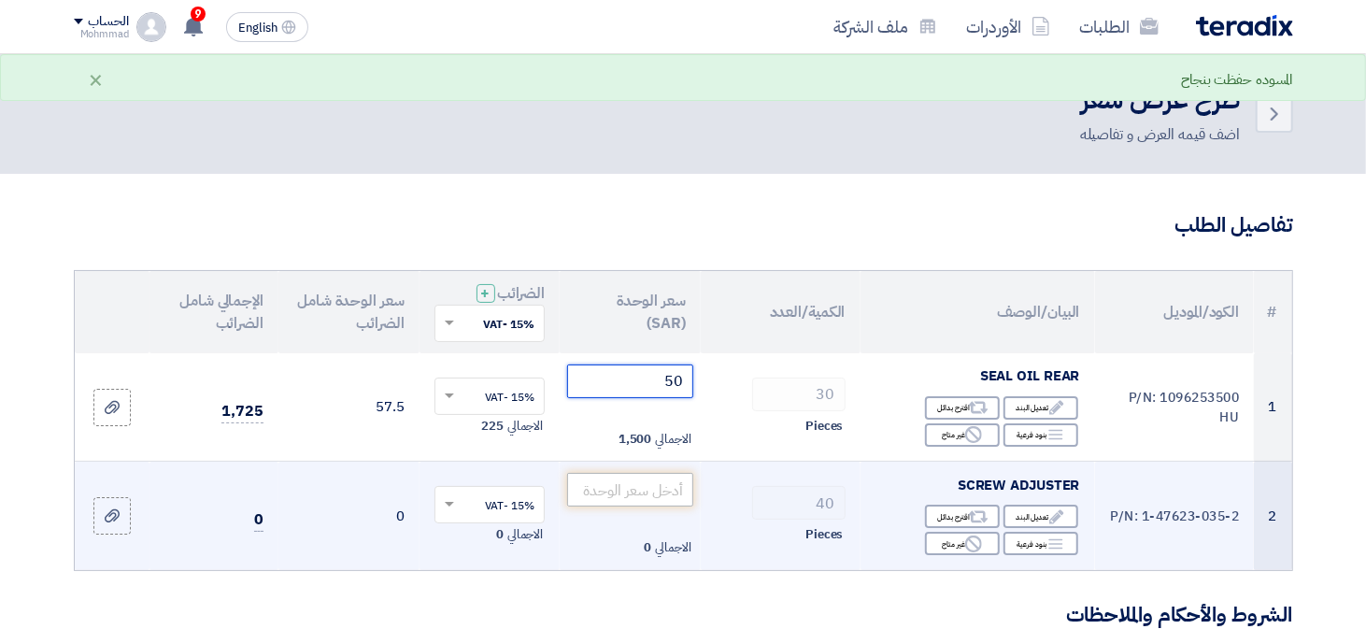
type input "50"
click at [655, 491] on input "number" at bounding box center [630, 490] width 126 height 34
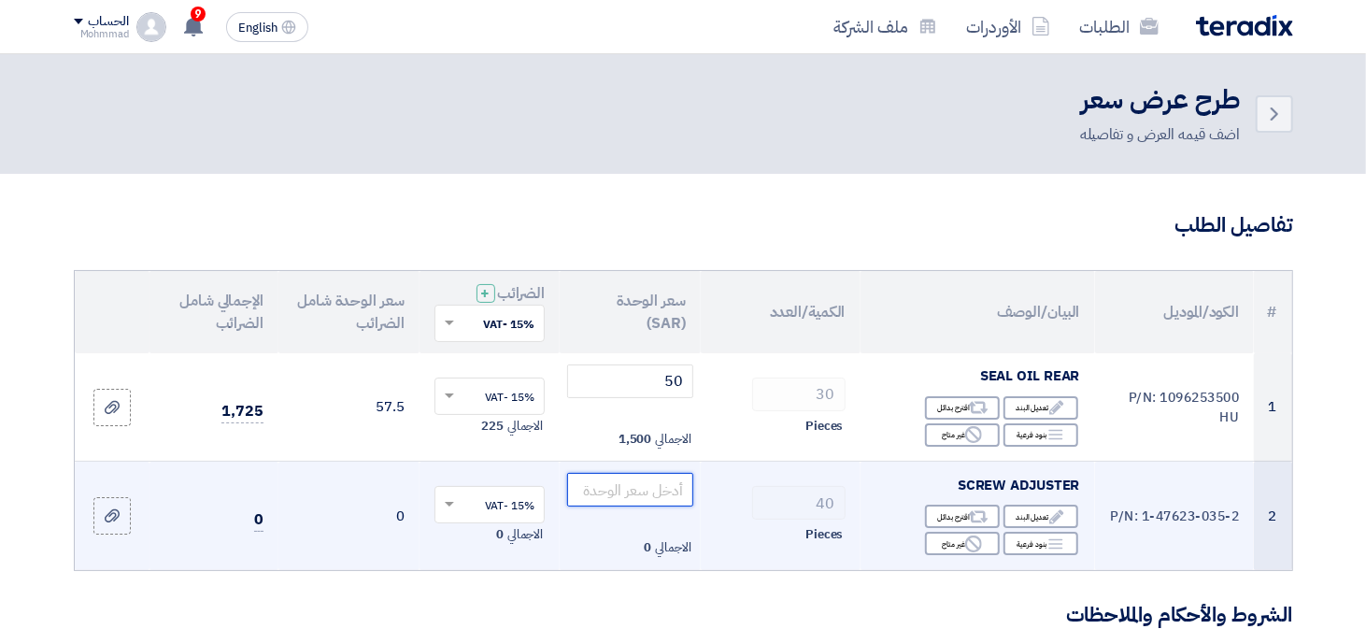
type input "4"
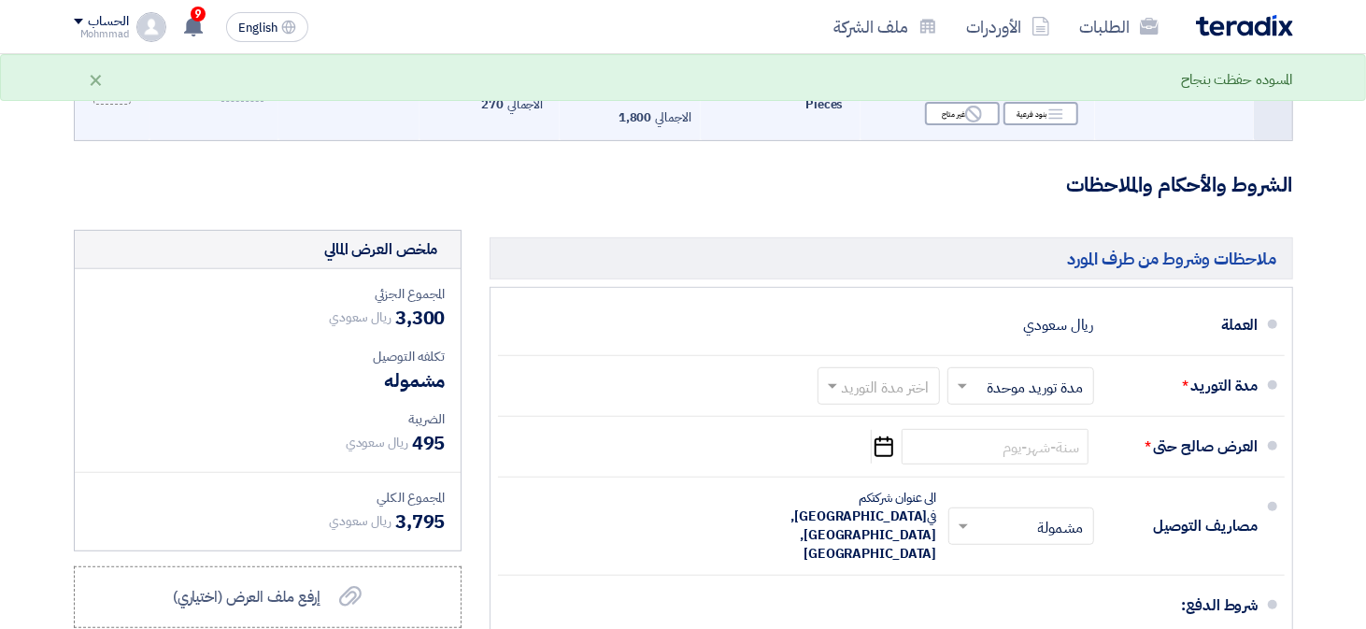
scroll to position [447, 0]
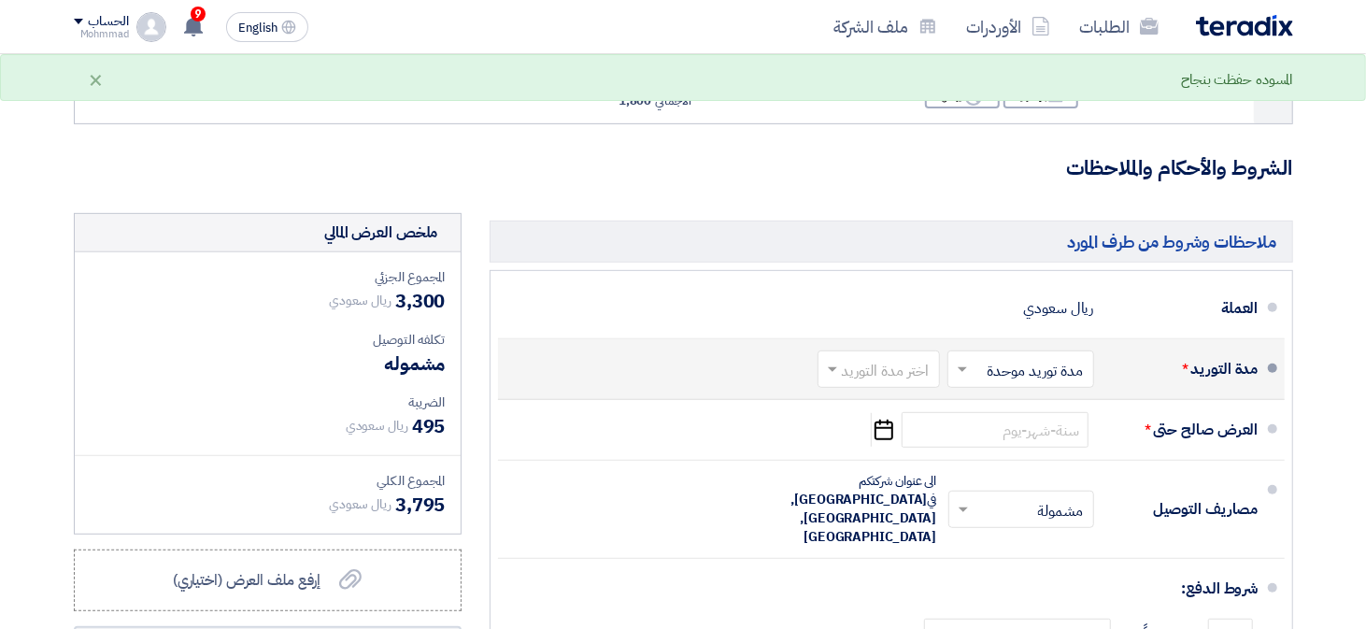
click at [874, 377] on input "text" at bounding box center [874, 371] width 113 height 27
type input "45"
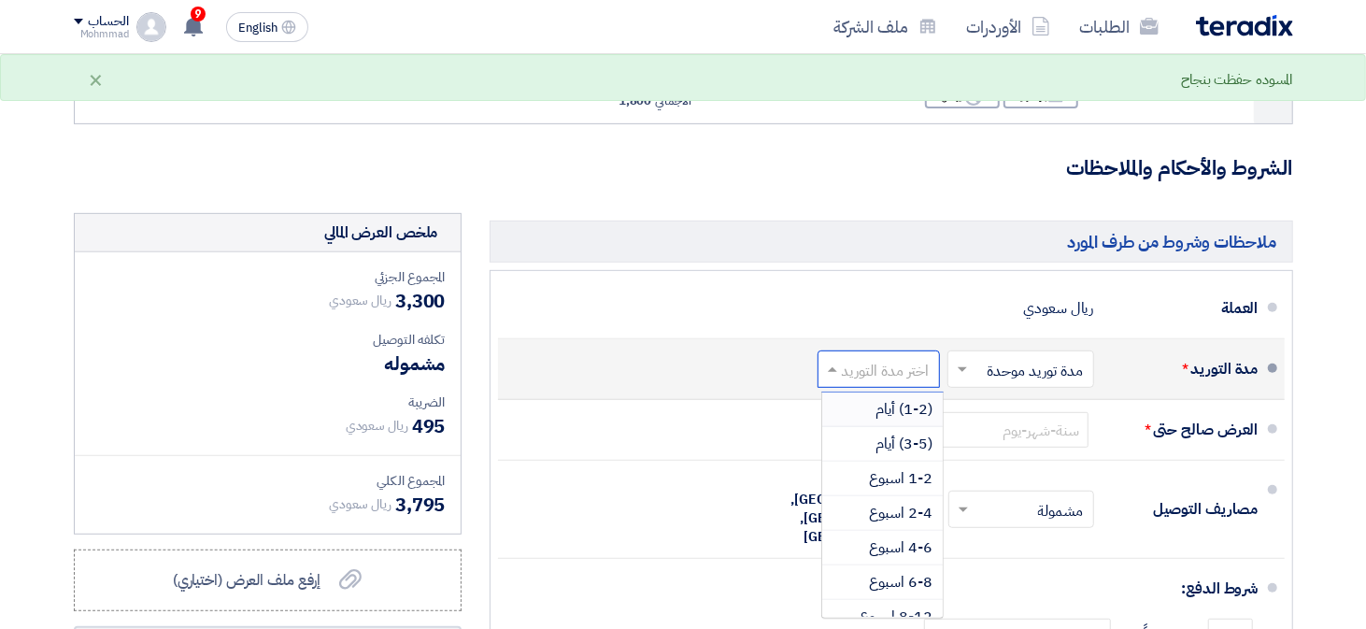
click at [900, 403] on span "(1-2) أيام" at bounding box center [904, 409] width 57 height 22
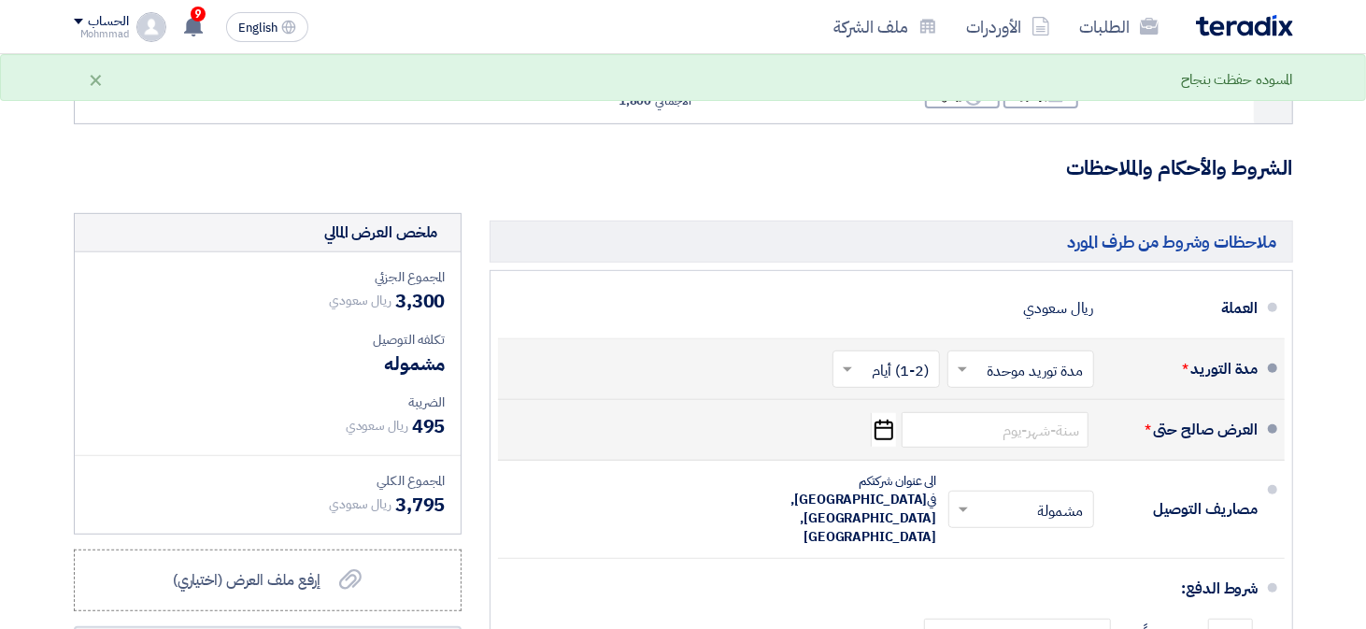
click at [877, 423] on icon "Pick a date" at bounding box center [883, 430] width 25 height 34
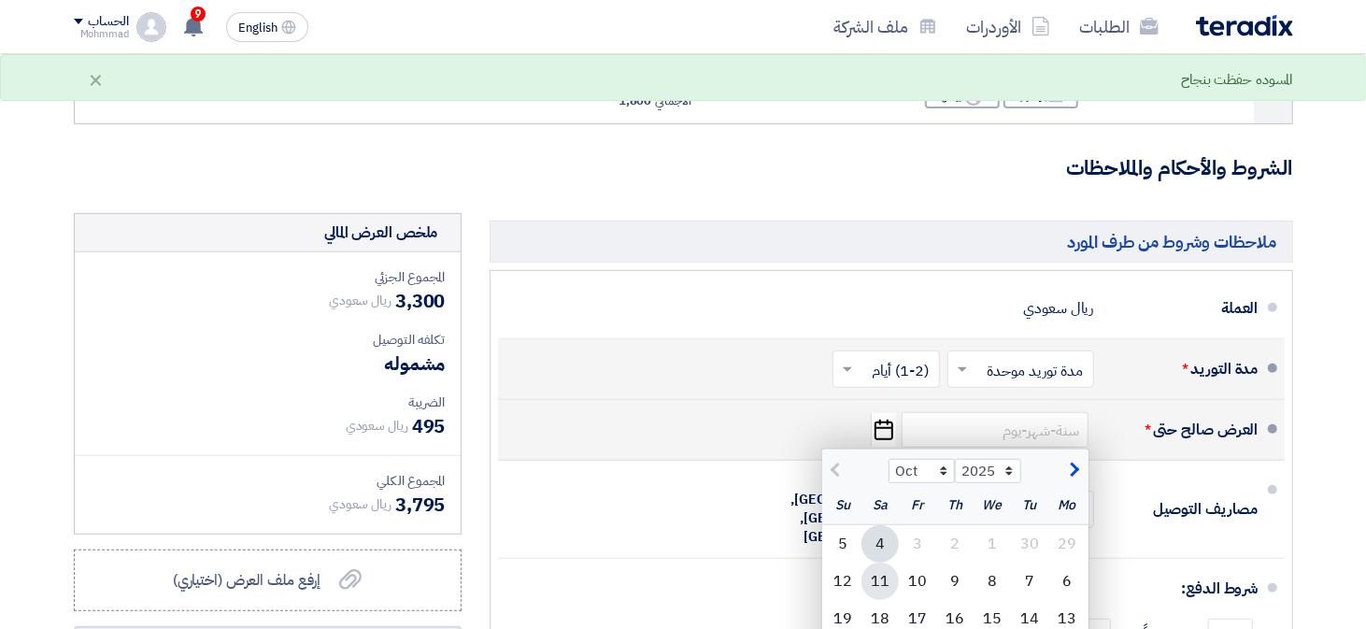
click at [884, 574] on div "11" at bounding box center [879, 580] width 37 height 37
type input "[DATE]"
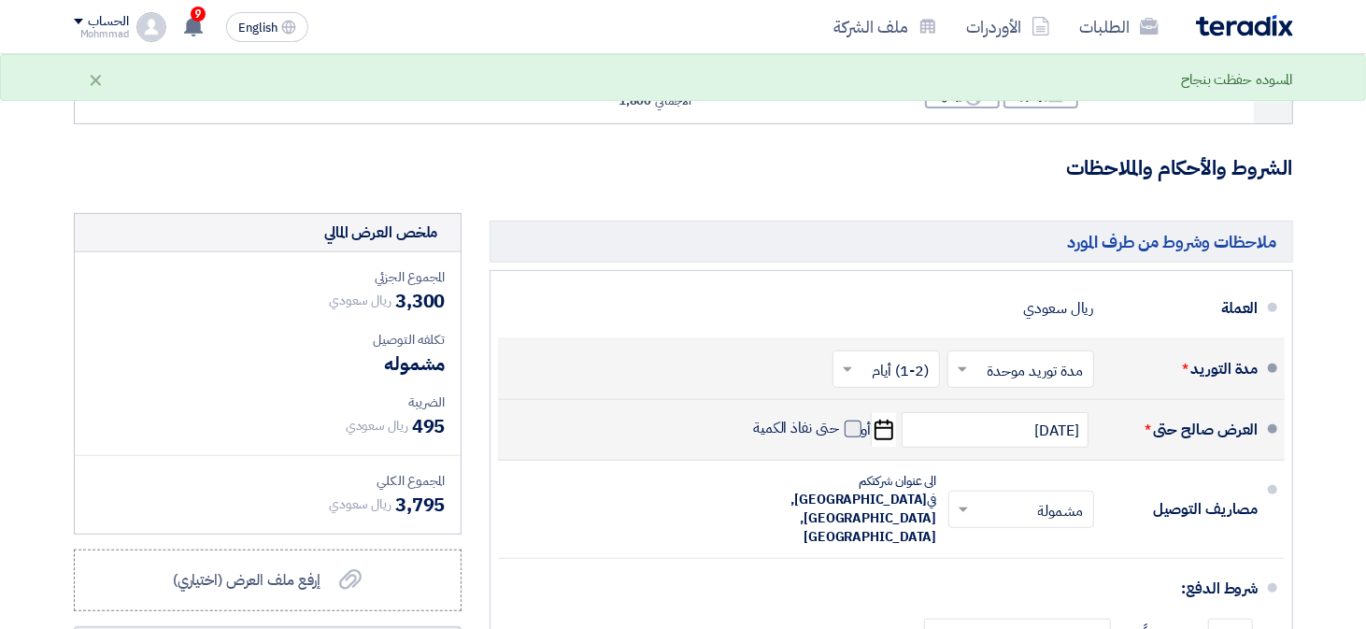
click at [853, 426] on span at bounding box center [852, 428] width 17 height 17
click at [839, 426] on input "حتى نفاذ الكمية" at bounding box center [794, 436] width 90 height 35
checkbox input "true"
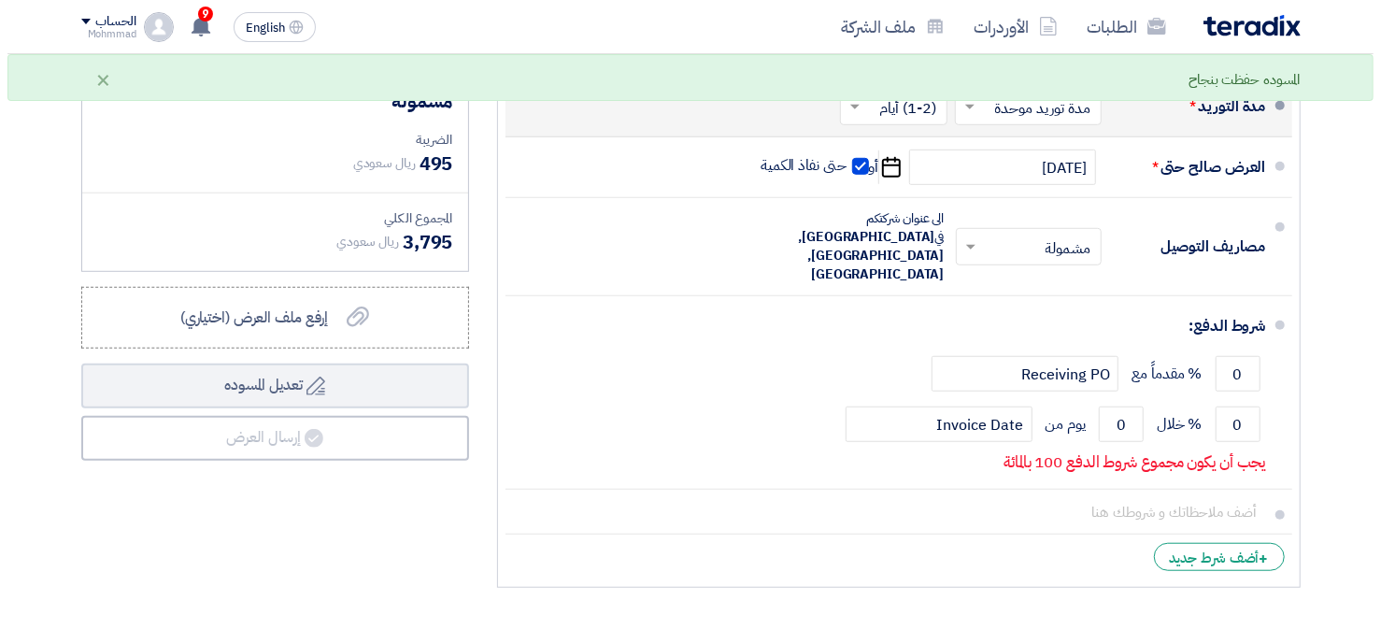
scroll to position [706, 0]
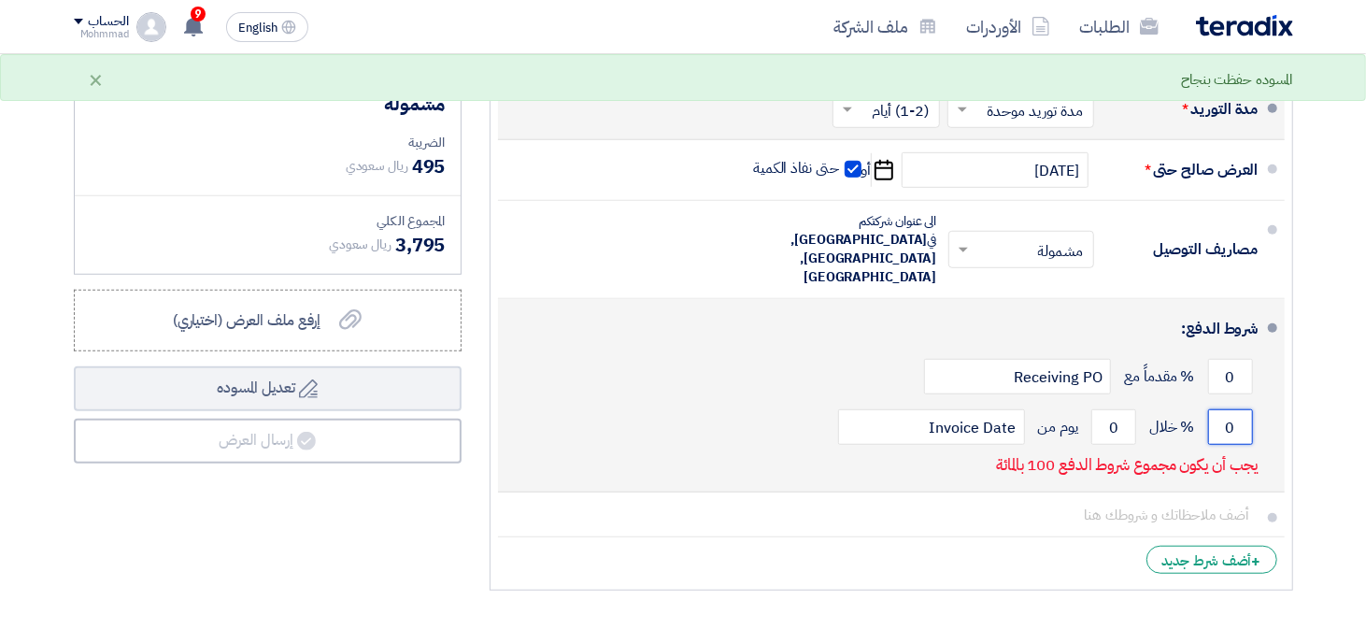
click at [1220, 409] on input "0" at bounding box center [1230, 426] width 45 height 35
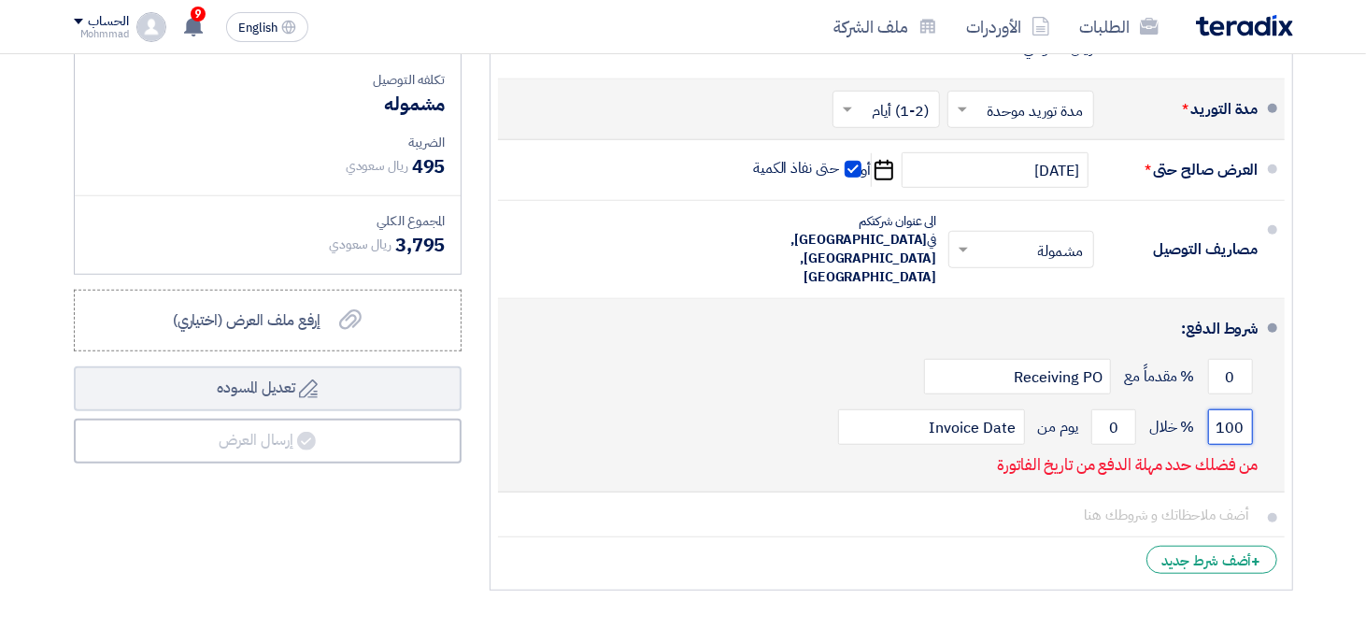
type input "100"
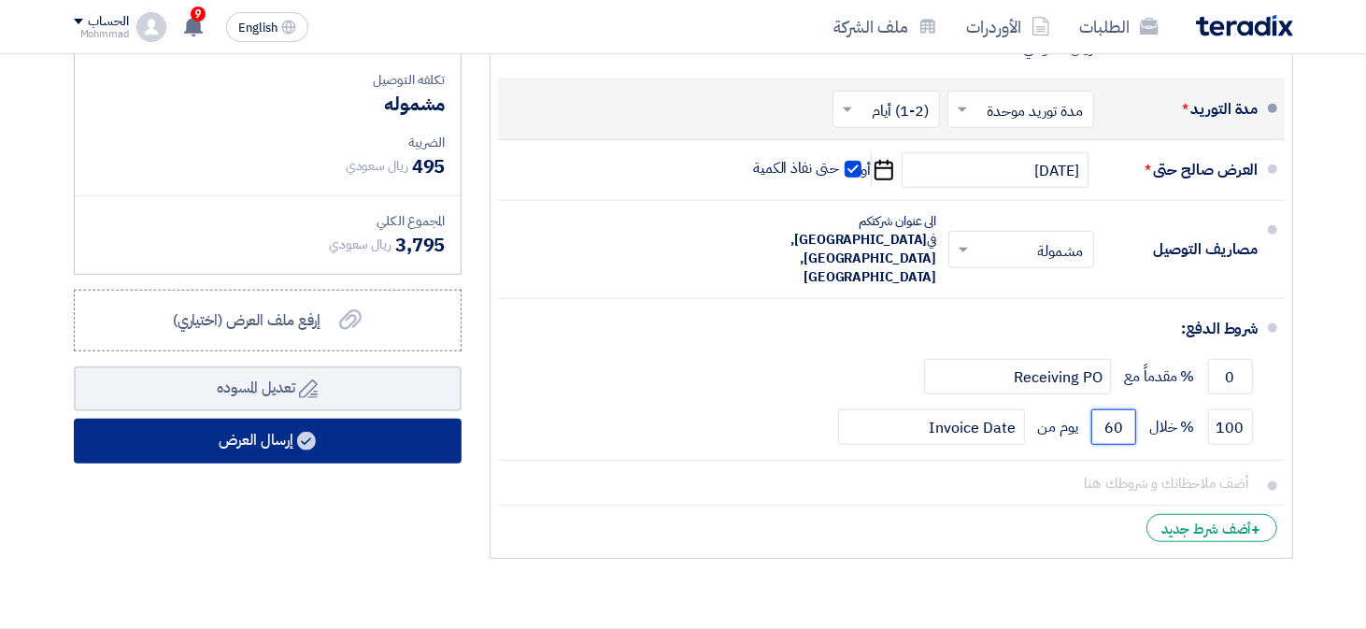
type input "60"
click at [200, 435] on button "إرسال العرض" at bounding box center [268, 441] width 388 height 45
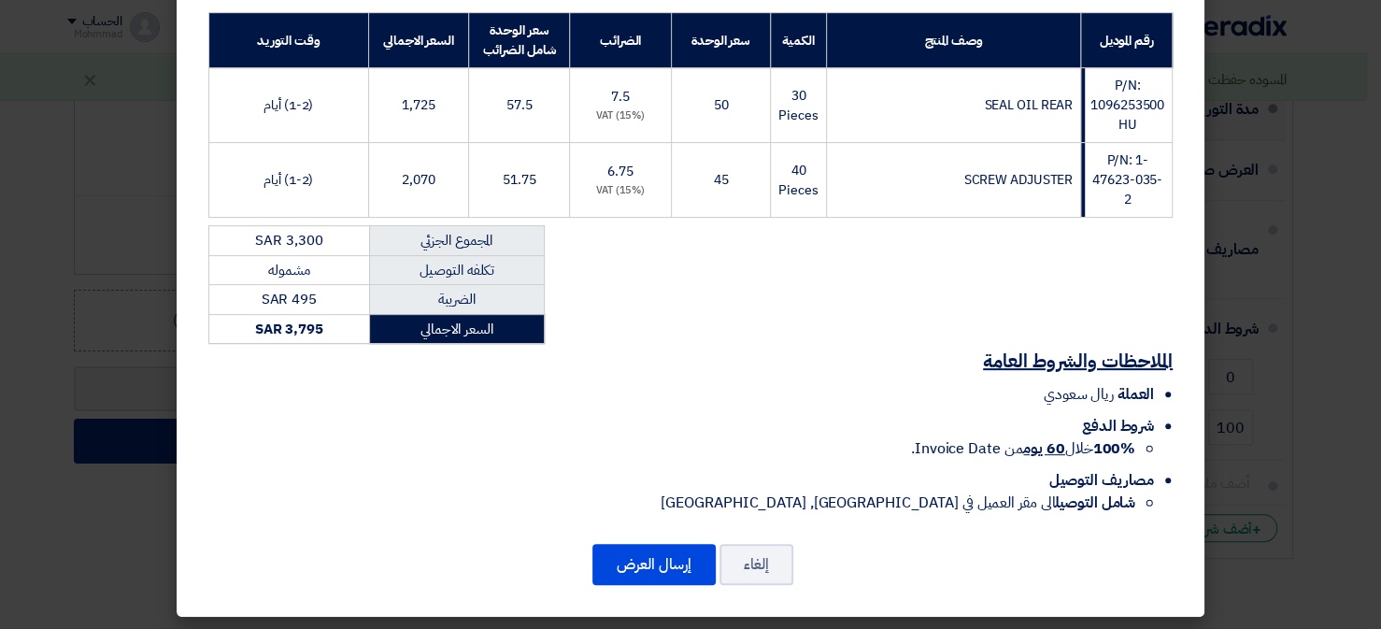
scroll to position [286, 0]
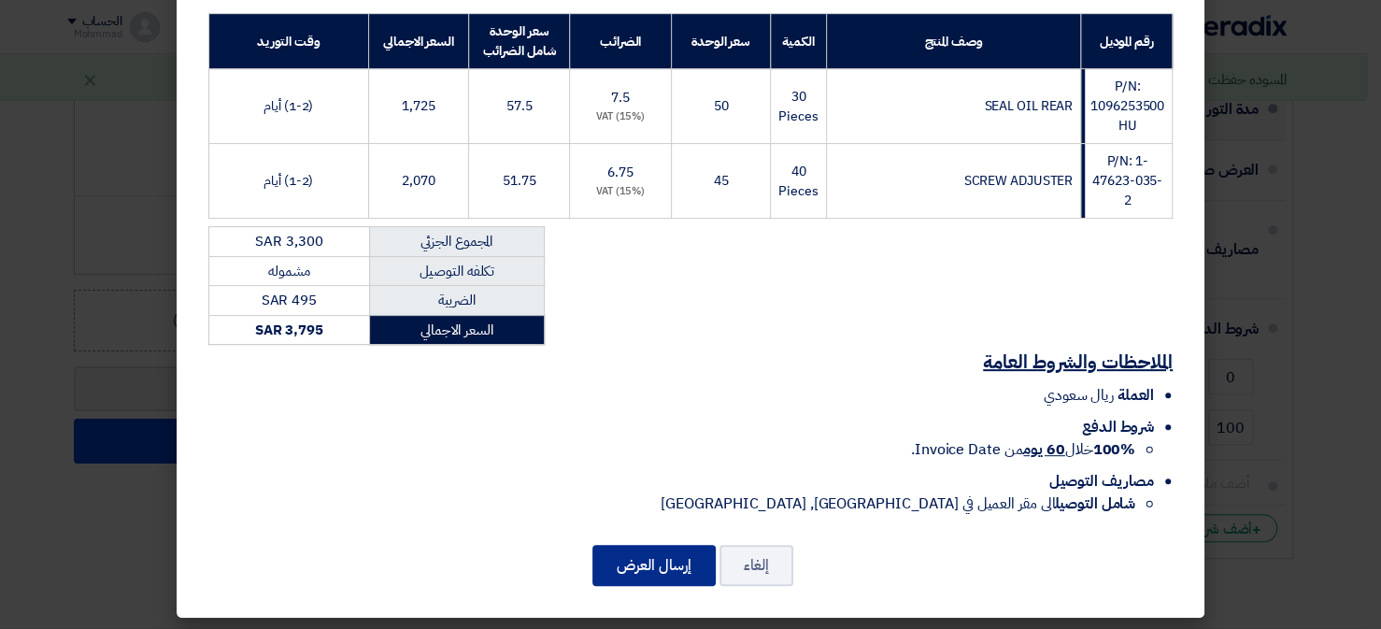
click at [680, 559] on button "إرسال العرض" at bounding box center [653, 565] width 123 height 41
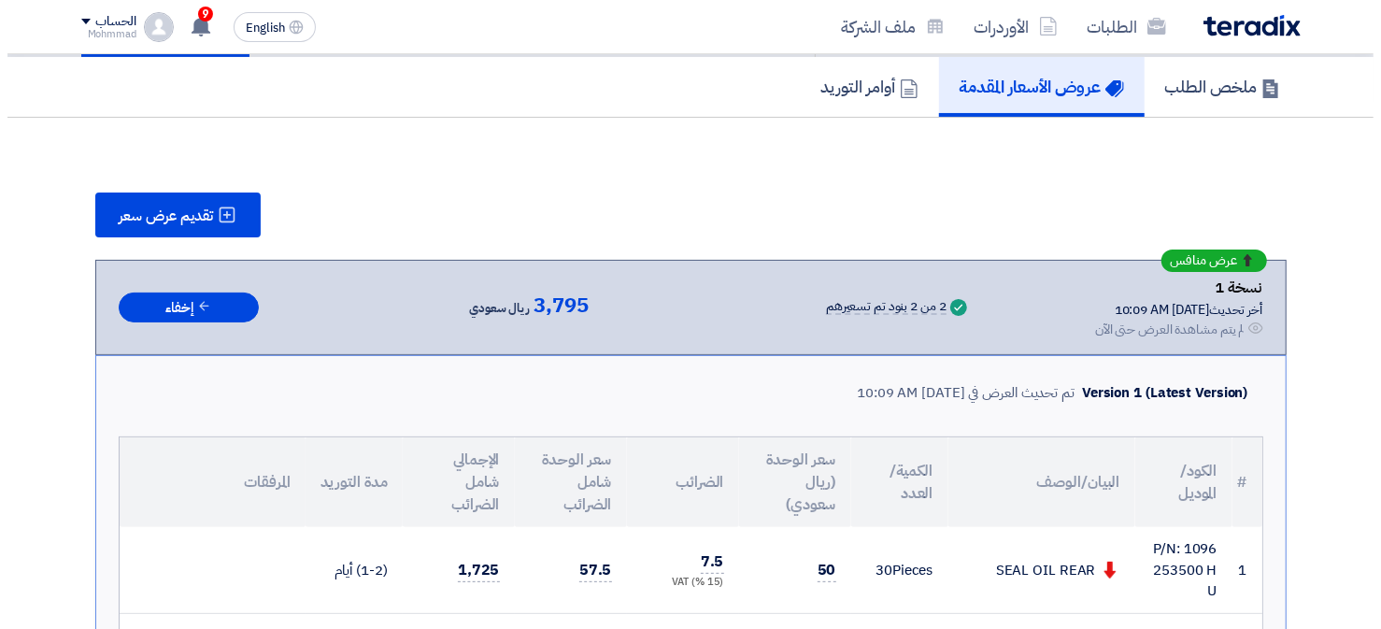
scroll to position [131, 0]
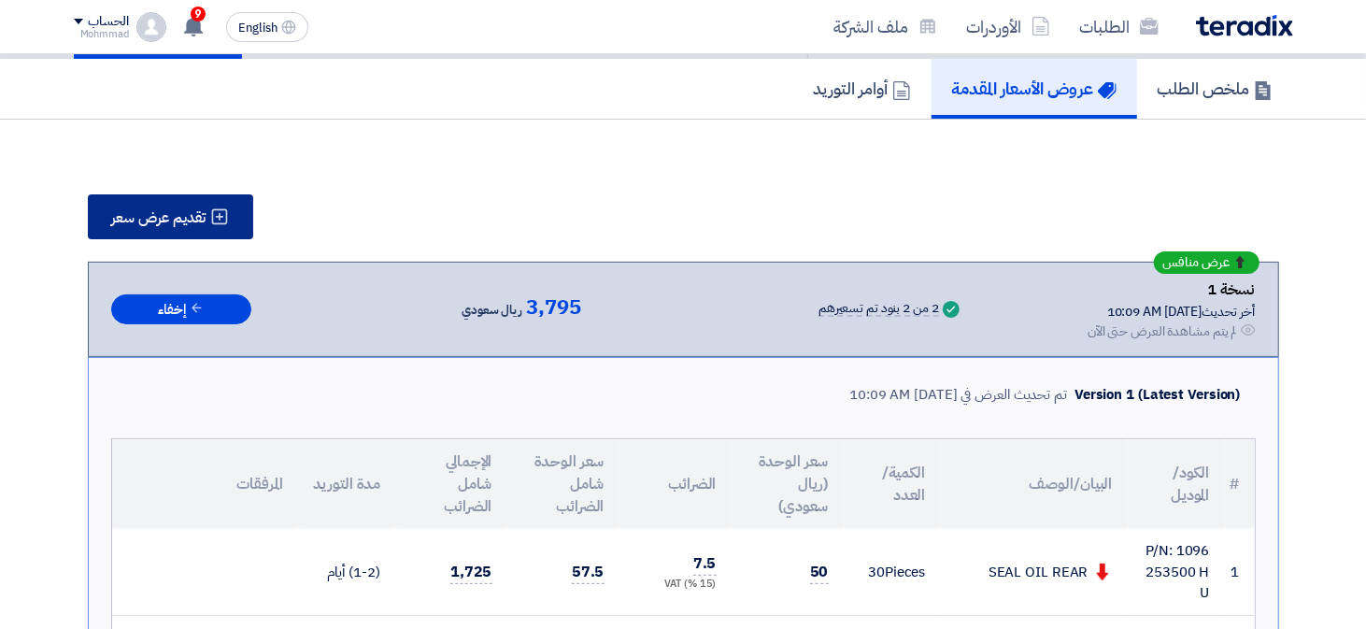
click at [141, 224] on button "تقديم عرض سعر" at bounding box center [170, 216] width 165 height 45
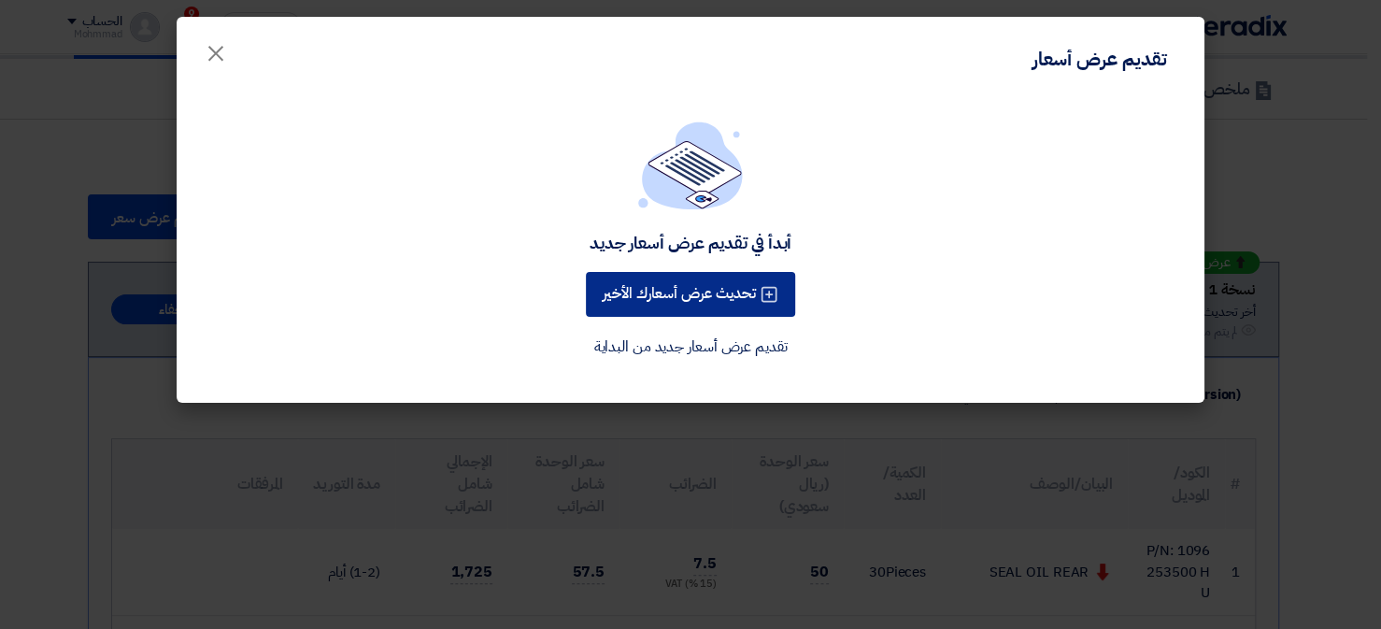
click at [743, 313] on button "تحديث عرض أسعارك الأخير" at bounding box center [690, 294] width 209 height 45
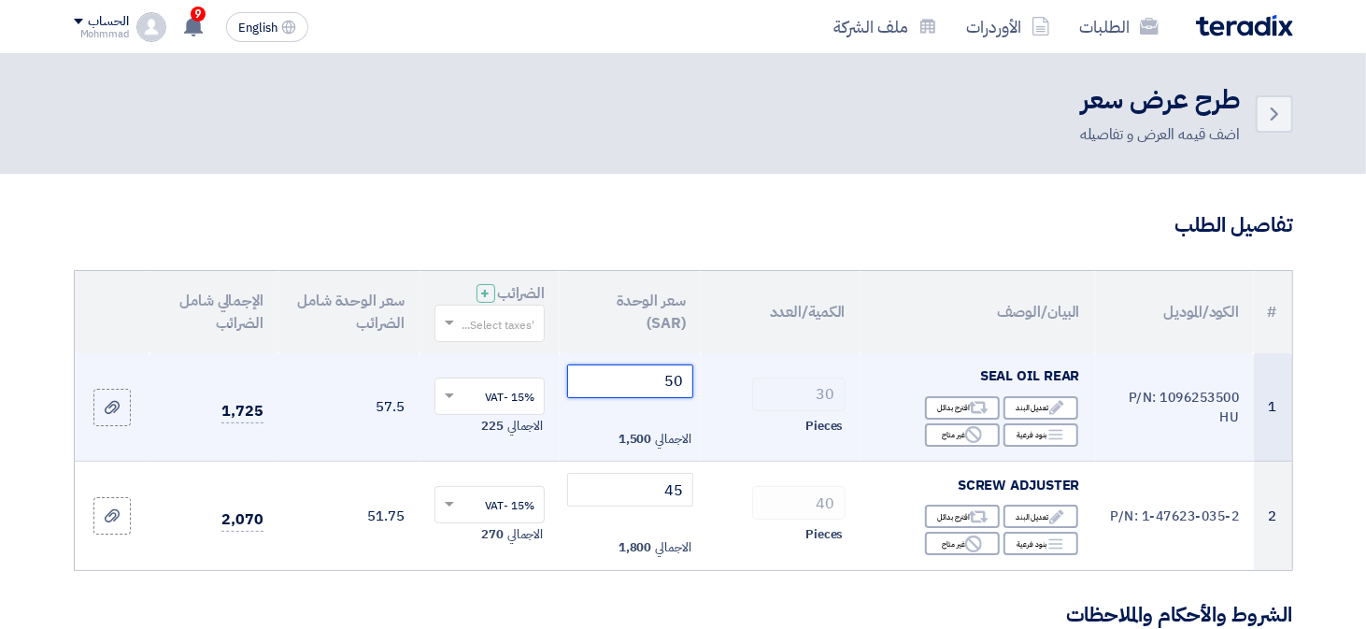
click at [638, 388] on input "50" at bounding box center [630, 381] width 126 height 34
type input "5"
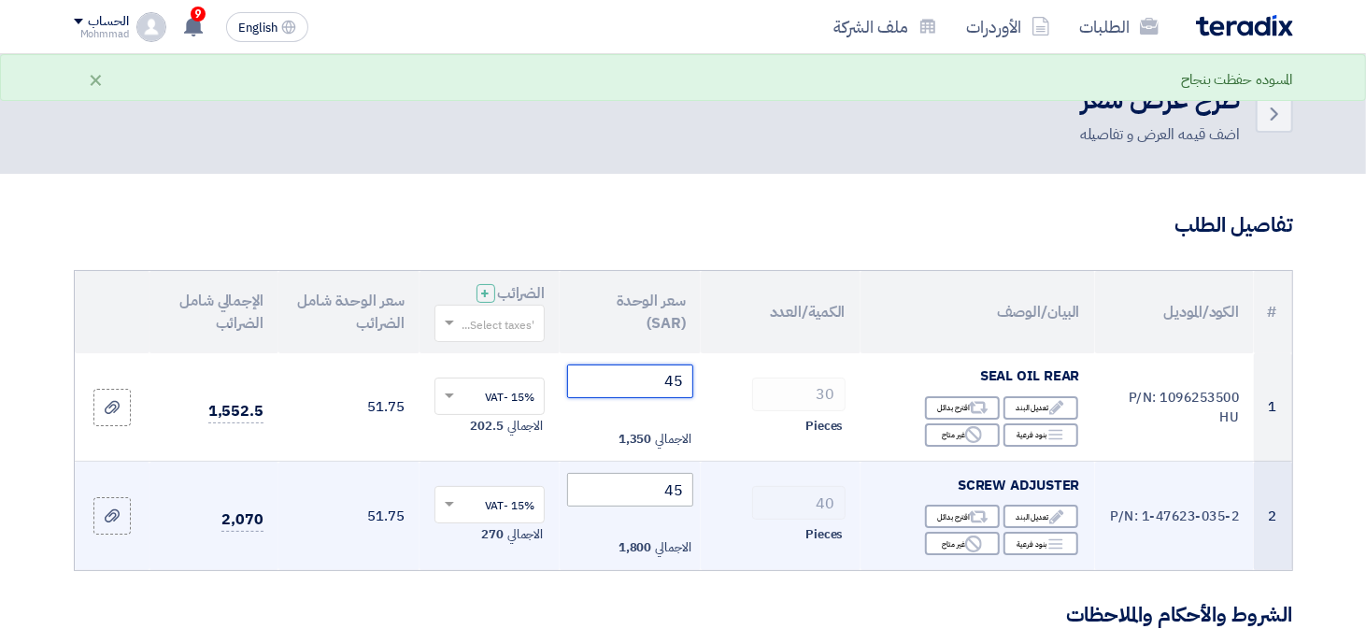
type input "45"
click at [646, 496] on input "45" at bounding box center [630, 490] width 126 height 34
type input "4"
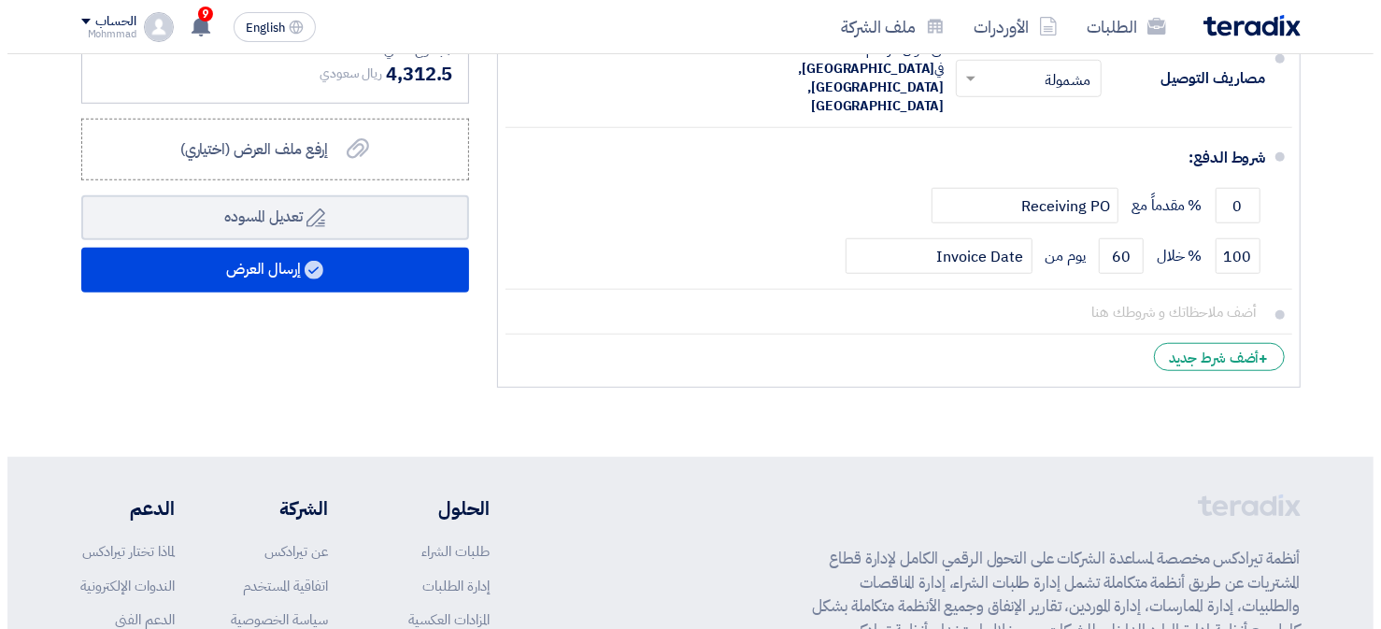
scroll to position [876, 0]
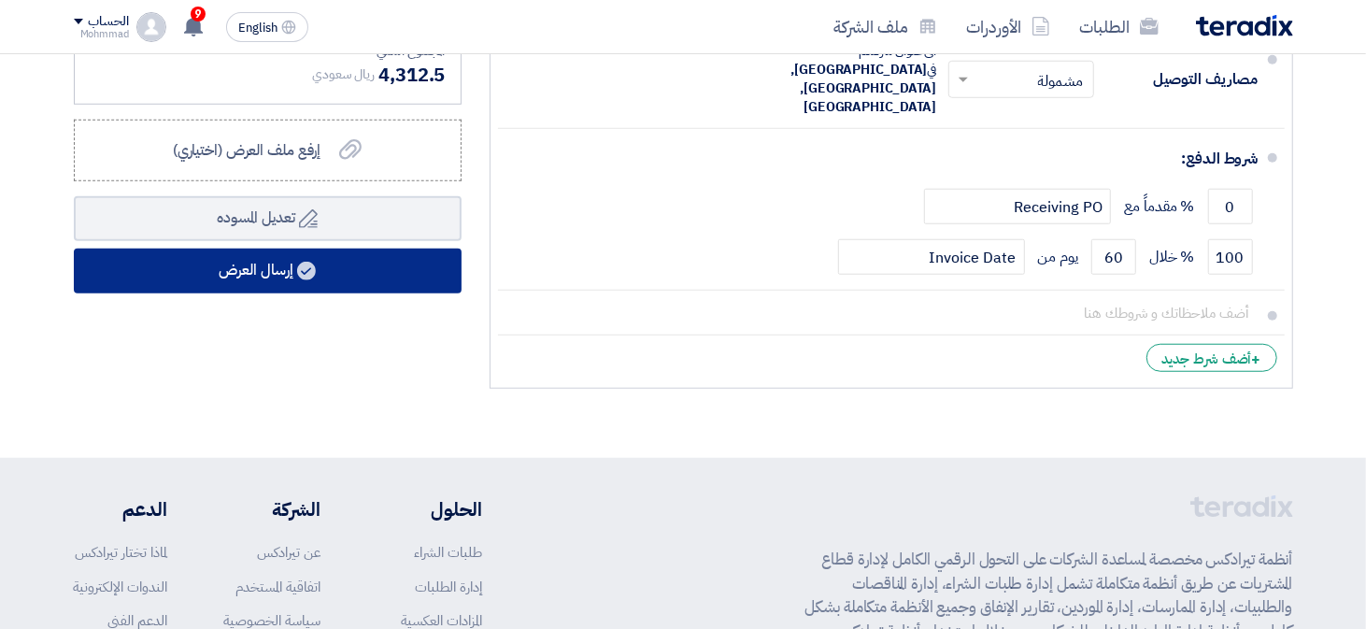
type input "60"
click at [179, 286] on button "إرسال العرض" at bounding box center [268, 270] width 388 height 45
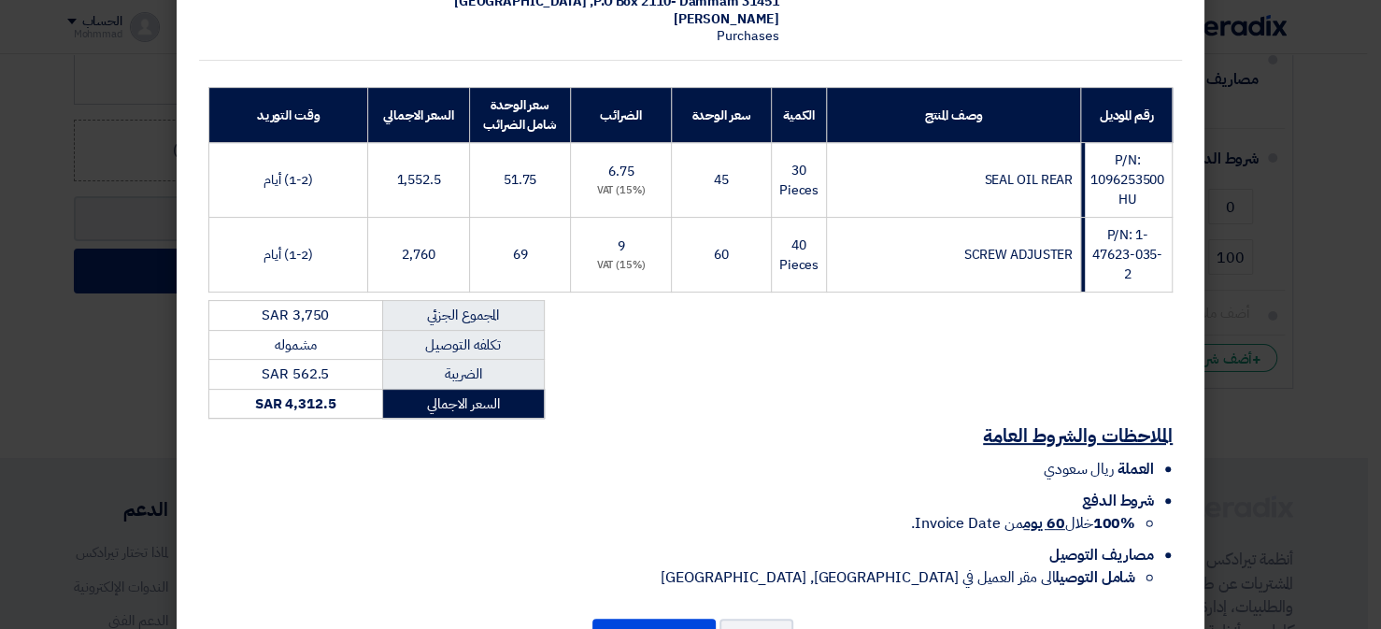
scroll to position [287, 0]
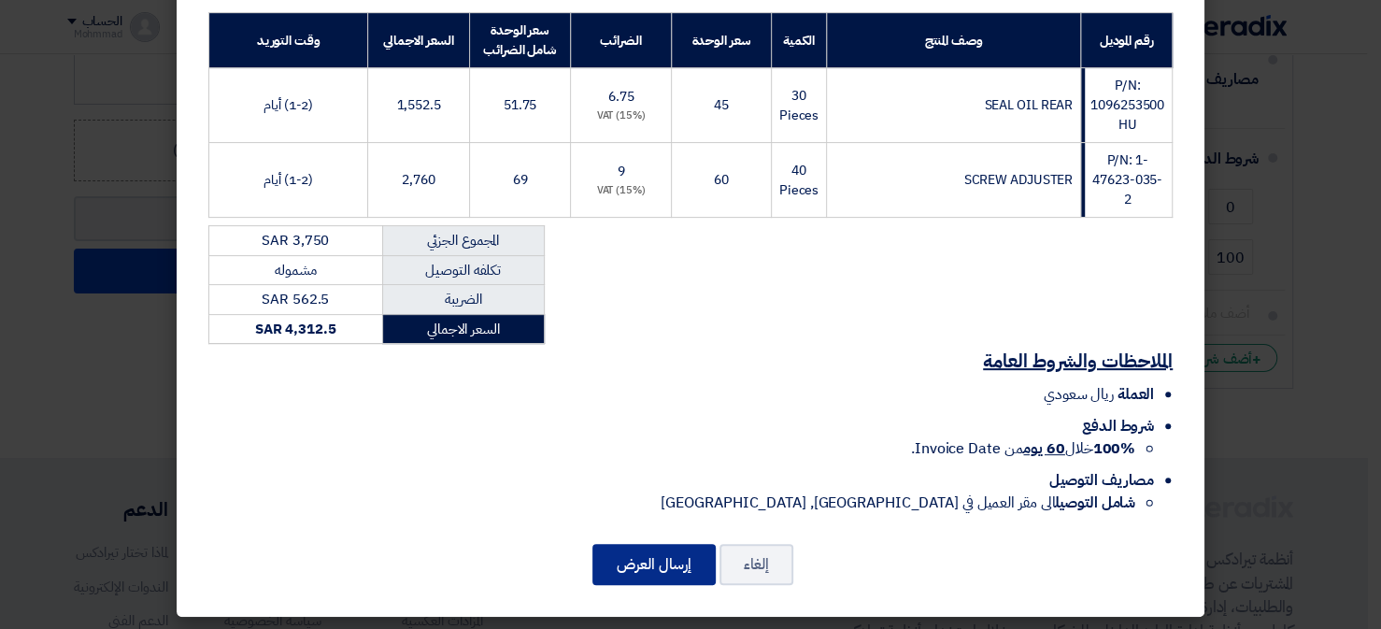
click at [660, 554] on button "إرسال العرض" at bounding box center [653, 564] width 123 height 41
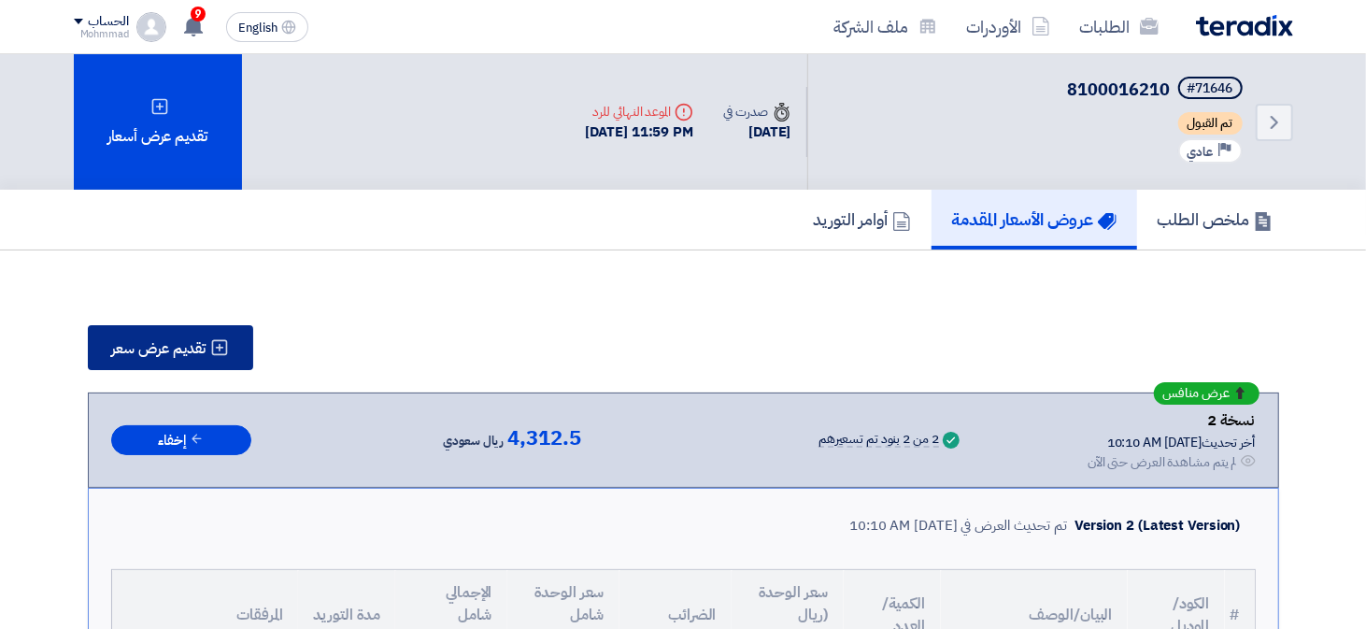
click at [136, 356] on button "تقديم عرض سعر" at bounding box center [170, 347] width 165 height 45
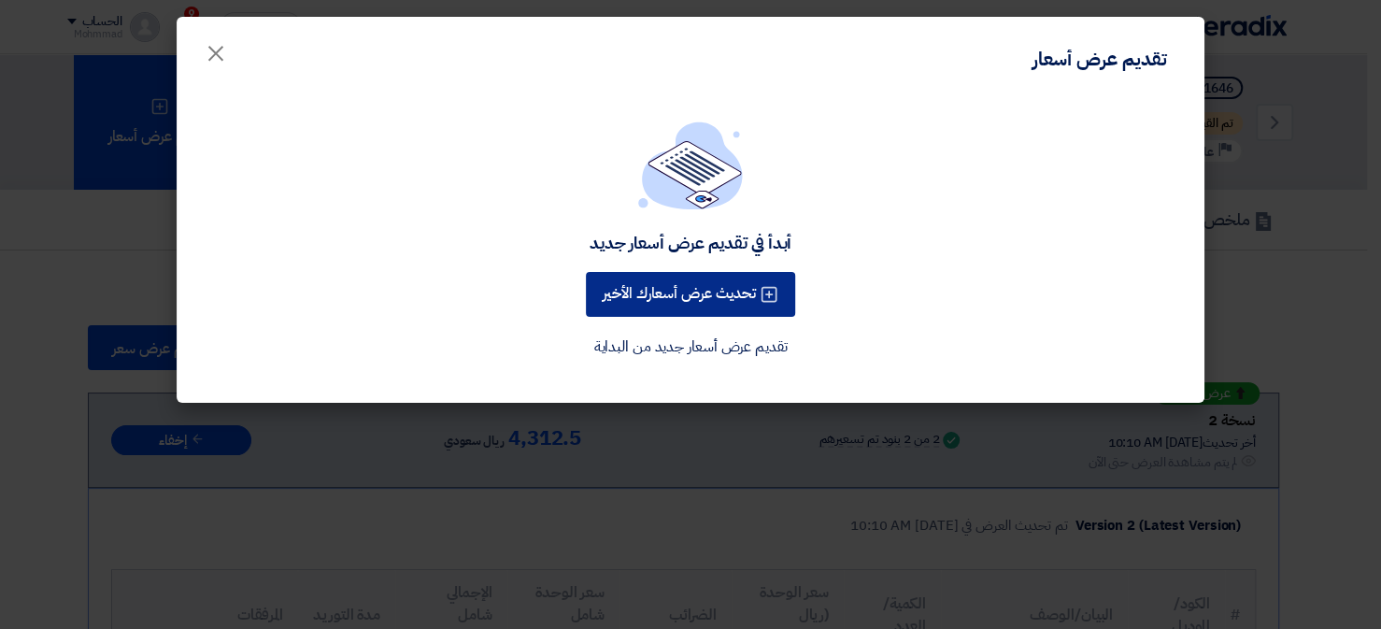
click at [759, 291] on button "تحديث عرض أسعارك الأخير" at bounding box center [690, 294] width 209 height 45
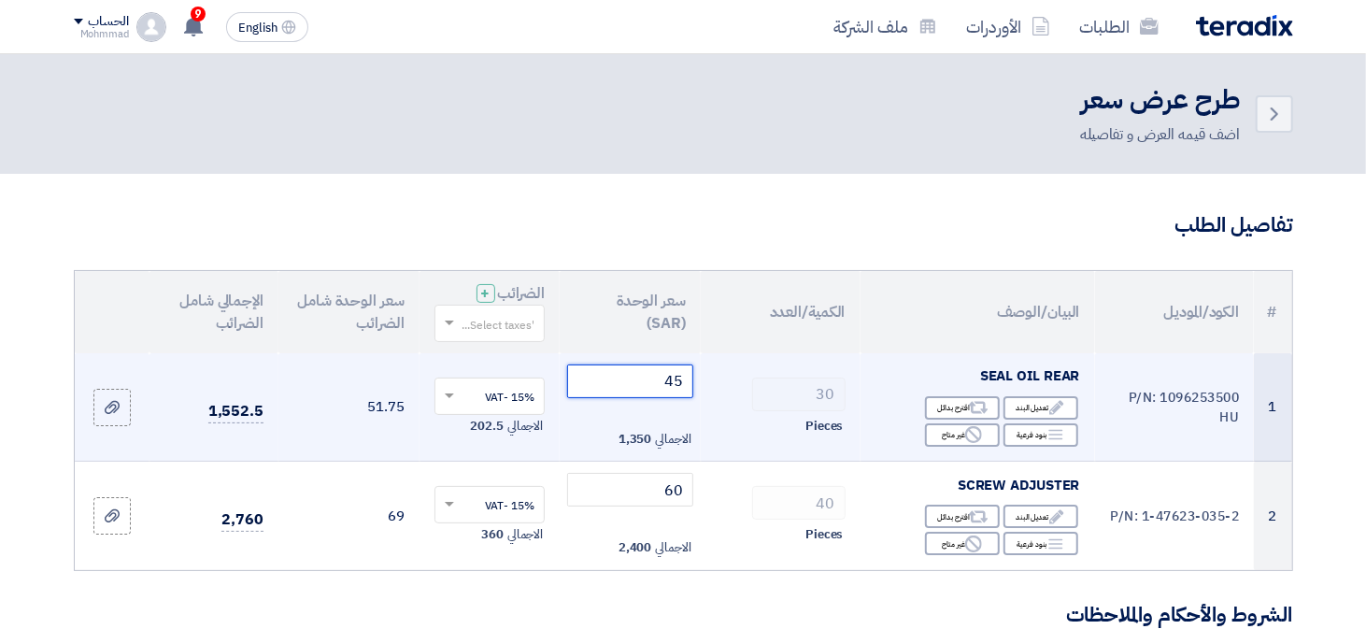
click at [641, 386] on input "45" at bounding box center [630, 381] width 126 height 34
type input "4"
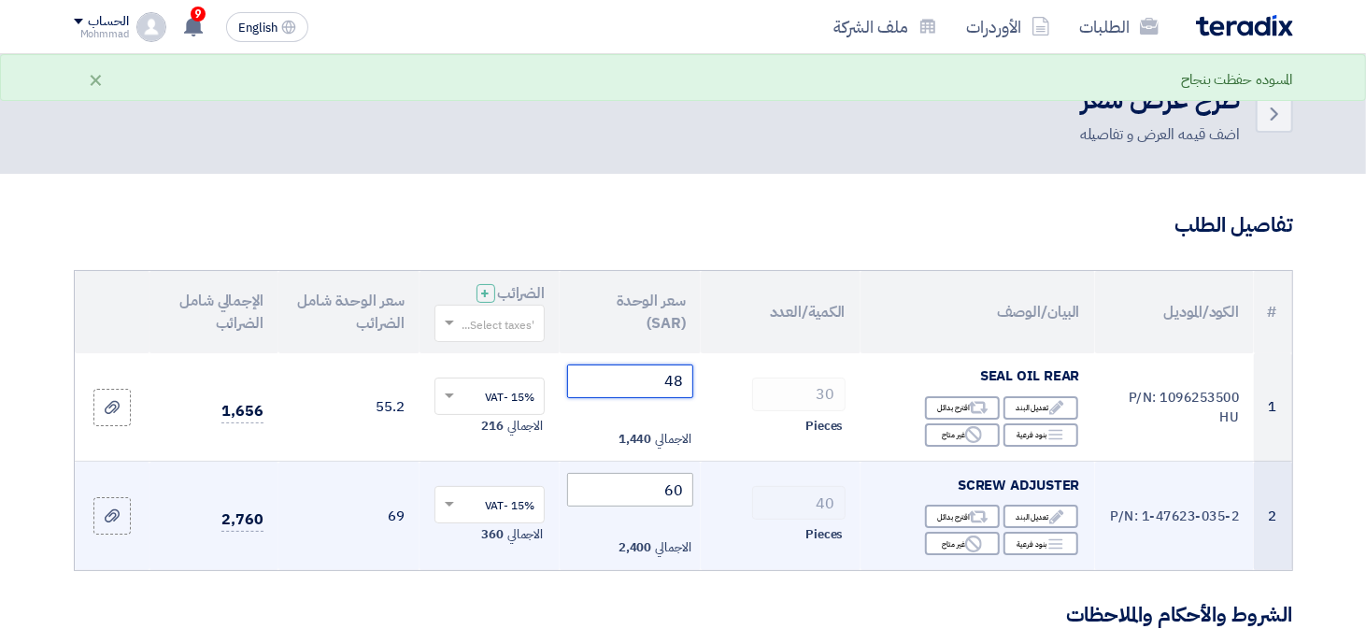
type input "48"
click at [619, 498] on input "60" at bounding box center [630, 490] width 126 height 34
type input "6"
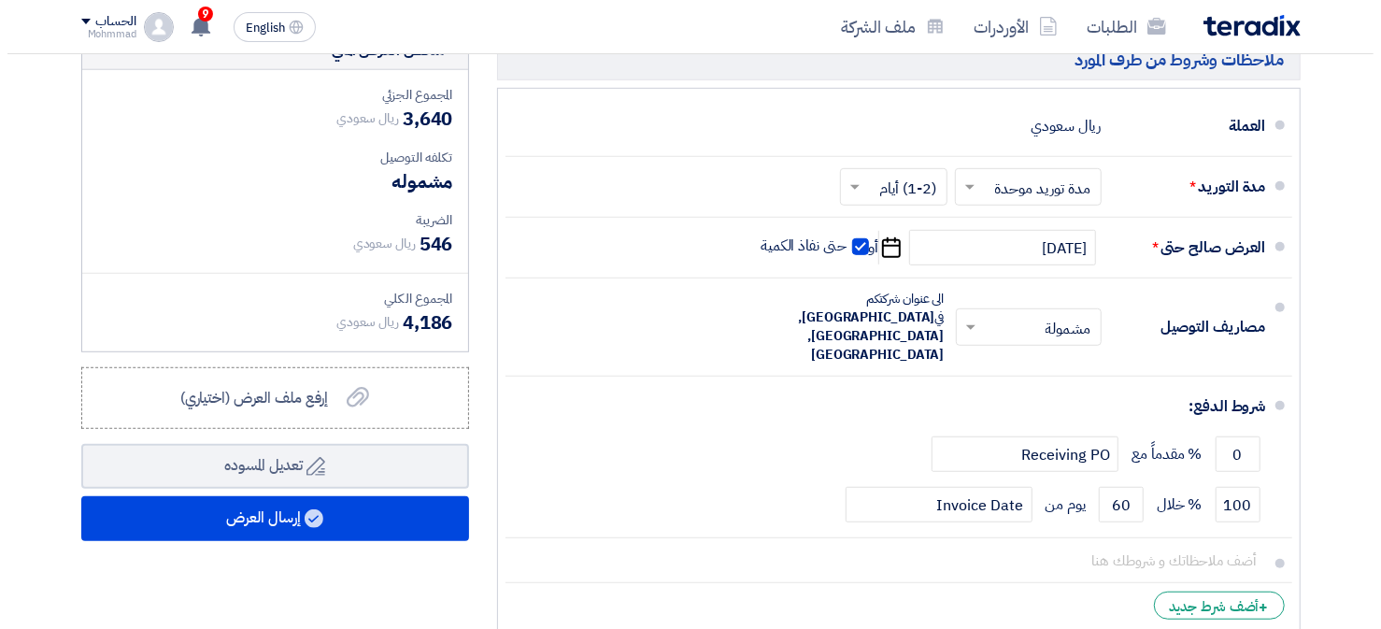
scroll to position [688, 0]
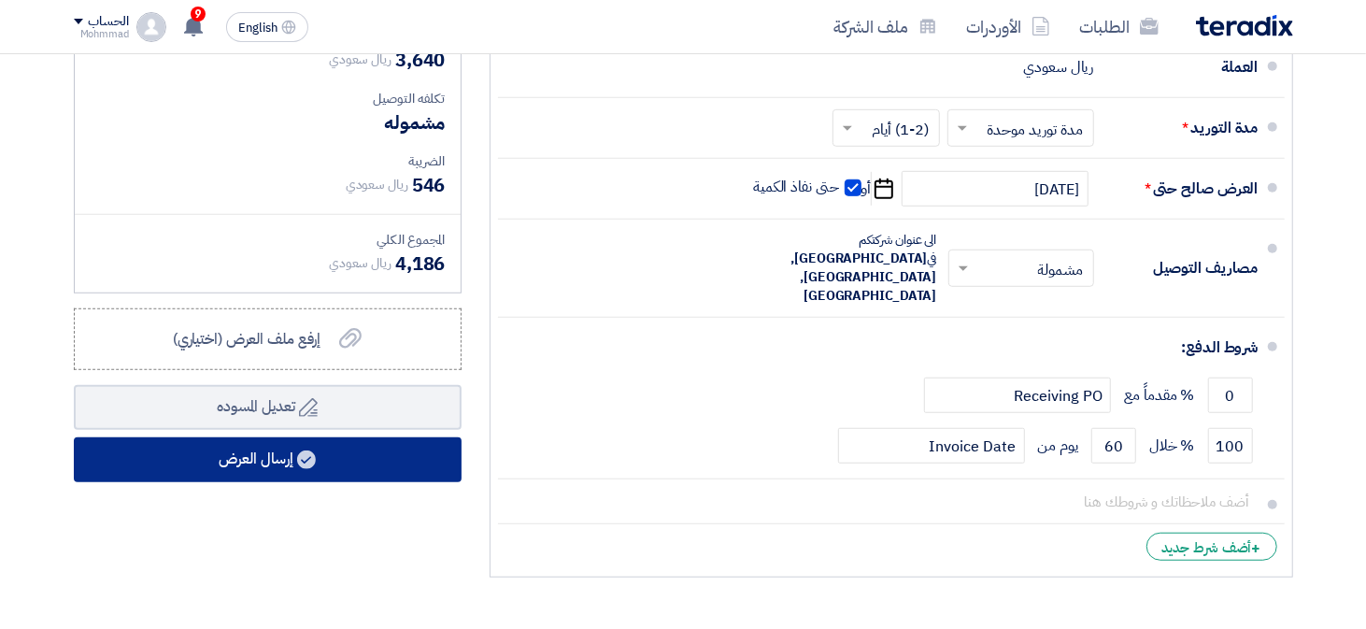
type input "55"
click at [219, 475] on button "إرسال العرض" at bounding box center [268, 459] width 388 height 45
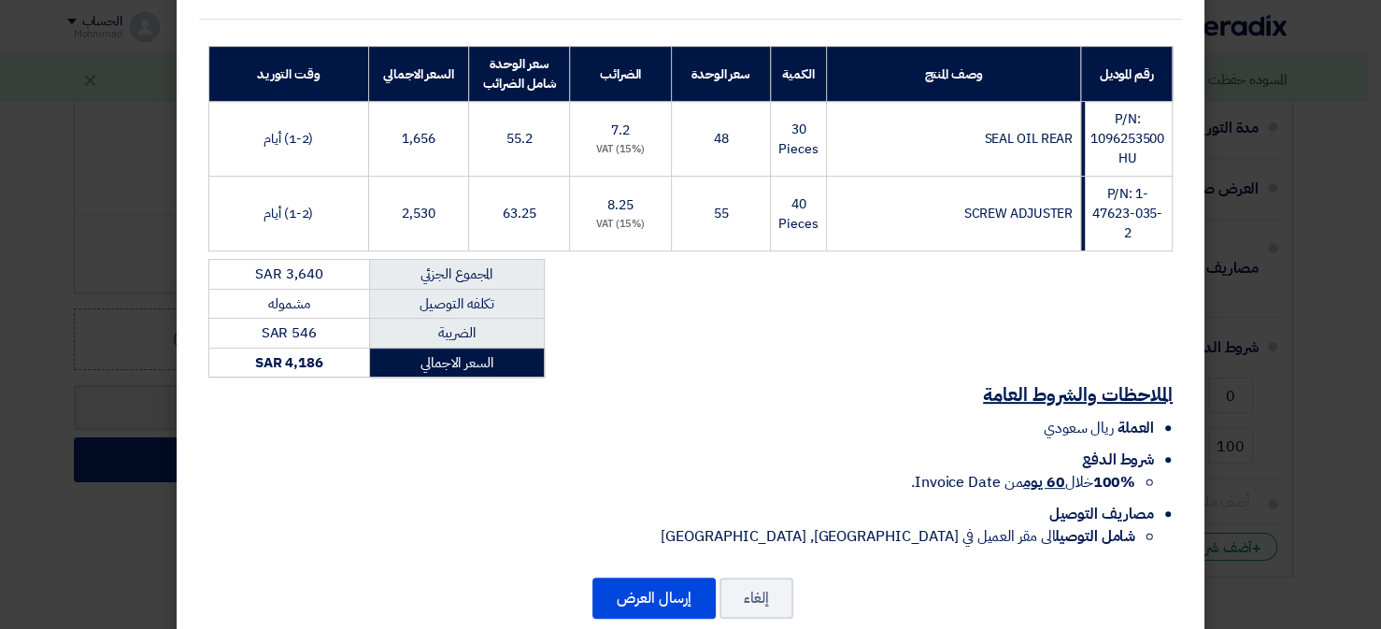
scroll to position [255, 0]
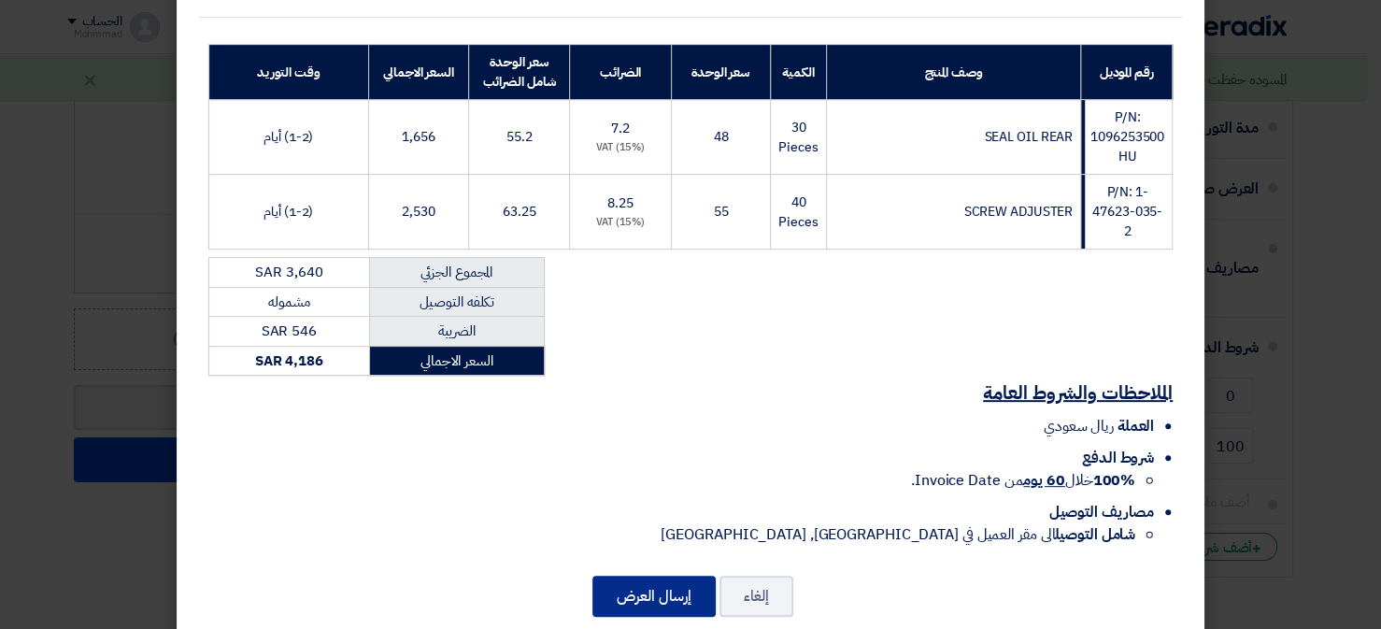
click at [660, 591] on button "إرسال العرض" at bounding box center [653, 595] width 123 height 41
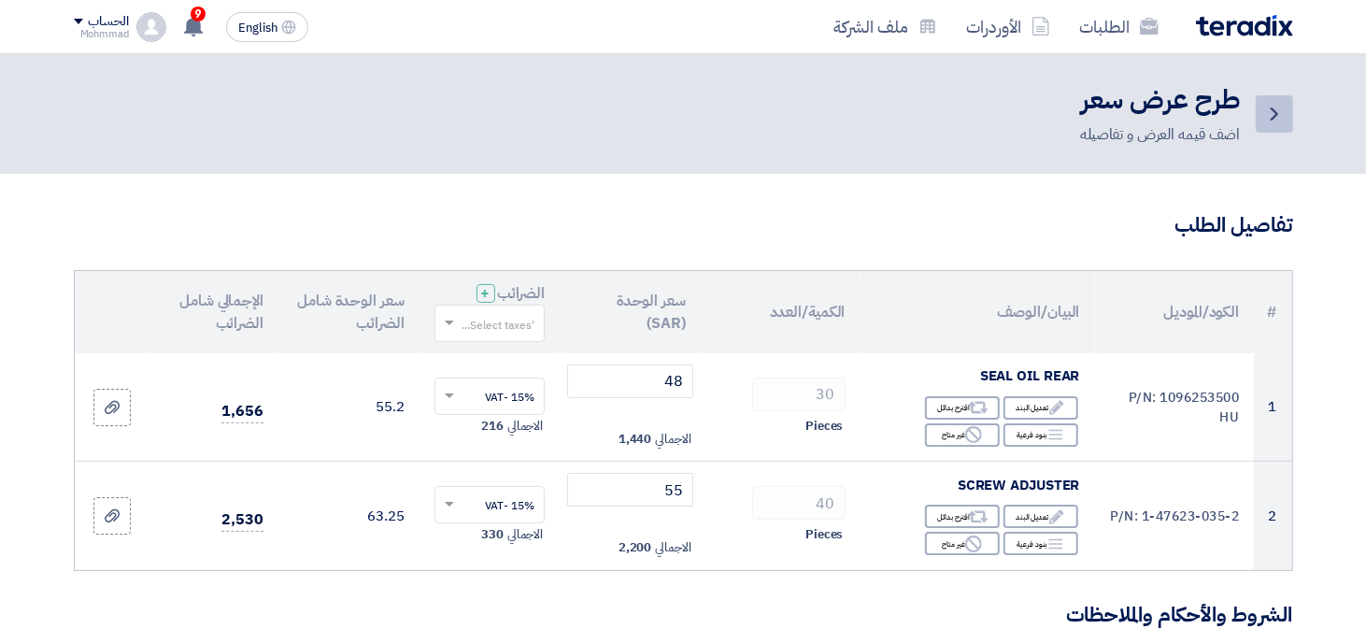
click at [1269, 114] on icon "Back" at bounding box center [1274, 114] width 22 height 22
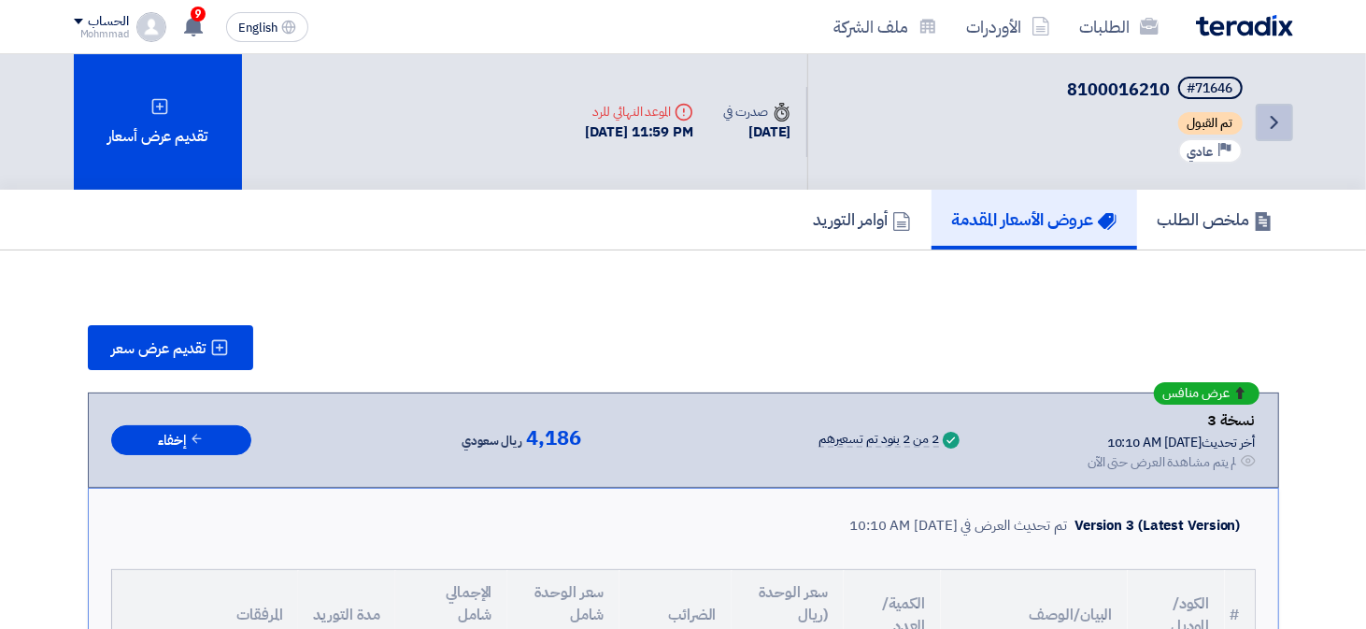
click at [1270, 130] on icon "Back" at bounding box center [1274, 122] width 22 height 22
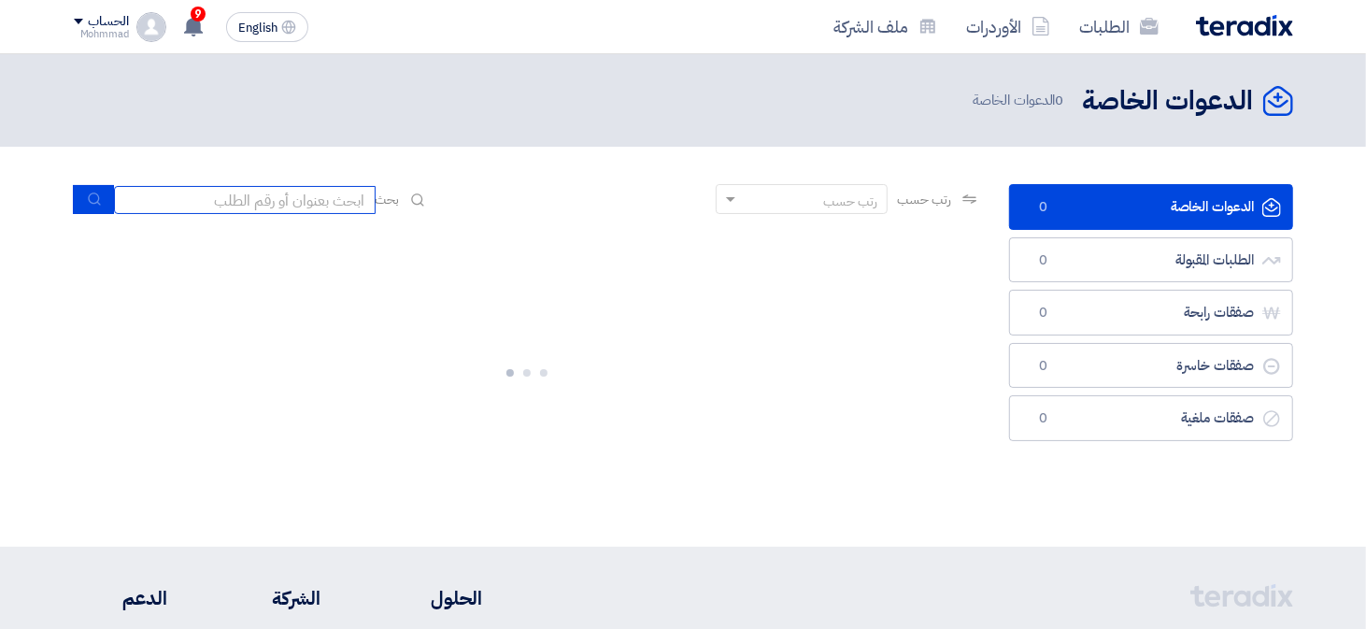
click at [238, 211] on input at bounding box center [245, 200] width 262 height 28
click at [253, 199] on input at bounding box center [245, 200] width 262 height 28
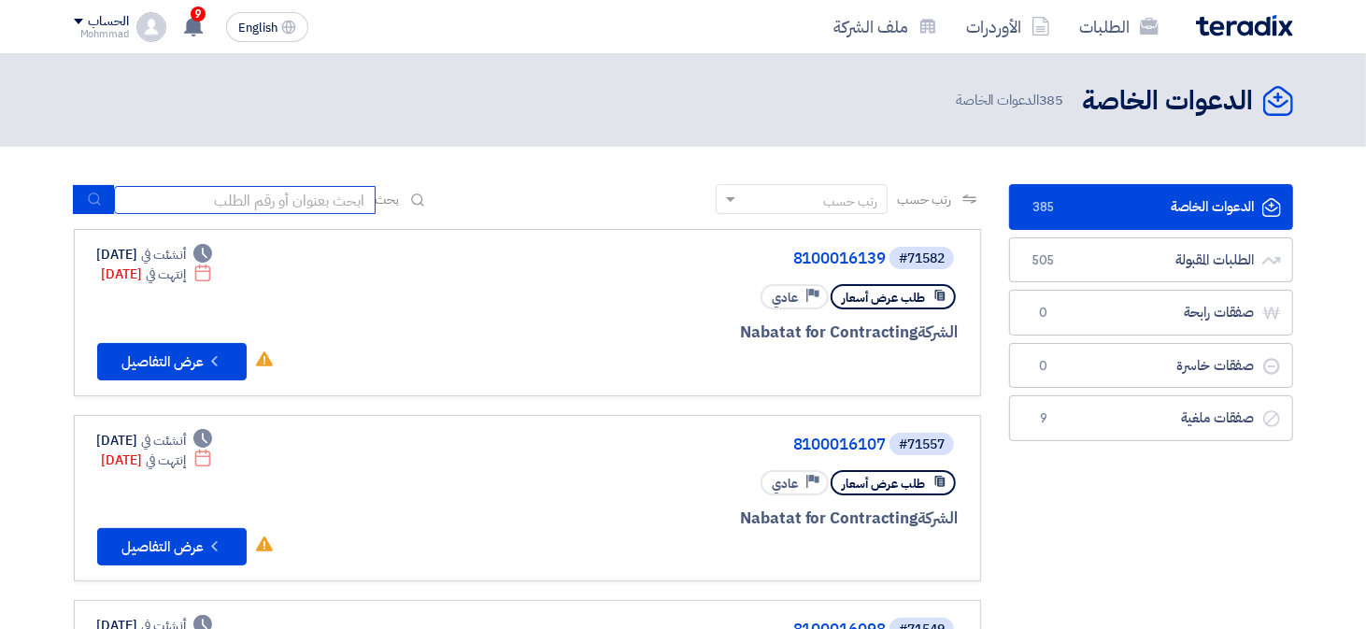
click at [347, 208] on input at bounding box center [245, 200] width 262 height 28
paste input "8100016196"
type input "8100016196"
click at [88, 206] on button "submit" at bounding box center [93, 199] width 41 height 29
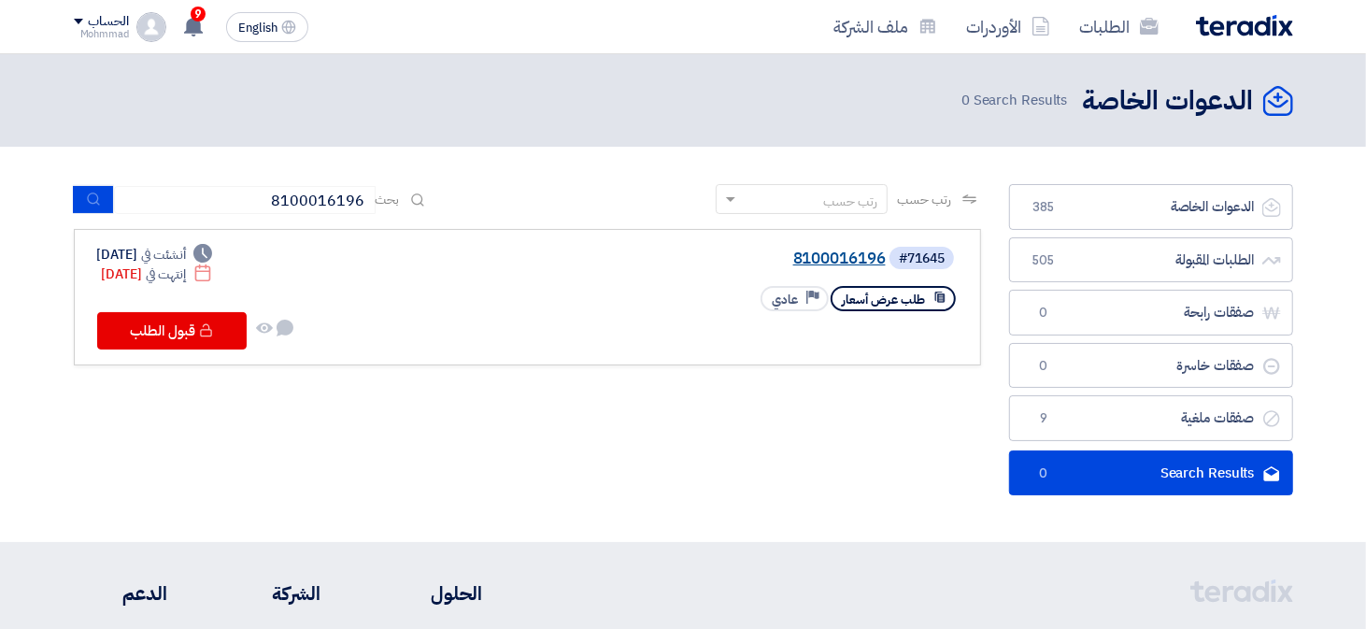
click at [873, 261] on link "8100016196" at bounding box center [699, 258] width 374 height 17
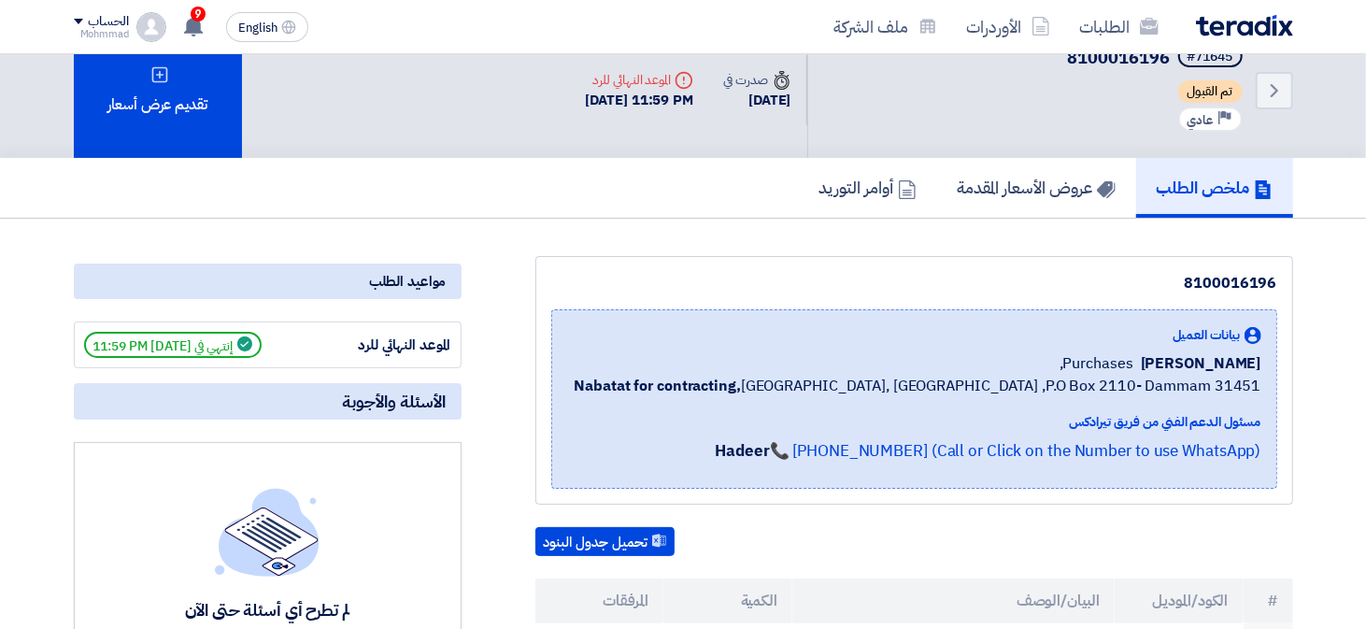
scroll to position [18, 0]
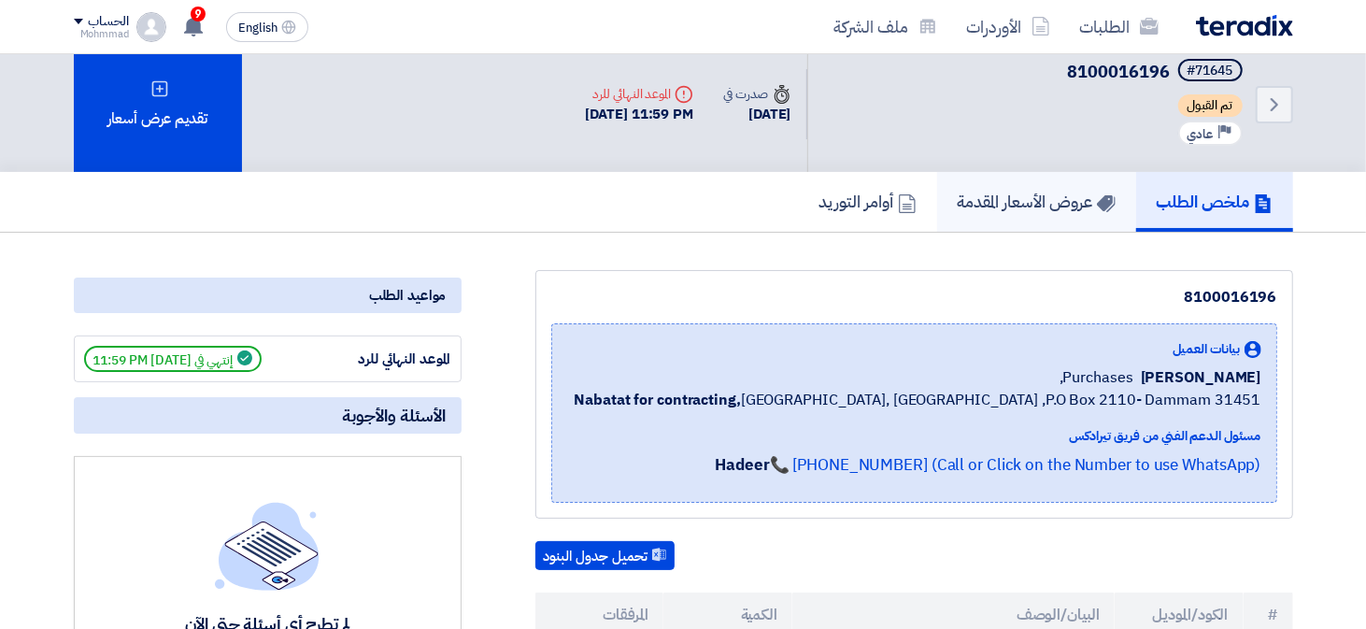
click at [1020, 200] on h5 "عروض الأسعار المقدمة" at bounding box center [1037, 201] width 158 height 21
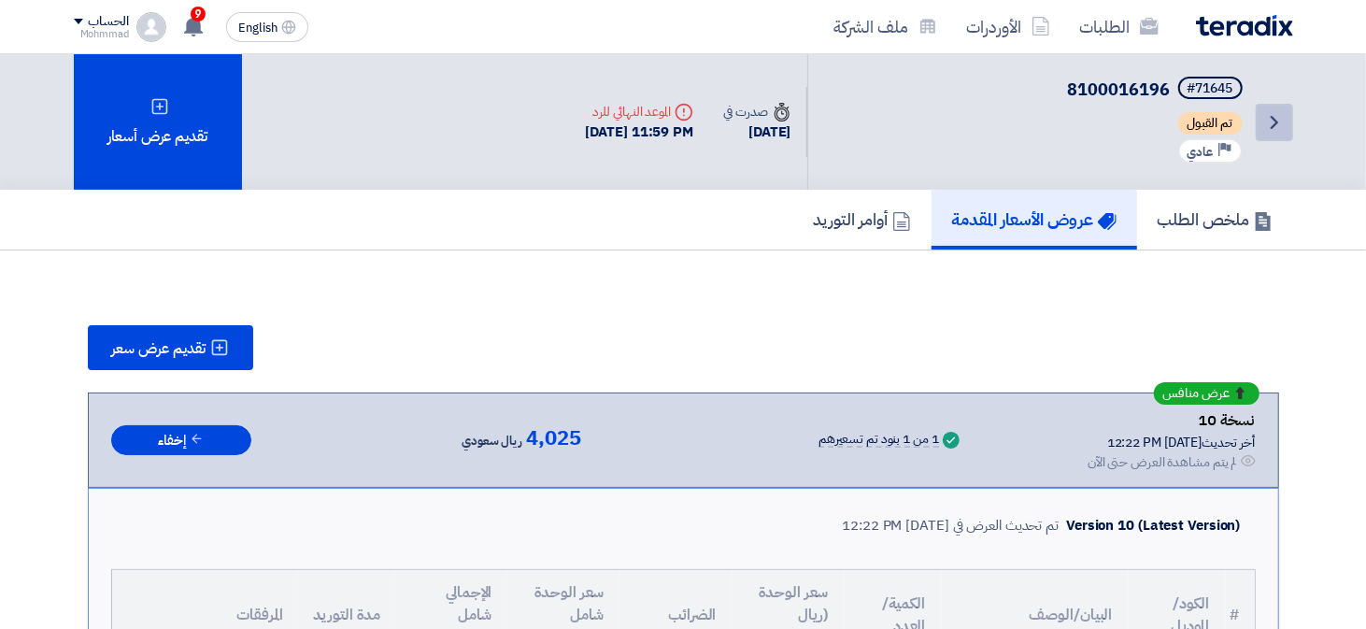
click at [1264, 121] on icon "Back" at bounding box center [1274, 122] width 22 height 22
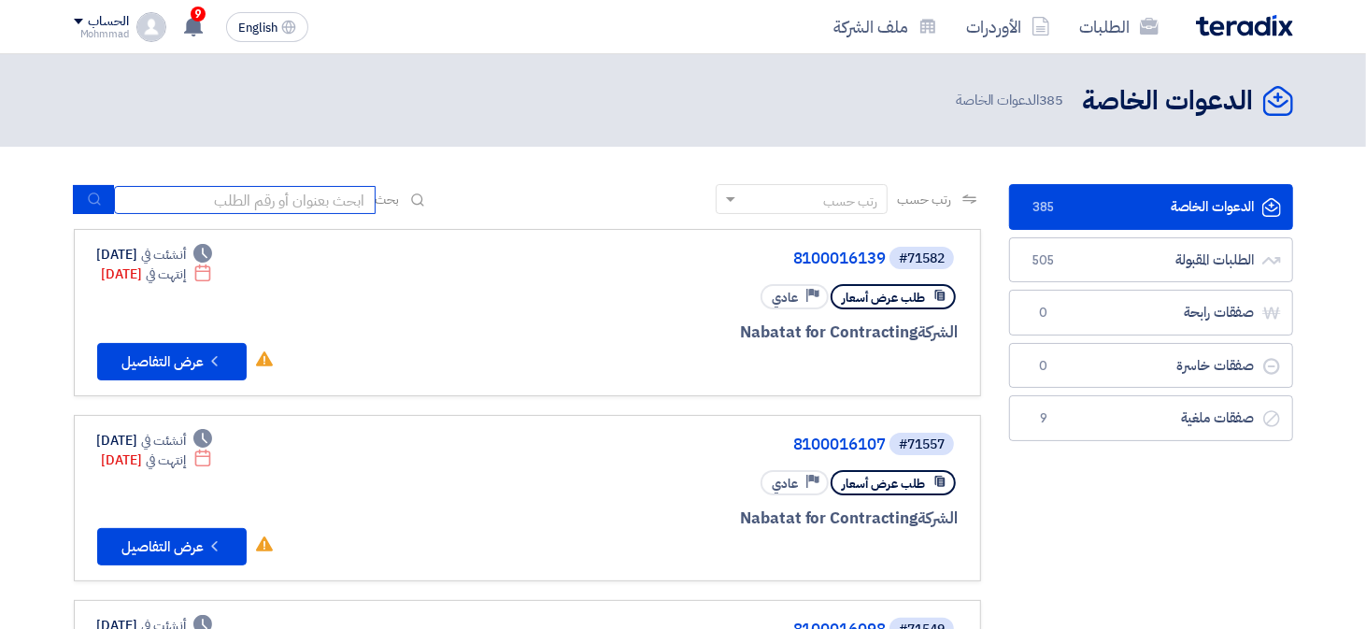
click at [220, 196] on input at bounding box center [245, 200] width 262 height 28
click at [277, 202] on input at bounding box center [245, 200] width 262 height 28
click at [342, 206] on input at bounding box center [245, 200] width 262 height 28
click at [313, 205] on input at bounding box center [245, 200] width 262 height 28
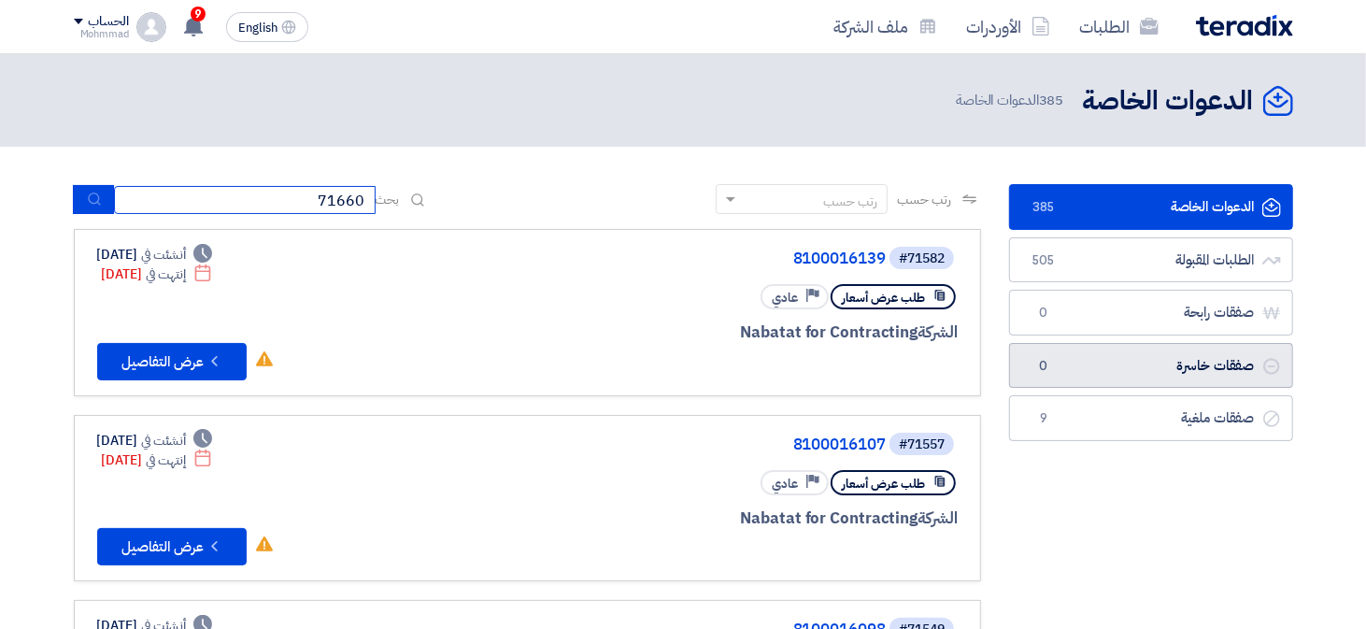
type input "71660"
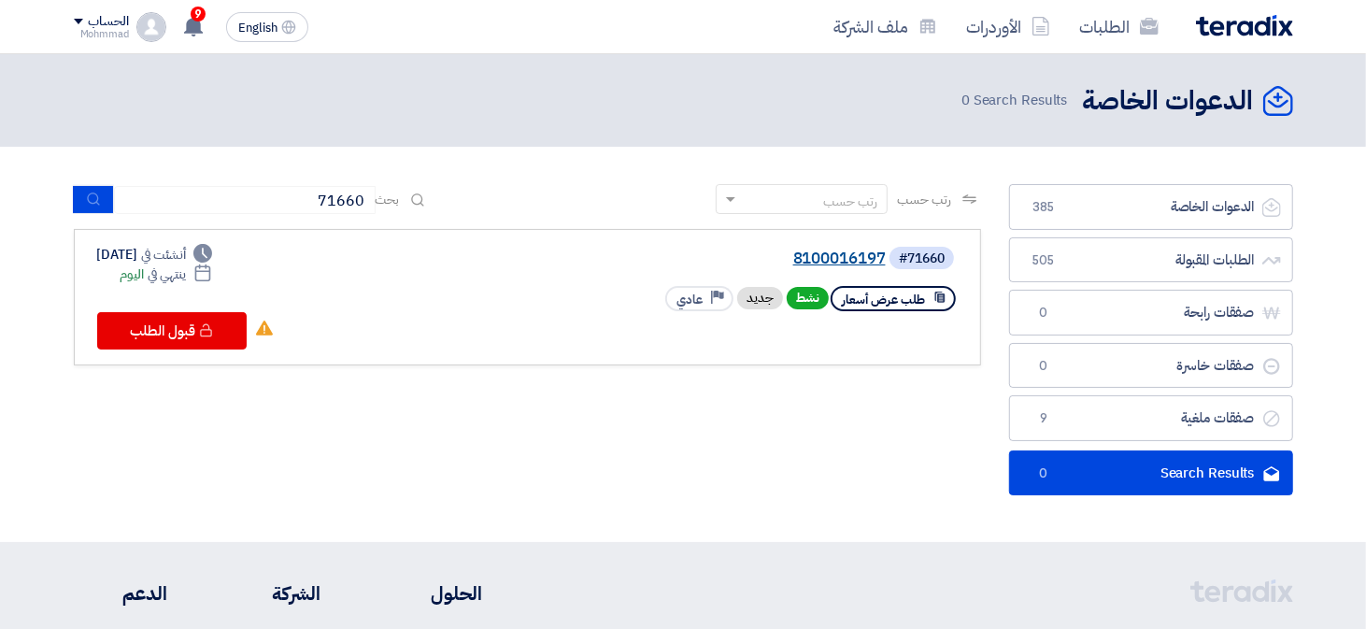
click at [858, 261] on link "8100016197" at bounding box center [699, 258] width 374 height 17
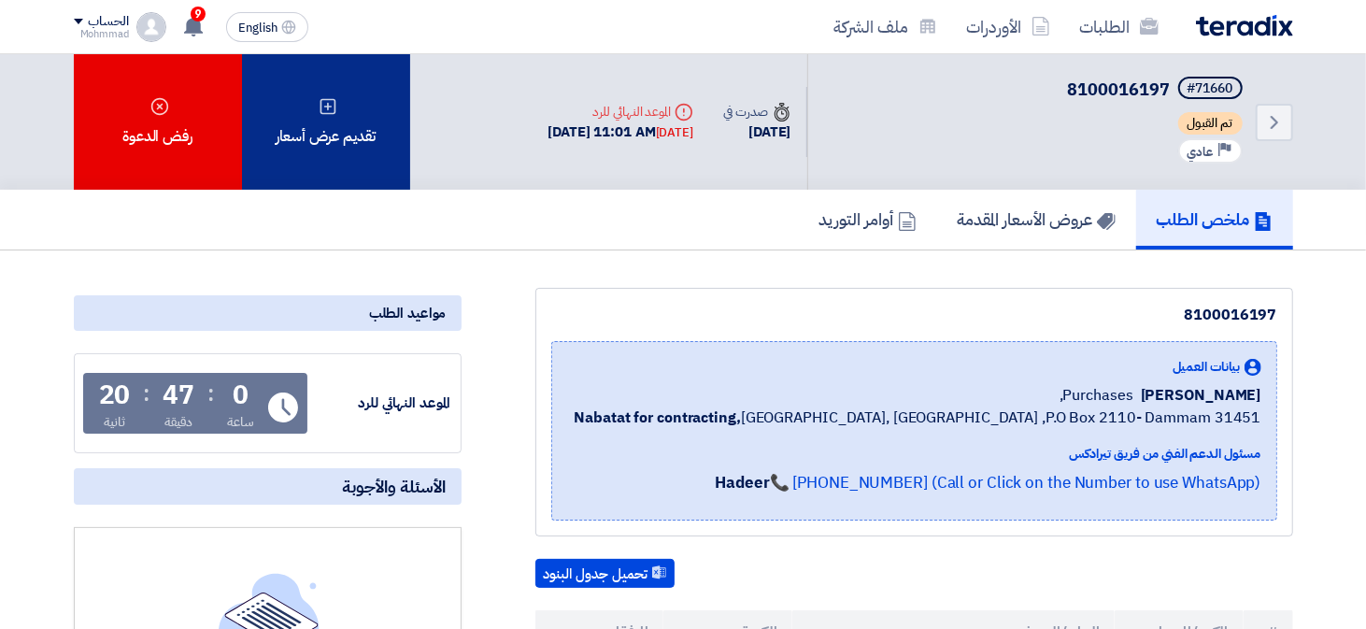
click at [333, 143] on div "تقديم عرض أسعار" at bounding box center [326, 121] width 168 height 135
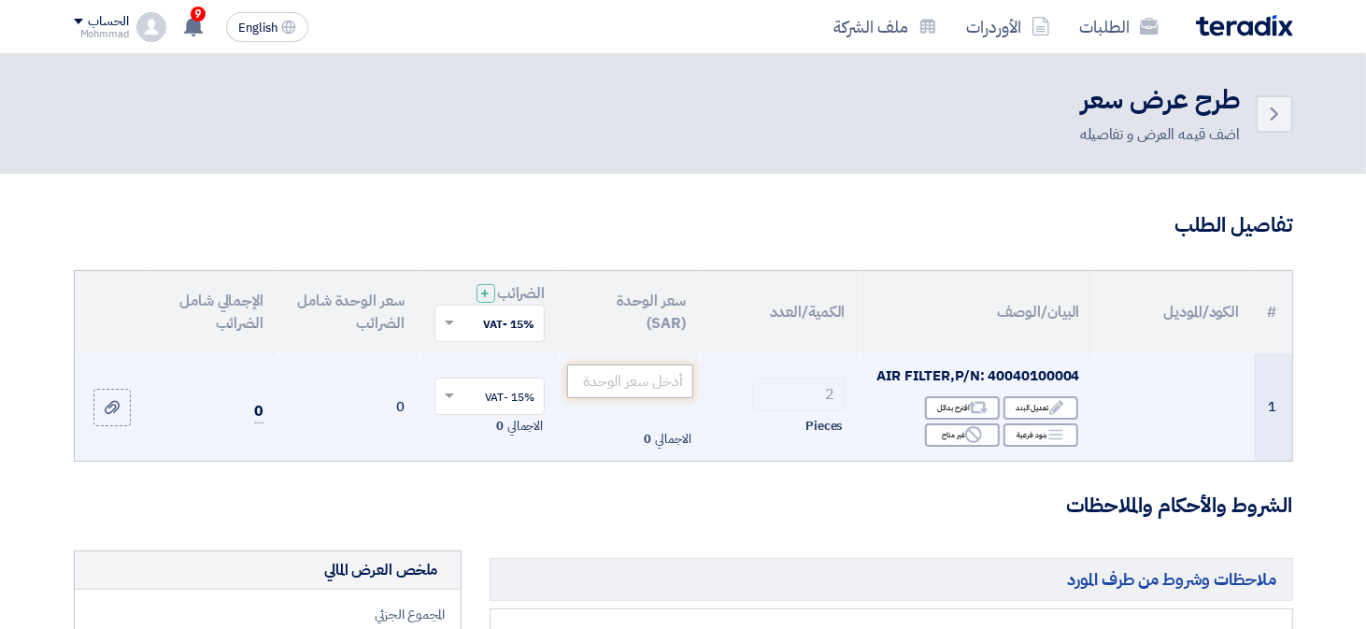
click at [644, 384] on input "number" at bounding box center [630, 381] width 126 height 34
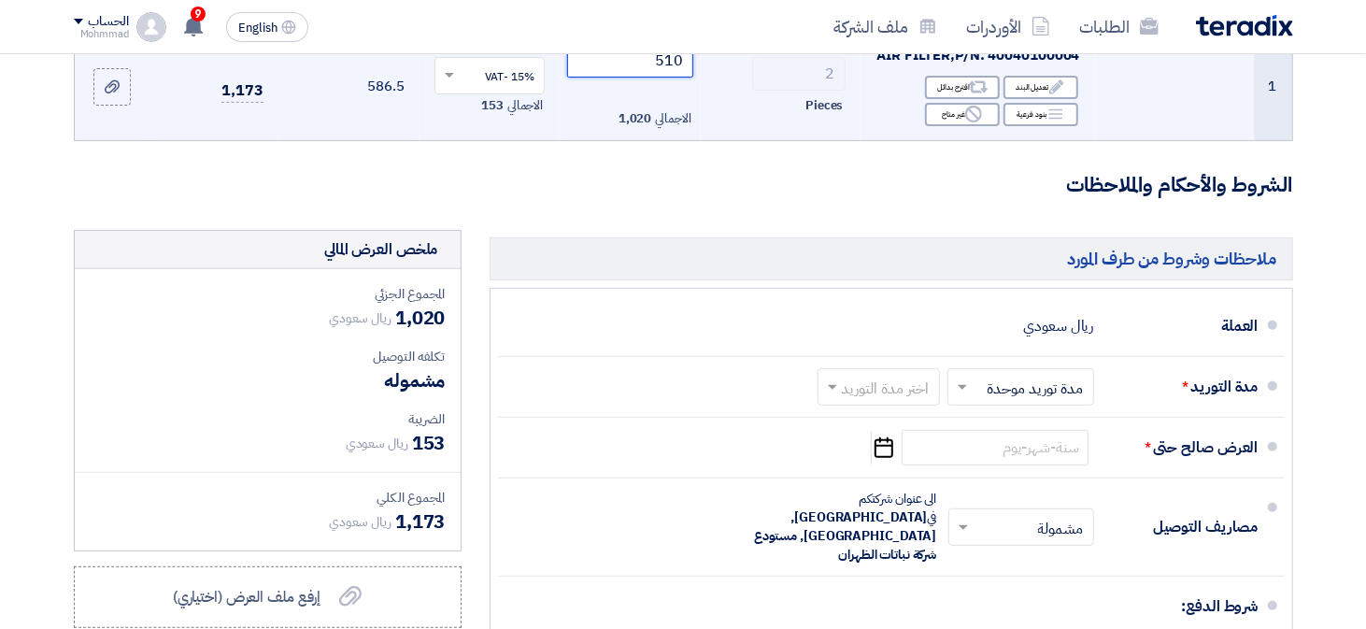
scroll to position [320, 0]
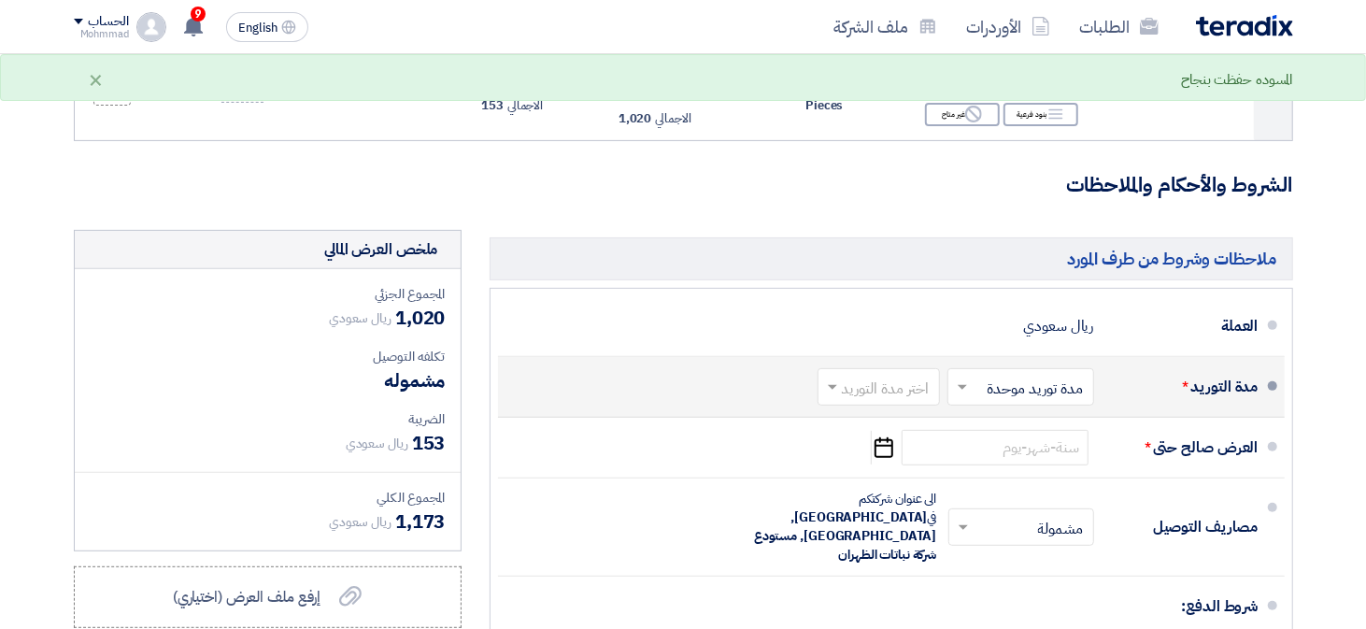
click at [877, 382] on input "text" at bounding box center [874, 388] width 113 height 27
type input "510"
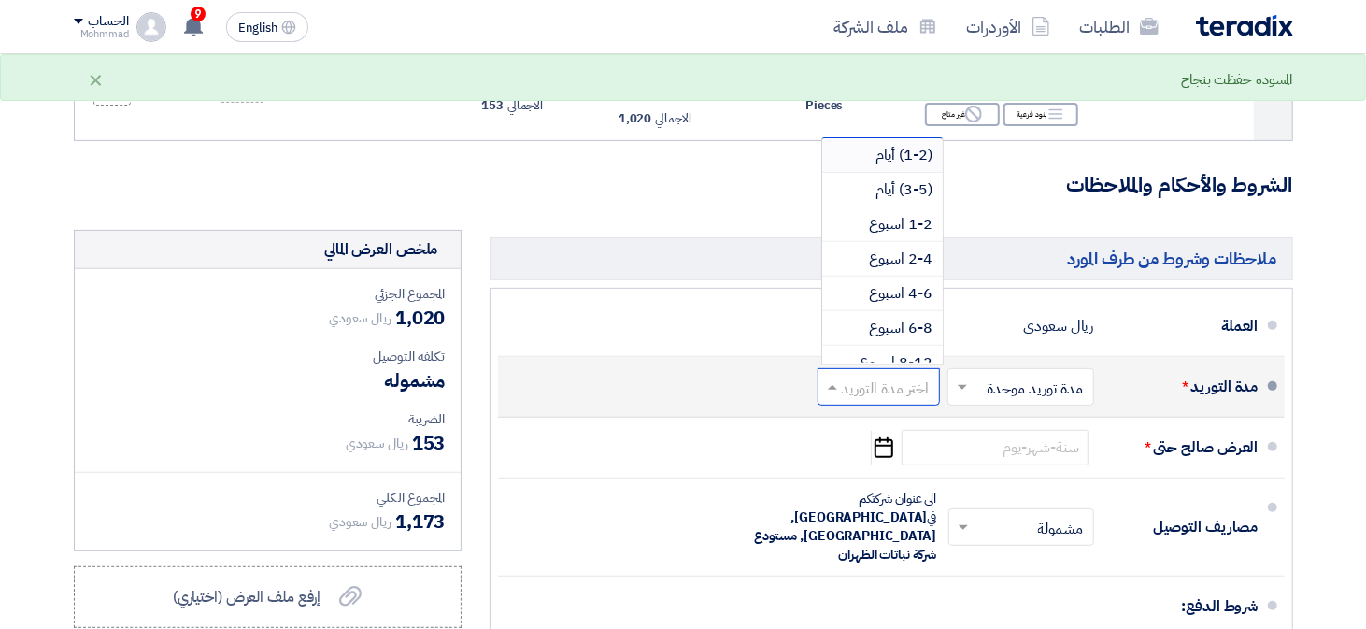
click at [907, 148] on span "(1-2) أيام" at bounding box center [904, 155] width 57 height 22
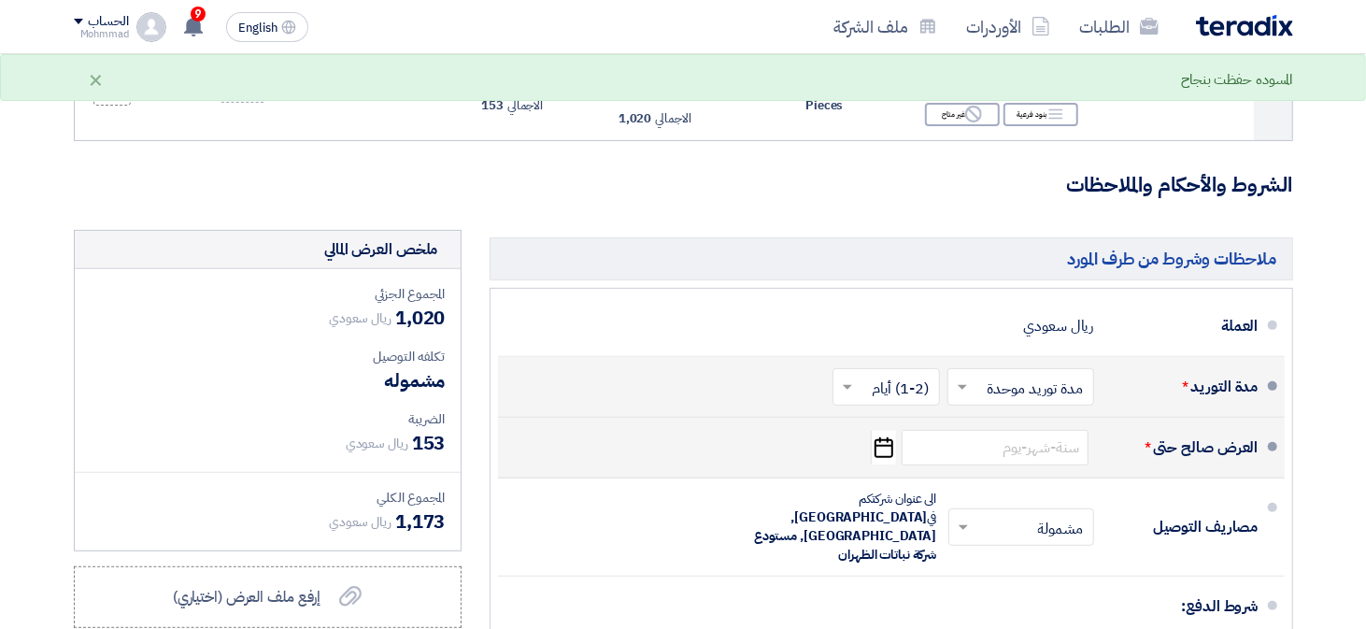
click at [877, 445] on icon "Pick a date" at bounding box center [883, 448] width 25 height 34
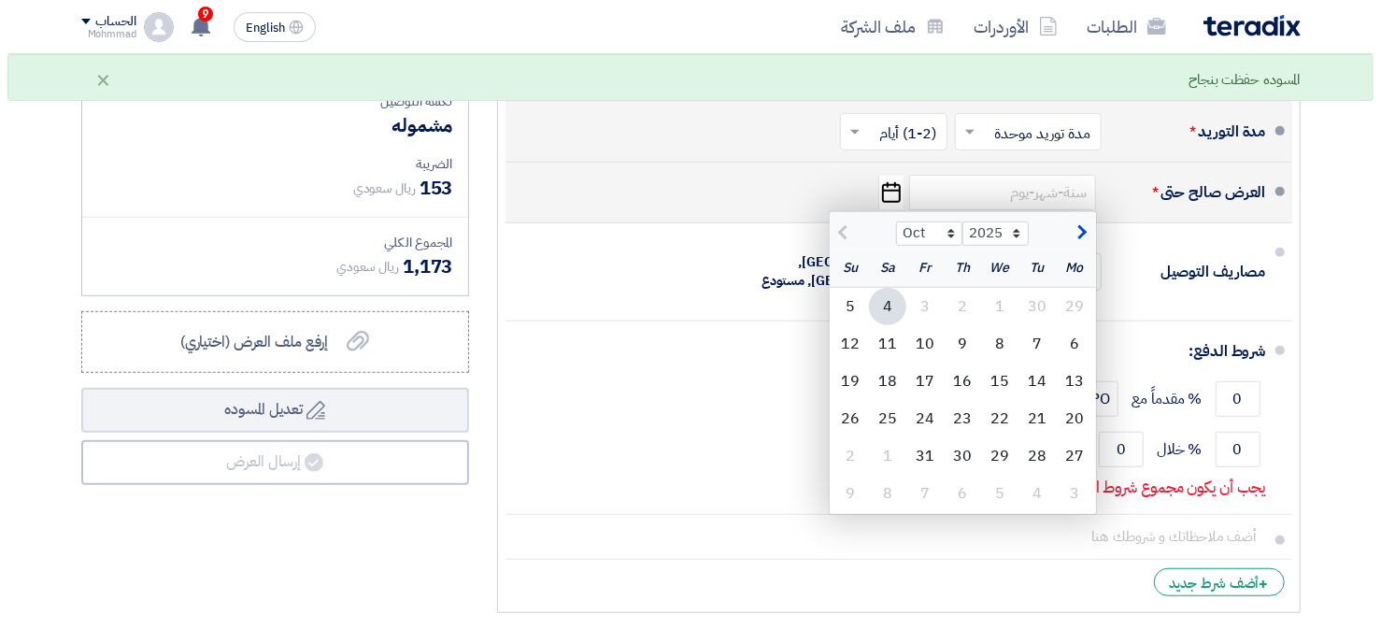
scroll to position [575, 0]
click at [884, 340] on div "11" at bounding box center [879, 343] width 37 height 37
type input "[DATE]"
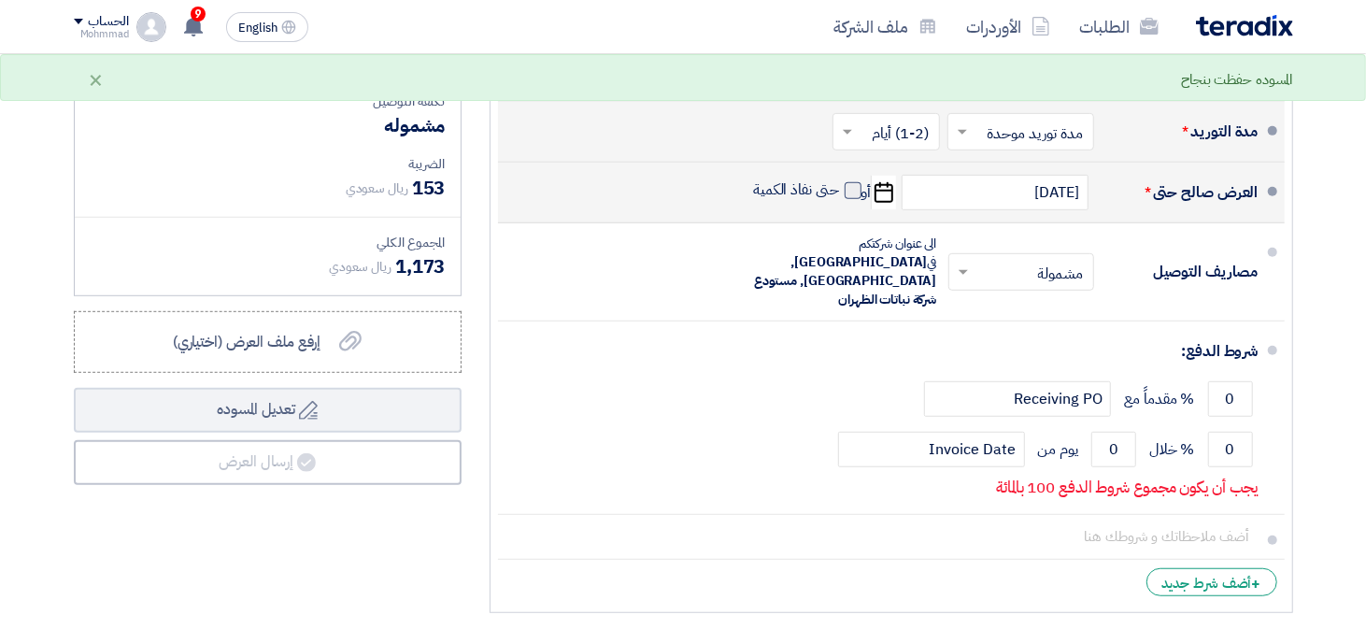
click at [854, 191] on span at bounding box center [852, 190] width 17 height 17
click at [839, 191] on input "حتى نفاذ الكمية" at bounding box center [794, 197] width 90 height 35
checkbox input "true"
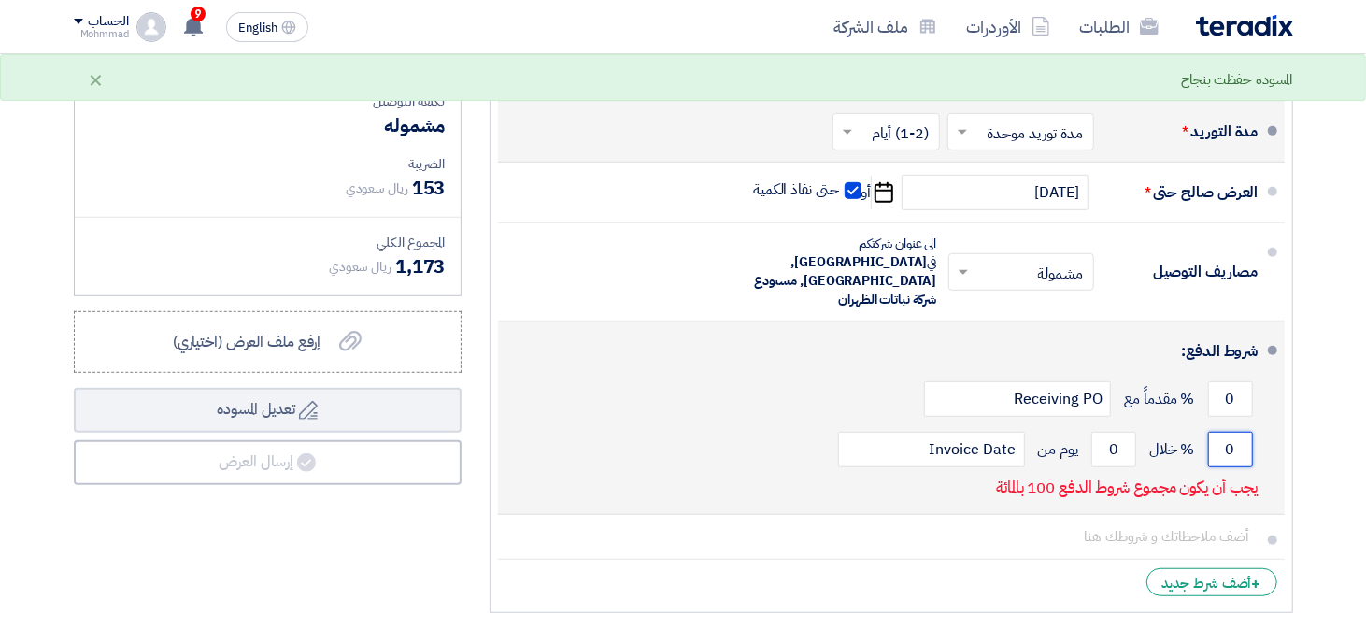
click at [1217, 433] on input "0" at bounding box center [1230, 449] width 45 height 35
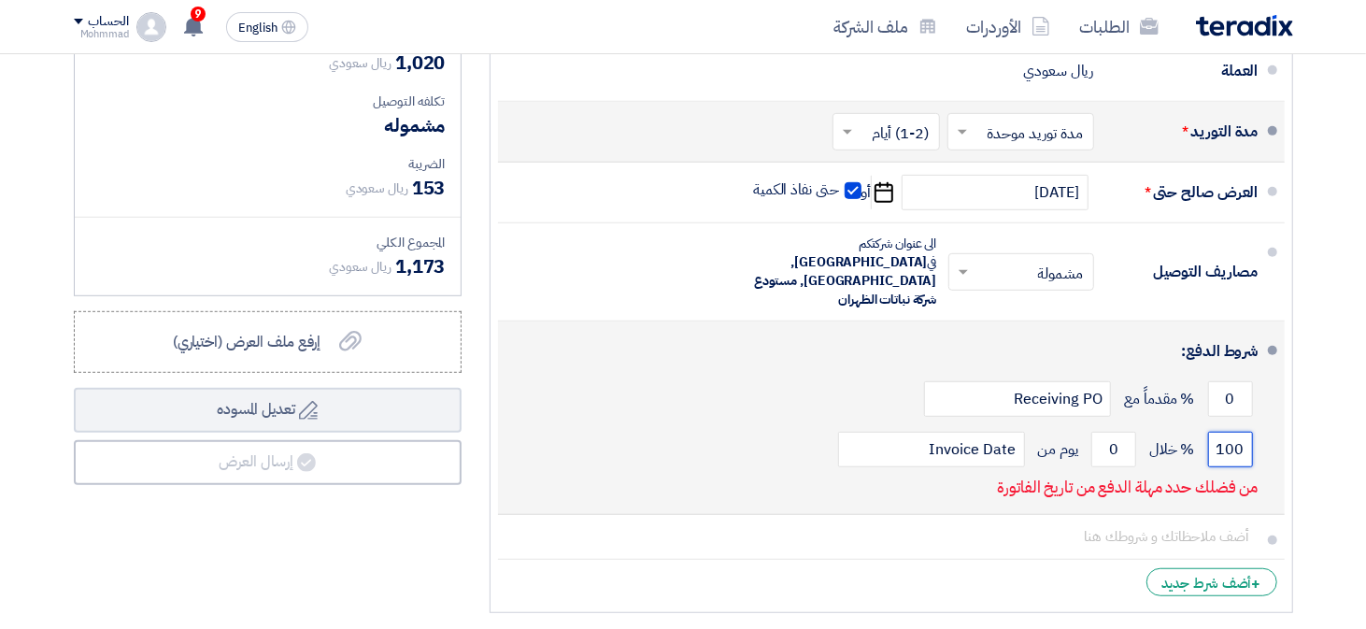
type input "100"
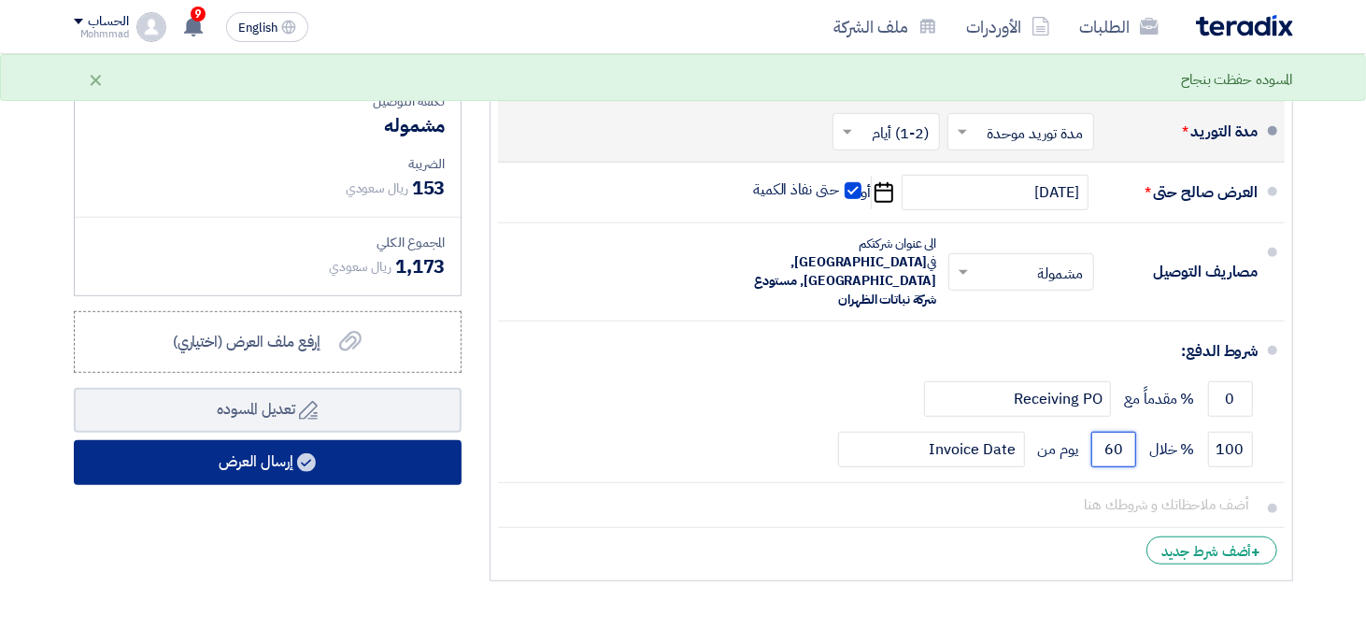
type input "60"
click at [356, 461] on button "إرسال العرض" at bounding box center [268, 462] width 388 height 45
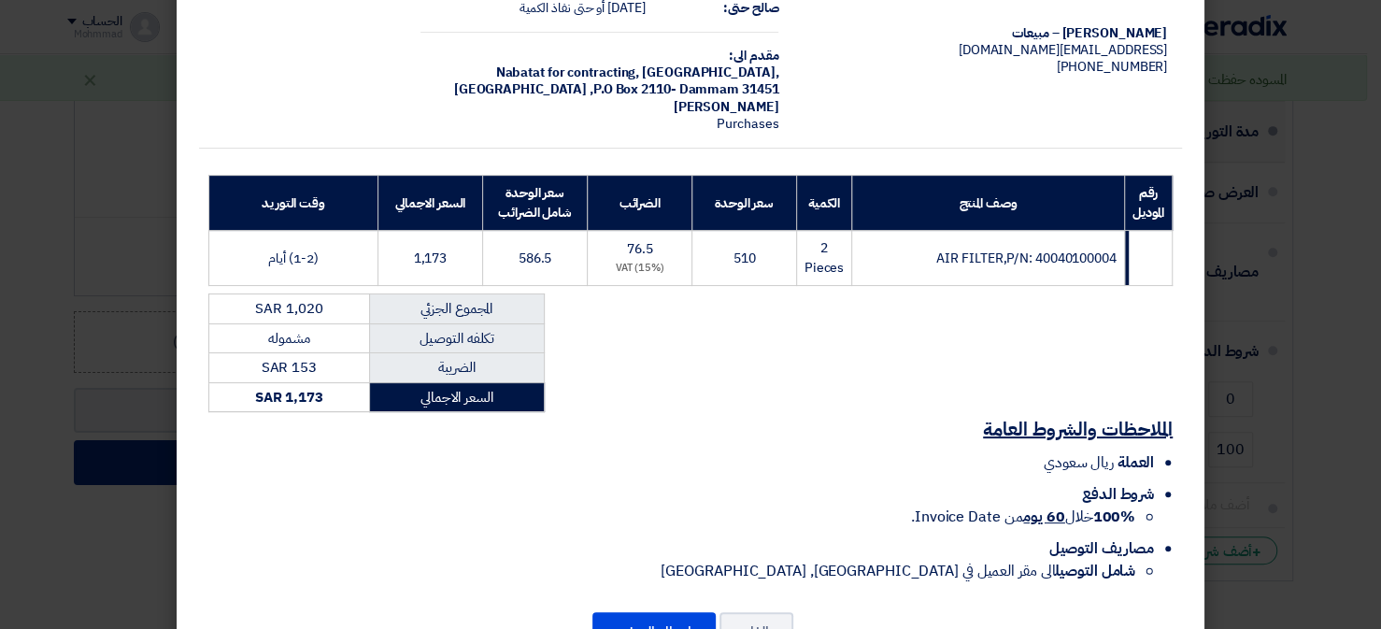
scroll to position [192, 0]
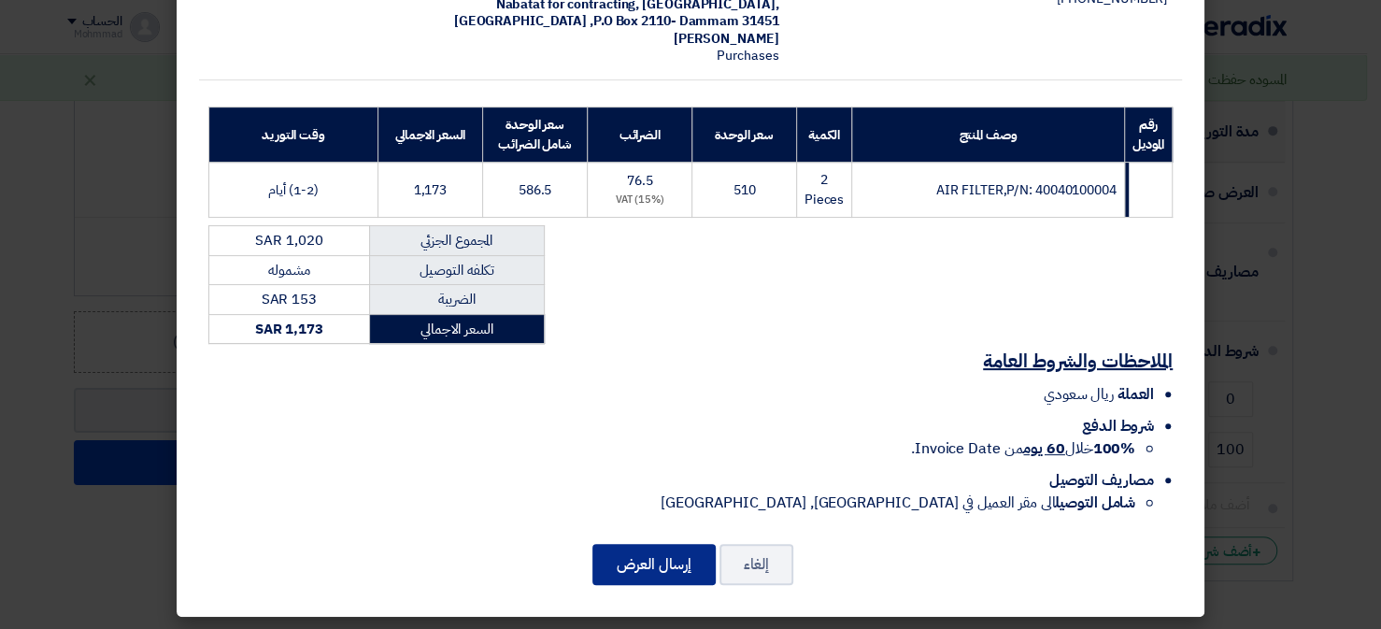
click at [665, 569] on button "إرسال العرض" at bounding box center [653, 564] width 123 height 41
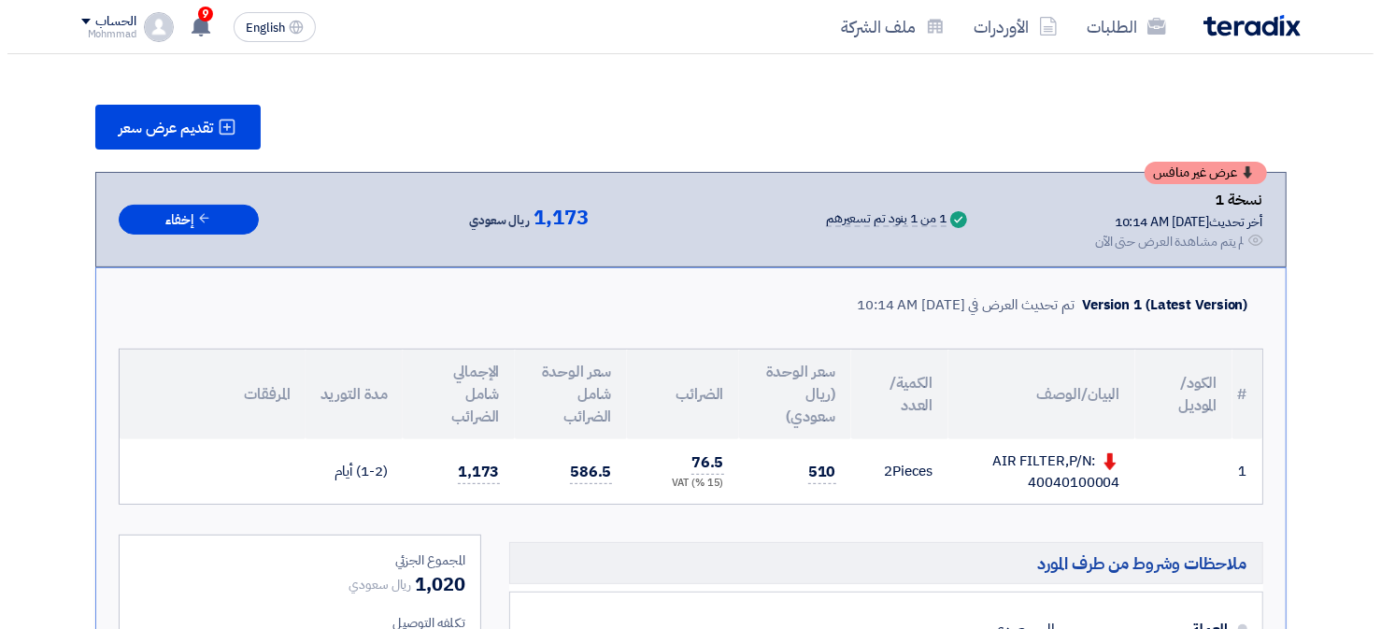
scroll to position [221, 0]
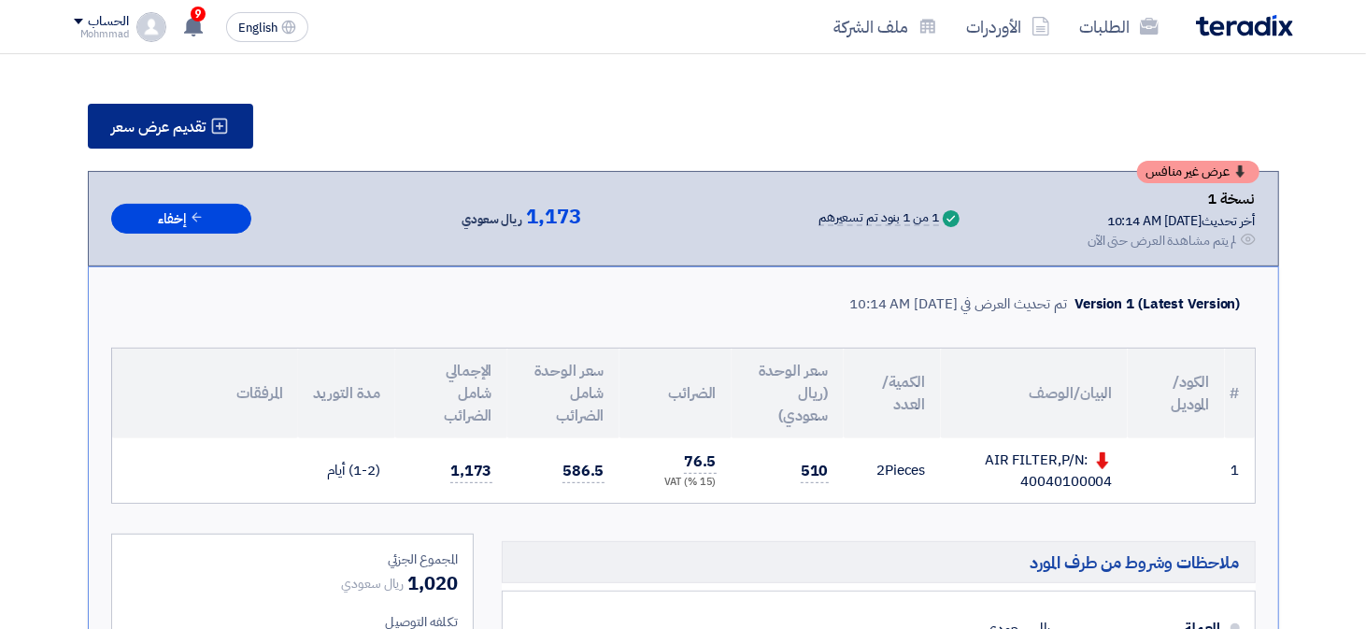
click at [220, 130] on icon at bounding box center [219, 126] width 19 height 19
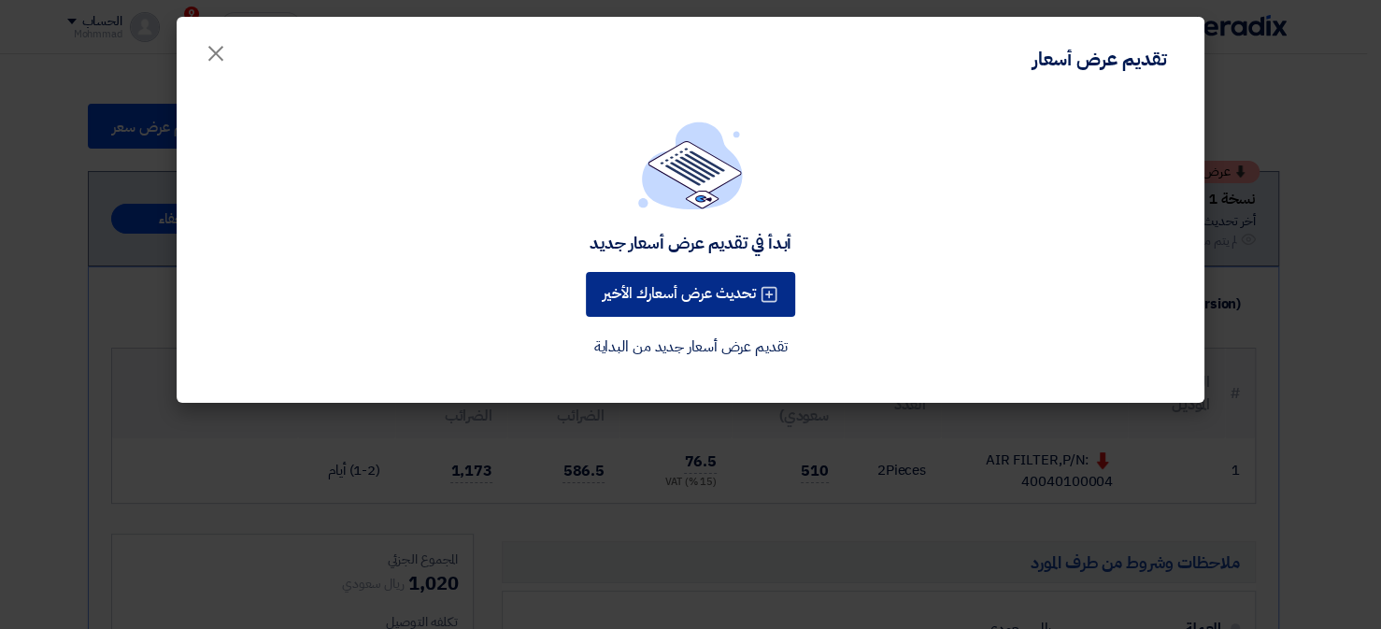
click at [753, 295] on button "تحديث عرض أسعارك الأخير" at bounding box center [690, 294] width 209 height 45
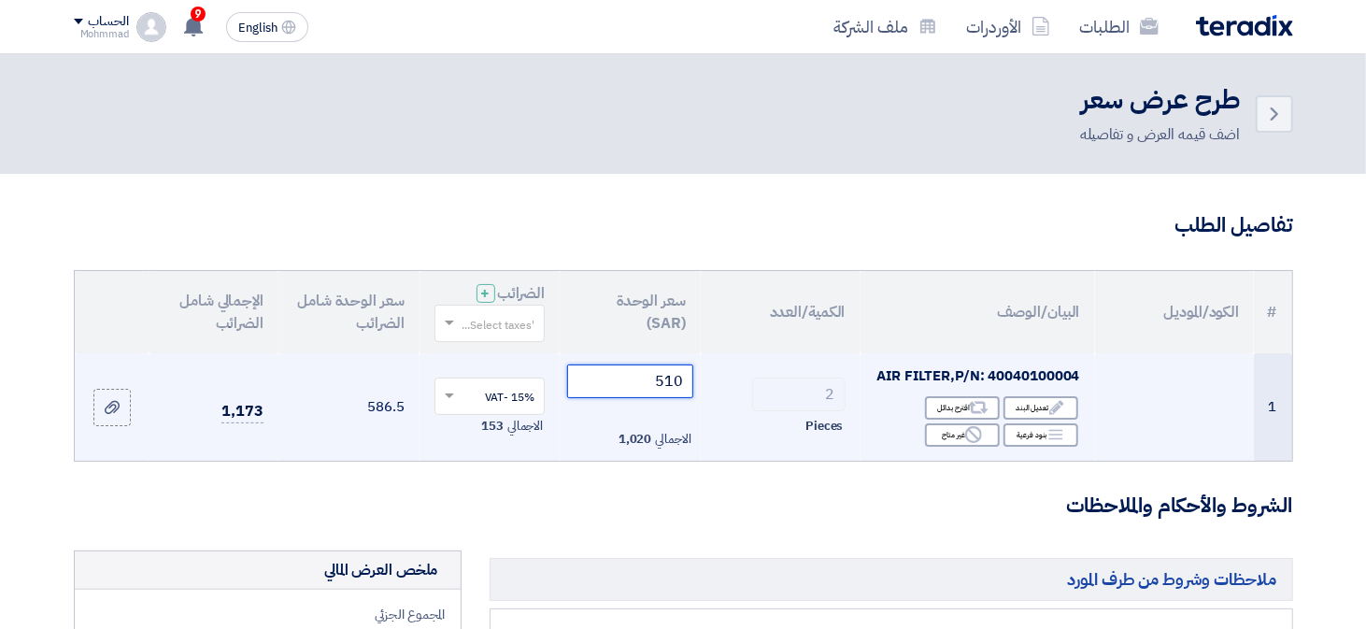
click at [637, 377] on input "510" at bounding box center [630, 381] width 126 height 34
type input "5"
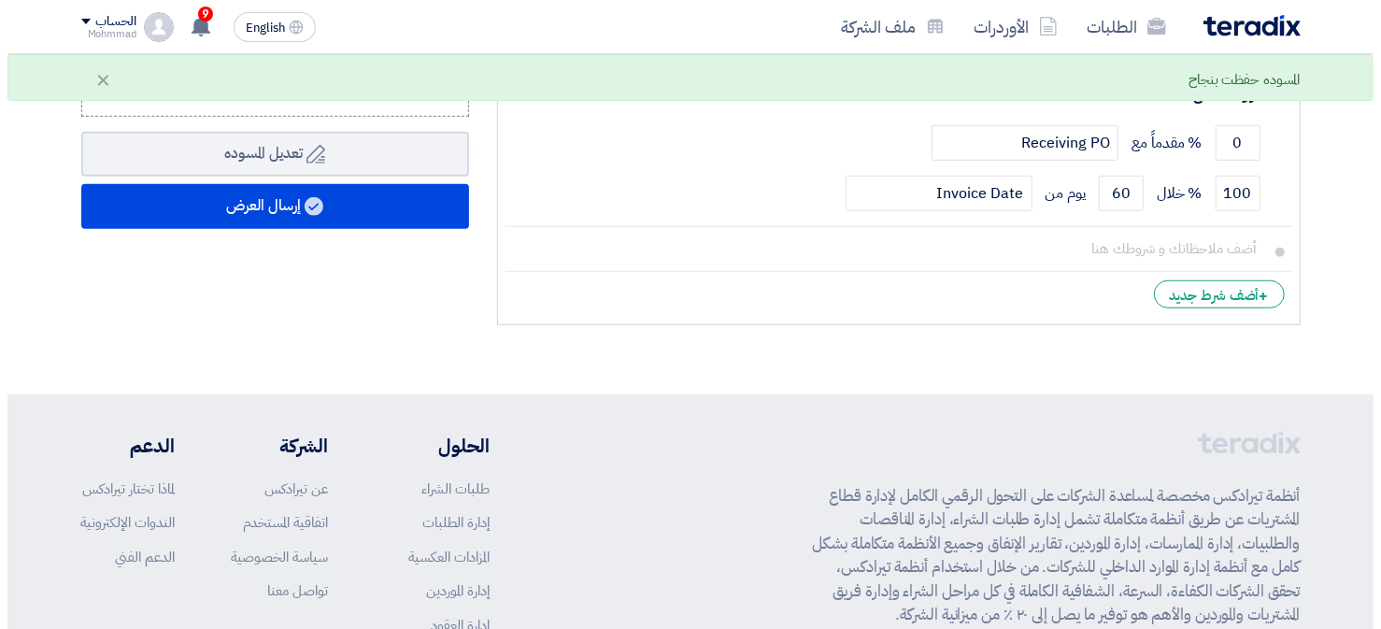
scroll to position [821, 0]
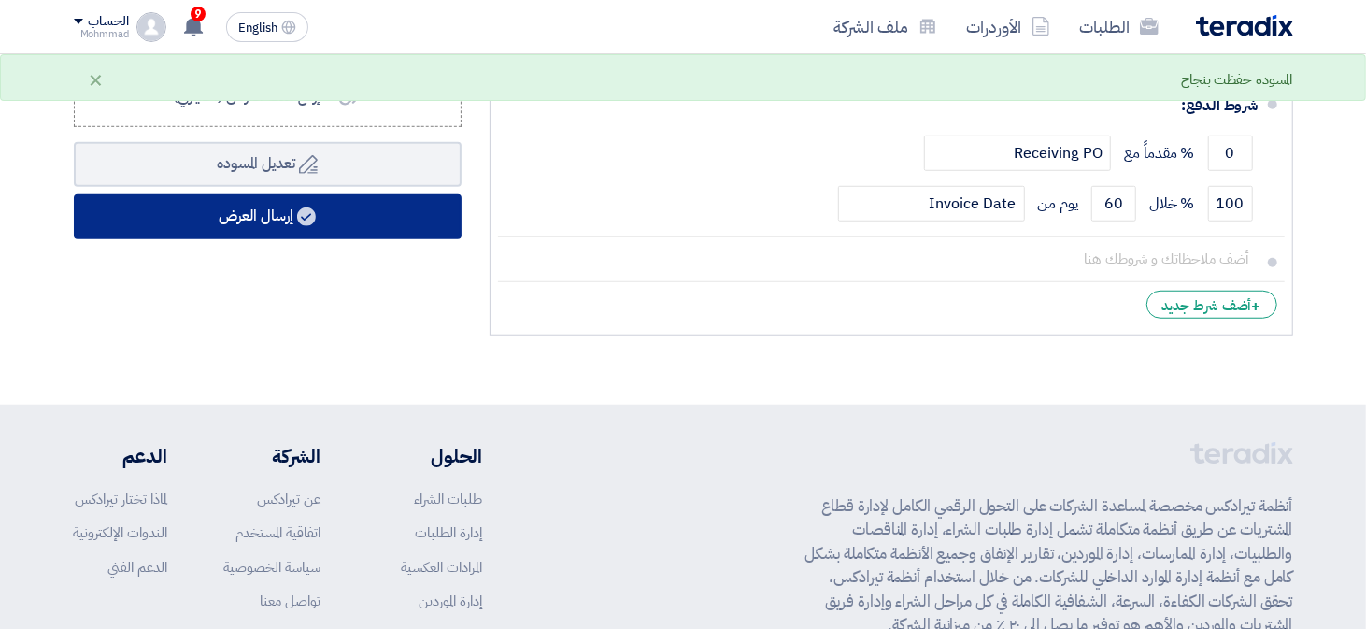
type input "450"
click at [416, 220] on button "إرسال العرض" at bounding box center [268, 216] width 388 height 45
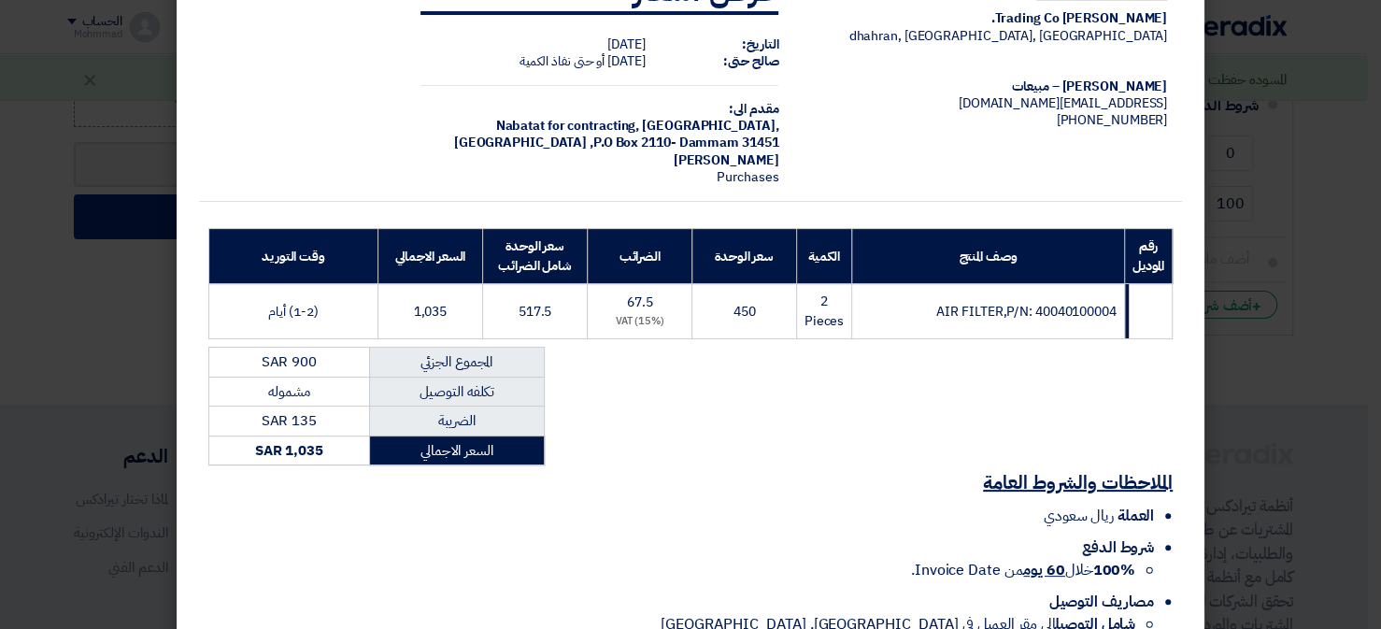
scroll to position [192, 0]
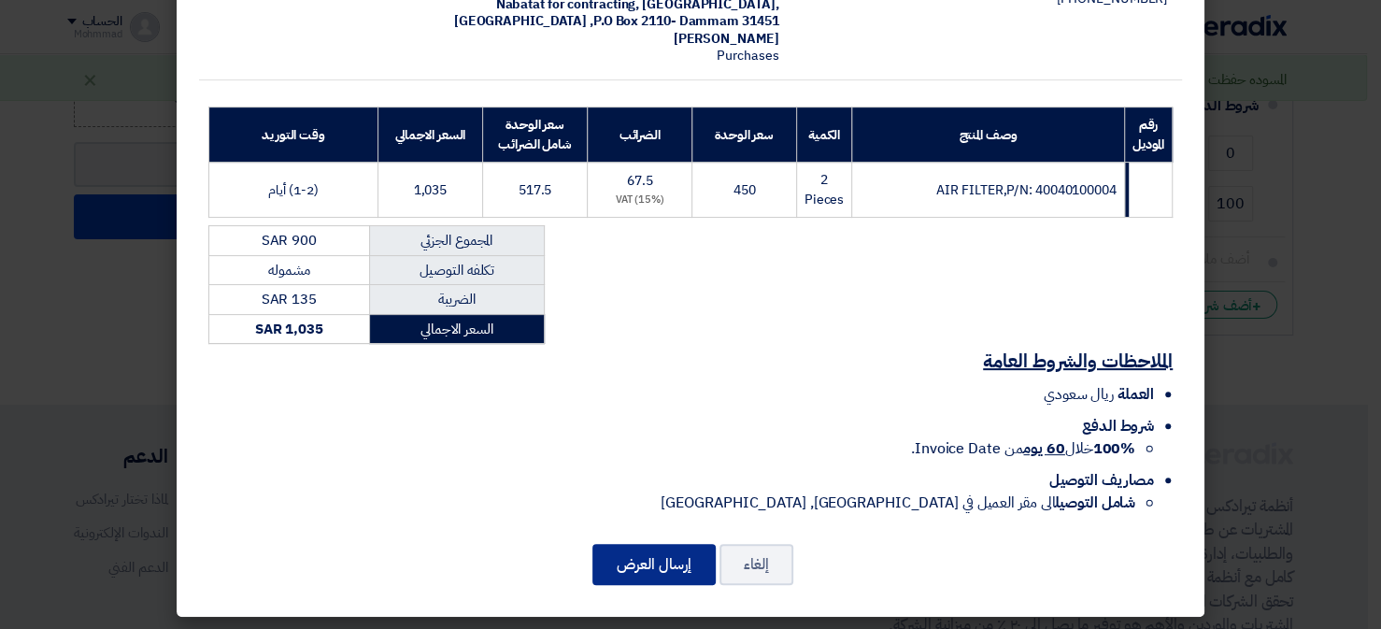
click at [650, 563] on button "إرسال العرض" at bounding box center [653, 564] width 123 height 41
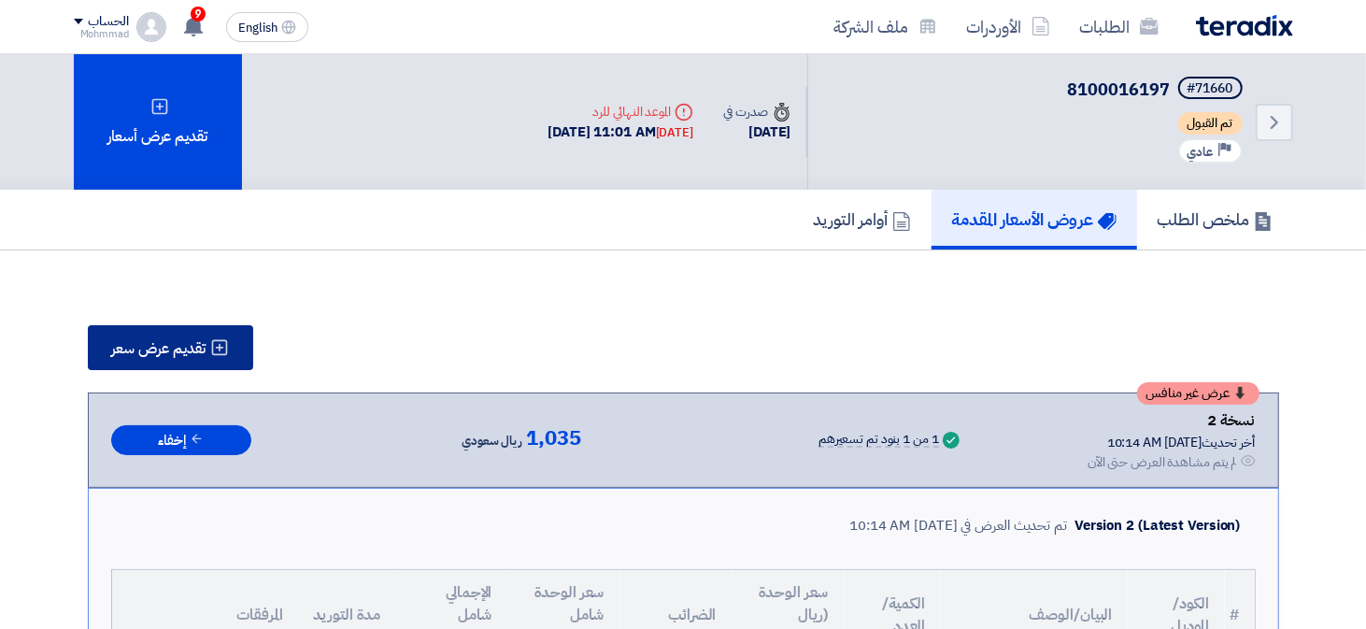
click at [214, 354] on button "تقديم عرض سعر" at bounding box center [170, 347] width 165 height 45
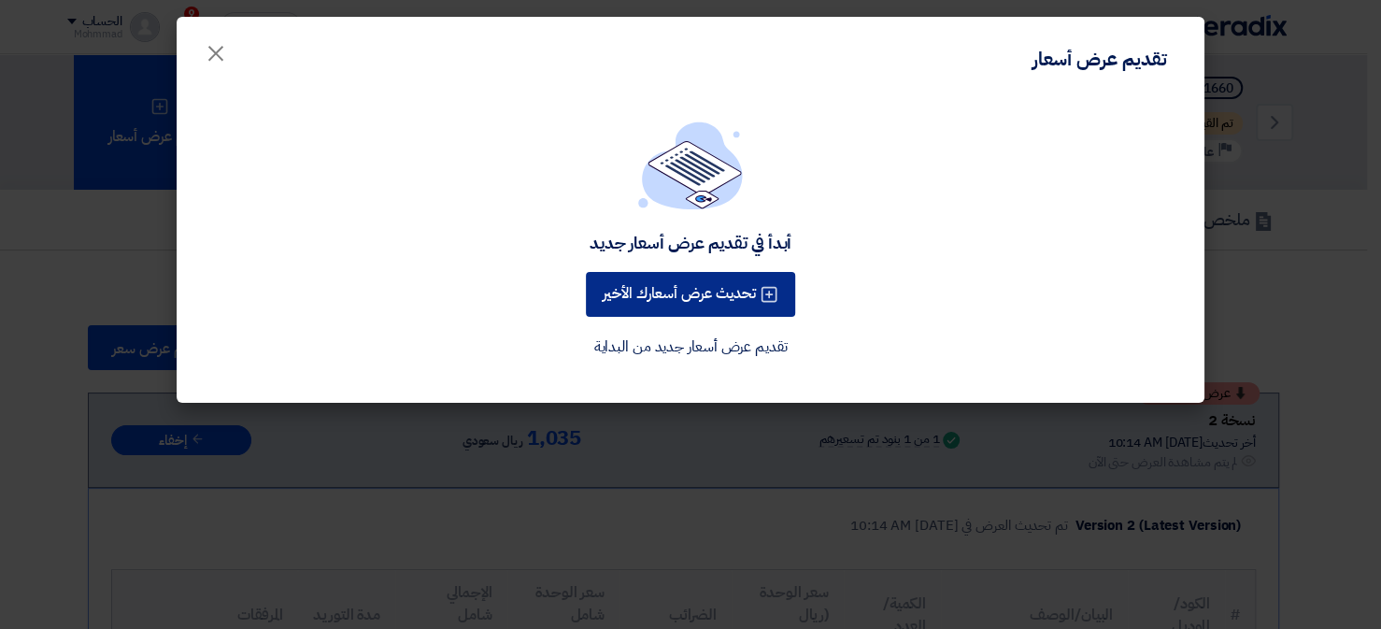
click at [726, 302] on button "تحديث عرض أسعارك الأخير" at bounding box center [690, 294] width 209 height 45
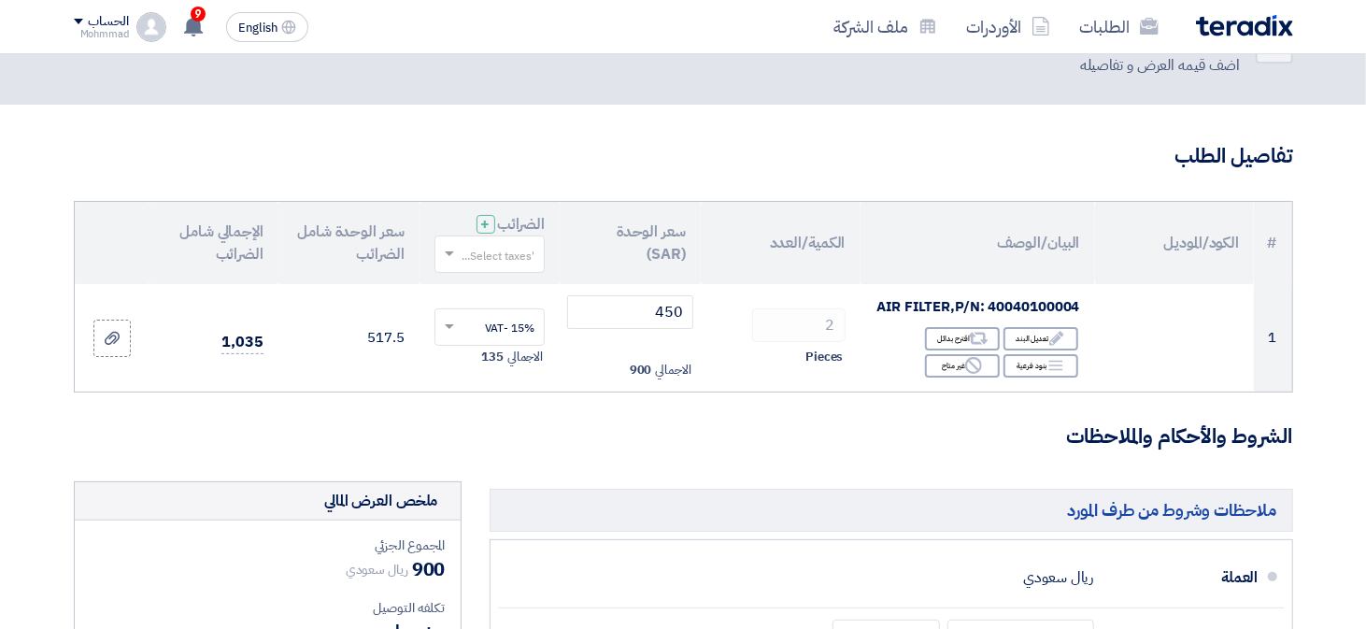
scroll to position [70, 0]
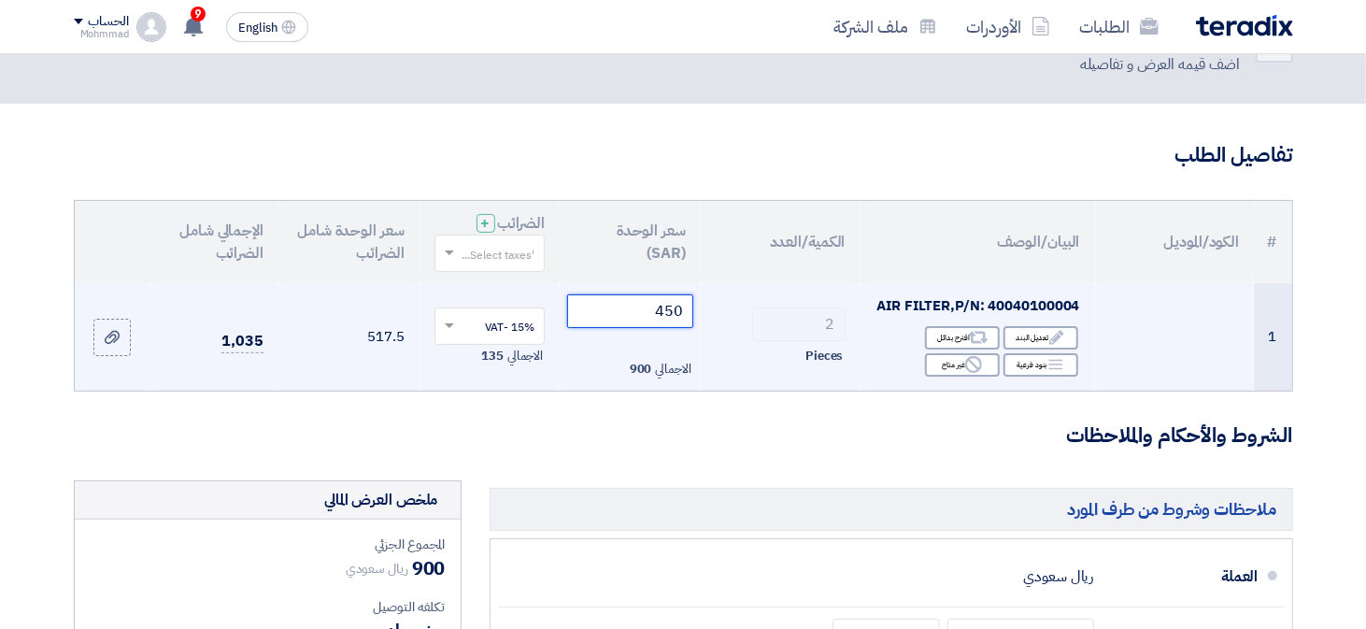
click at [632, 314] on input "450" at bounding box center [630, 311] width 126 height 34
type input "4"
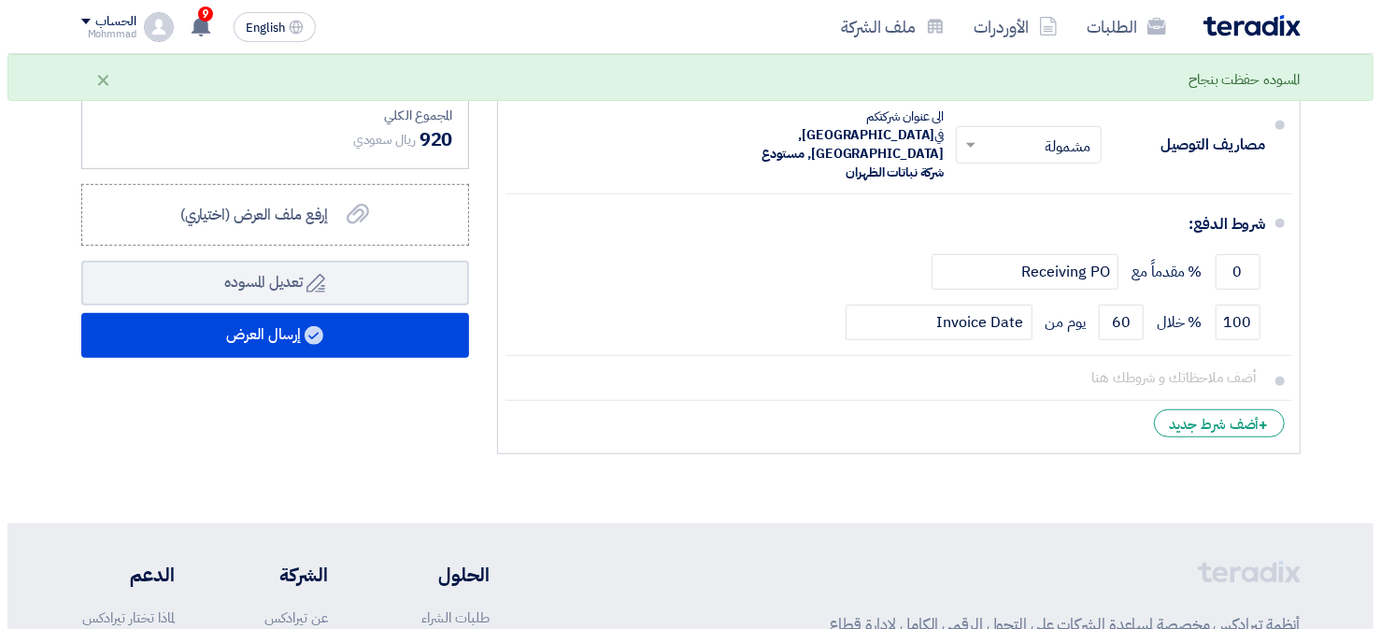
scroll to position [705, 0]
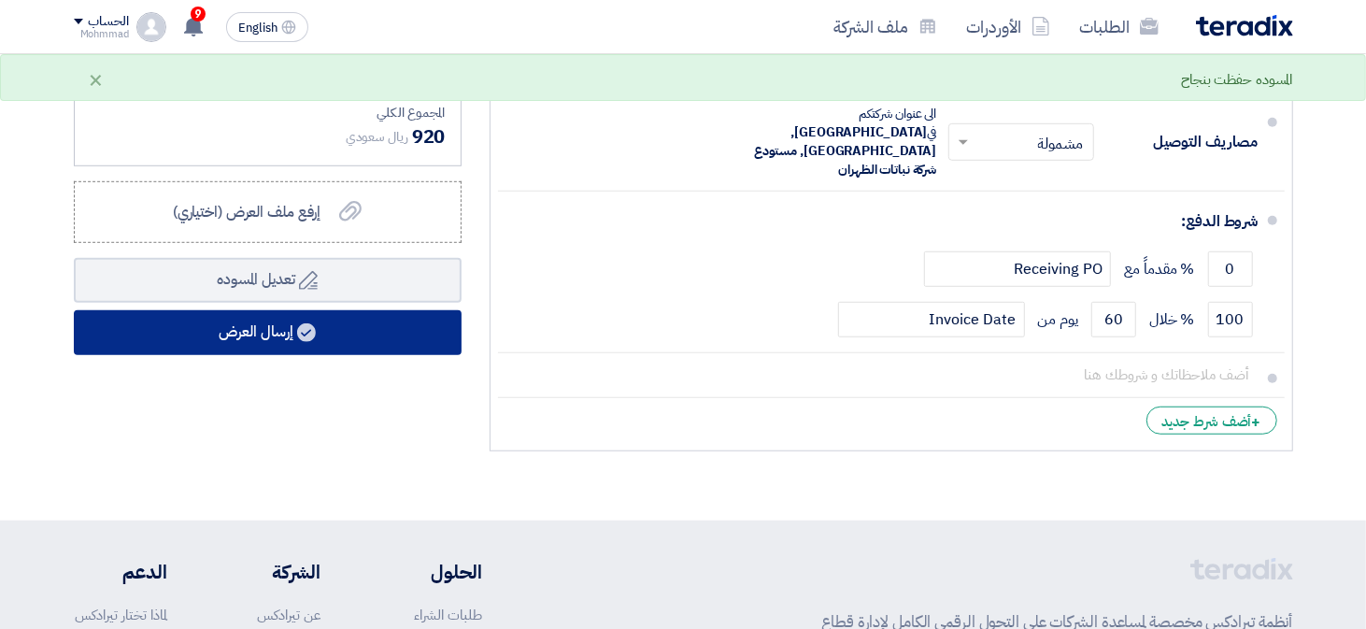
type input "400"
click at [386, 329] on button "إرسال العرض" at bounding box center [268, 332] width 388 height 45
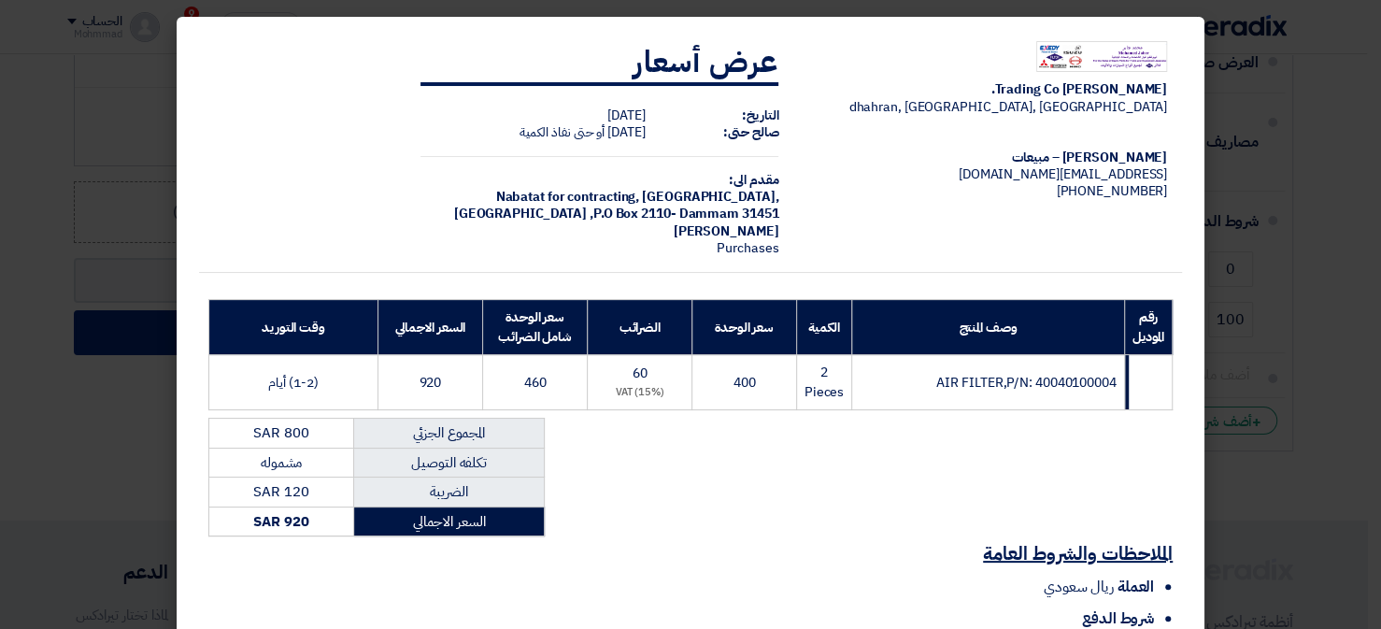
scroll to position [192, 0]
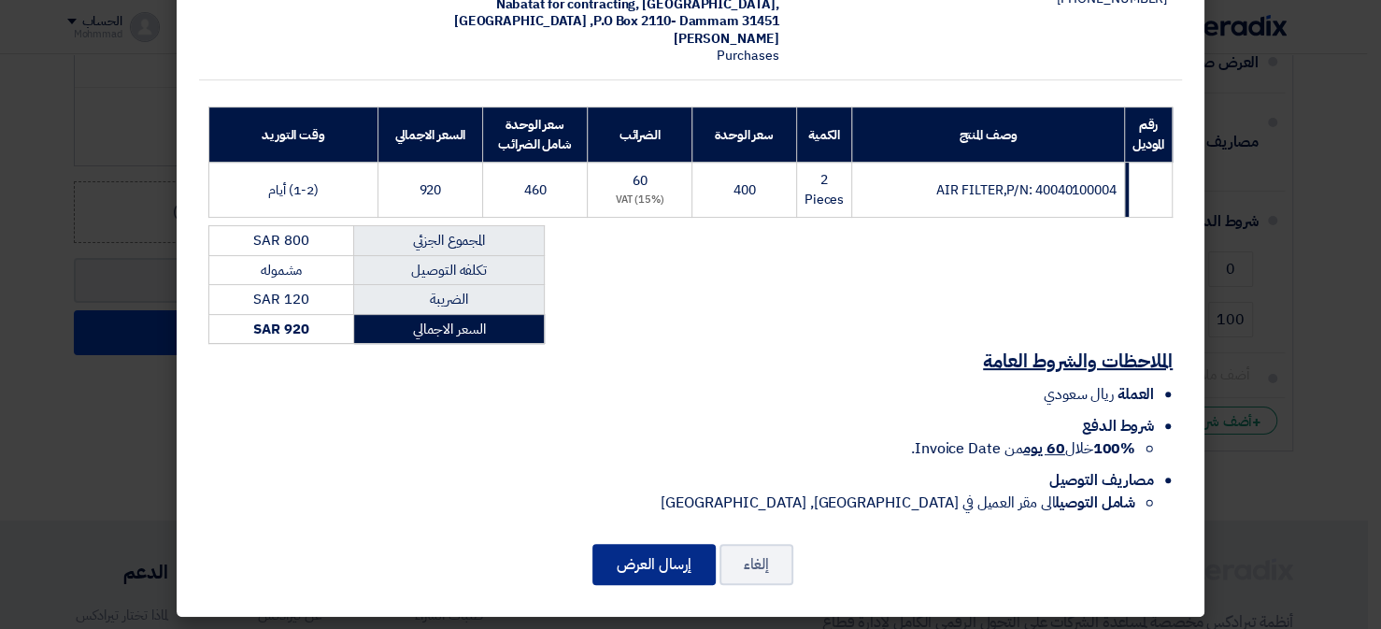
click at [661, 567] on button "إرسال العرض" at bounding box center [653, 564] width 123 height 41
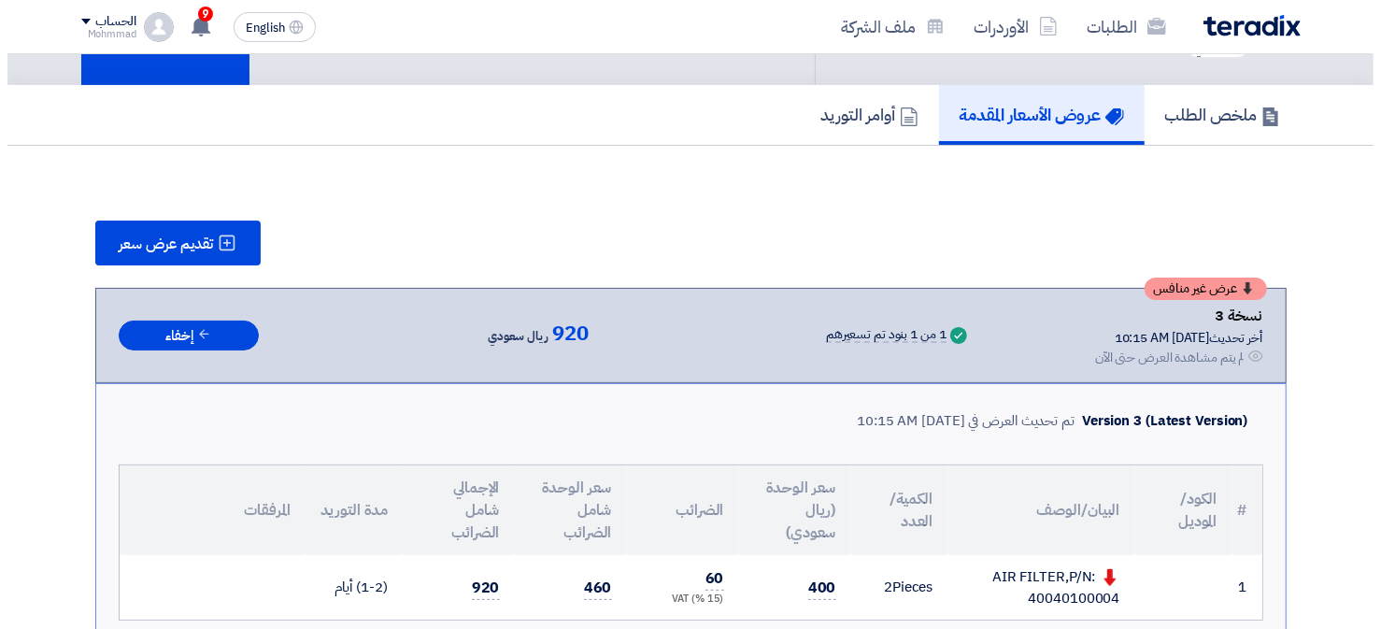
scroll to position [104, 0]
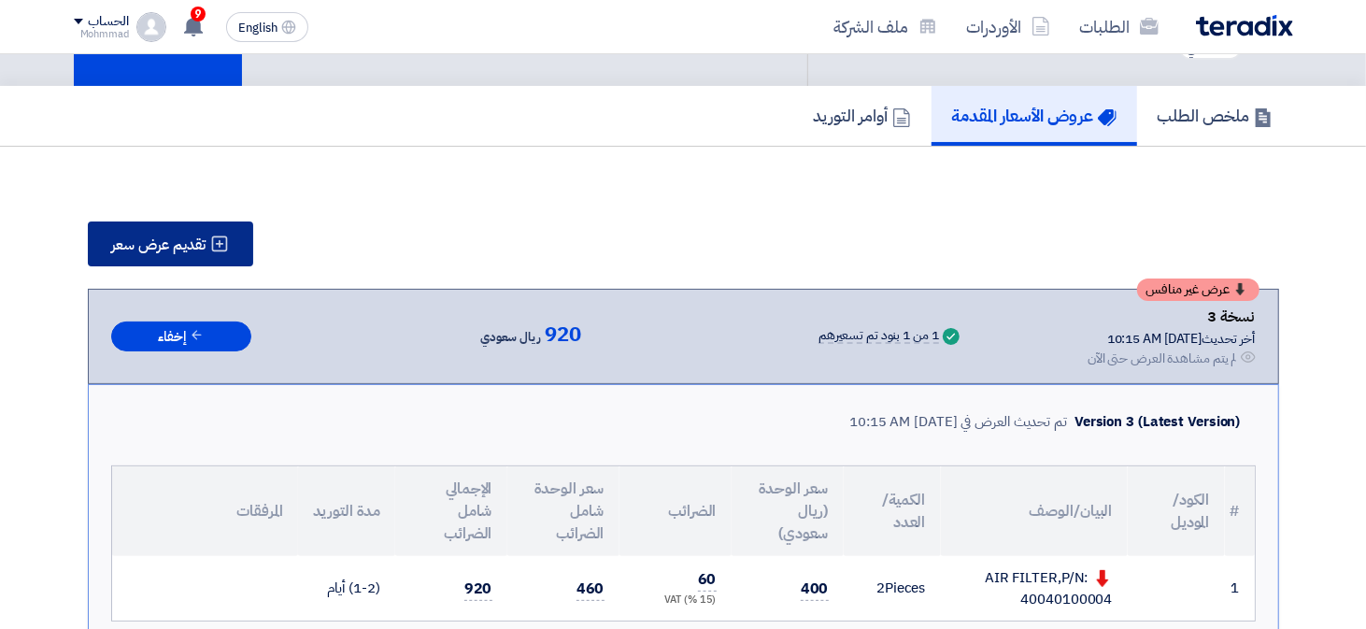
click at [208, 246] on button "تقديم عرض سعر" at bounding box center [170, 243] width 165 height 45
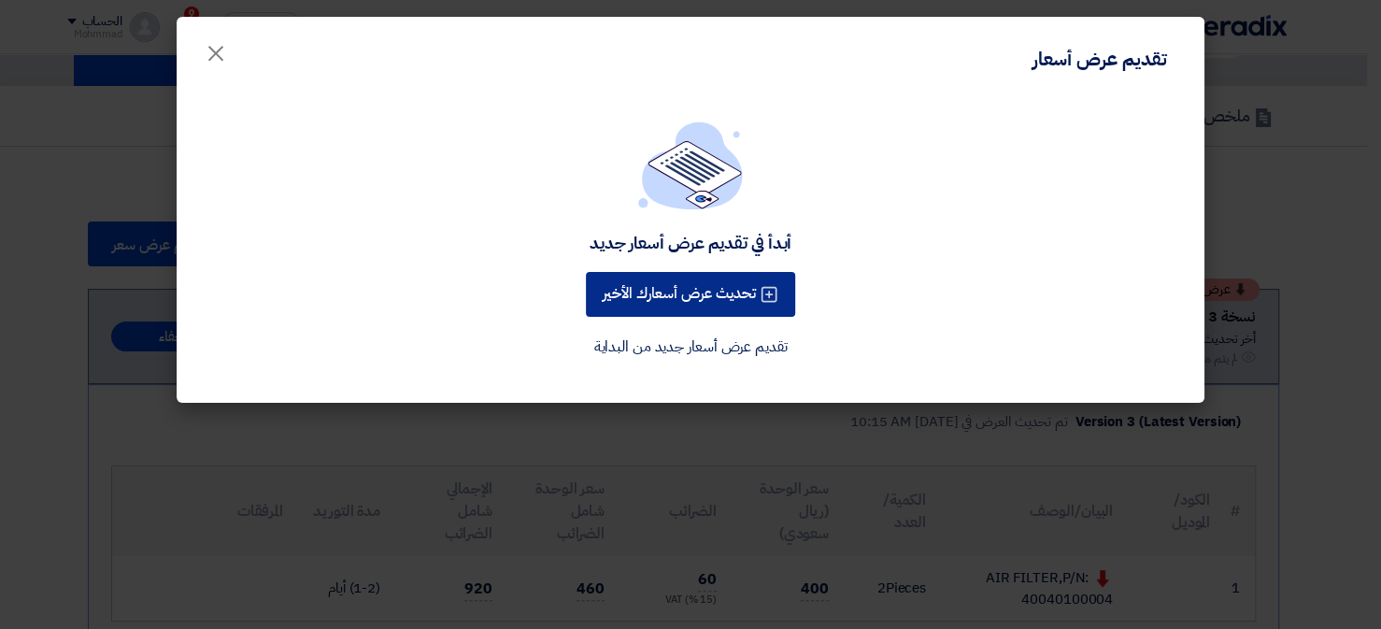
click at [694, 300] on button "تحديث عرض أسعارك الأخير" at bounding box center [690, 294] width 209 height 45
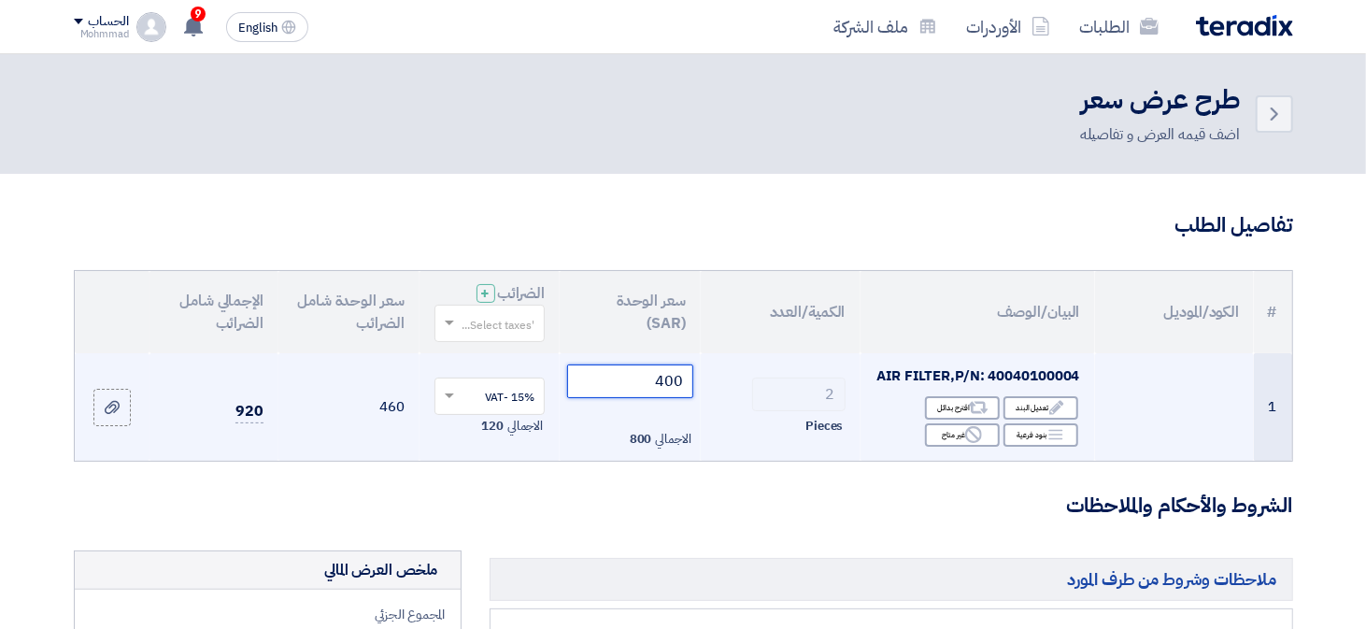
click at [656, 377] on input "400" at bounding box center [630, 381] width 126 height 34
type input "4"
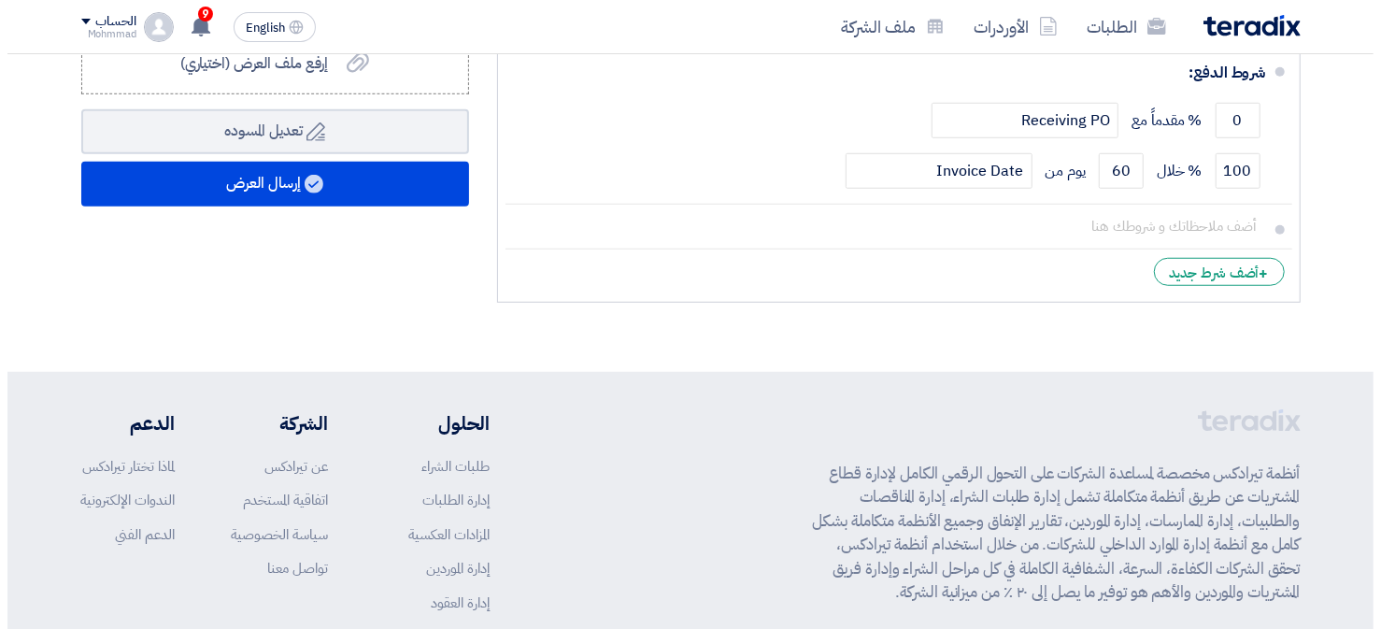
scroll to position [859, 0]
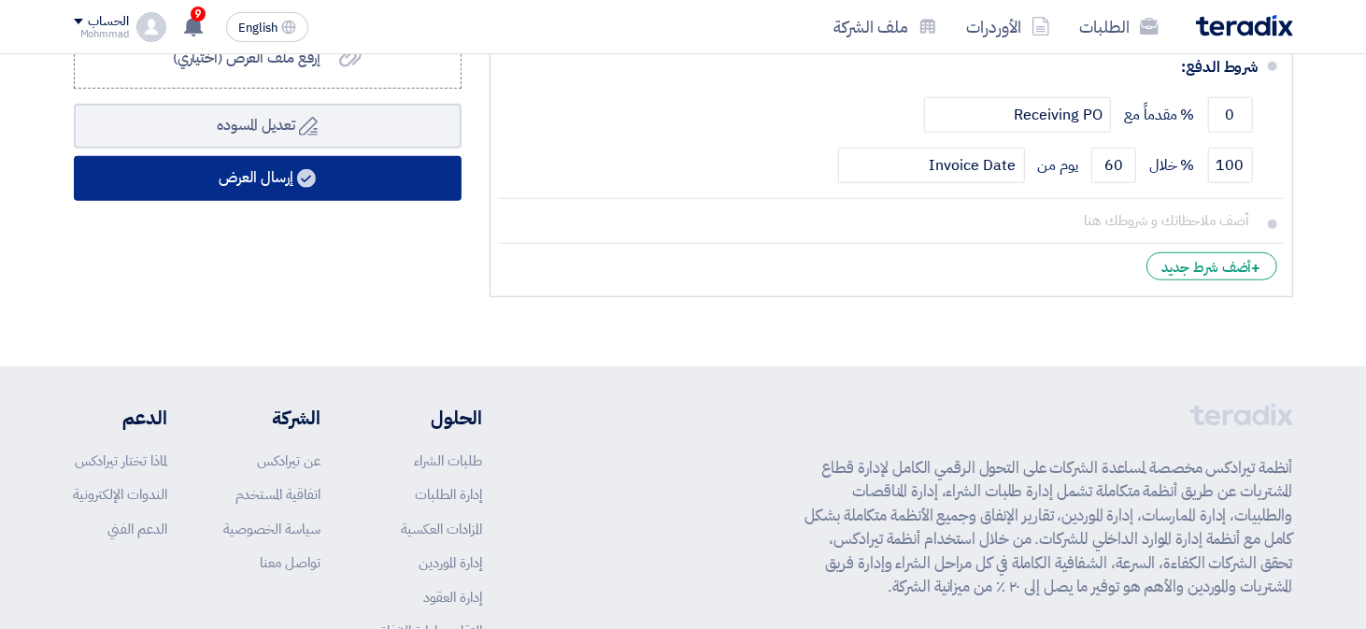
type input "510"
click at [352, 186] on button "إرسال العرض" at bounding box center [268, 178] width 388 height 45
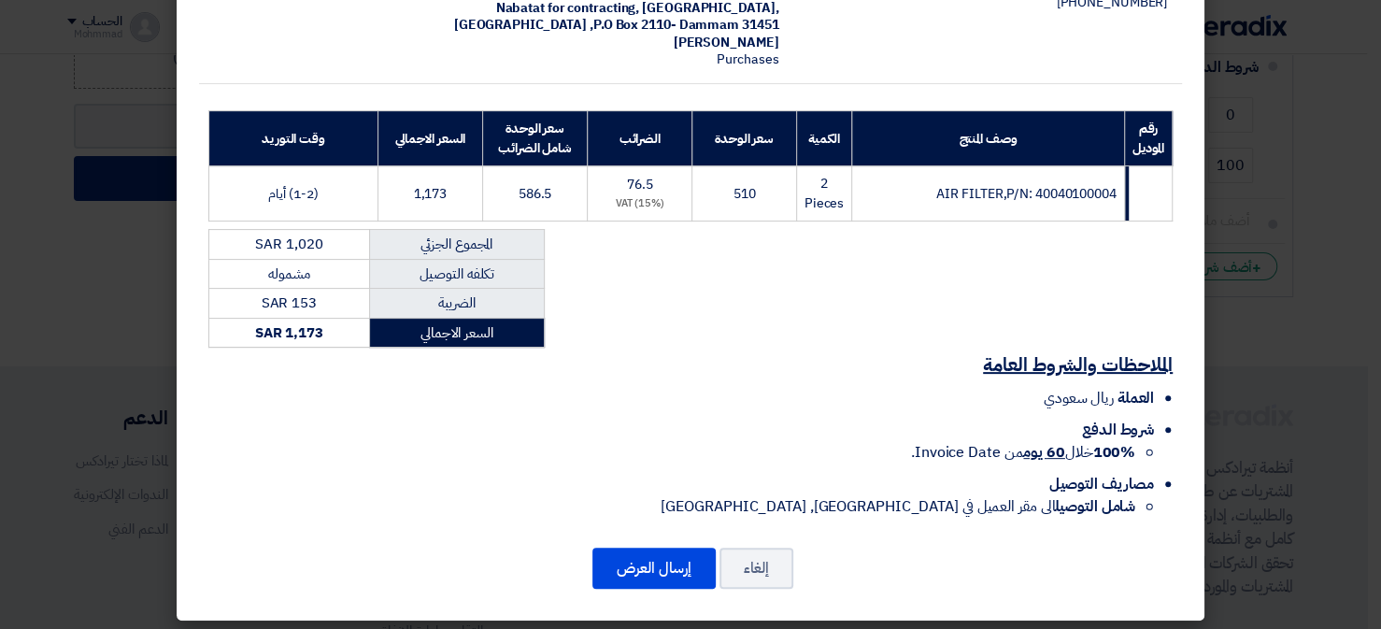
scroll to position [192, 0]
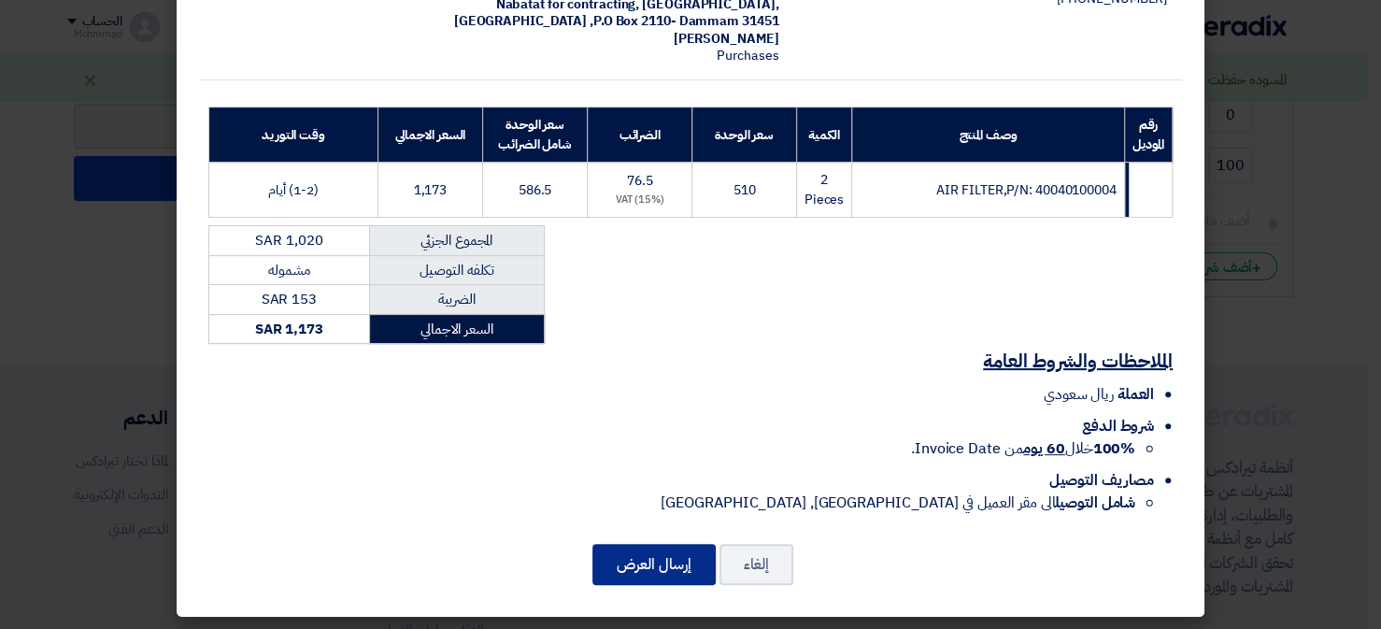
click at [659, 573] on button "إرسال العرض" at bounding box center [653, 564] width 123 height 41
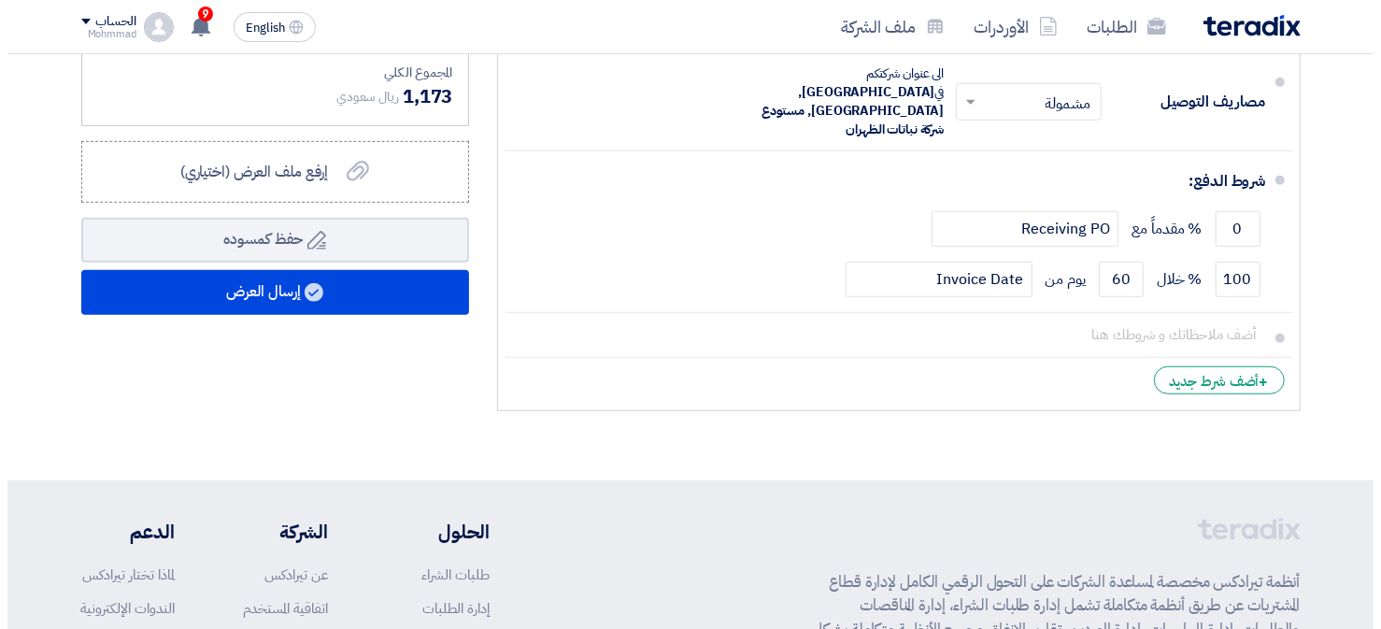
scroll to position [795, 0]
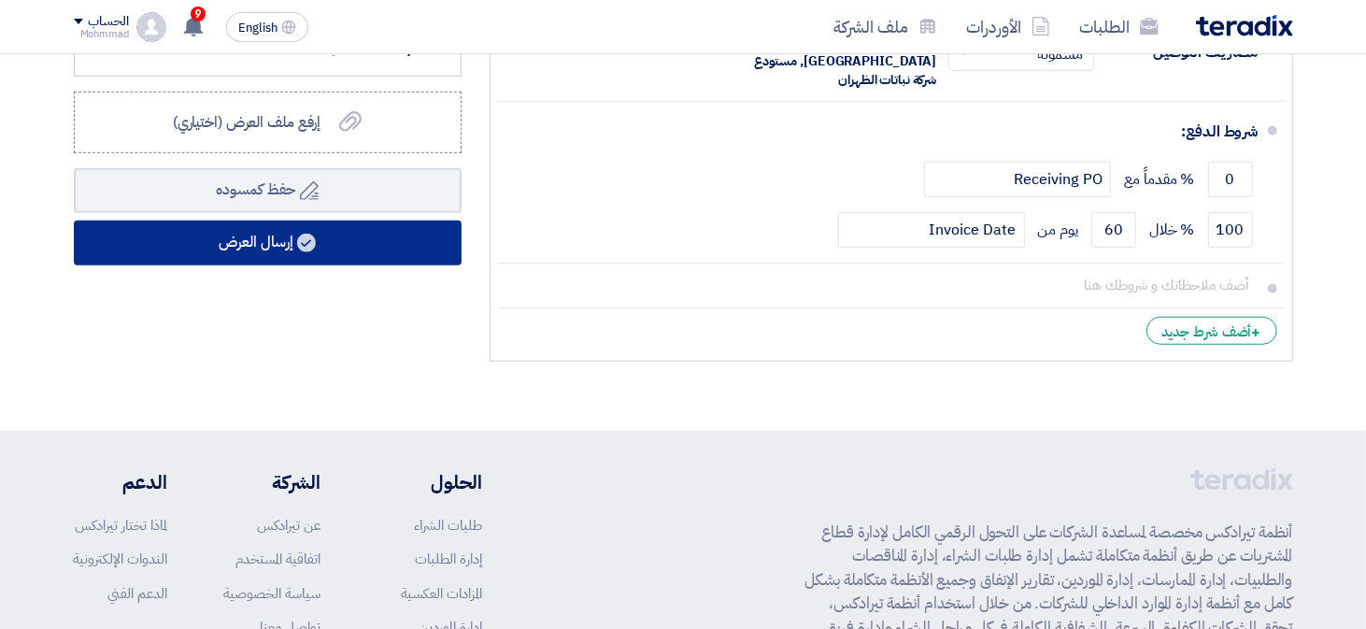
click at [356, 242] on button "إرسال العرض" at bounding box center [268, 242] width 388 height 45
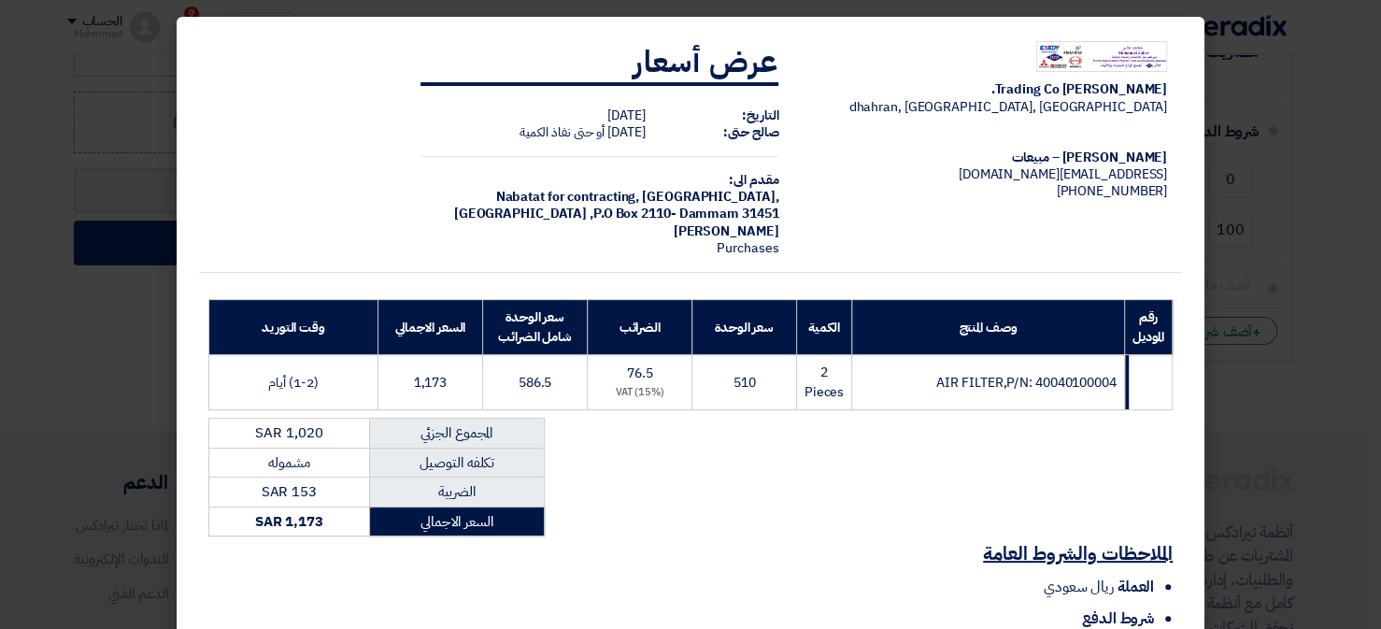
scroll to position [192, 0]
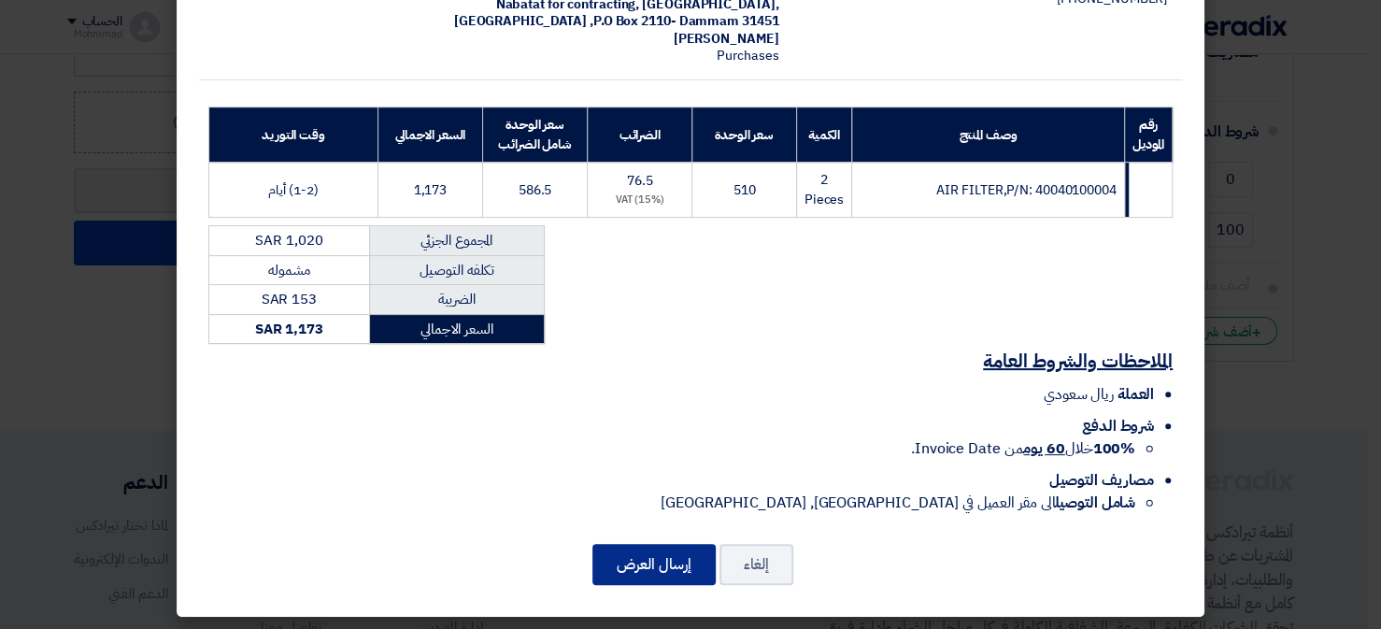
click at [675, 579] on button "إرسال العرض" at bounding box center [653, 564] width 123 height 41
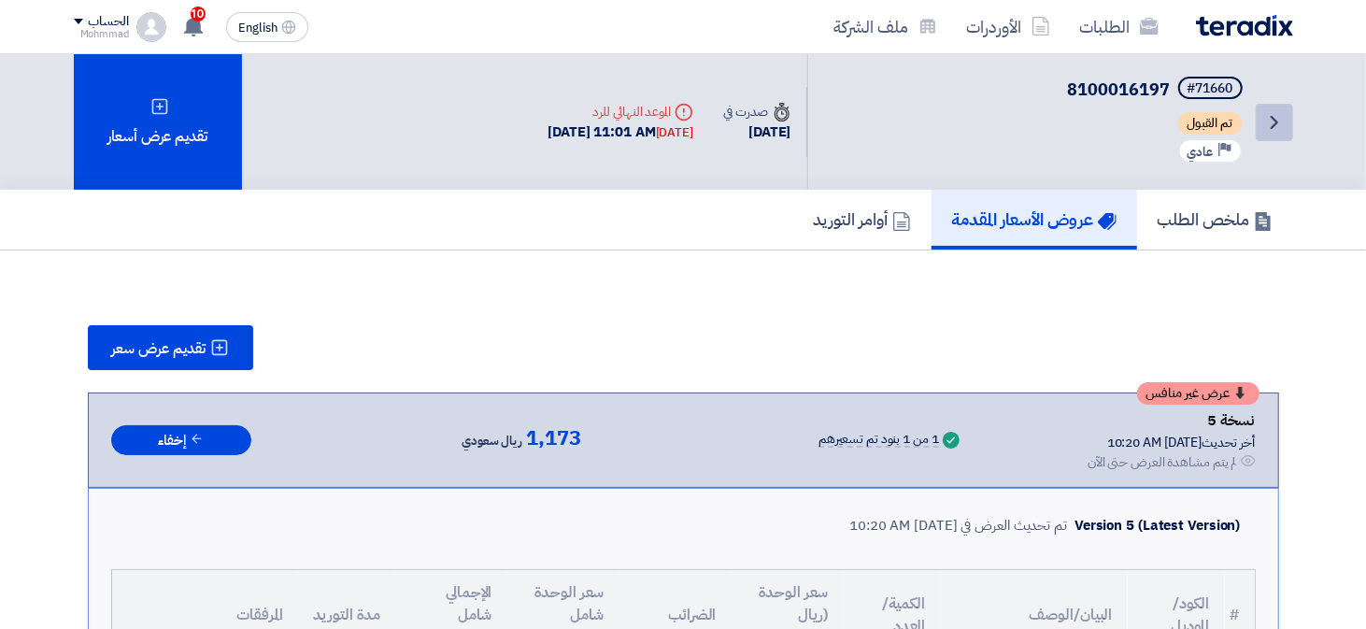
click at [1283, 121] on icon "Back" at bounding box center [1274, 122] width 22 height 22
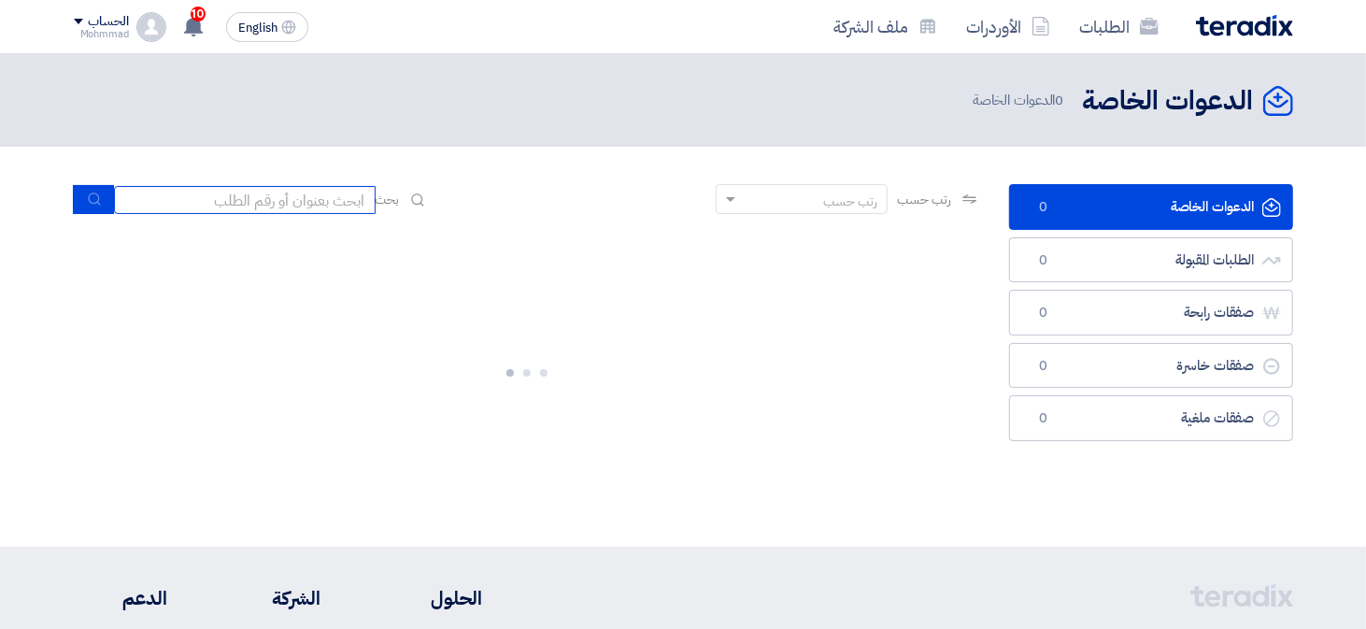
click at [288, 208] on input at bounding box center [245, 200] width 262 height 28
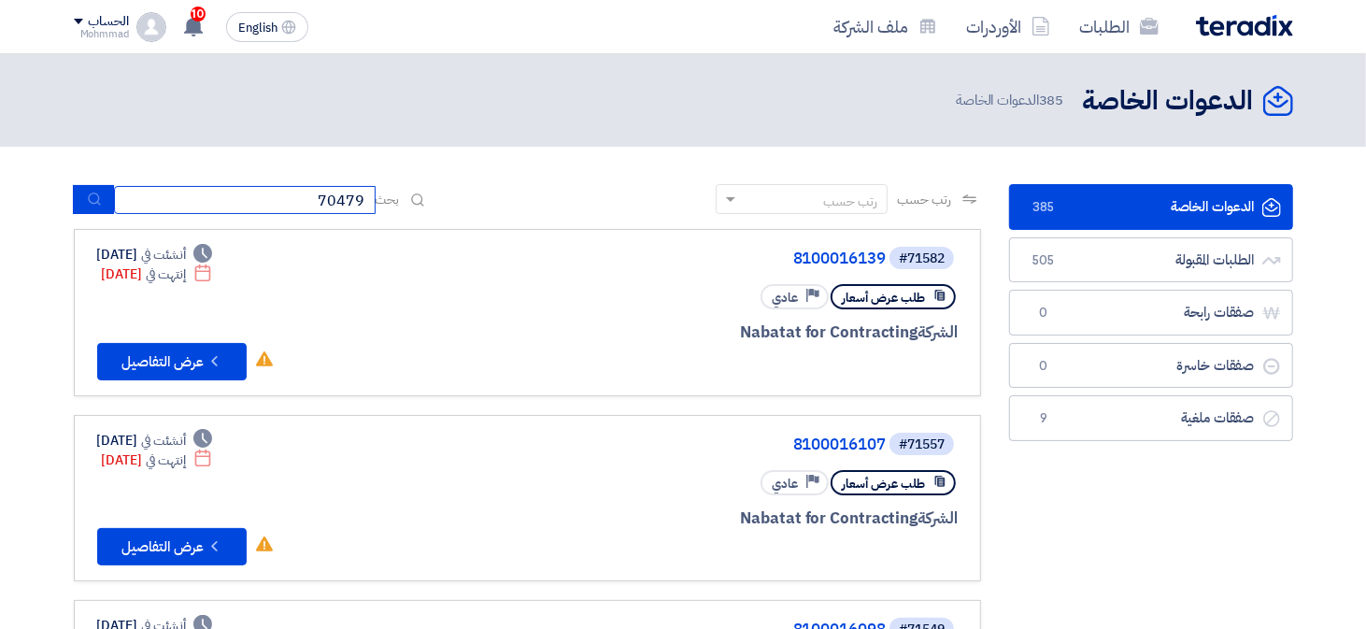
type input "70479"
click at [100, 196] on icon "submit" at bounding box center [94, 199] width 15 height 15
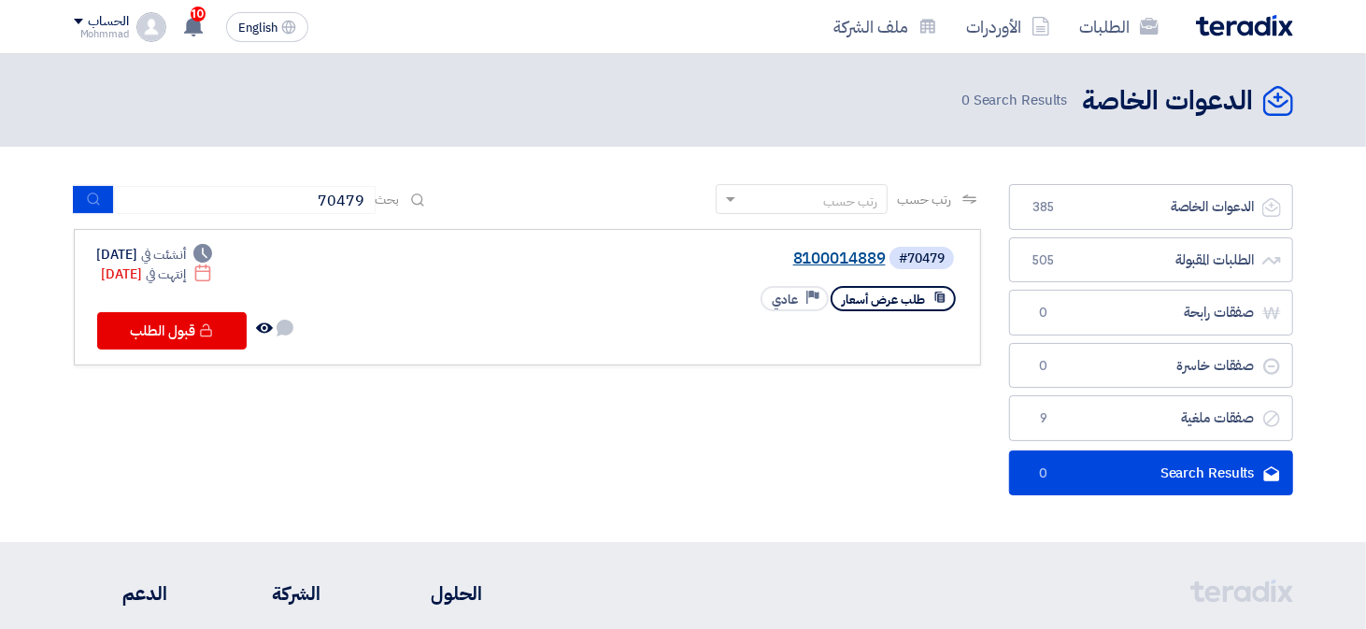
click at [869, 260] on link "8100014889" at bounding box center [699, 258] width 374 height 17
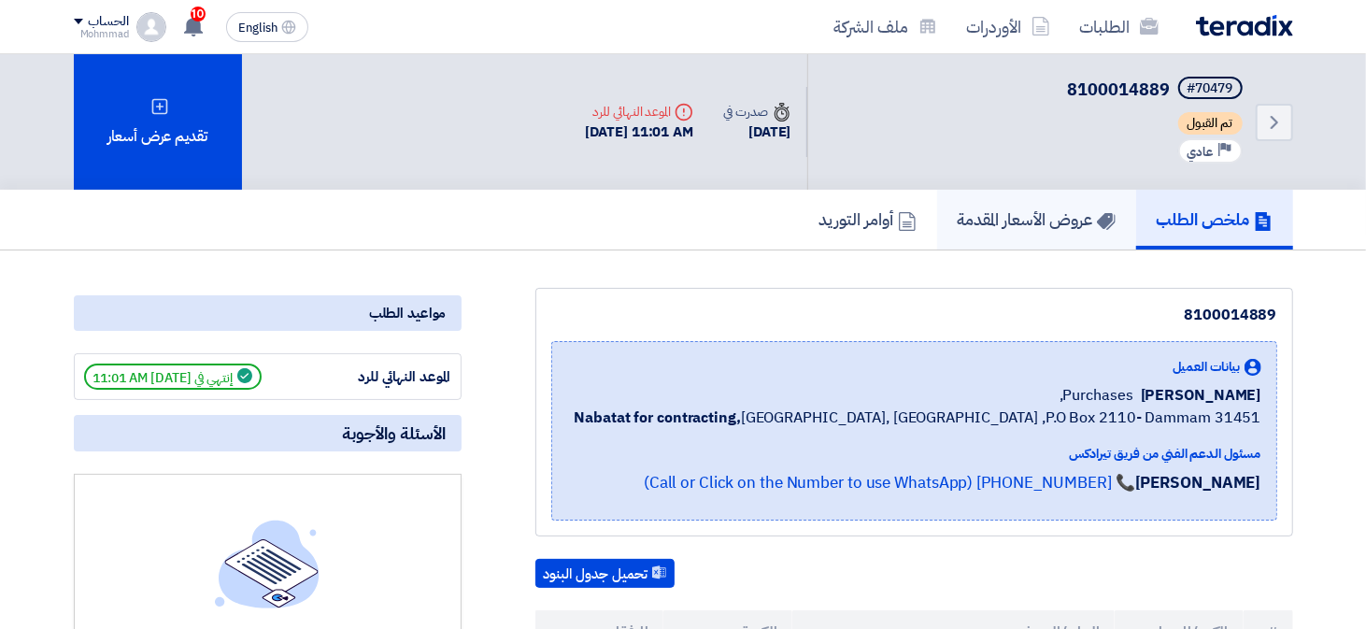
click at [1058, 215] on h5 "عروض الأسعار المقدمة" at bounding box center [1037, 218] width 158 height 21
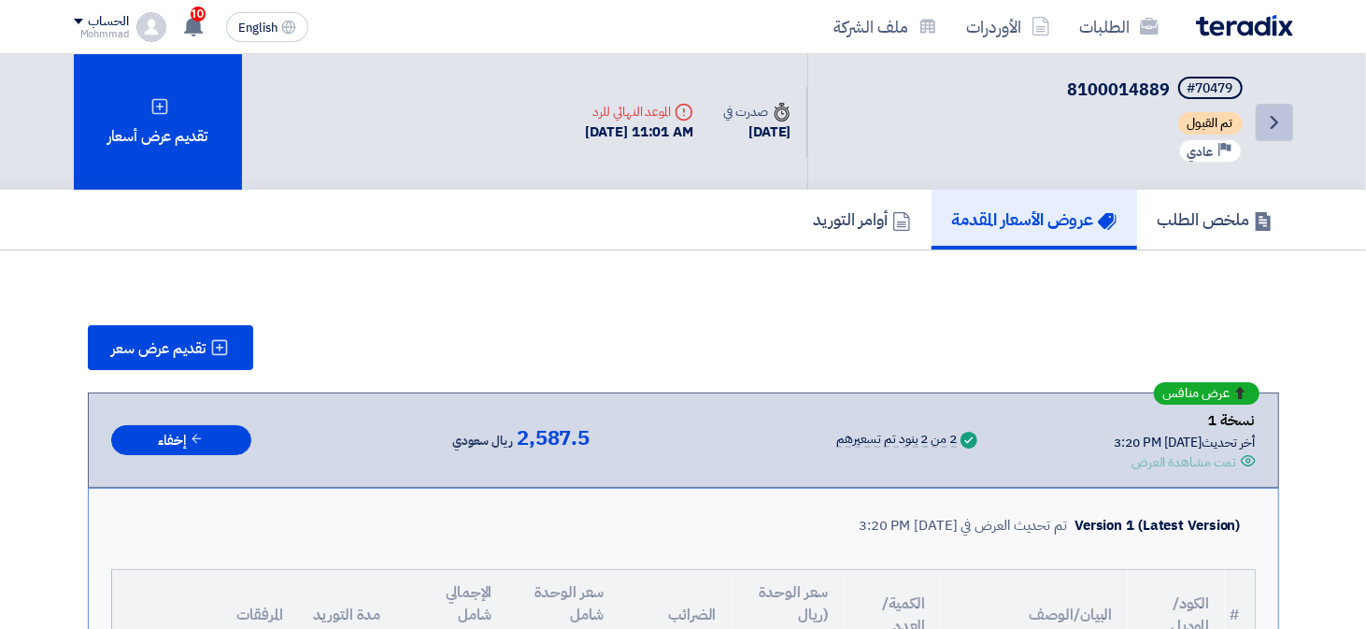
click at [1261, 131] on link "Back" at bounding box center [1274, 122] width 37 height 37
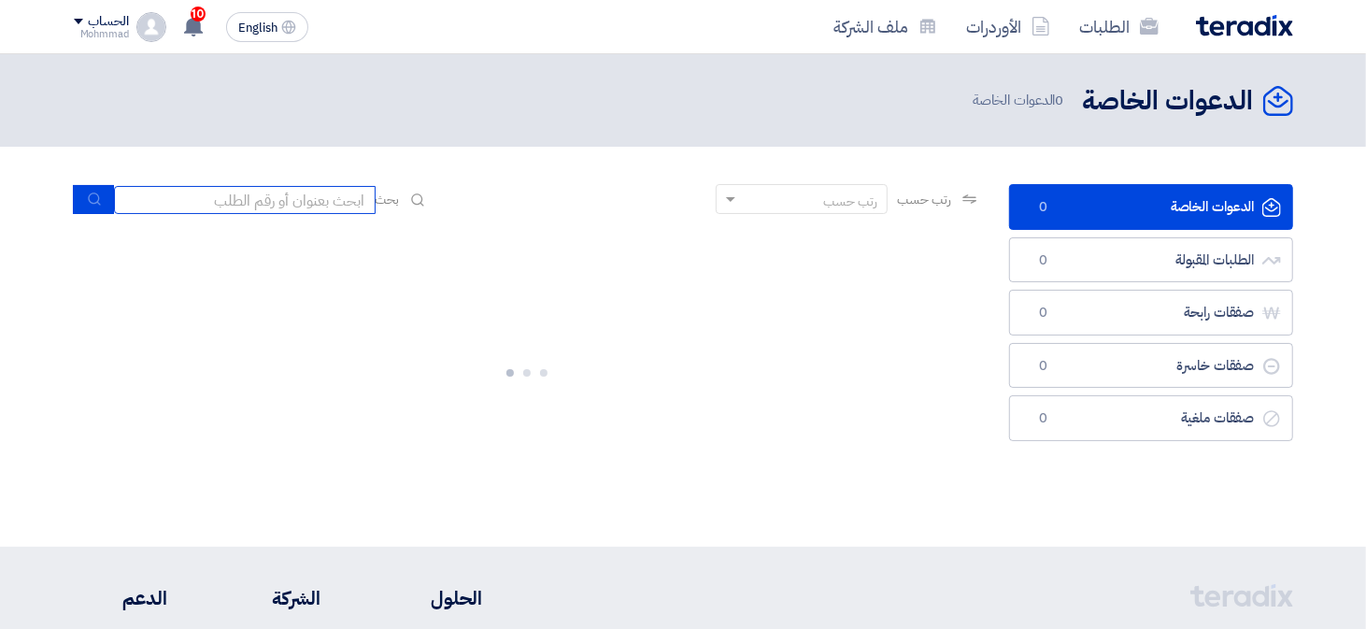
click at [300, 208] on input at bounding box center [245, 200] width 262 height 28
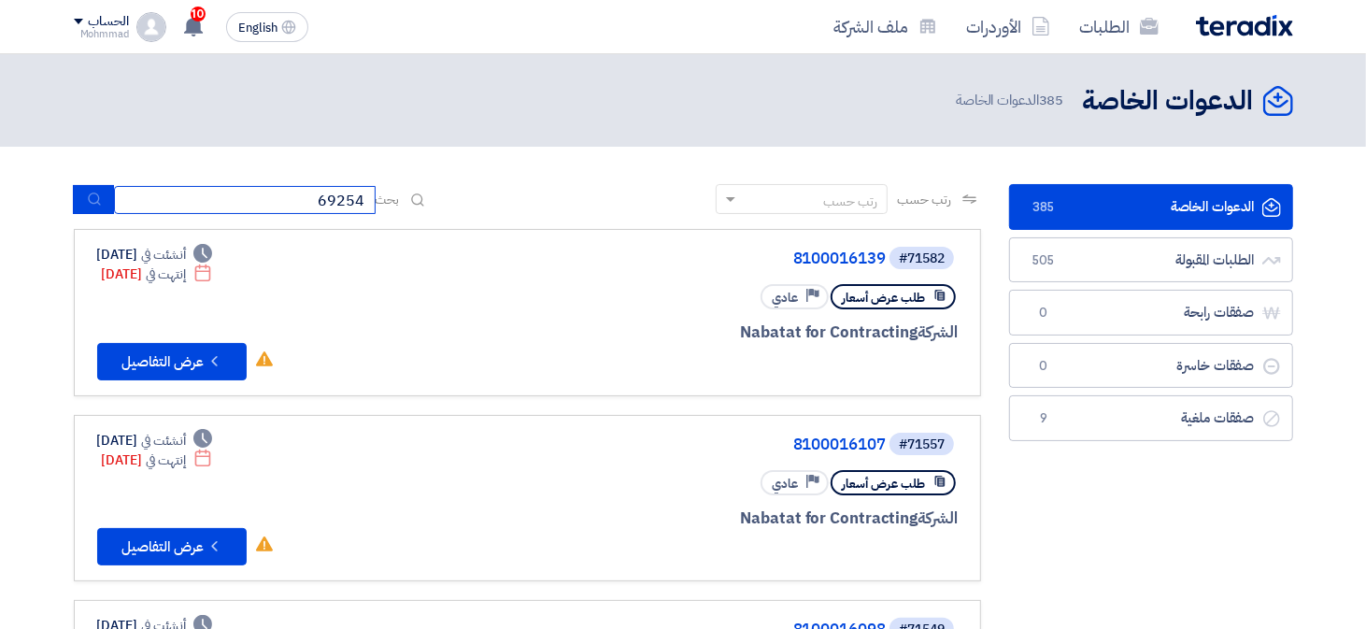
type input "69254"
click at [87, 208] on button "submit" at bounding box center [93, 199] width 41 height 29
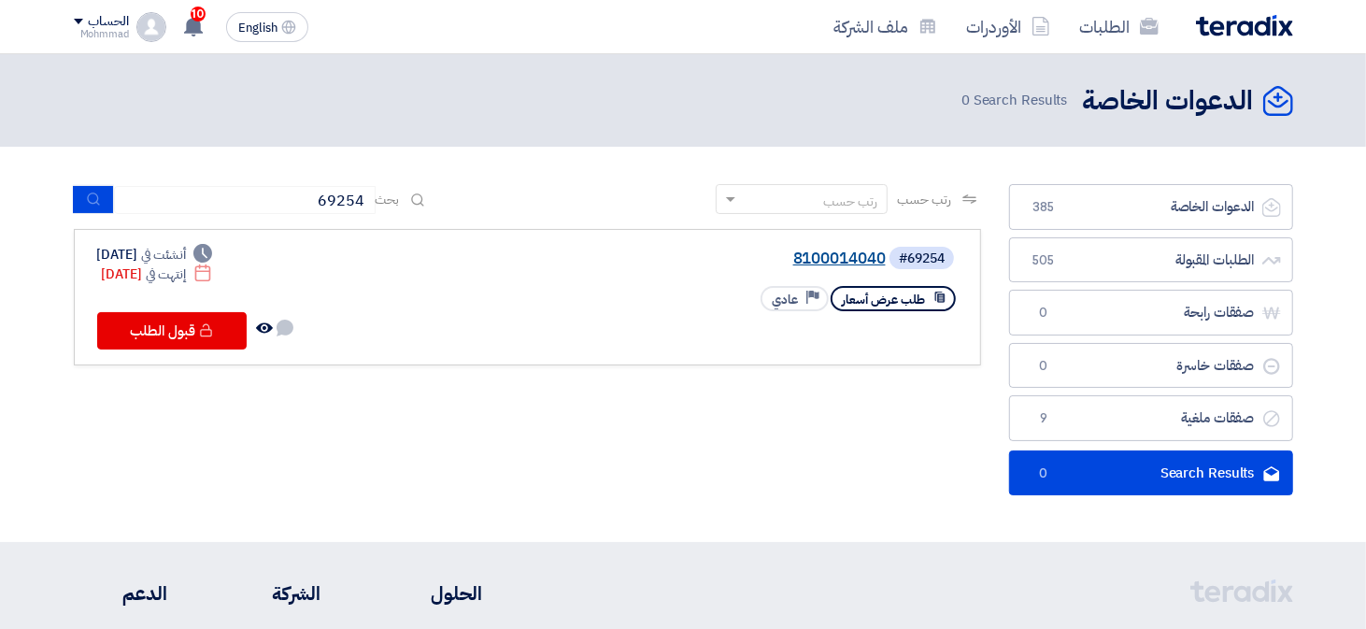
click at [862, 254] on link "8100014040" at bounding box center [699, 258] width 374 height 17
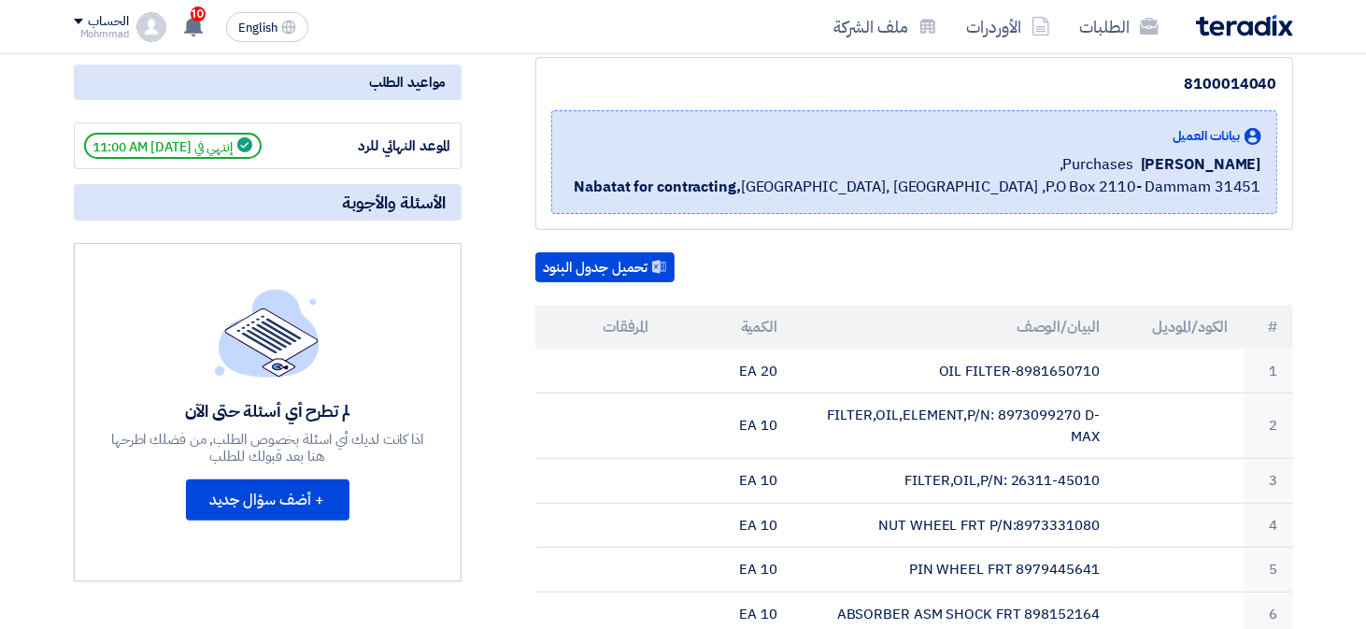
scroll to position [136, 0]
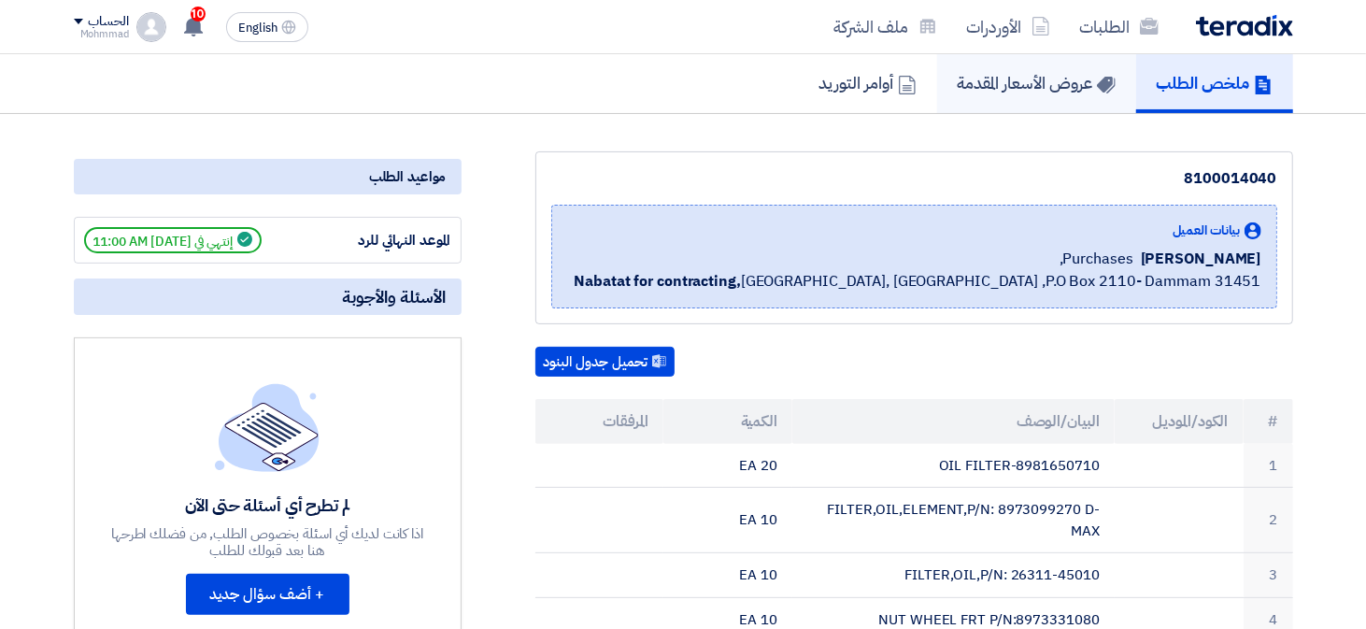
click at [1058, 72] on h5 "عروض الأسعار المقدمة" at bounding box center [1037, 82] width 158 height 21
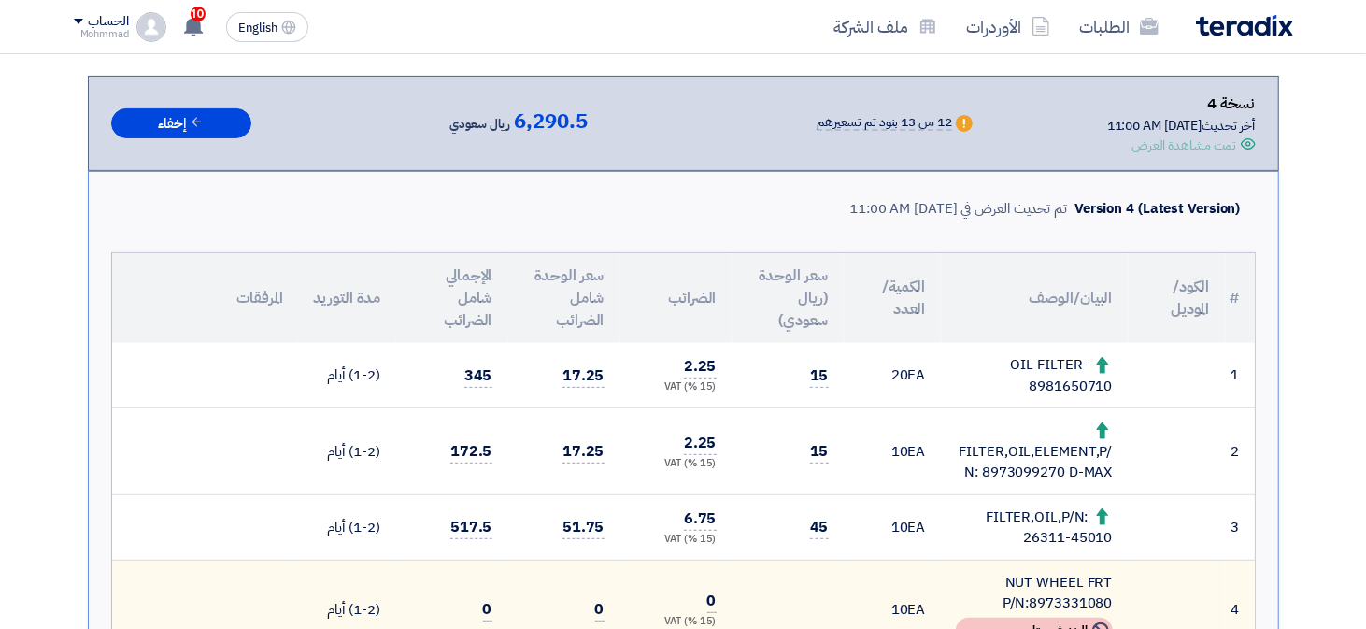
scroll to position [316, 0]
click at [1077, 381] on div "OIL FILTER-8981650710" at bounding box center [1034, 376] width 157 height 42
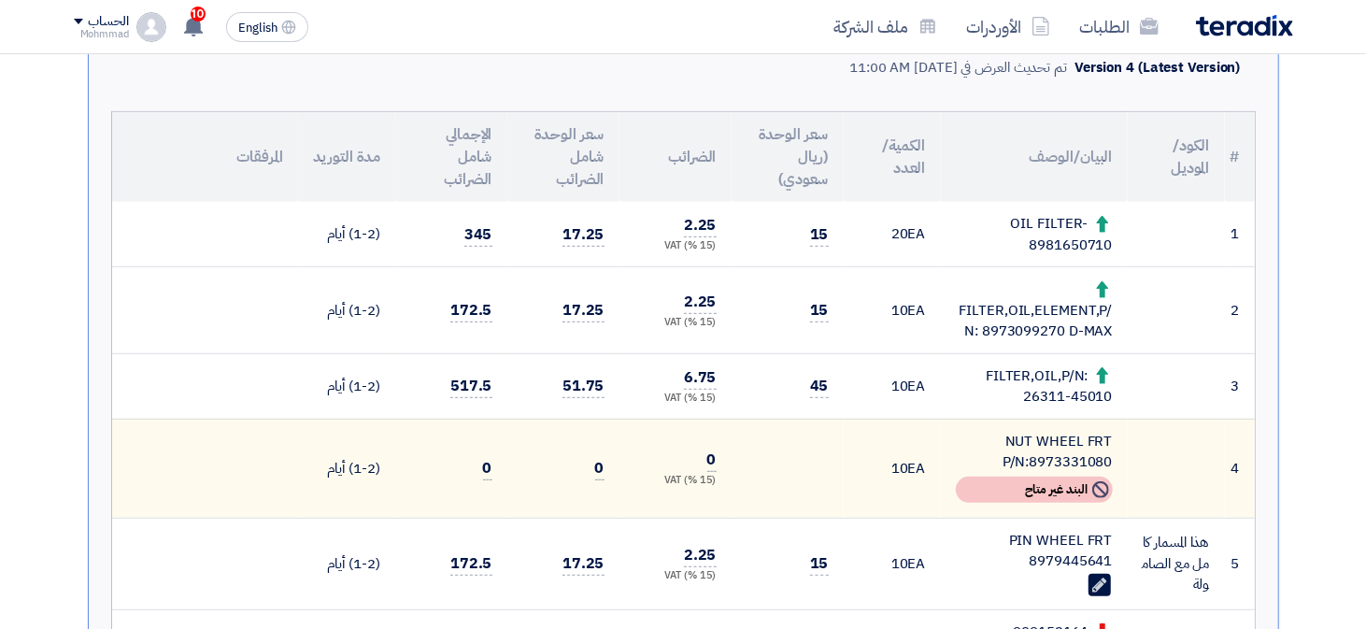
scroll to position [457, 0]
